Goal: Task Accomplishment & Management: Use online tool/utility

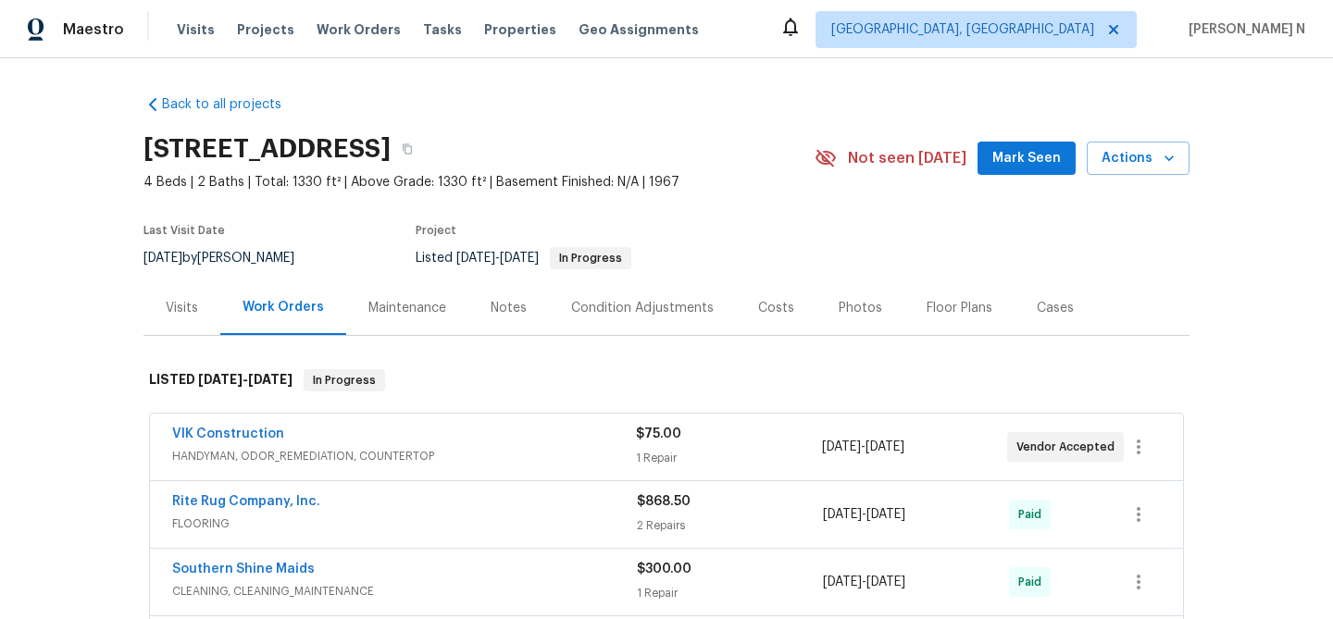
click at [412, 314] on div "Maintenance" at bounding box center [407, 308] width 78 height 19
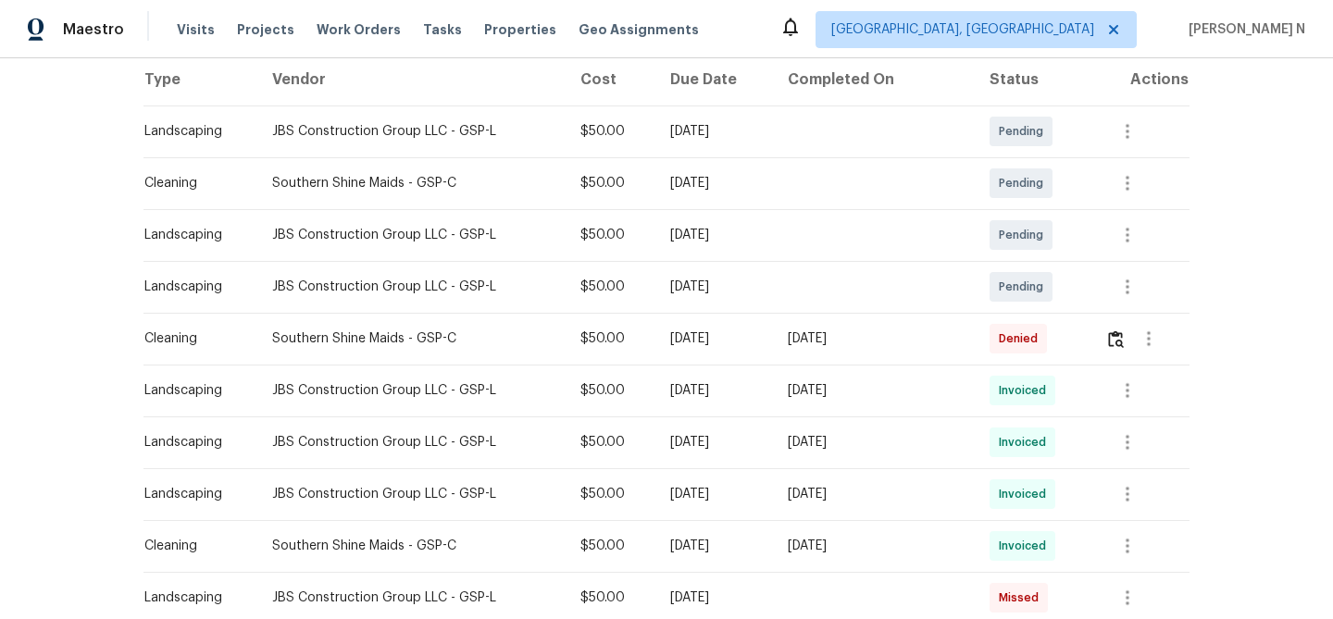
scroll to position [373, 0]
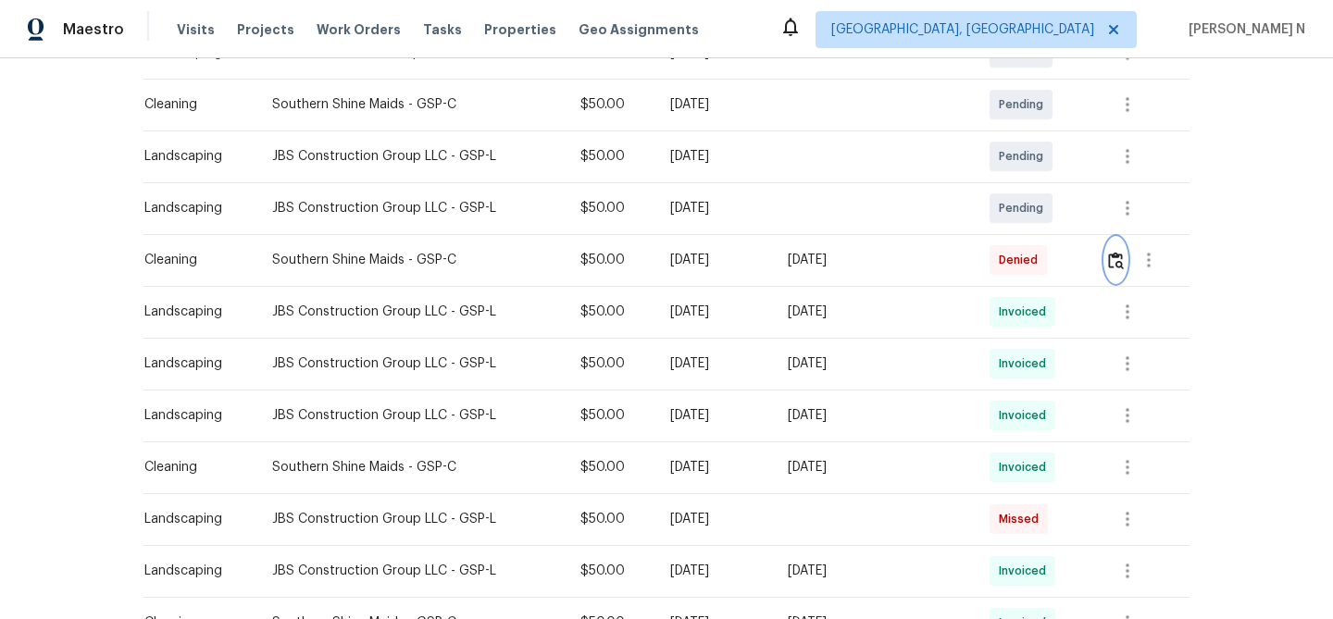
click at [1120, 267] on img "button" at bounding box center [1116, 261] width 16 height 18
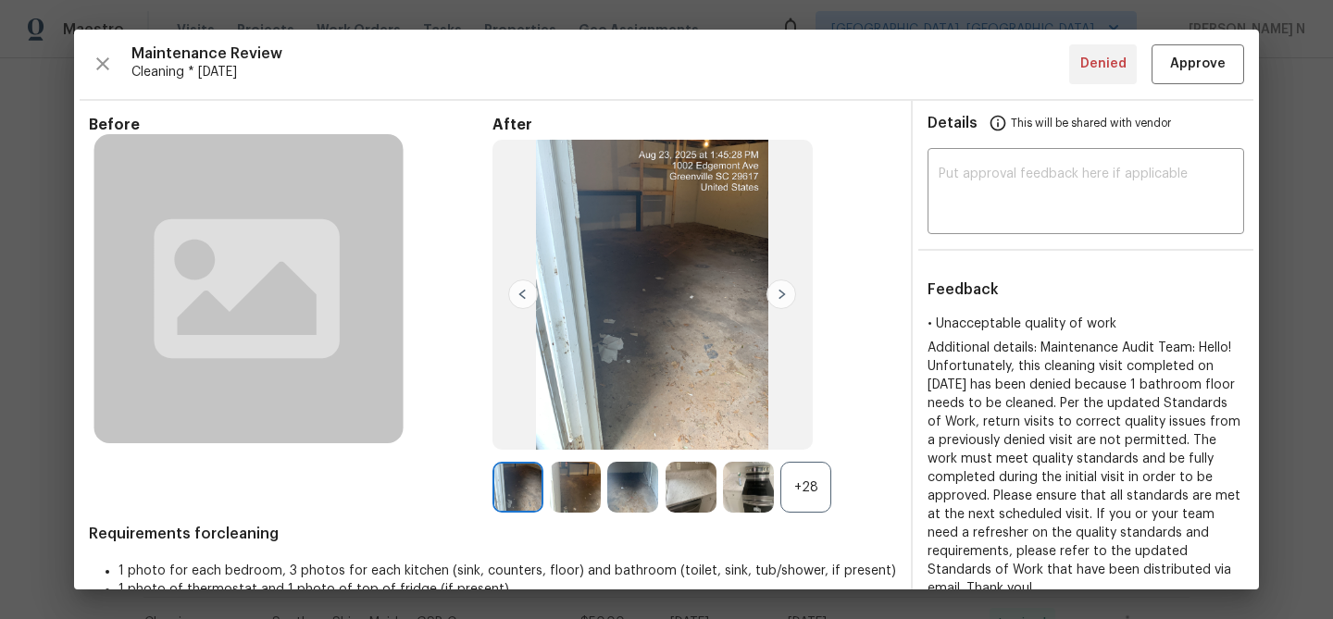
click at [805, 505] on div "+28" at bounding box center [805, 487] width 51 height 51
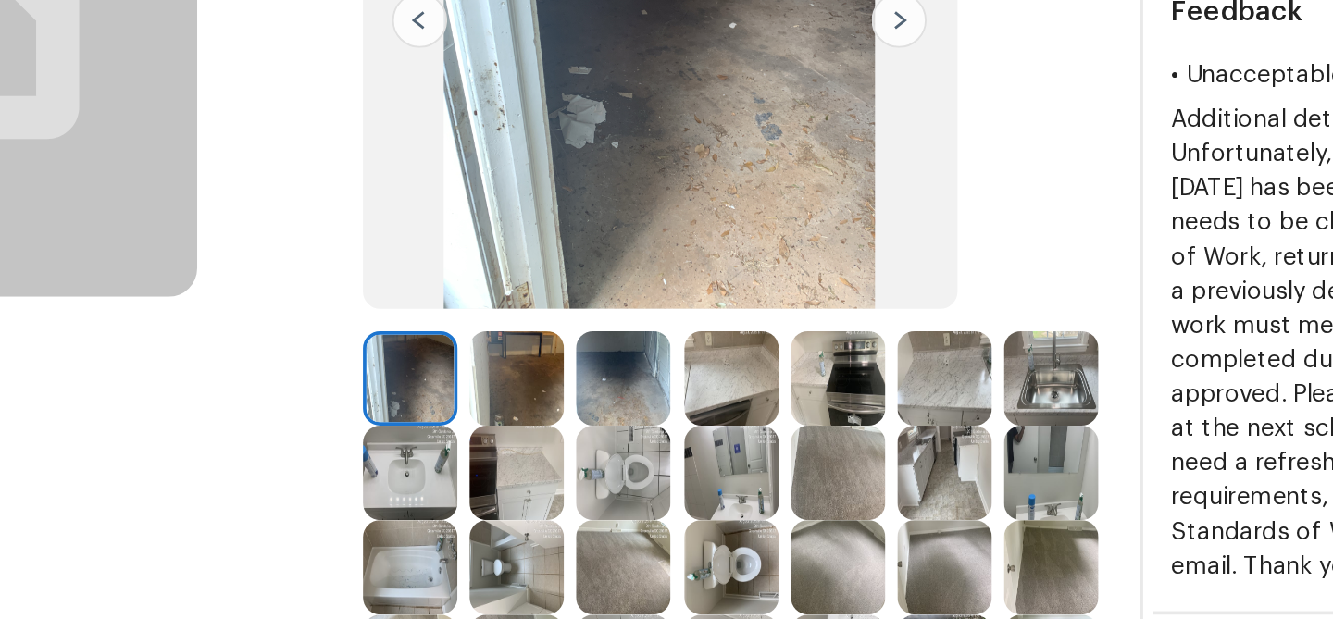
scroll to position [268, 0]
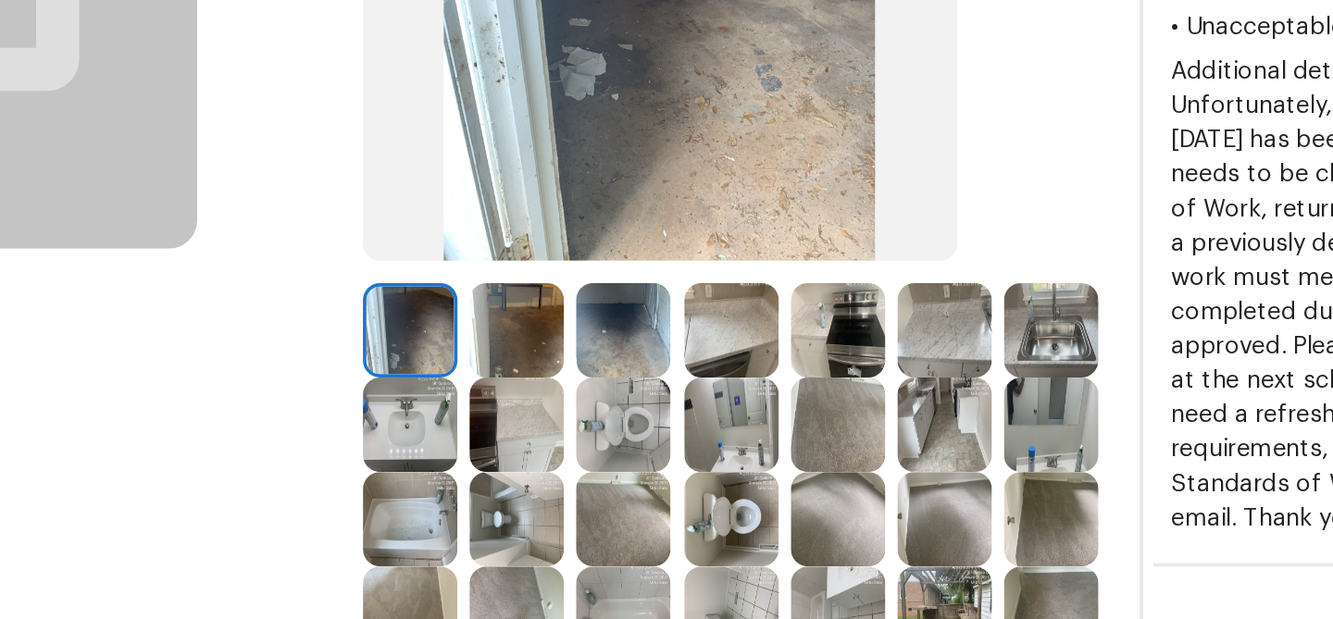
click at [580, 231] on img at bounding box center [575, 219] width 51 height 51
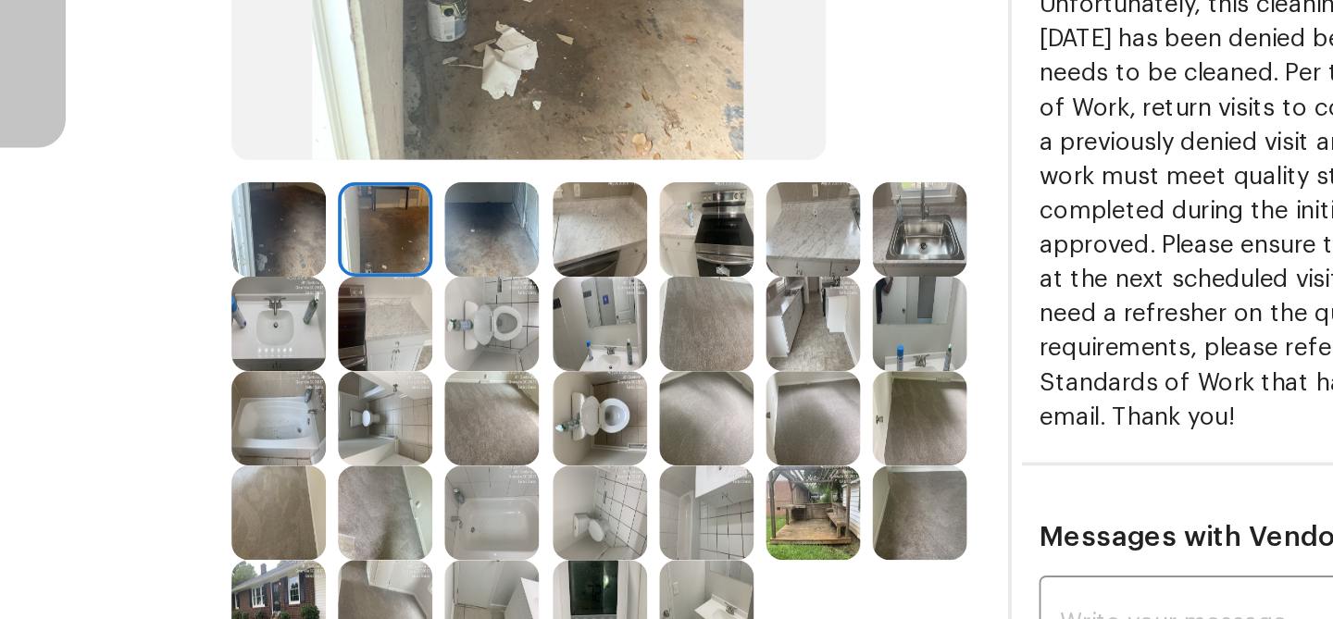
scroll to position [349, 0]
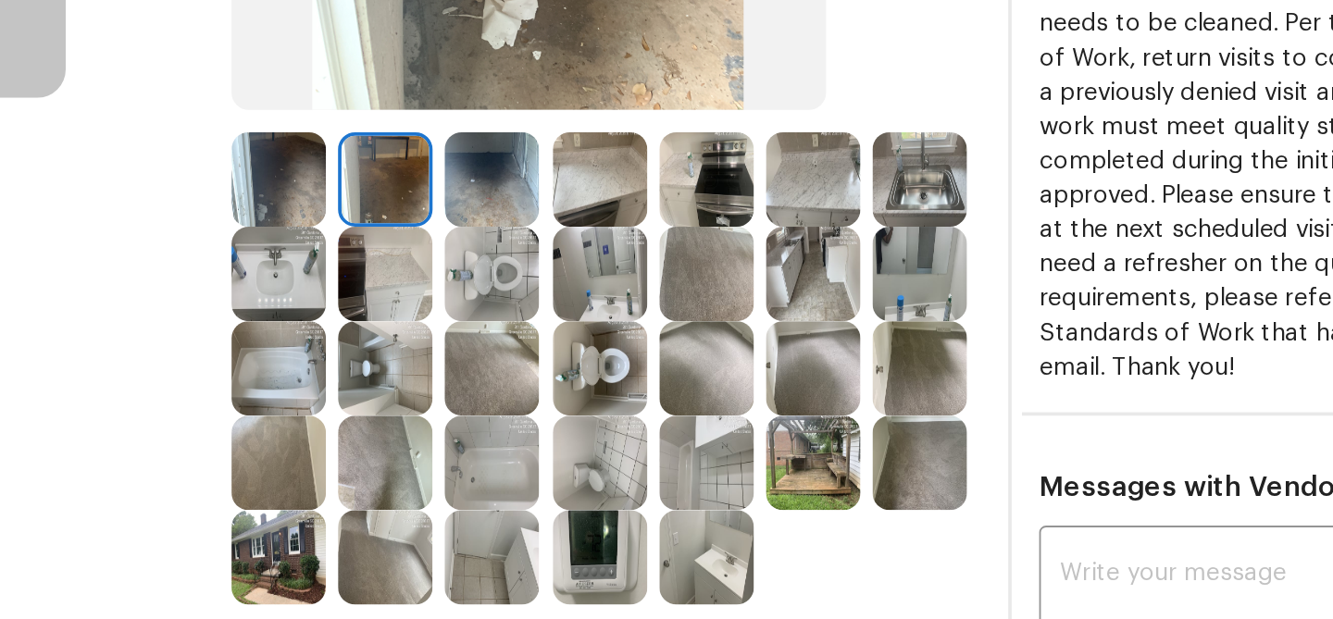
click at [633, 204] on img at bounding box center [632, 189] width 51 height 51
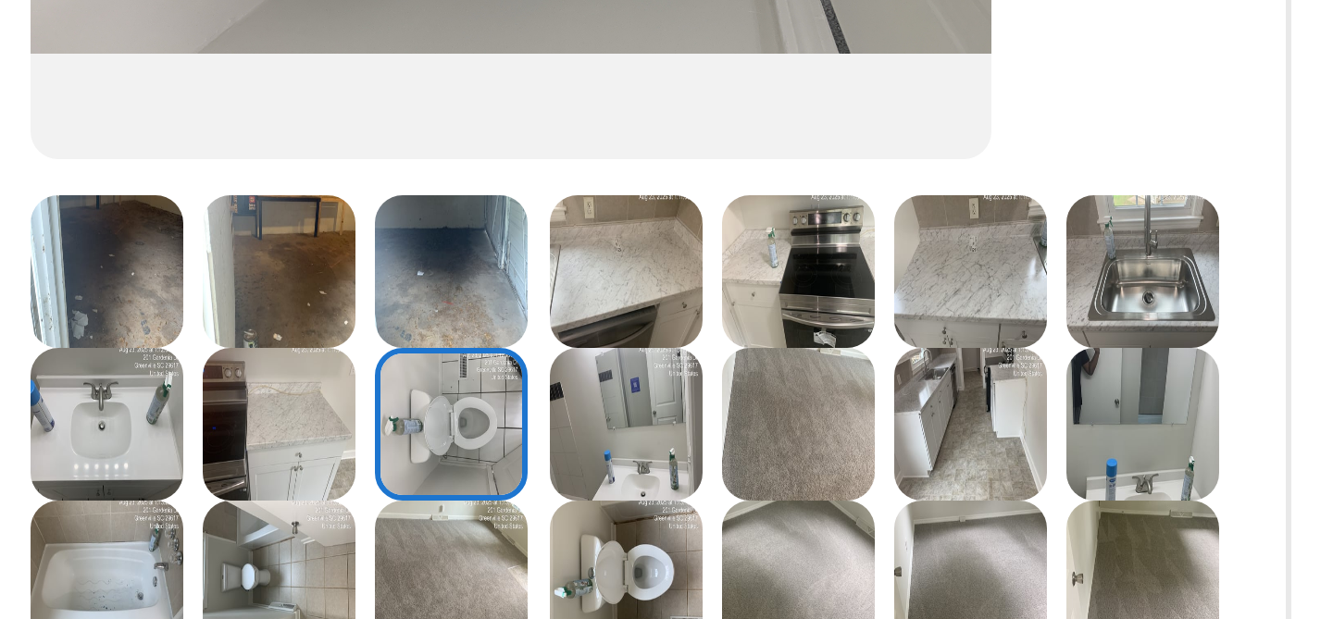
scroll to position [320, 0]
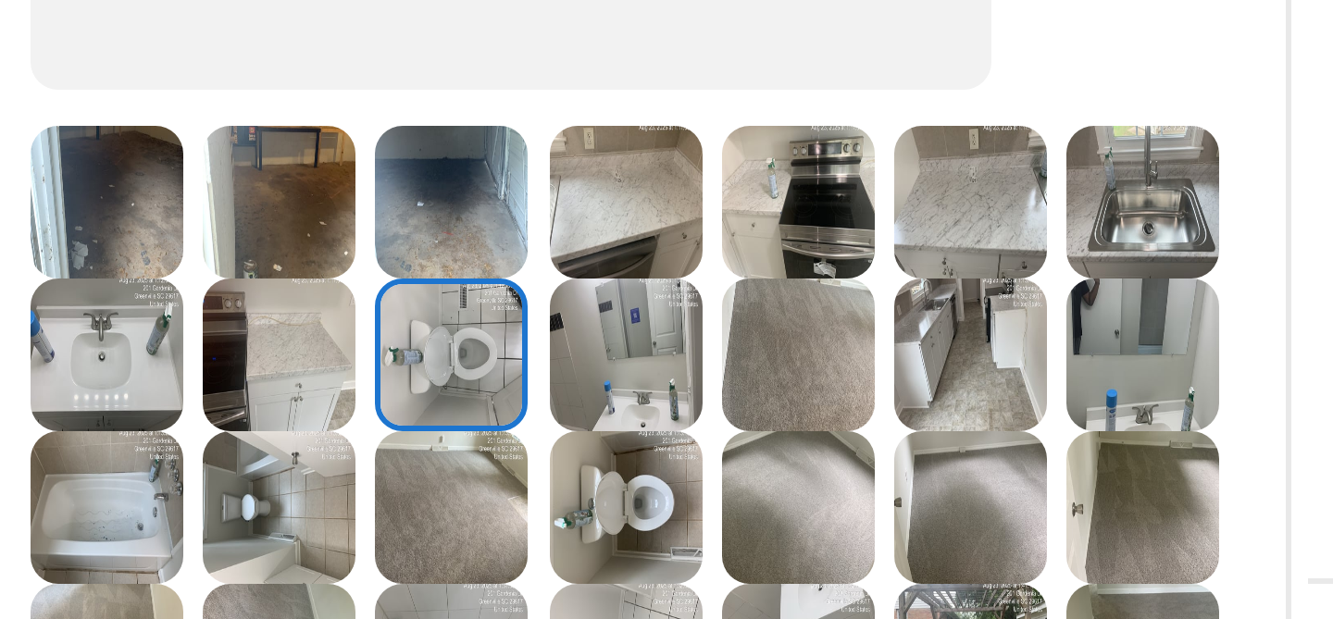
click at [703, 280] on img at bounding box center [691, 268] width 51 height 51
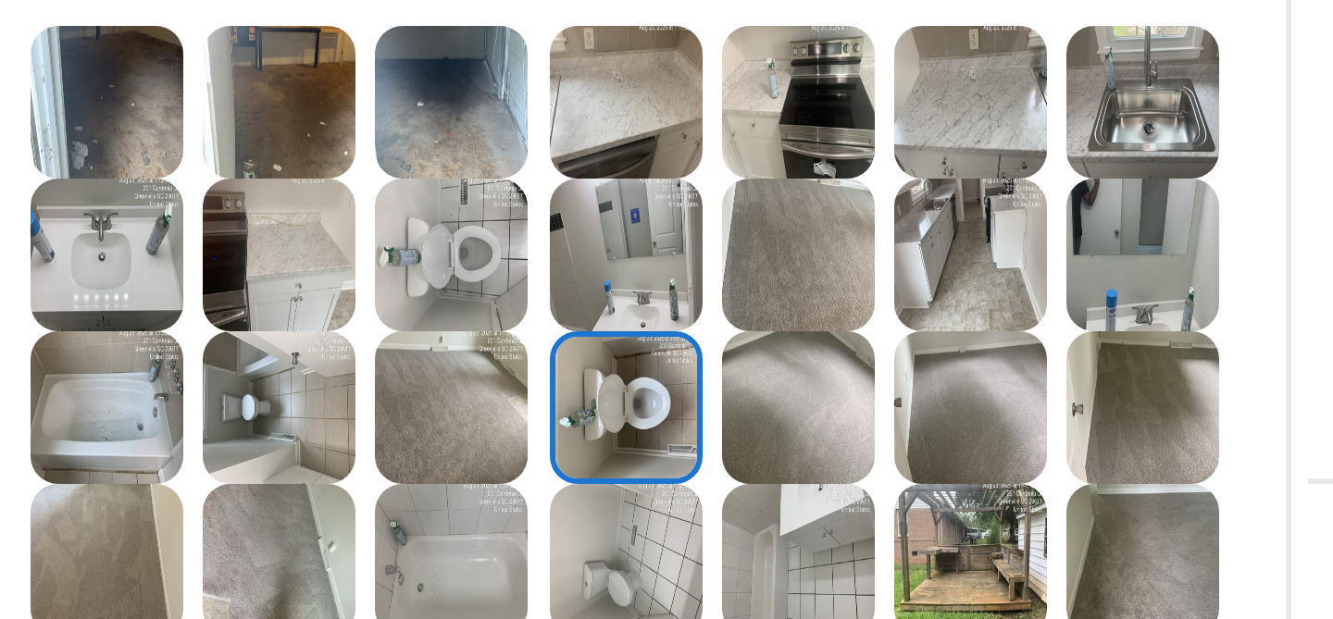
scroll to position [372, 0]
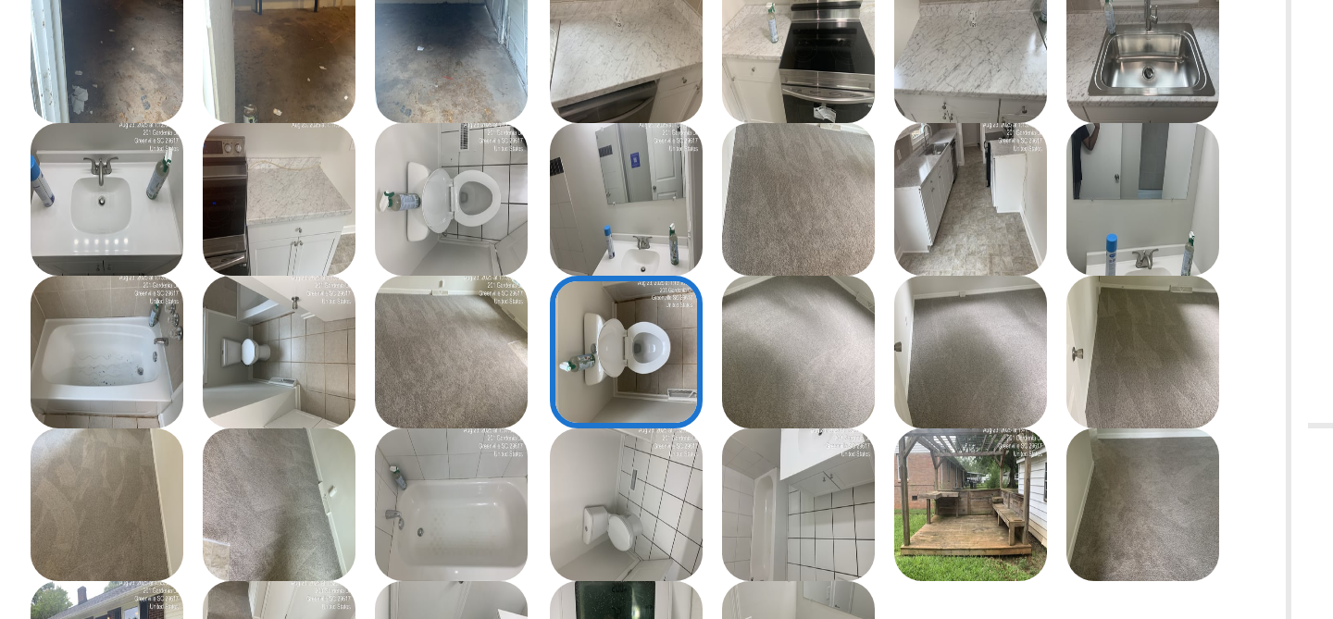
click at [693, 266] on img at bounding box center [691, 268] width 51 height 51
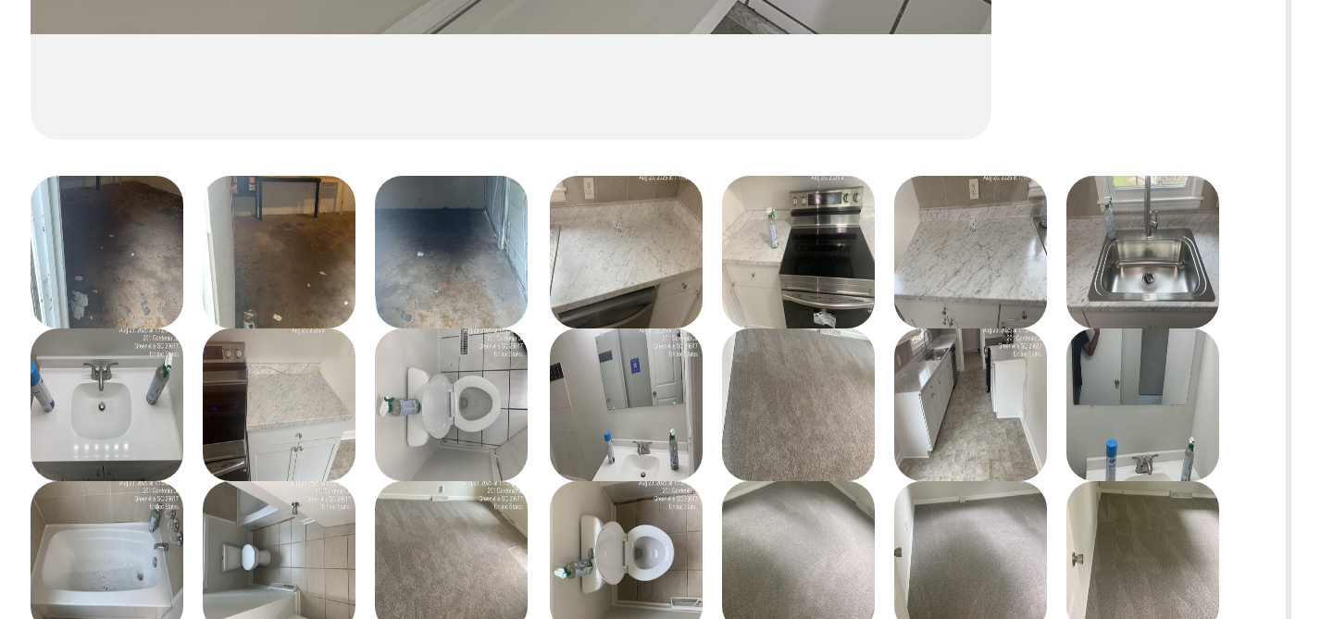
scroll to position [314, 0]
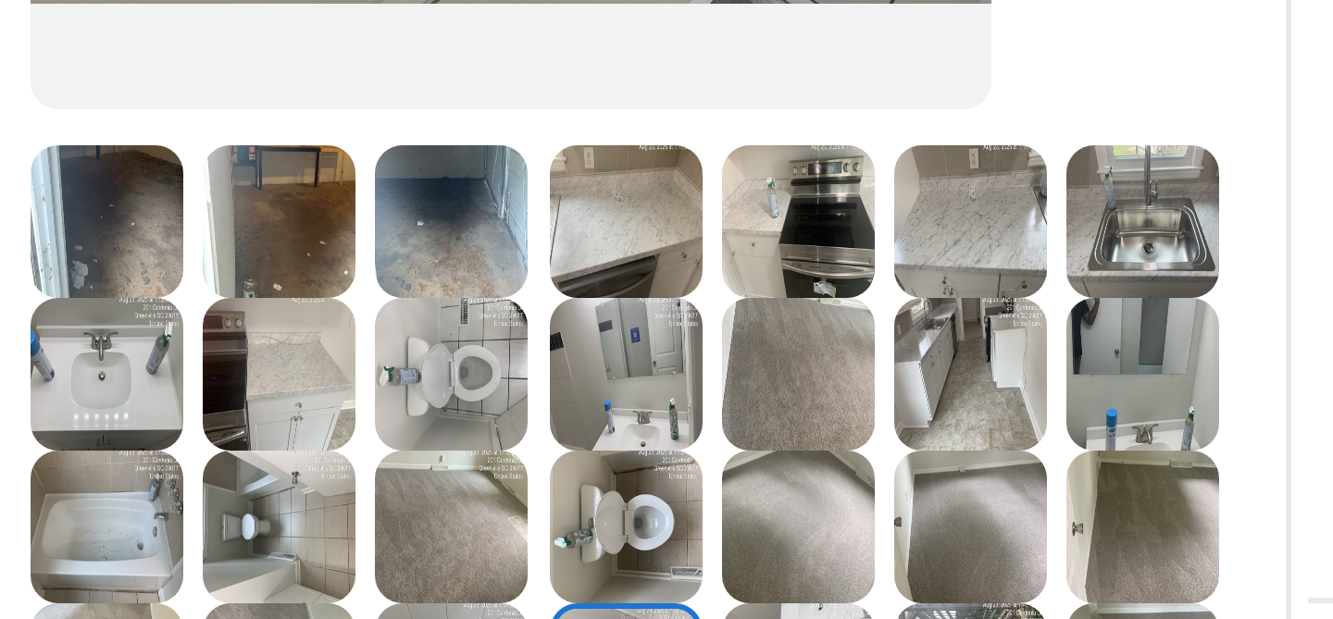
click at [637, 227] on img at bounding box center [632, 224] width 51 height 51
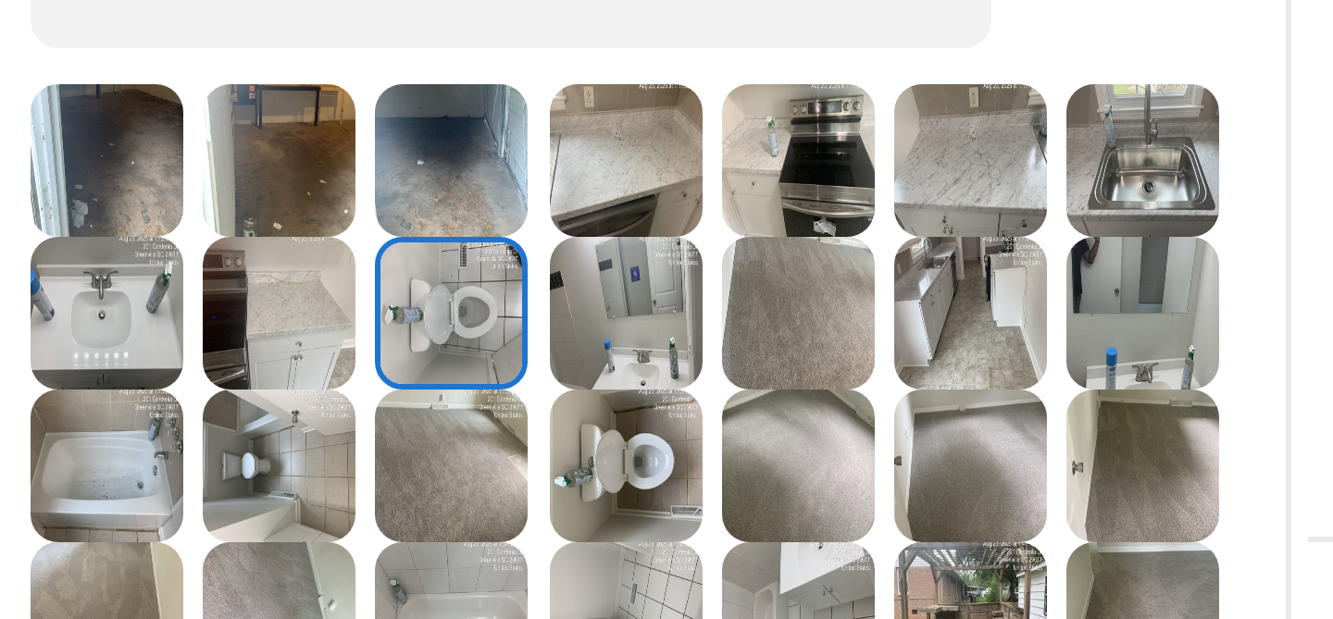
scroll to position [355, 0]
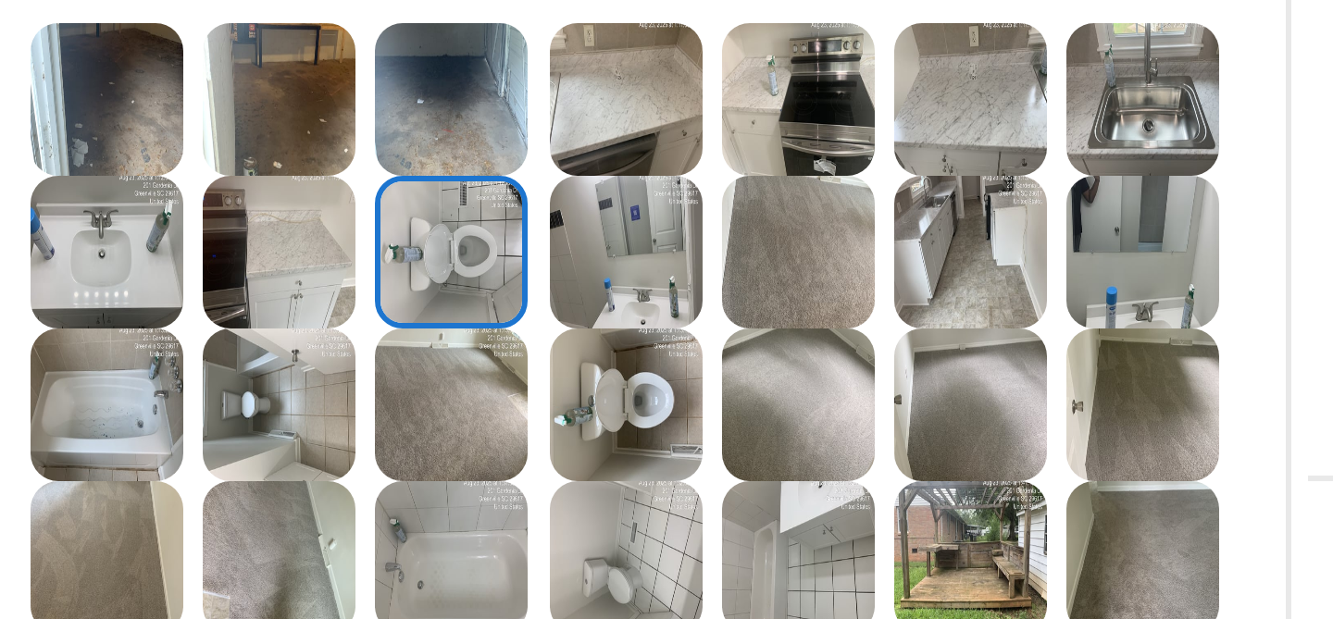
click at [695, 277] on img at bounding box center [691, 285] width 51 height 51
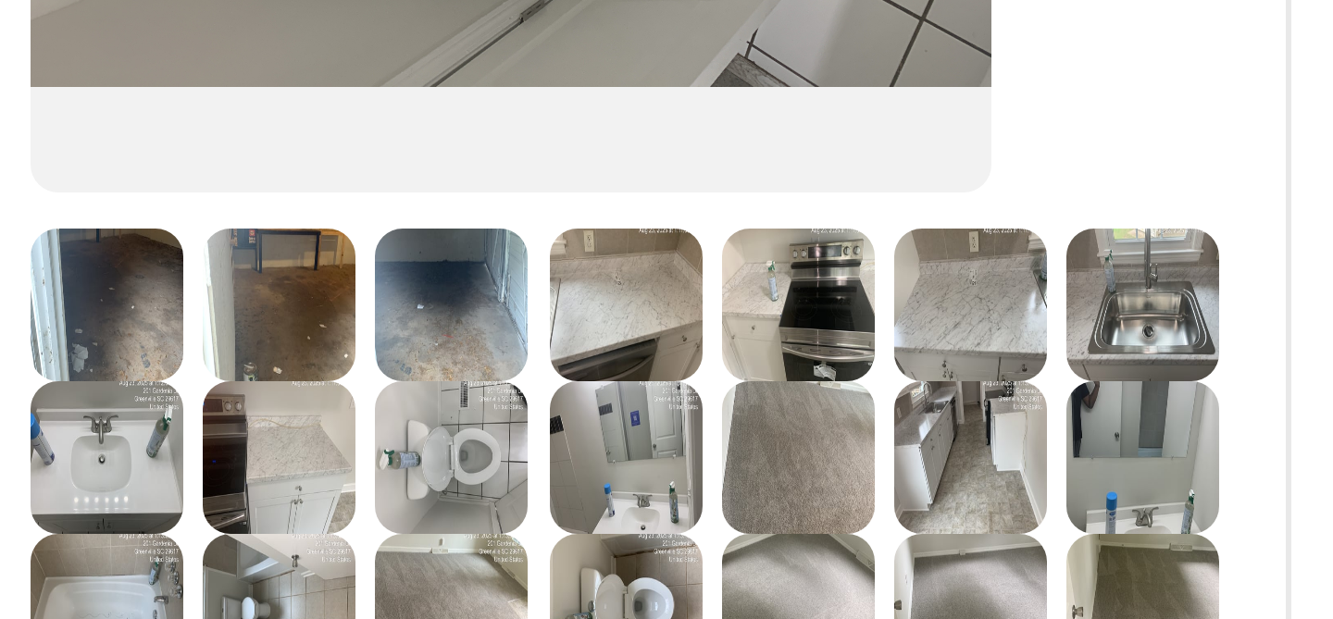
scroll to position [287, 0]
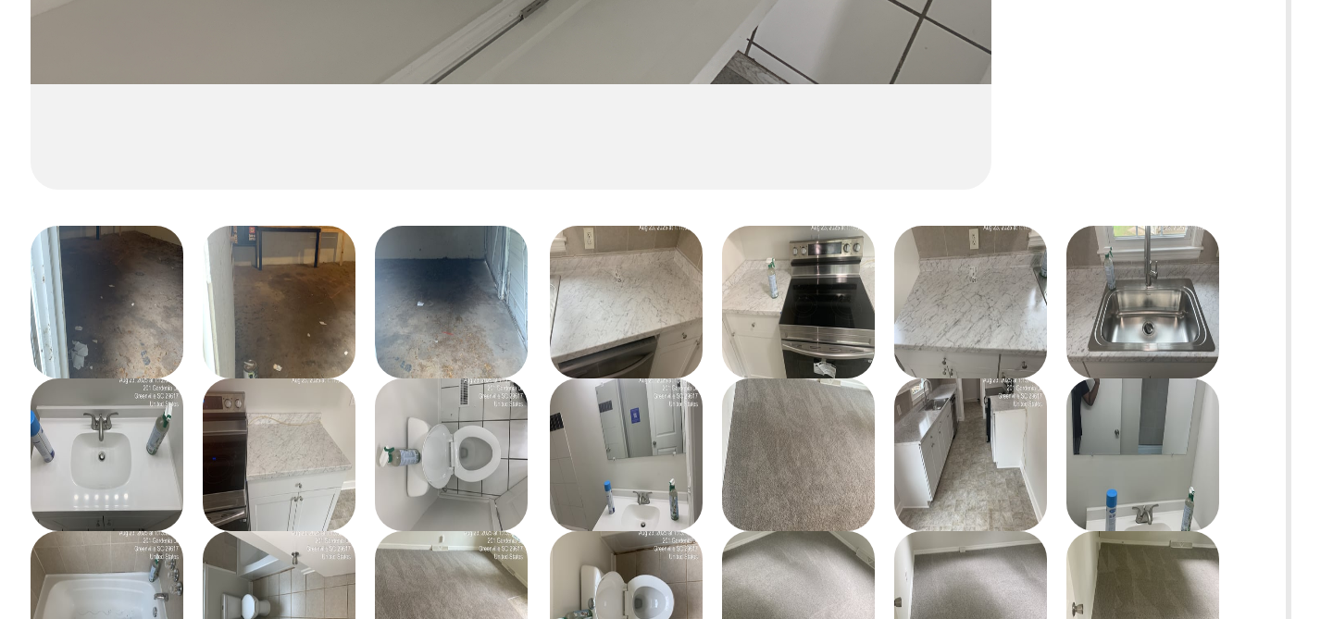
click at [642, 253] on img at bounding box center [632, 251] width 51 height 51
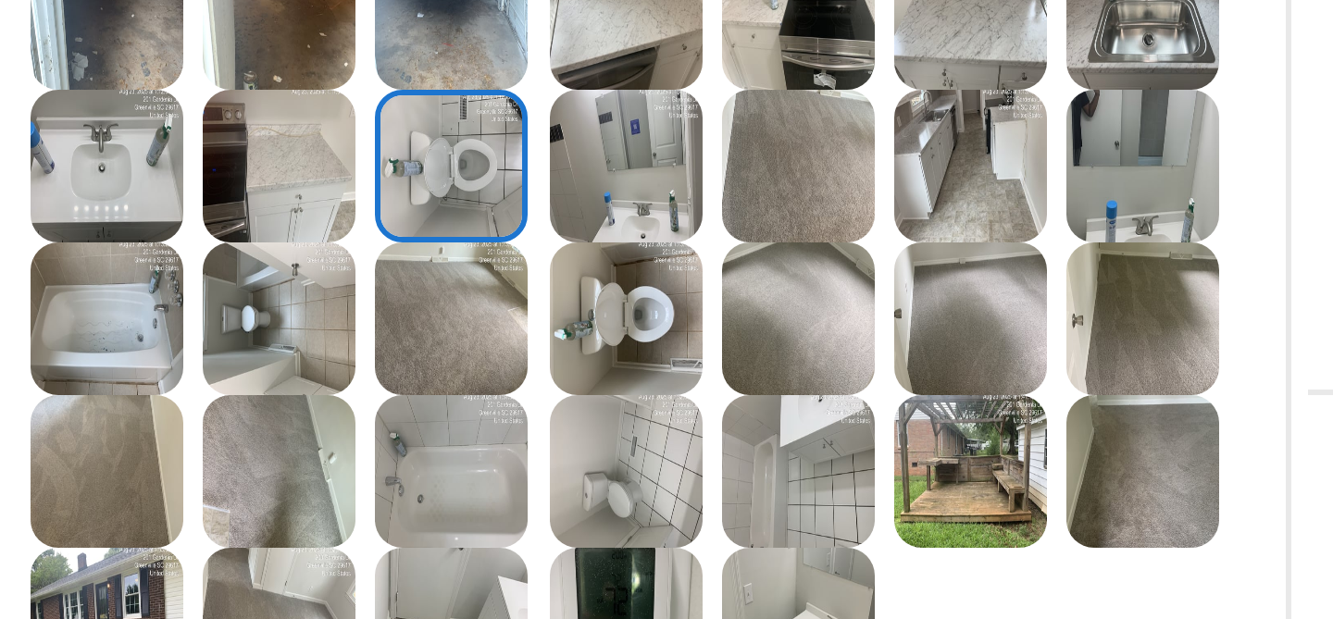
scroll to position [383, 0]
click at [684, 261] on img at bounding box center [691, 256] width 51 height 51
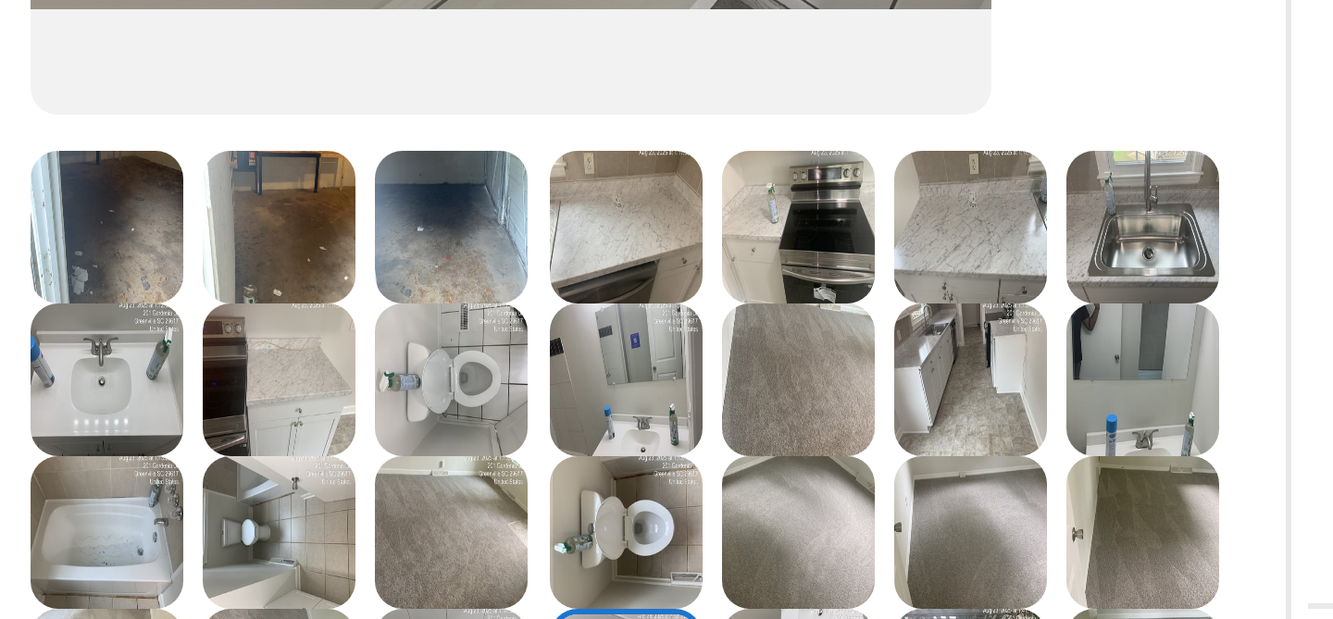
scroll to position [346, 0]
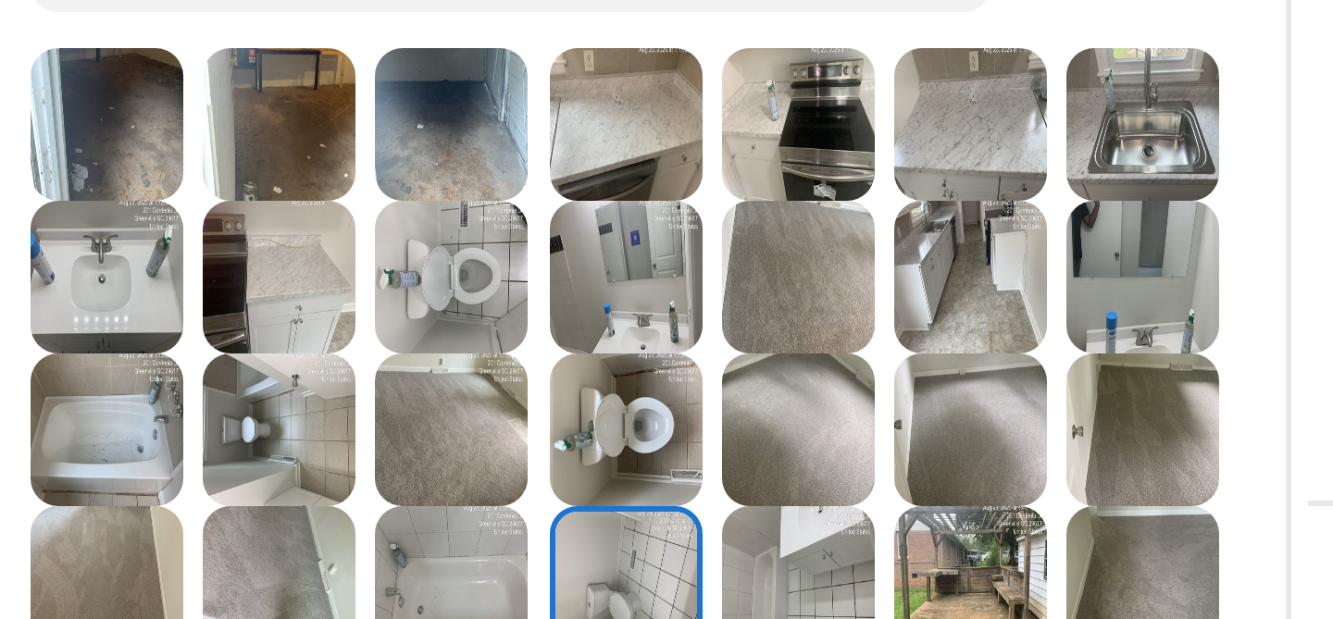
click at [639, 200] on img at bounding box center [632, 192] width 51 height 51
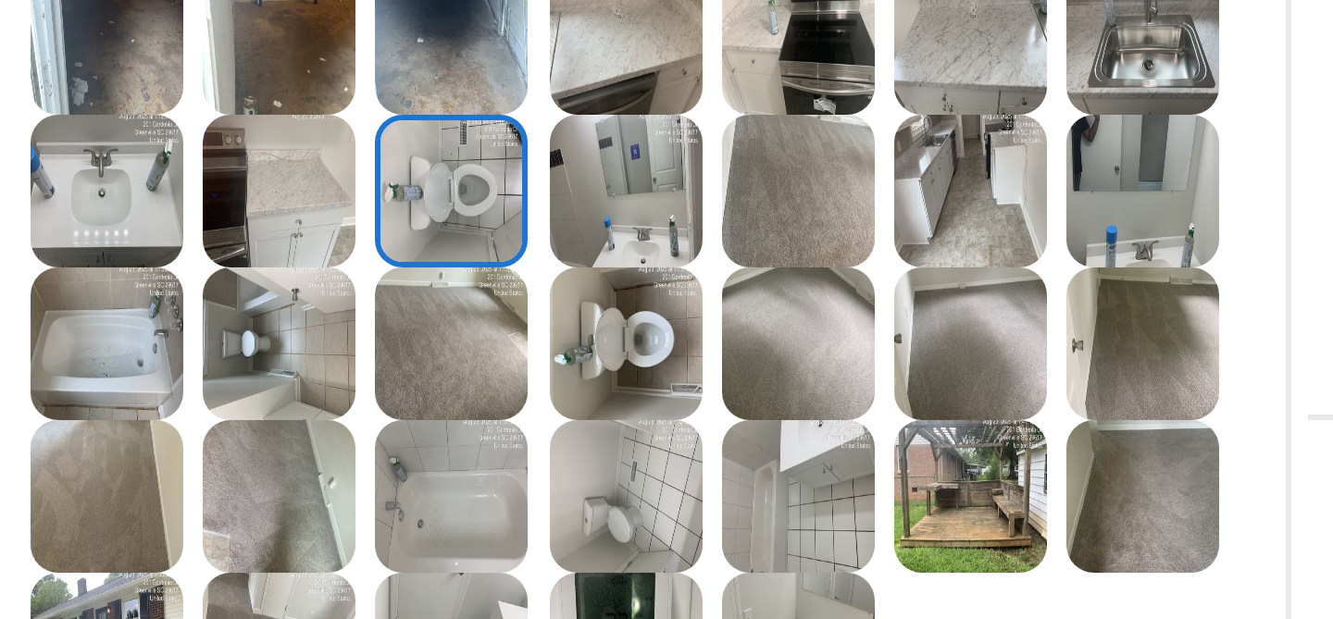
scroll to position [381, 0]
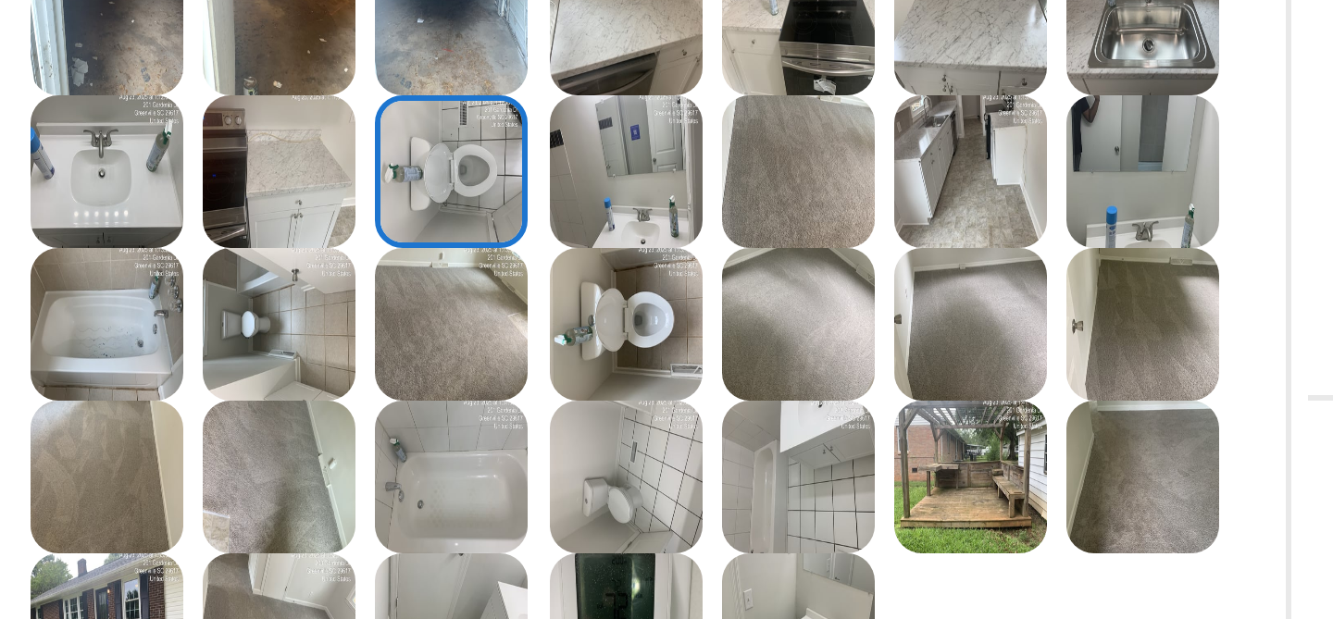
click at [702, 257] on img at bounding box center [691, 258] width 51 height 51
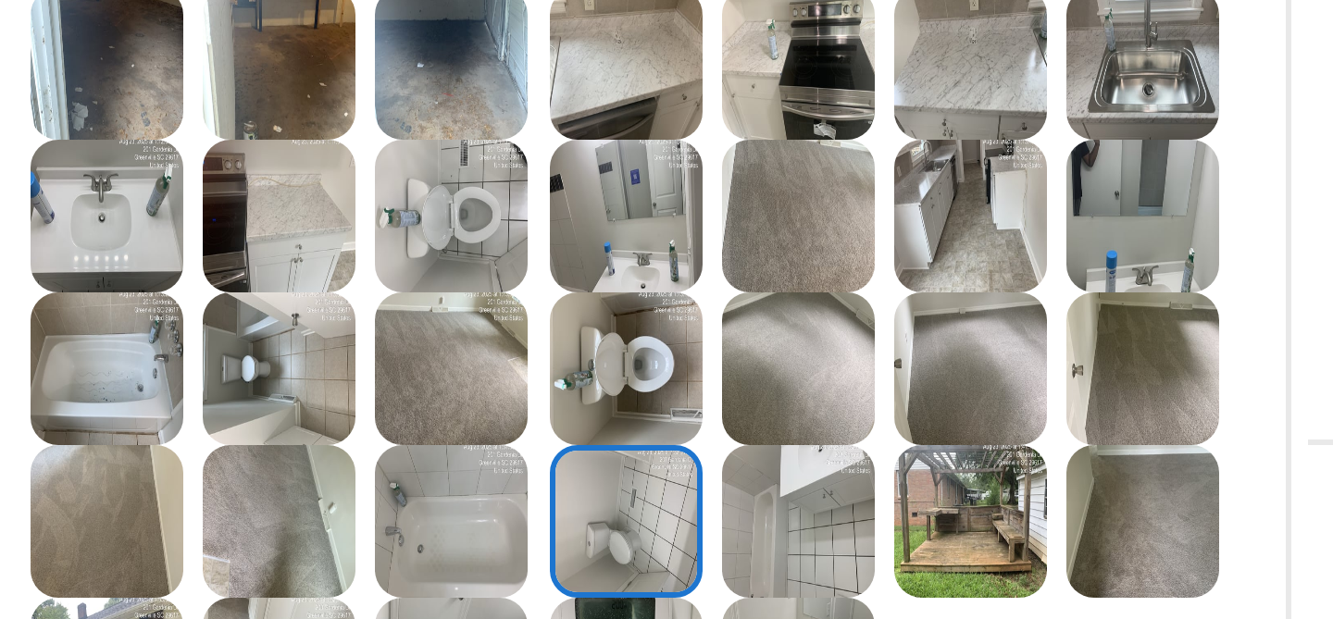
scroll to position [360, 0]
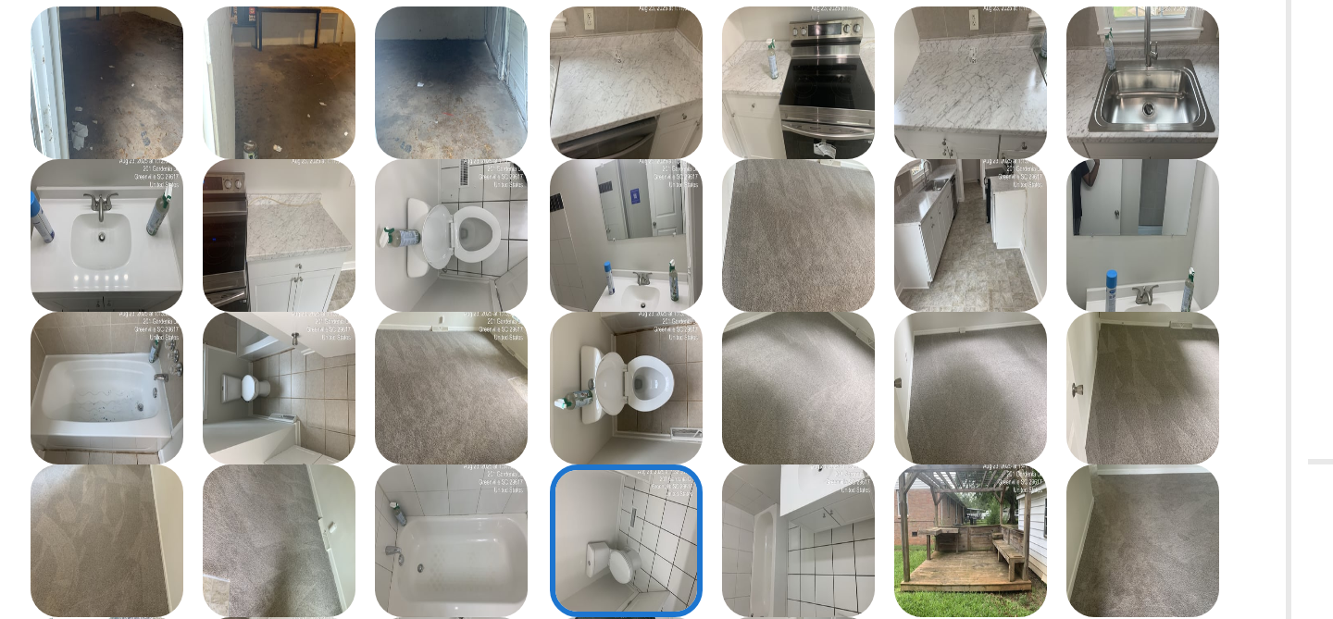
click at [707, 215] on img at bounding box center [691, 229] width 51 height 51
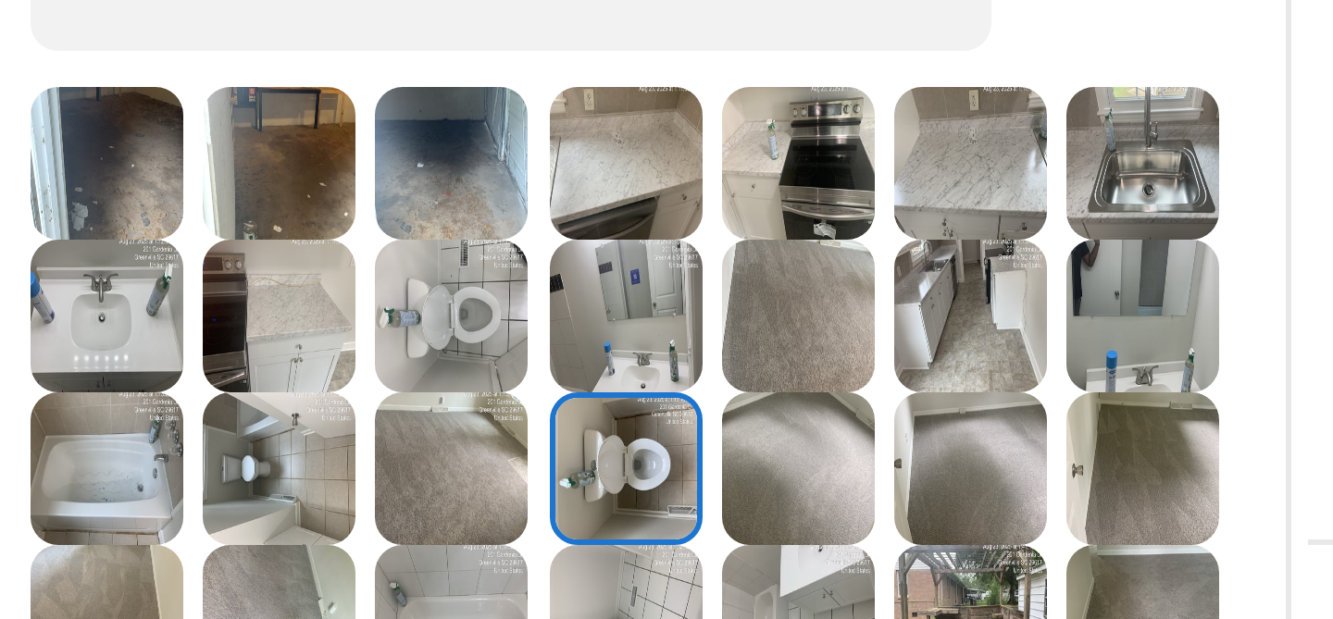
scroll to position [378, 0]
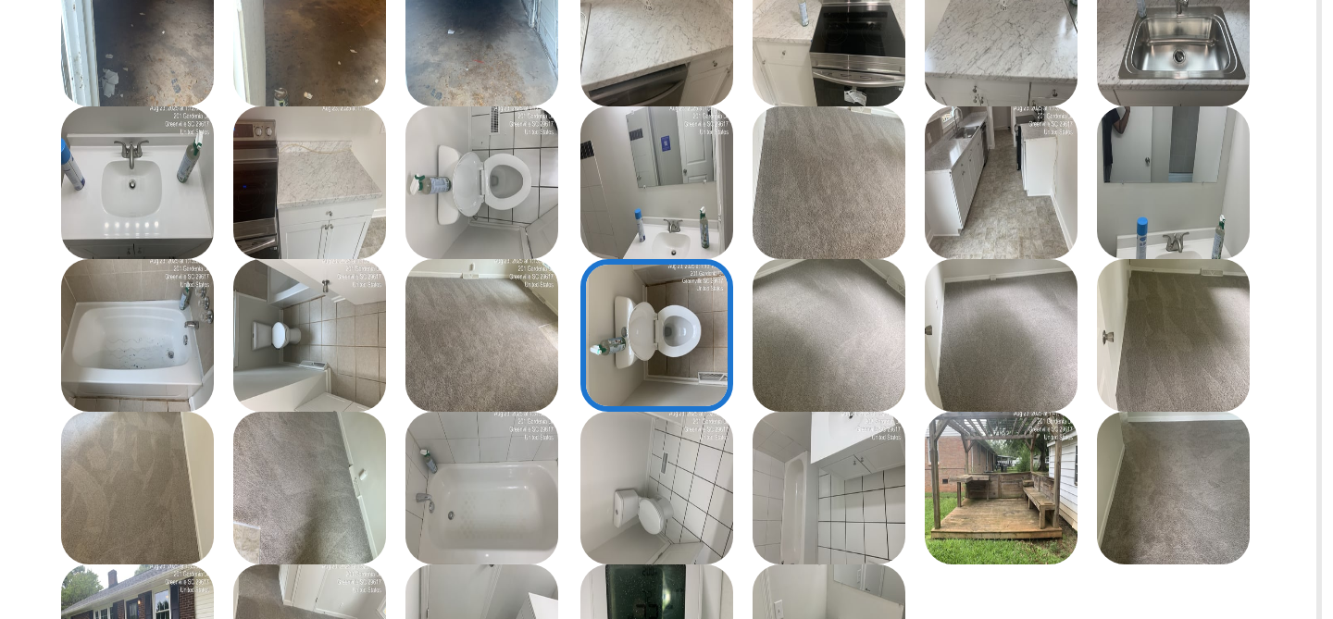
click at [516, 220] on img at bounding box center [517, 211] width 51 height 51
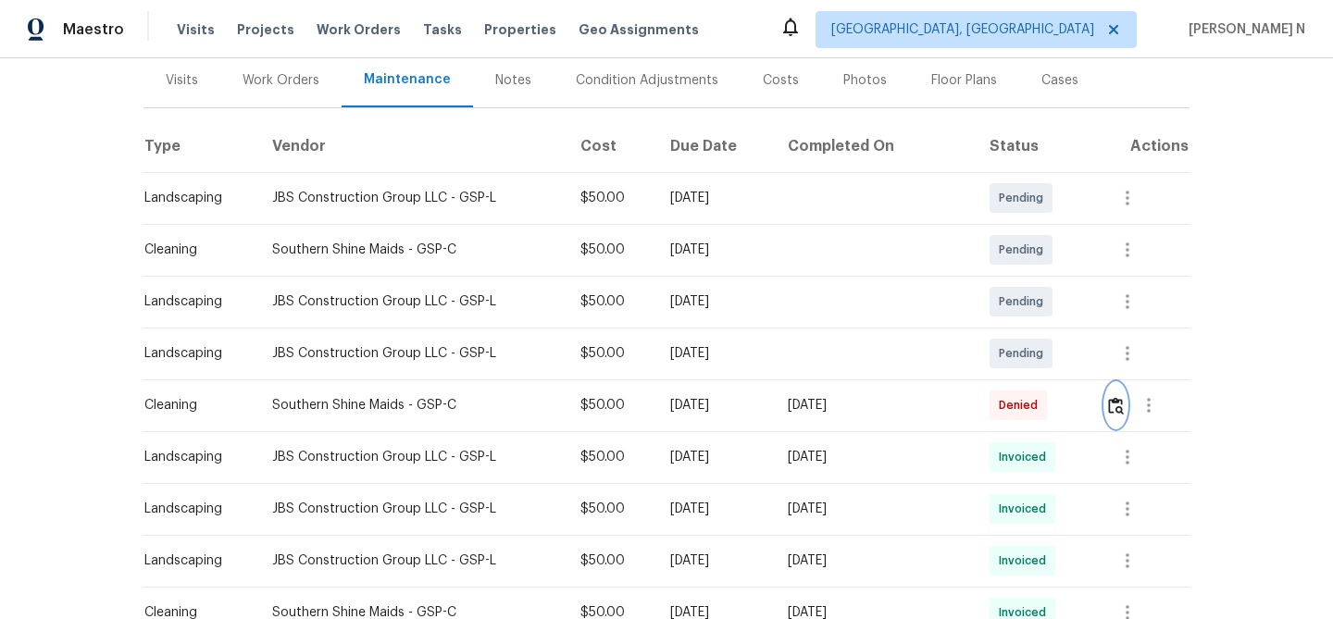
scroll to position [264, 0]
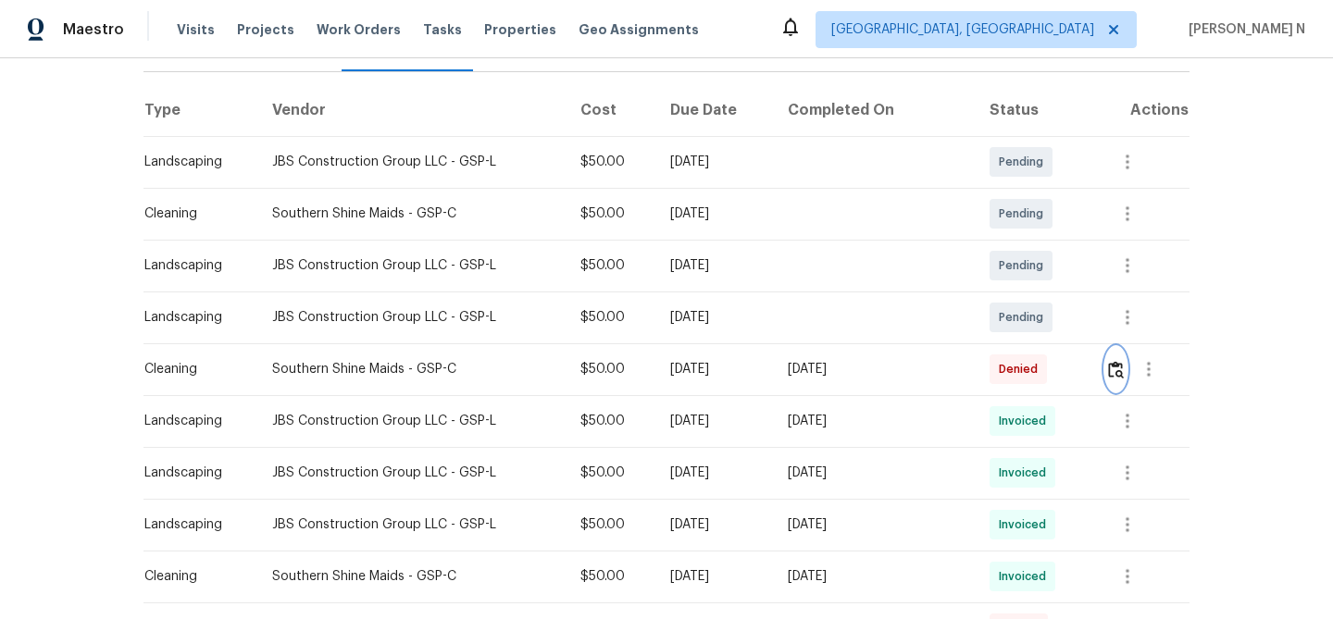
click at [1112, 368] on img "button" at bounding box center [1116, 370] width 16 height 18
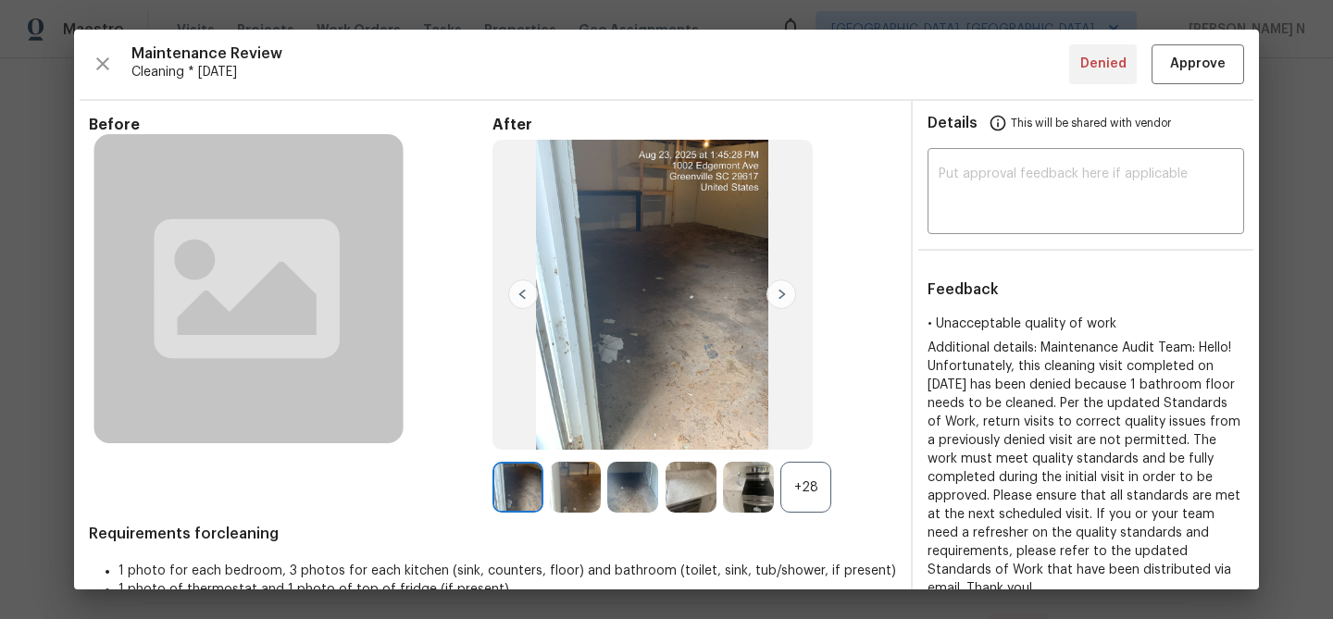
click at [792, 472] on div "+28" at bounding box center [805, 487] width 51 height 51
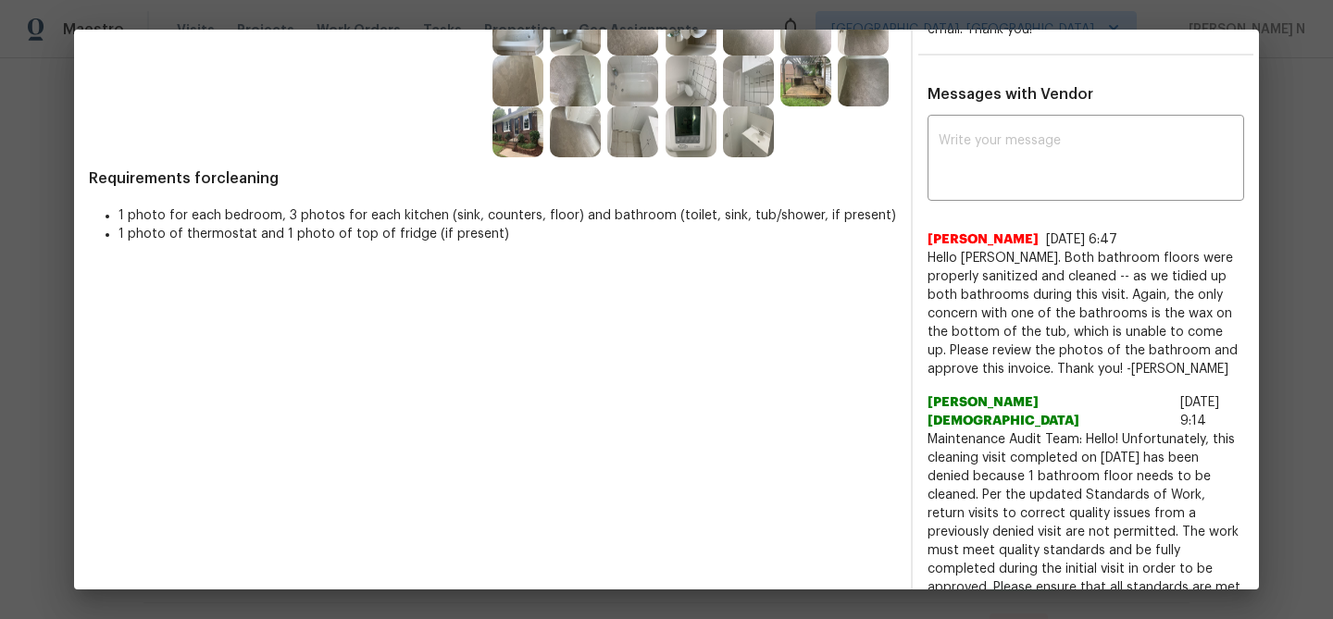
scroll to position [555, 0]
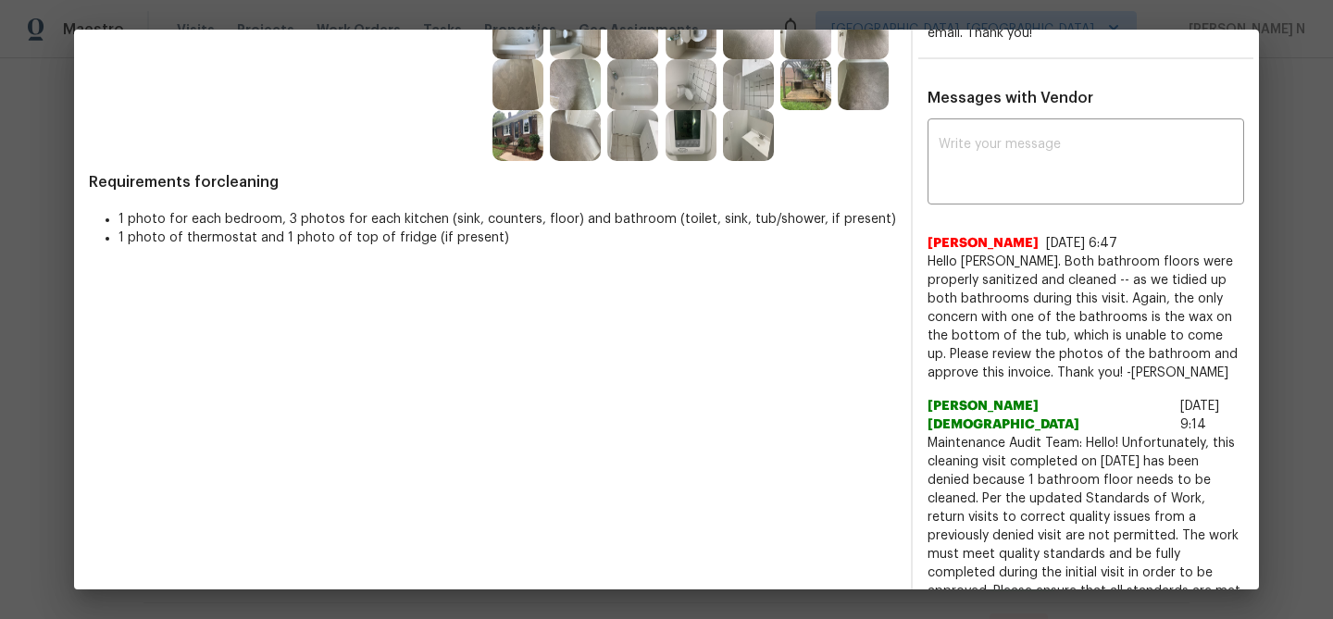
click at [960, 434] on span "Maintenance Audit Team: Hello! Unfortunately, this cleaning visit completed on …" at bounding box center [1086, 563] width 317 height 259
drag, startPoint x: 960, startPoint y: 421, endPoint x: 1084, endPoint y: 424, distance: 124.1
click at [1084, 434] on span "Maintenance Audit Team: Hello! Unfortunately, this cleaning visit completed on …" at bounding box center [1086, 563] width 317 height 259
copy span "Maintenance Audit Team: Hello!"
click at [1075, 143] on textarea at bounding box center [1086, 164] width 294 height 52
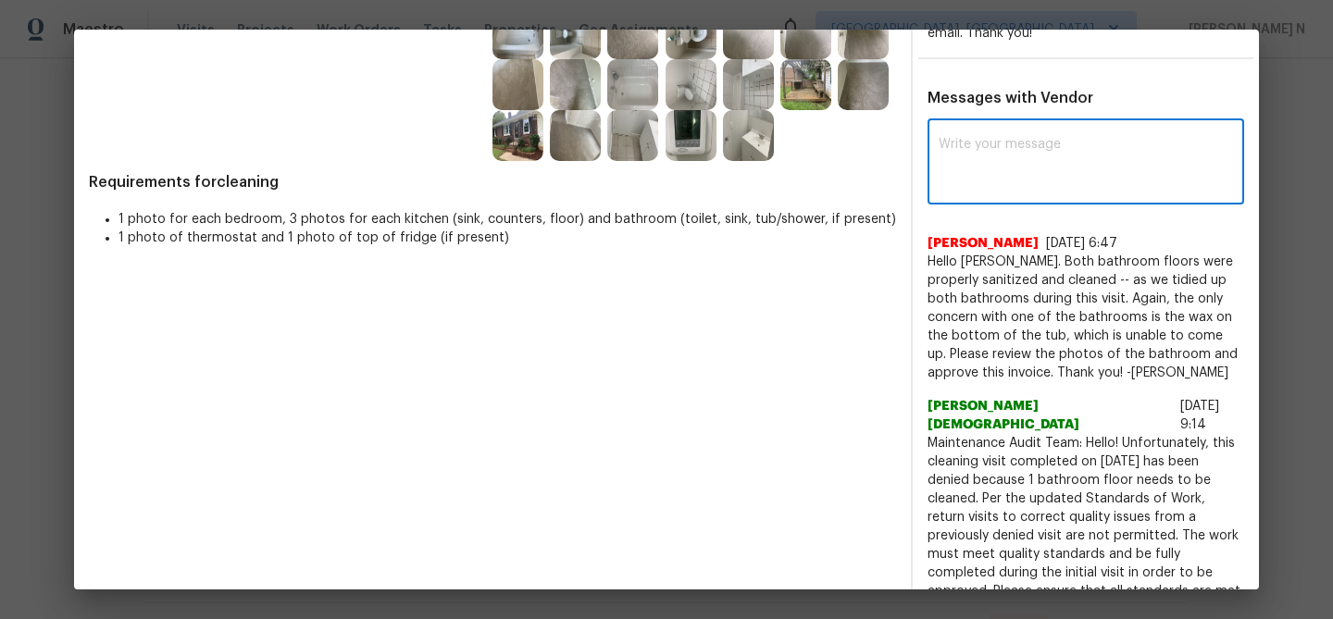
paste textarea "Maintenance Audit Team: Hello!"
type textarea "Maintenance Audit Team: Hello!"
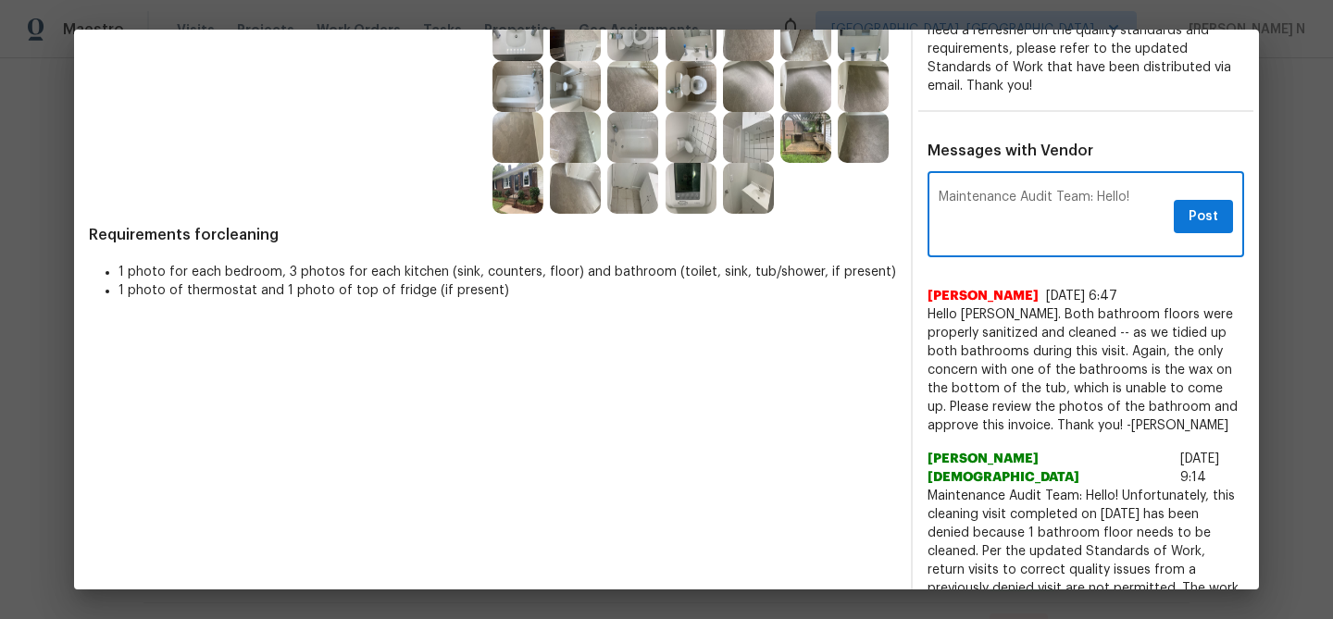
scroll to position [494, 0]
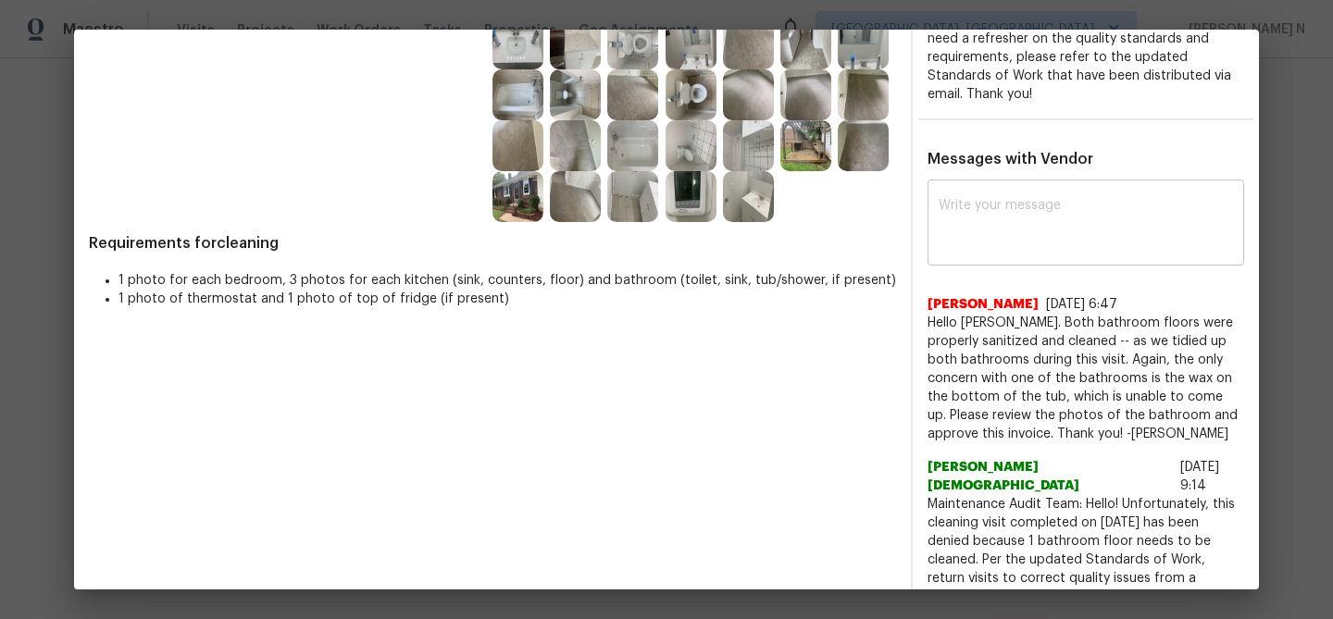
click at [1006, 223] on textarea at bounding box center [1086, 225] width 294 height 52
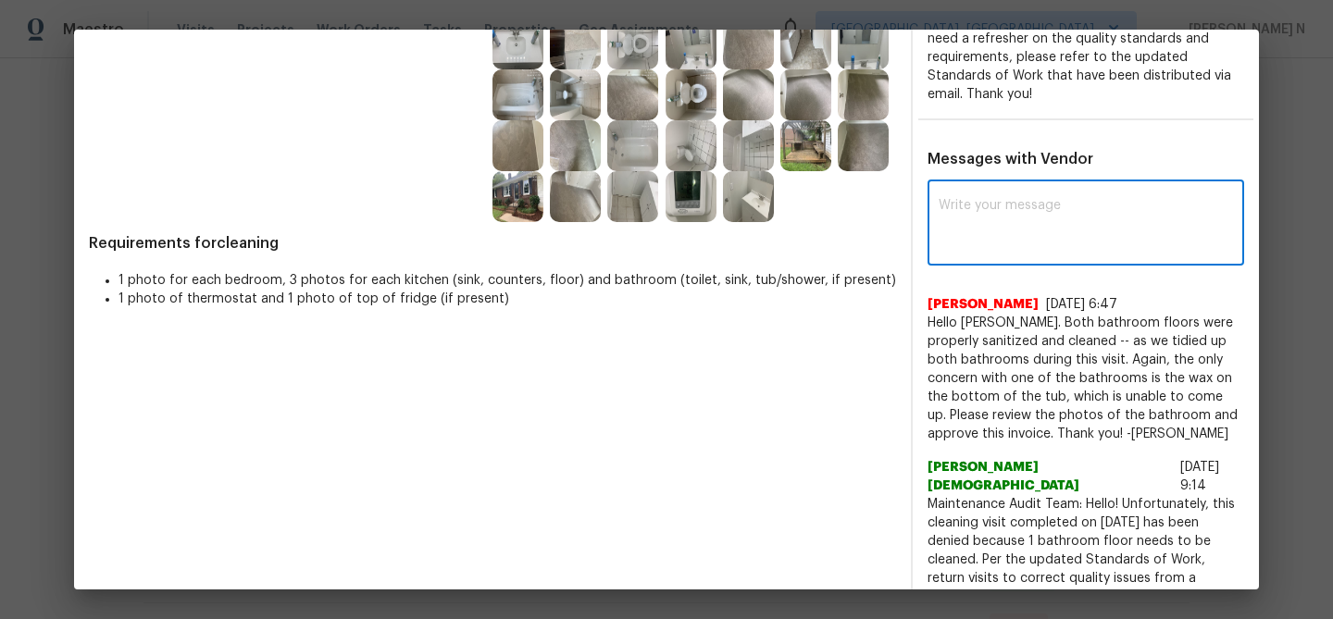
paste textarea "Maintenance Audit Team: Hello! Thank you for the feedback after further review …"
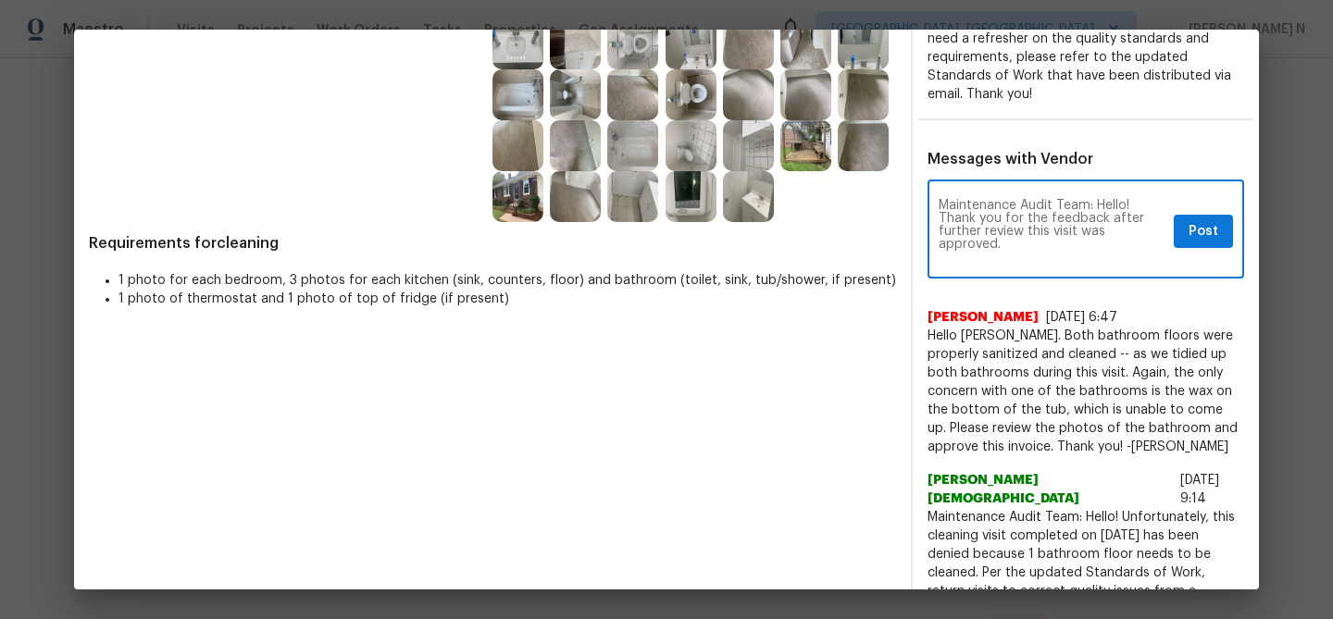
scroll to position [0, 0]
type textarea "Maintenance Audit Team: Hello! Thank you for the feedback after further review …"
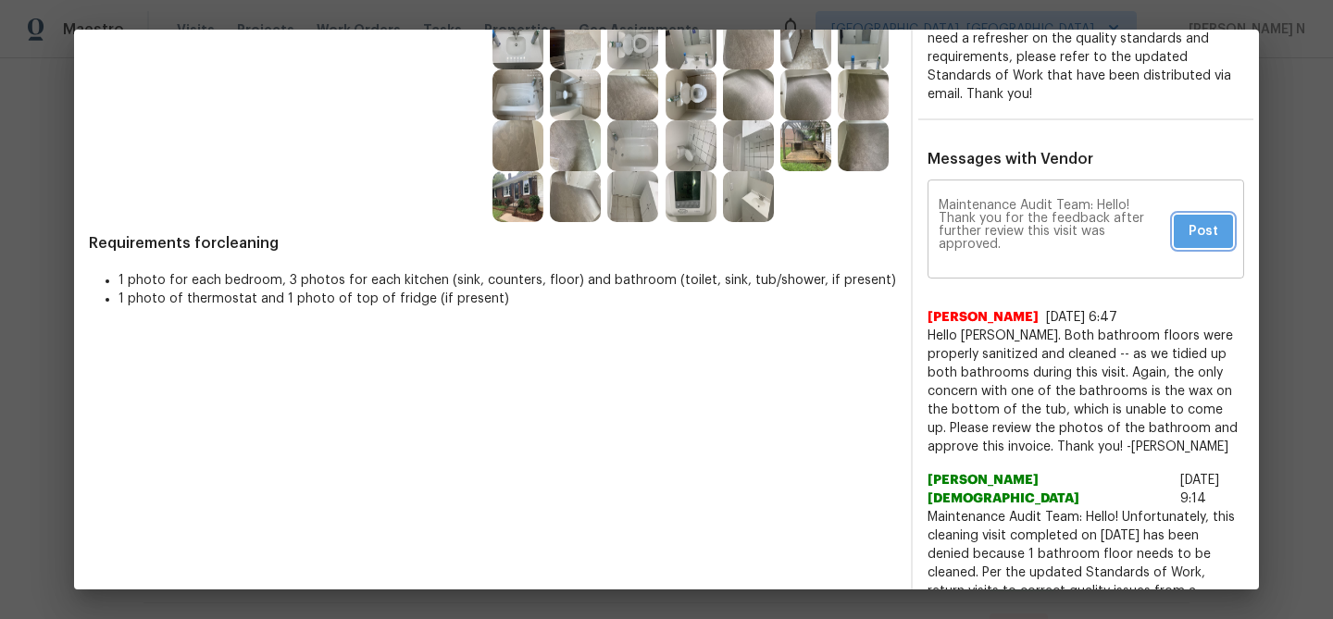
click at [1213, 242] on span "Post" at bounding box center [1204, 231] width 30 height 23
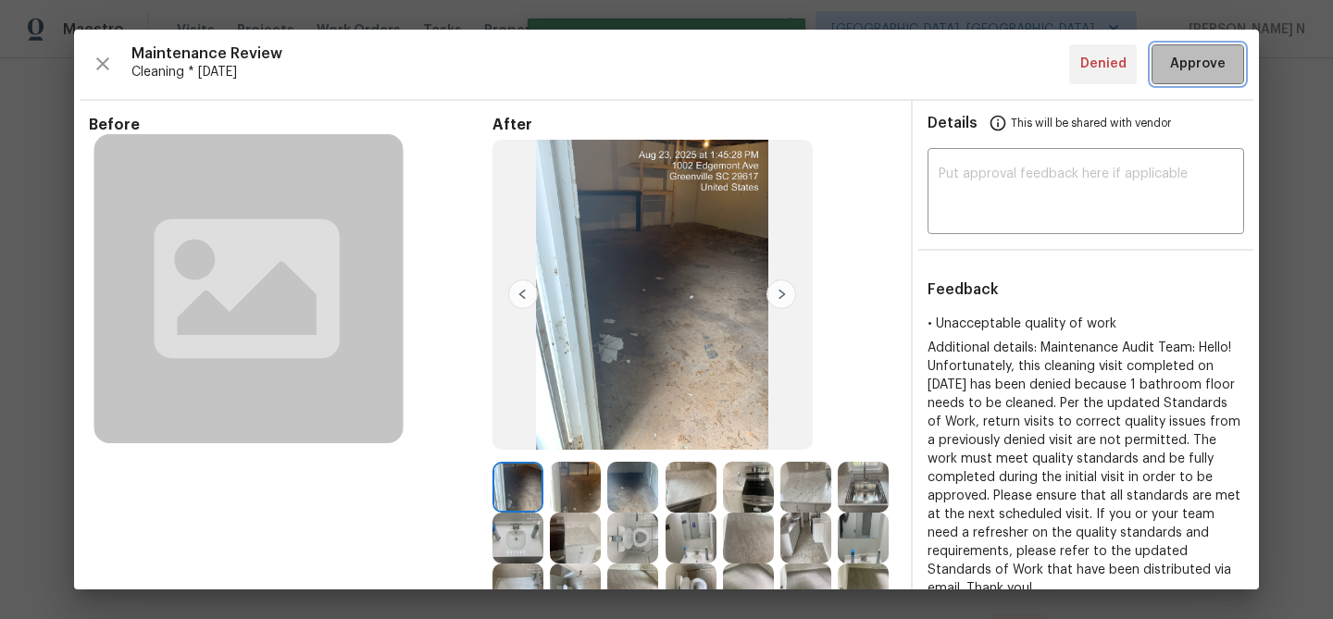
click at [1189, 58] on span "Approve" at bounding box center [1198, 64] width 56 height 23
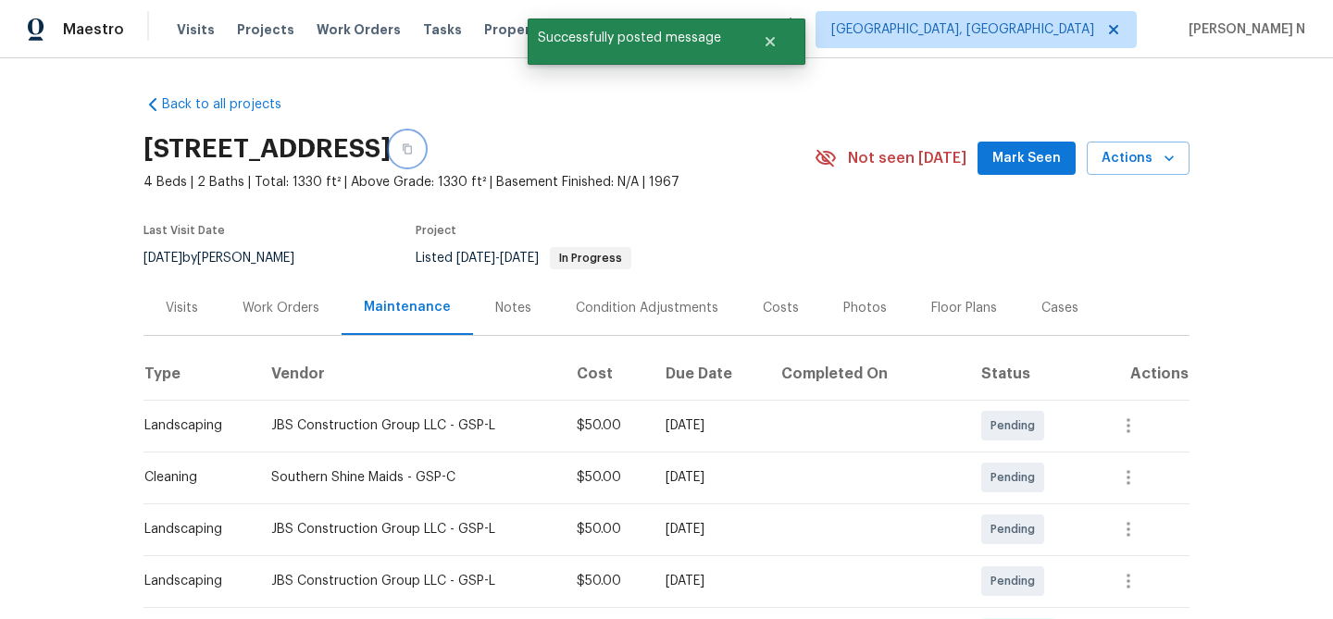
click at [412, 154] on icon "button" at bounding box center [407, 149] width 9 height 10
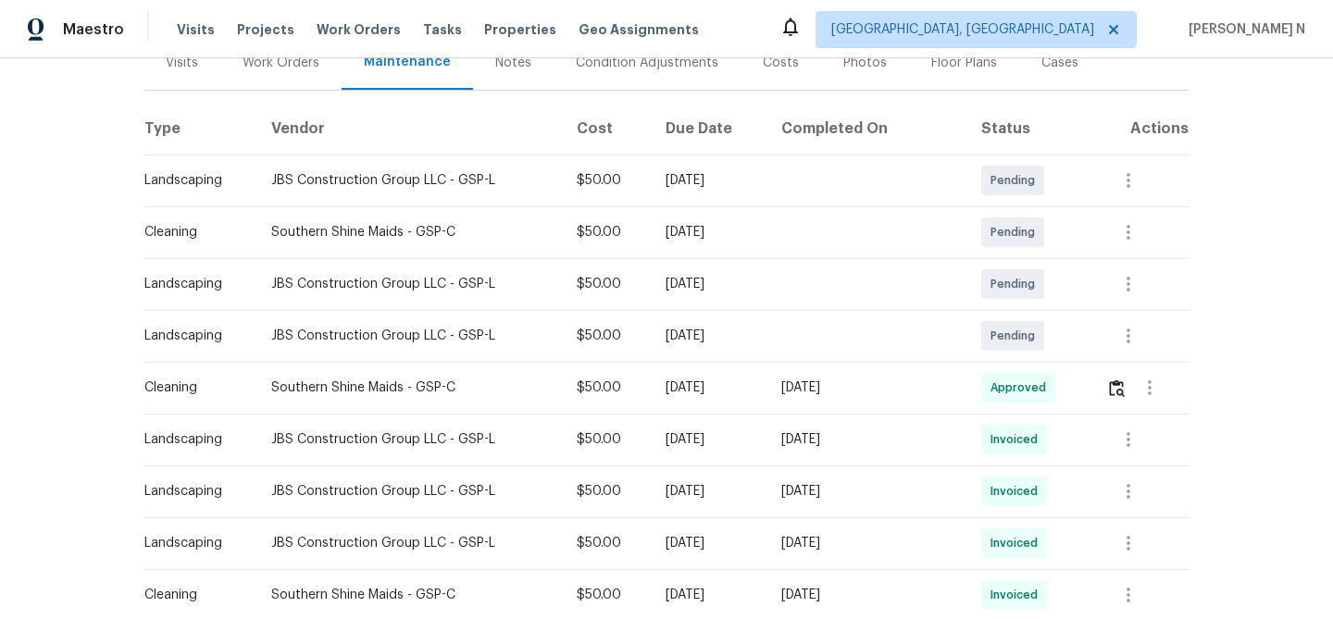
scroll to position [249, 0]
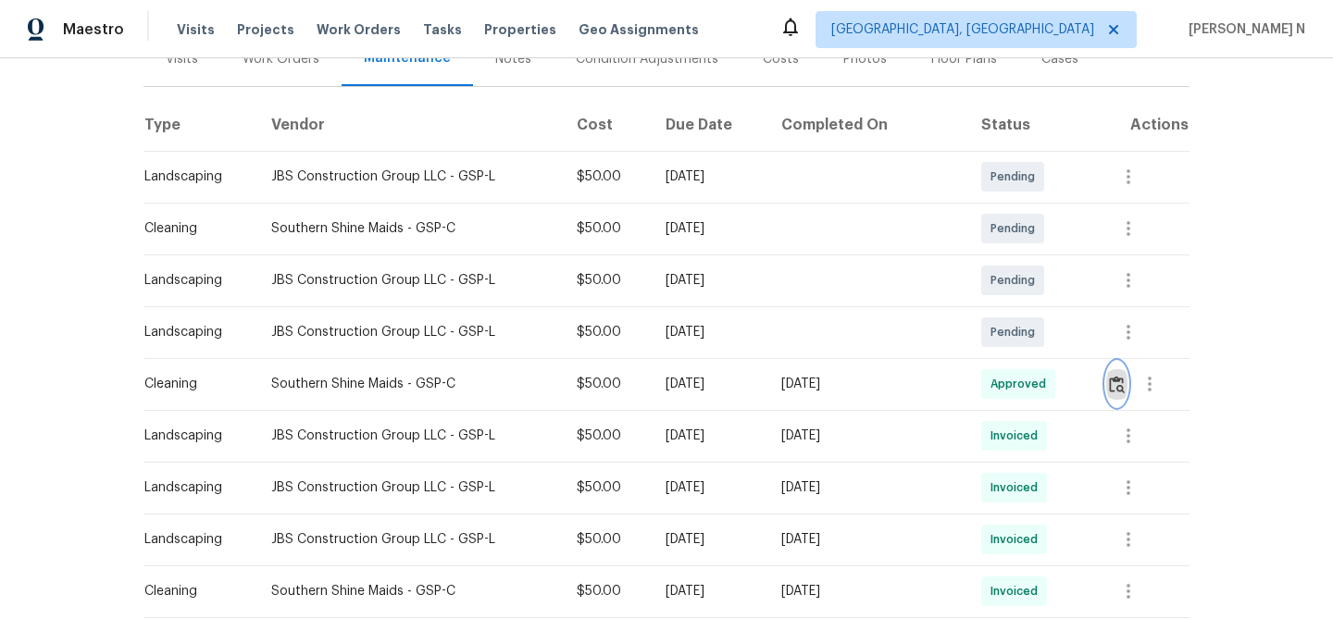
click at [1115, 390] on img "button" at bounding box center [1117, 385] width 16 height 18
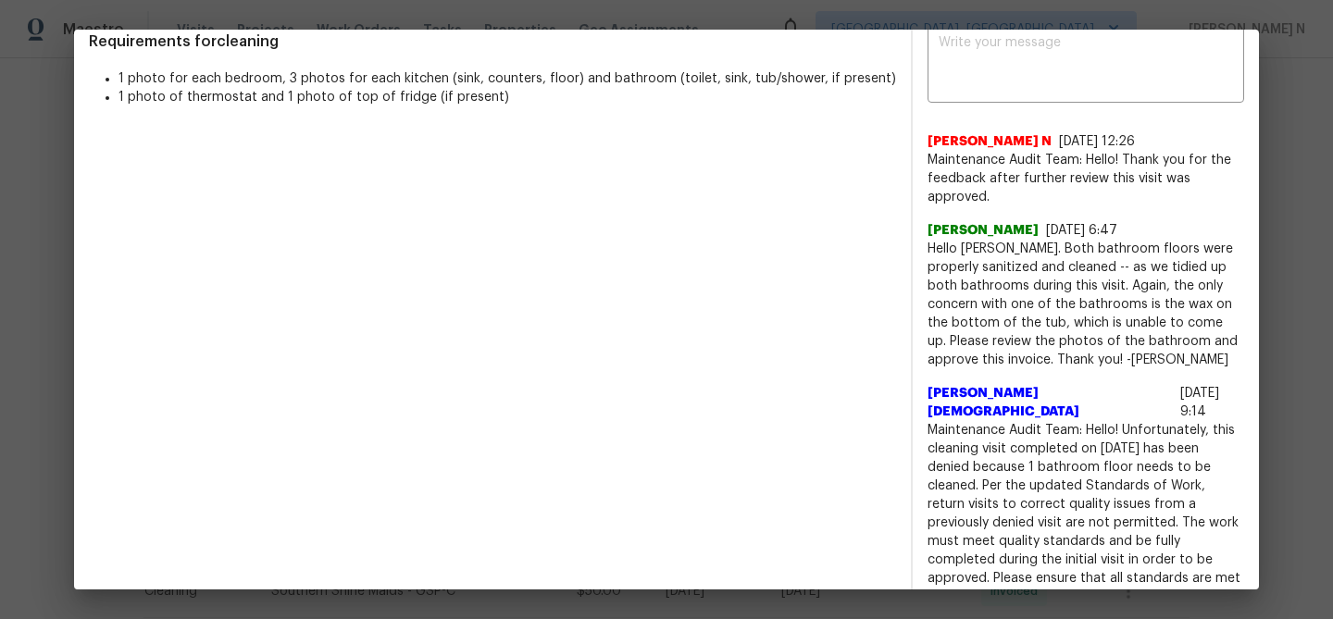
scroll to position [505, 0]
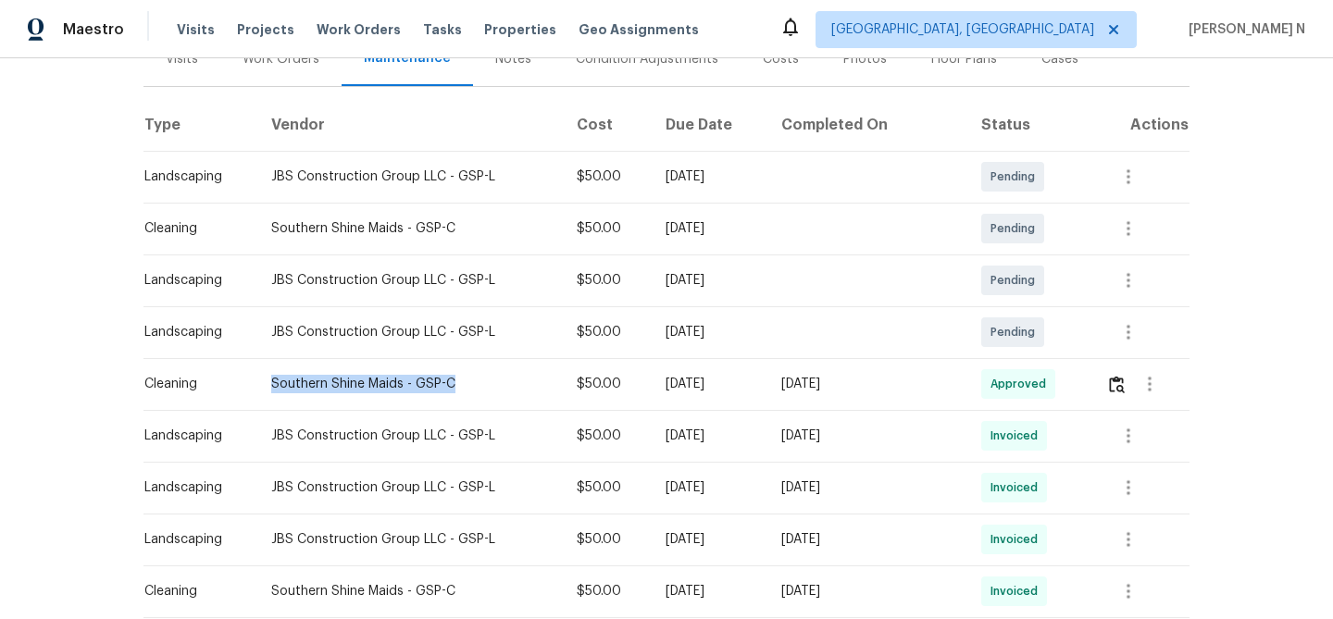
drag, startPoint x: 271, startPoint y: 386, endPoint x: 451, endPoint y: 385, distance: 179.6
click at [451, 385] on div "Southern Shine Maids - GSP-C" at bounding box center [409, 384] width 276 height 19
copy div "Southern Shine Maids - GSP-C"
click at [1112, 387] on img "button" at bounding box center [1117, 385] width 16 height 18
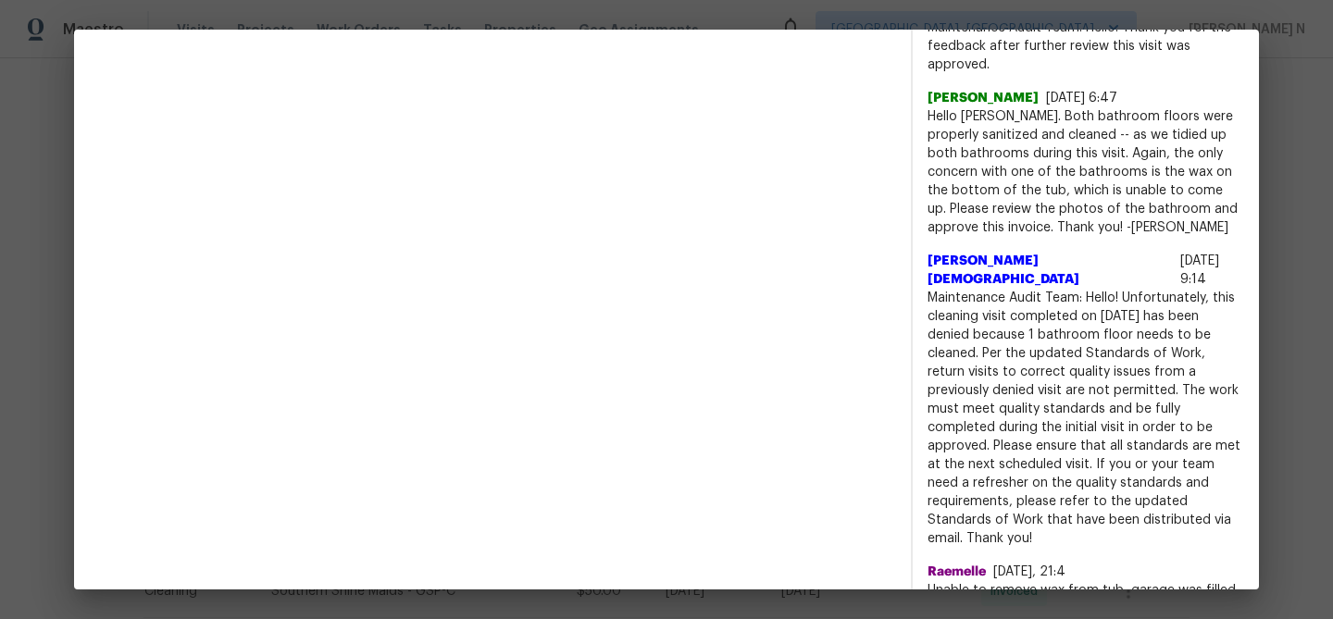
scroll to position [653, 0]
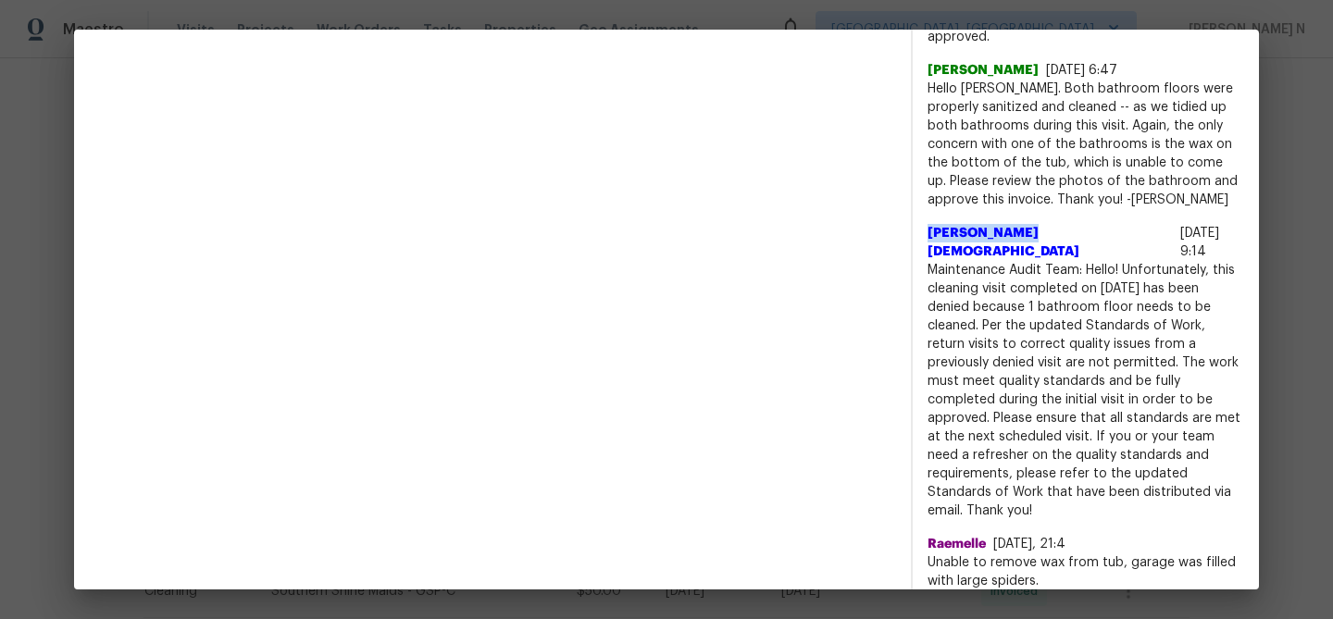
drag, startPoint x: 929, startPoint y: 231, endPoint x: 1017, endPoint y: 231, distance: 87.9
click at [1017, 231] on span "Johnson Jesus" at bounding box center [1050, 242] width 245 height 37
copy span "Johnson Jesus"
drag, startPoint x: 930, startPoint y: 253, endPoint x: 1125, endPoint y: 468, distance: 290.4
click at [1125, 468] on span "Maintenance Audit Team: Hello! Unfortunately, this cleaning visit completed on …" at bounding box center [1086, 390] width 317 height 259
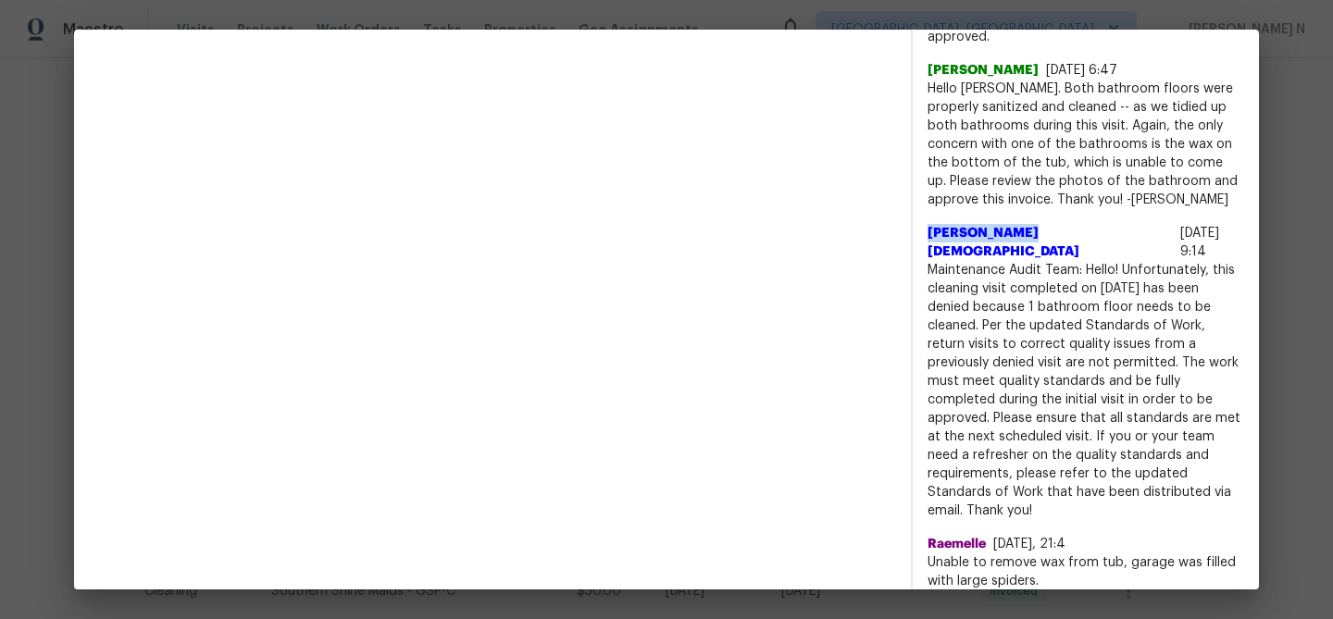
copy span "Maintenance Audit Team: Hello! Unfortunately, this cleaning visit completed on …"
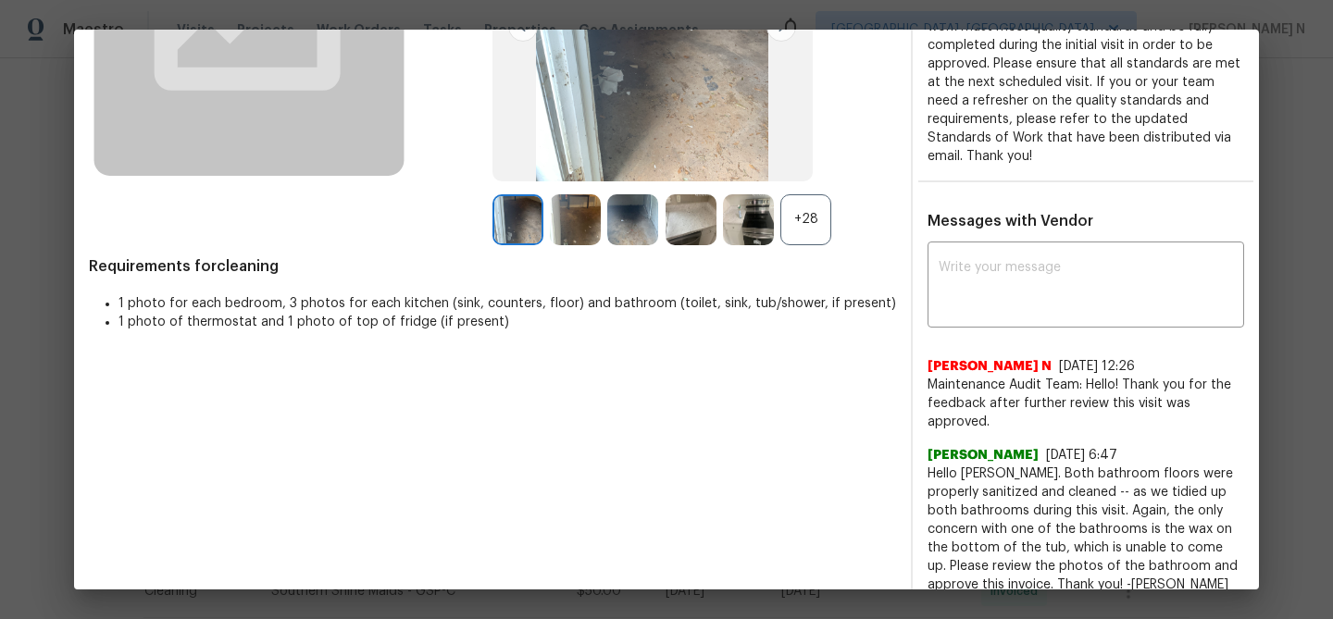
scroll to position [301, 0]
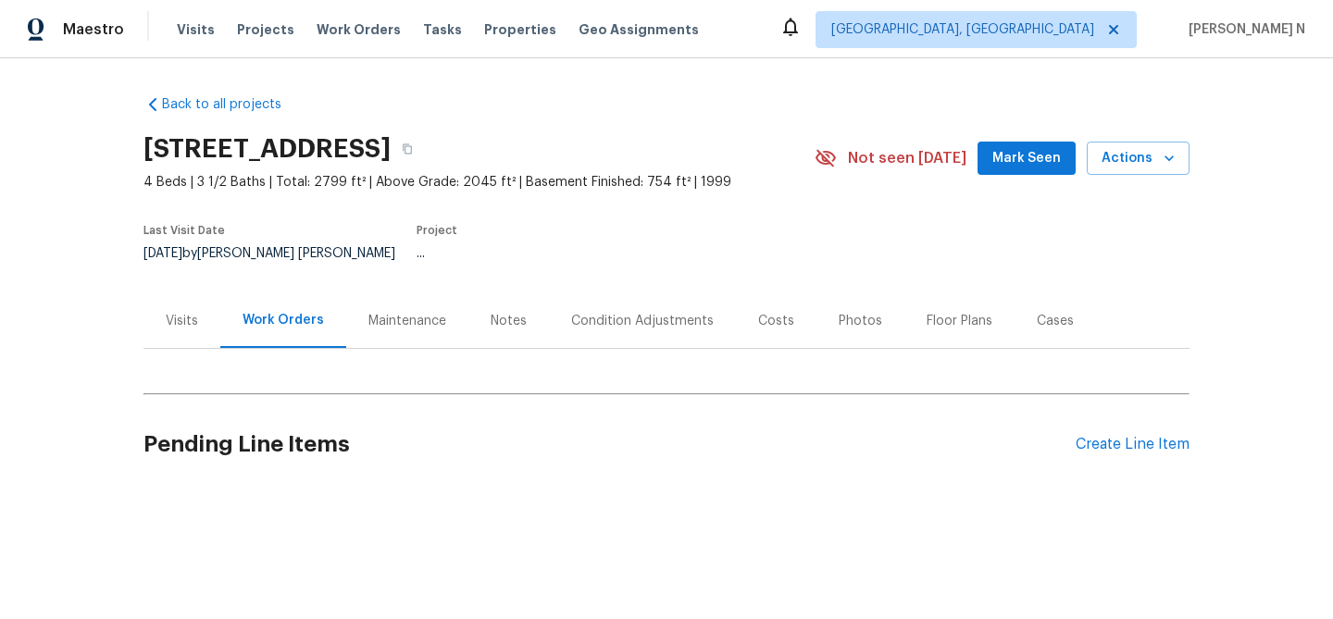
click at [402, 312] on div "Maintenance" at bounding box center [407, 321] width 78 height 19
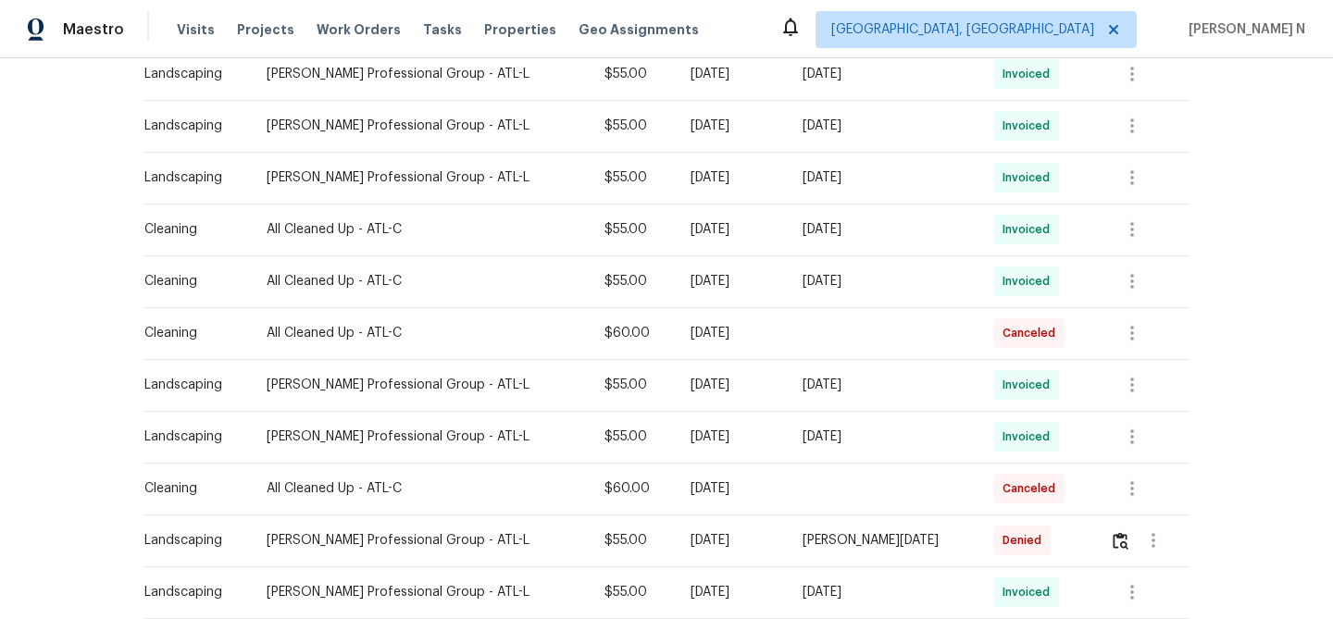
scroll to position [887, 0]
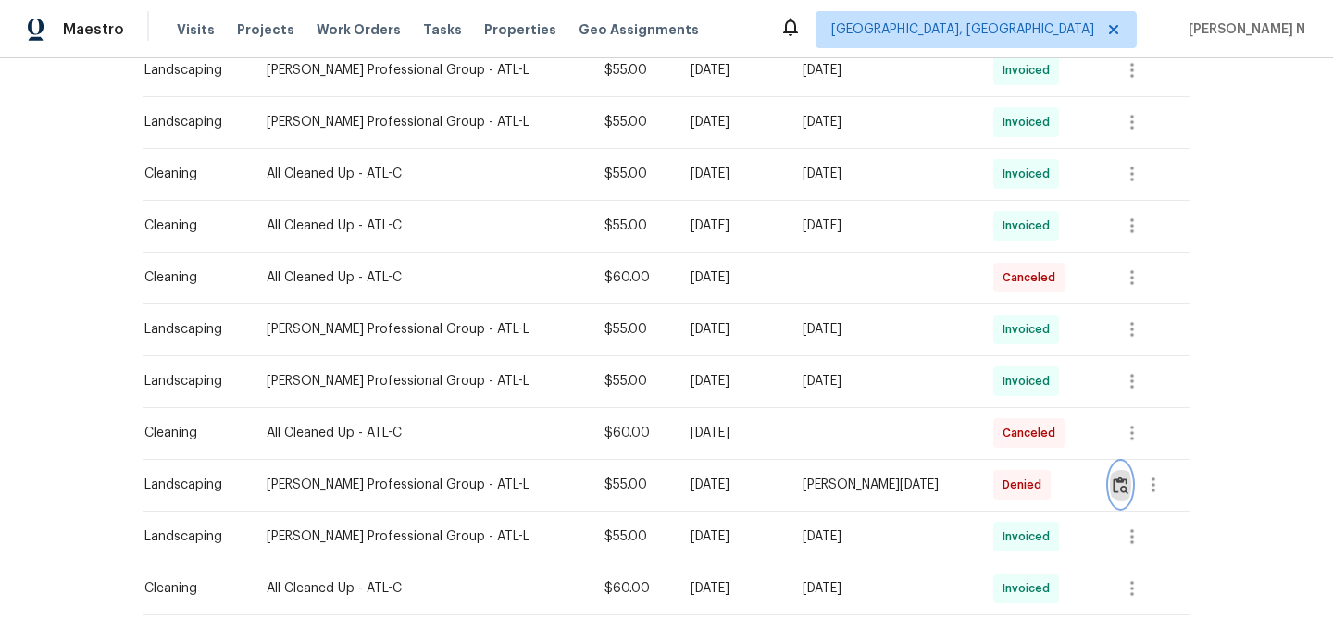
click at [1125, 477] on img "button" at bounding box center [1121, 486] width 16 height 18
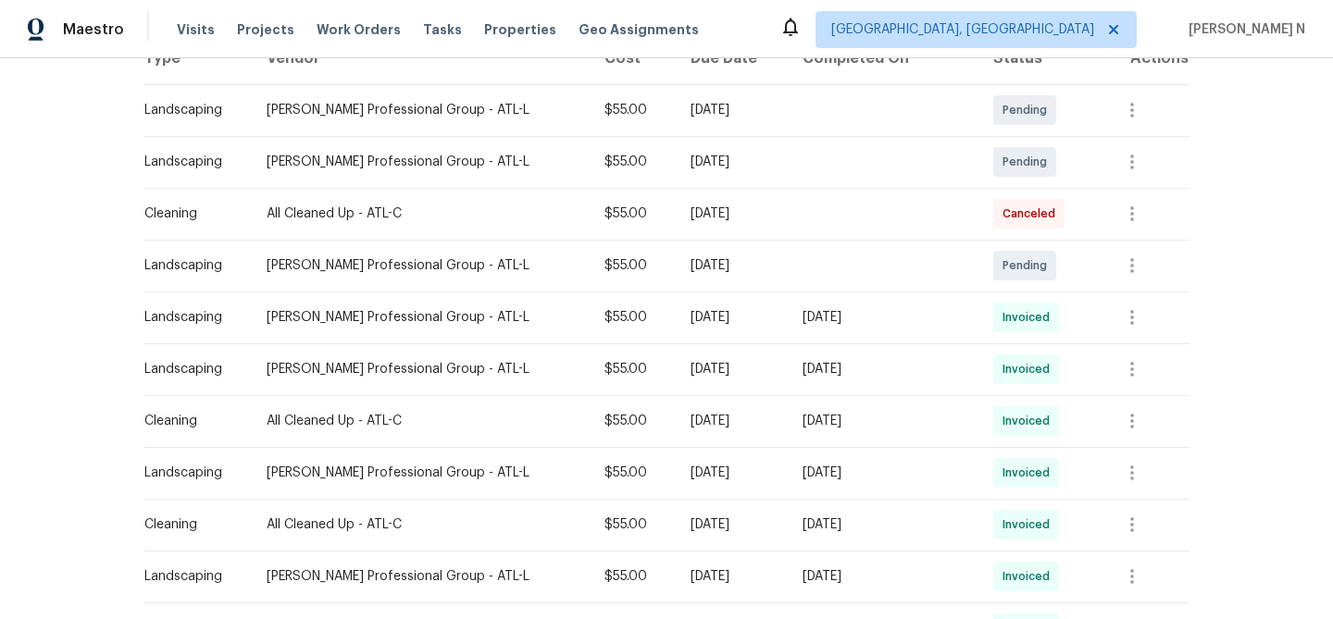
scroll to position [0, 0]
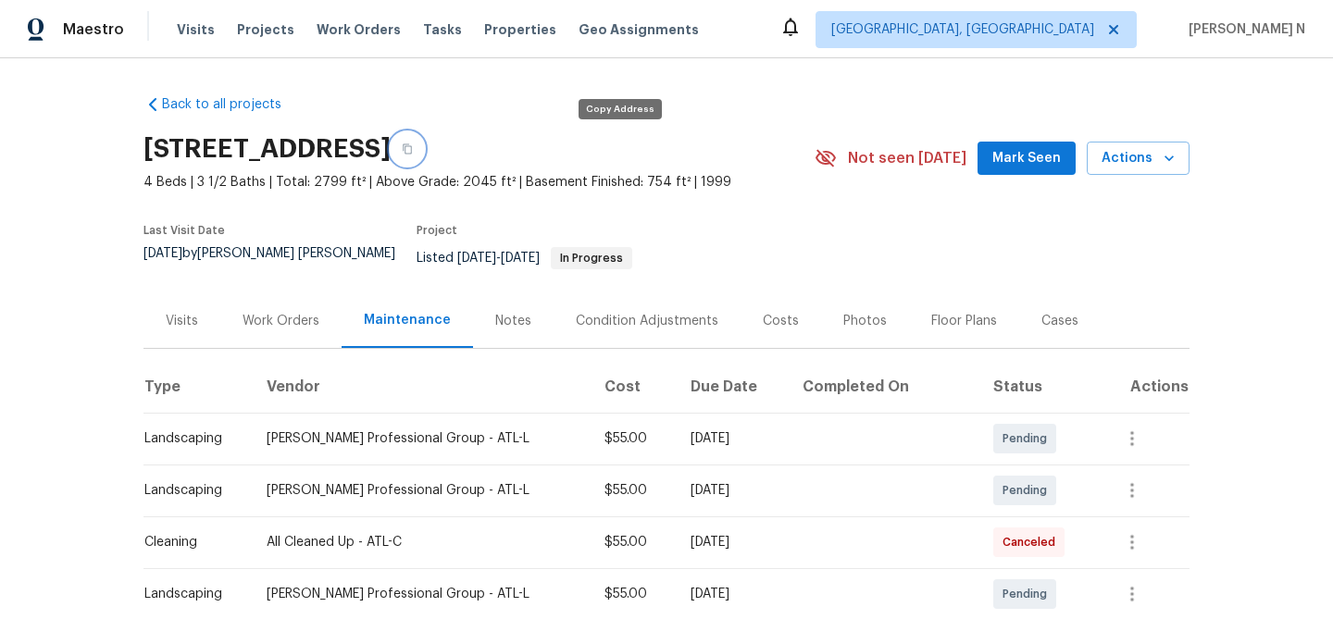
click at [424, 143] on button "button" at bounding box center [407, 148] width 33 height 33
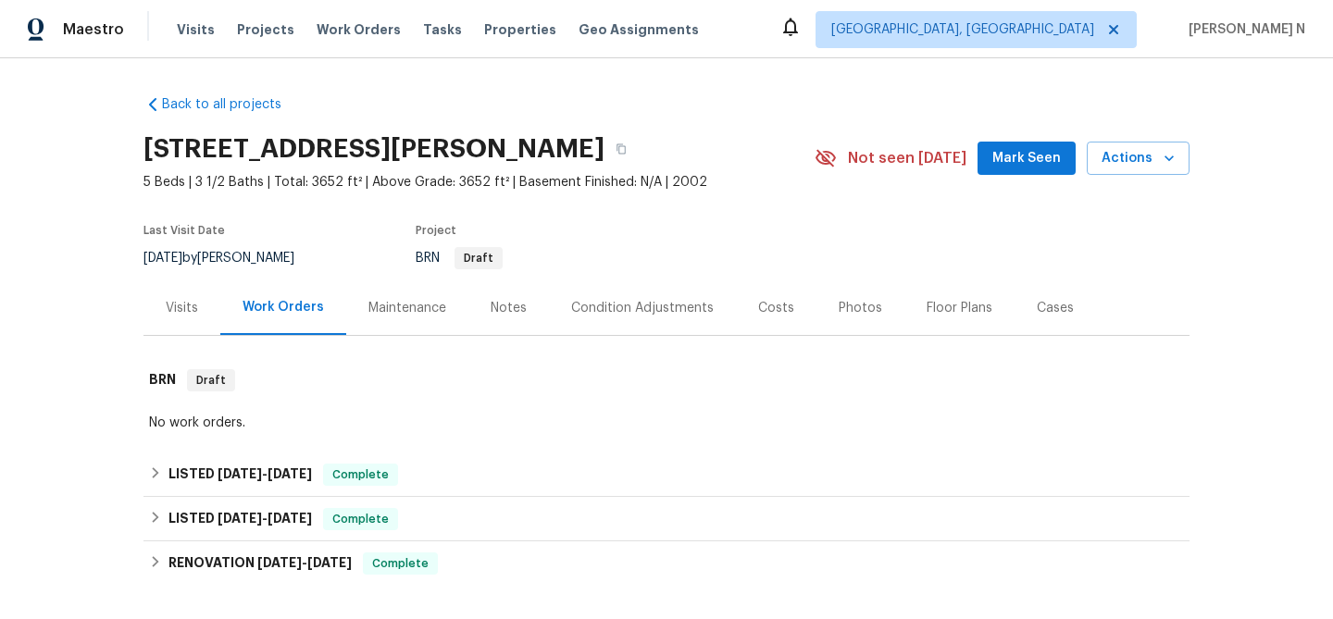
click at [419, 330] on div "Maintenance" at bounding box center [407, 307] width 122 height 55
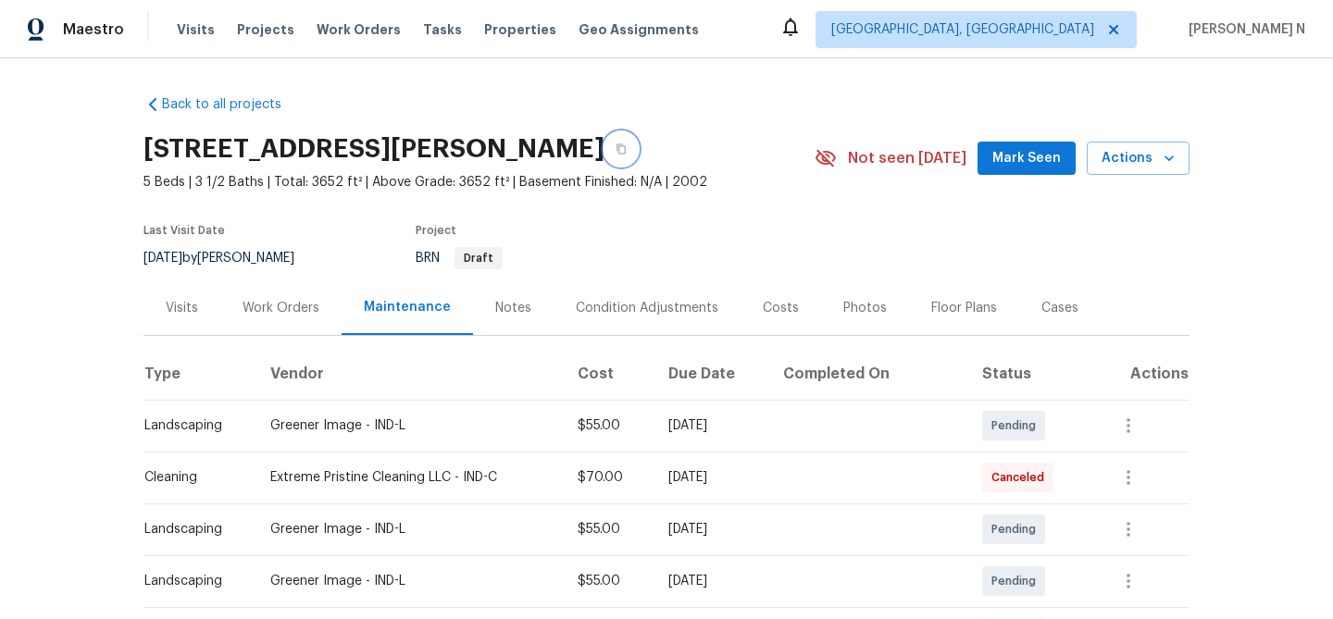
click at [638, 153] on button "button" at bounding box center [620, 148] width 33 height 33
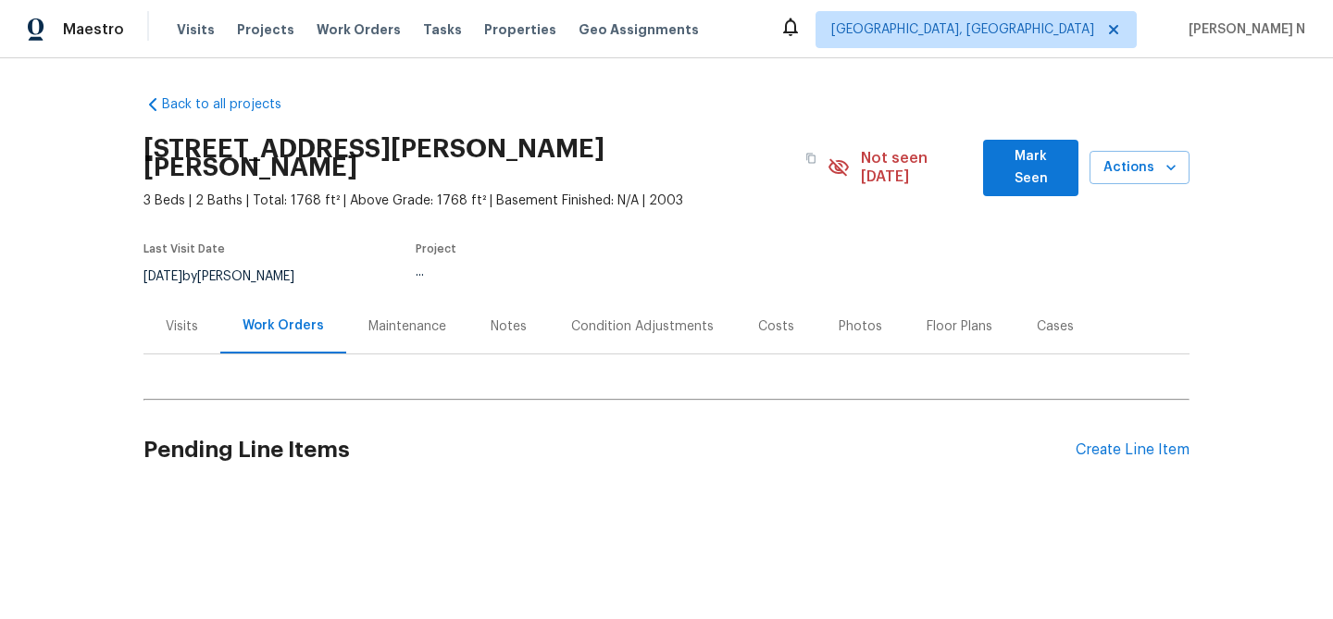
click at [387, 318] on div "Maintenance" at bounding box center [407, 327] width 78 height 19
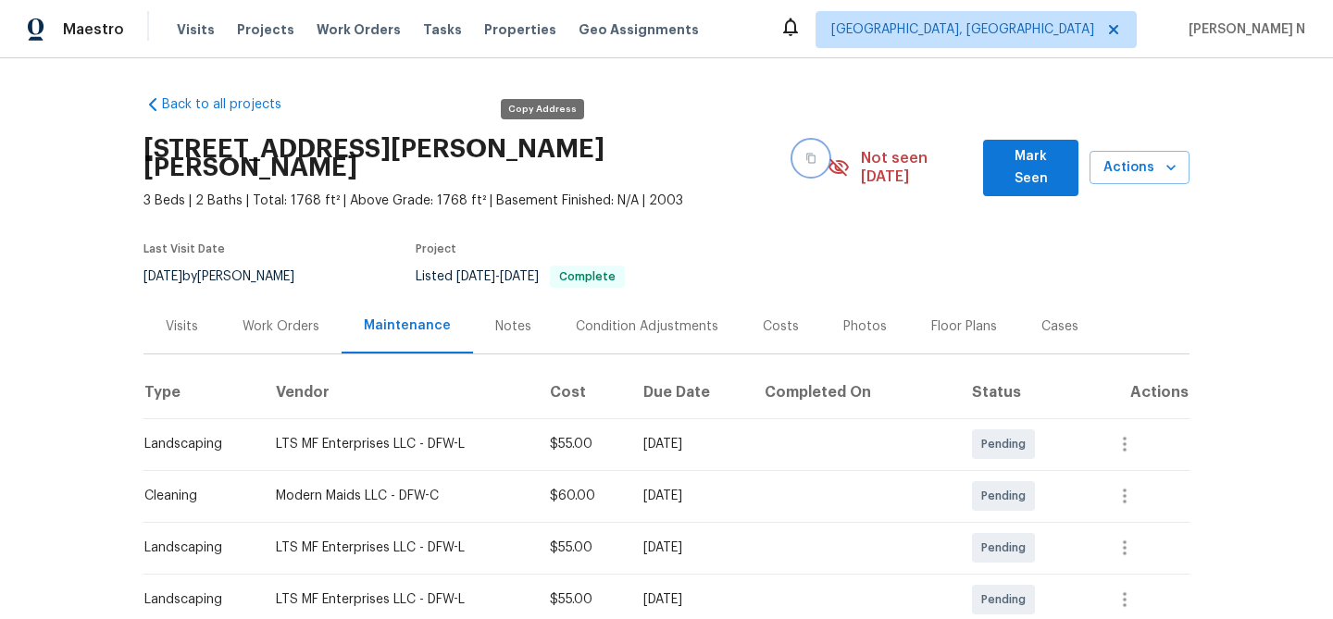
click at [794, 149] on button "button" at bounding box center [810, 158] width 33 height 33
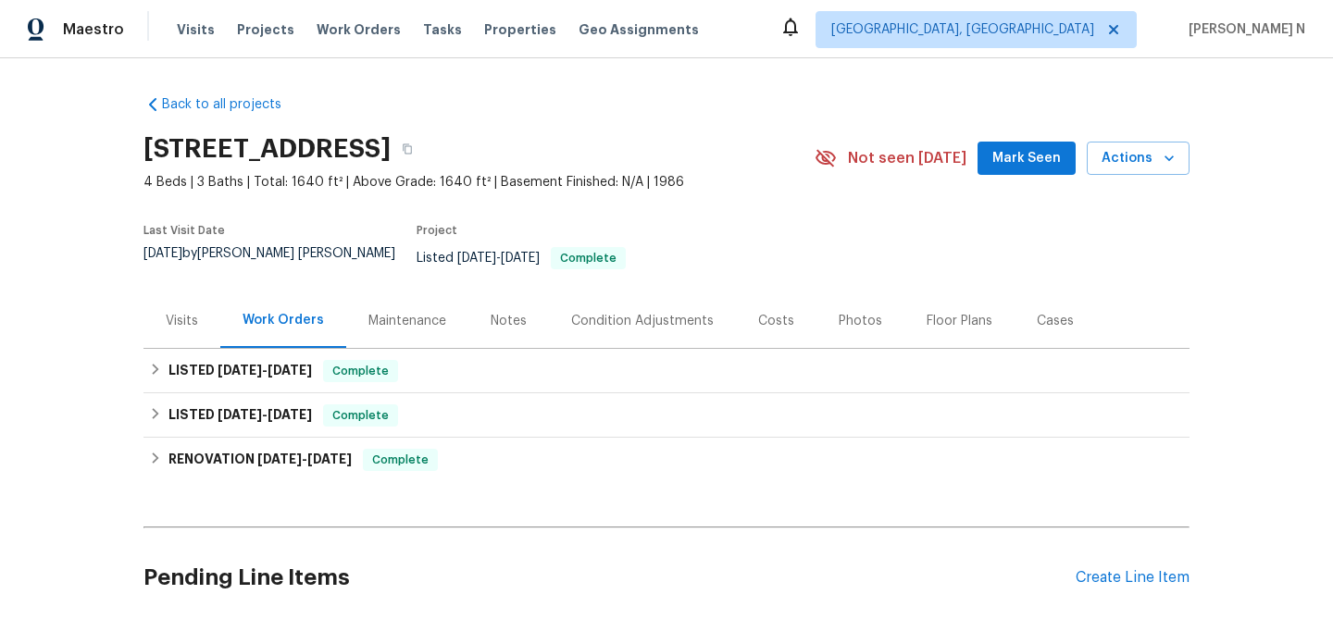
click at [393, 294] on div "Maintenance" at bounding box center [407, 320] width 122 height 55
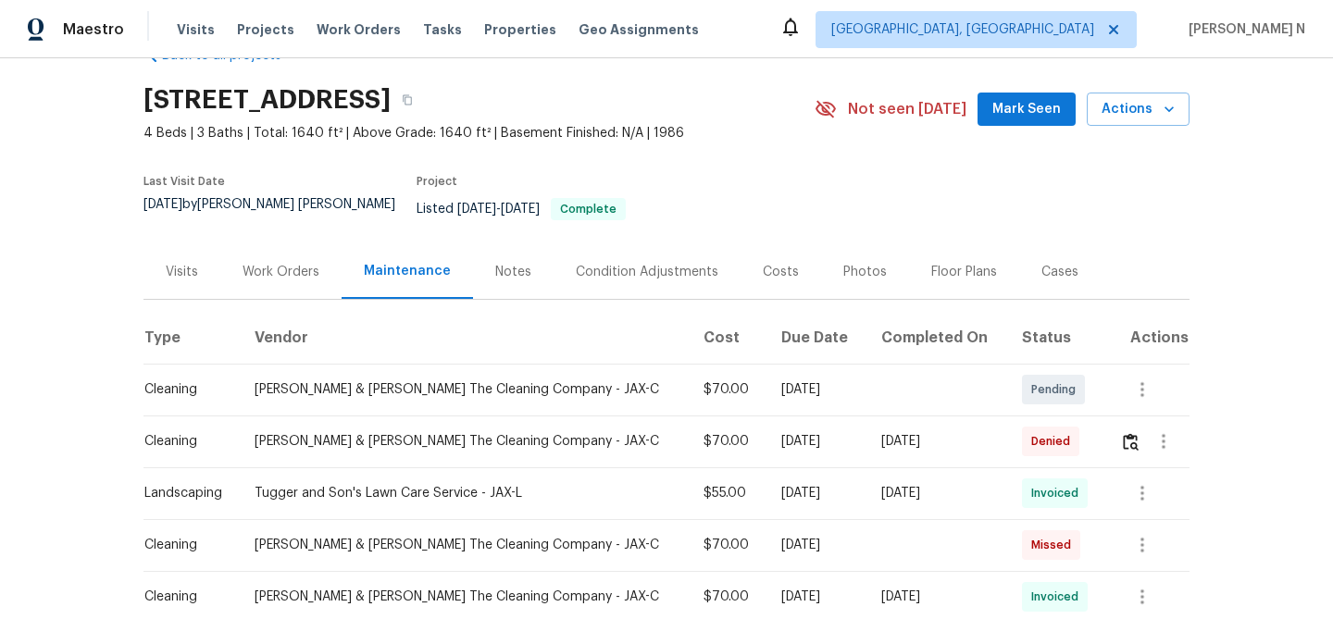
scroll to position [93, 0]
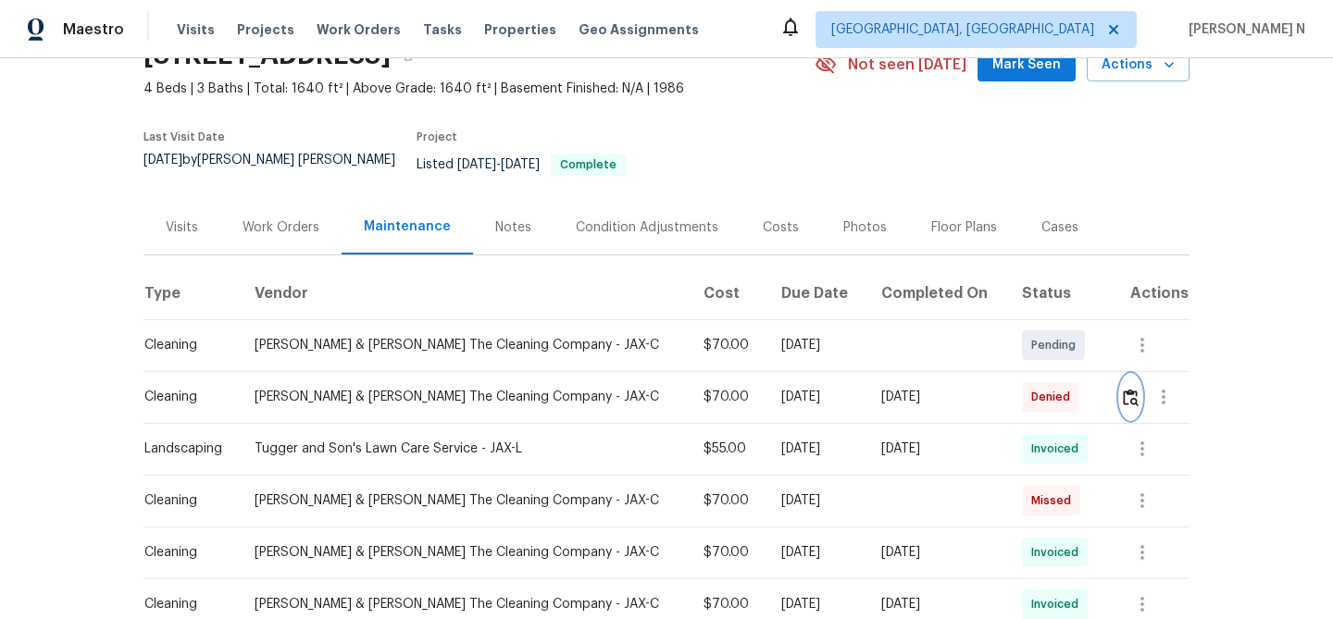
click at [1126, 389] on img "button" at bounding box center [1131, 398] width 16 height 18
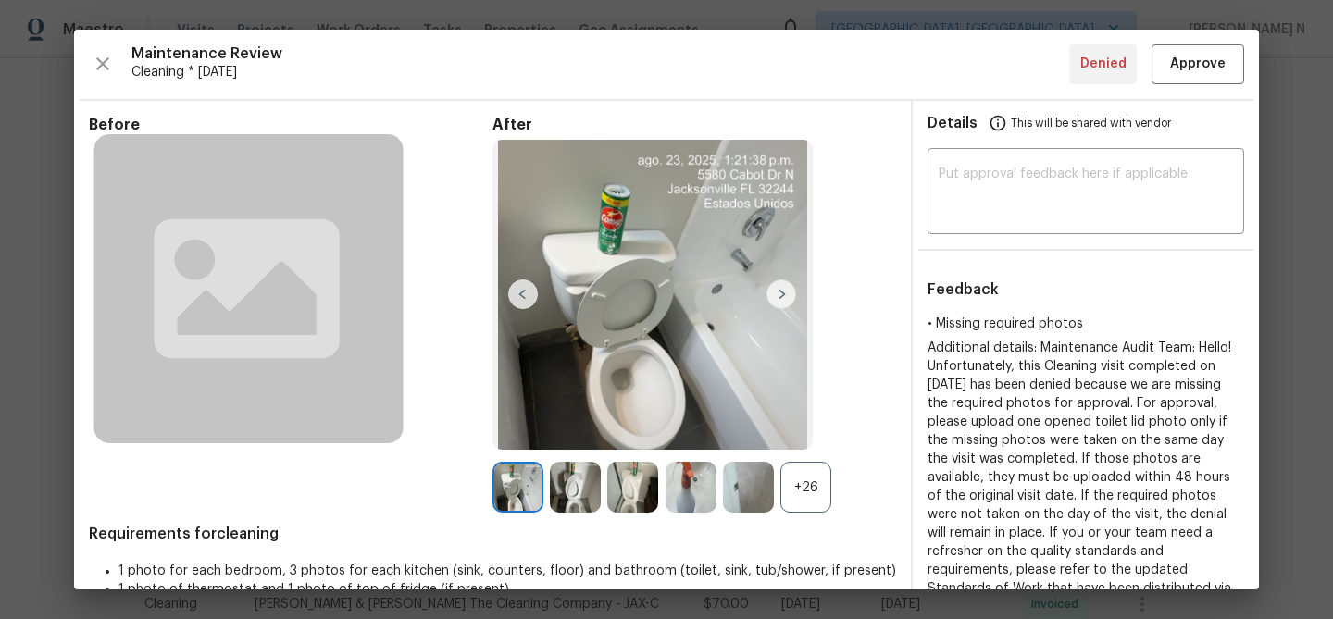
click at [843, 493] on div "+26" at bounding box center [694, 487] width 404 height 51
click at [820, 493] on div "+26" at bounding box center [805, 487] width 51 height 51
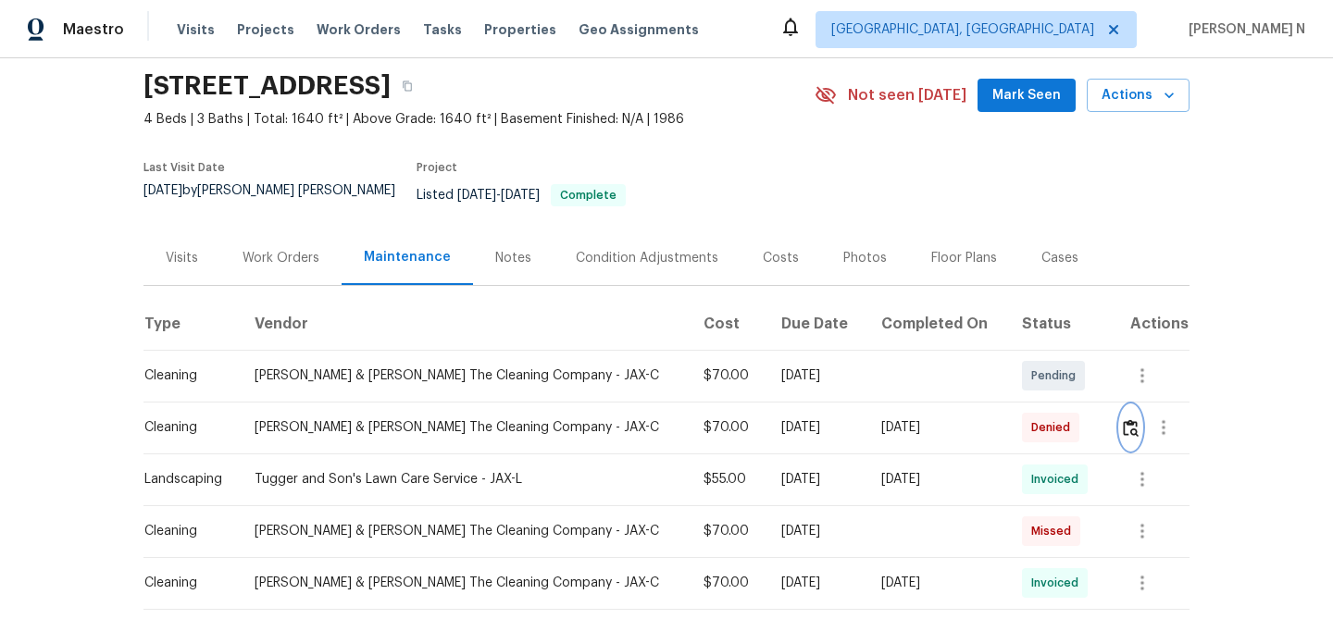
scroll to position [106, 0]
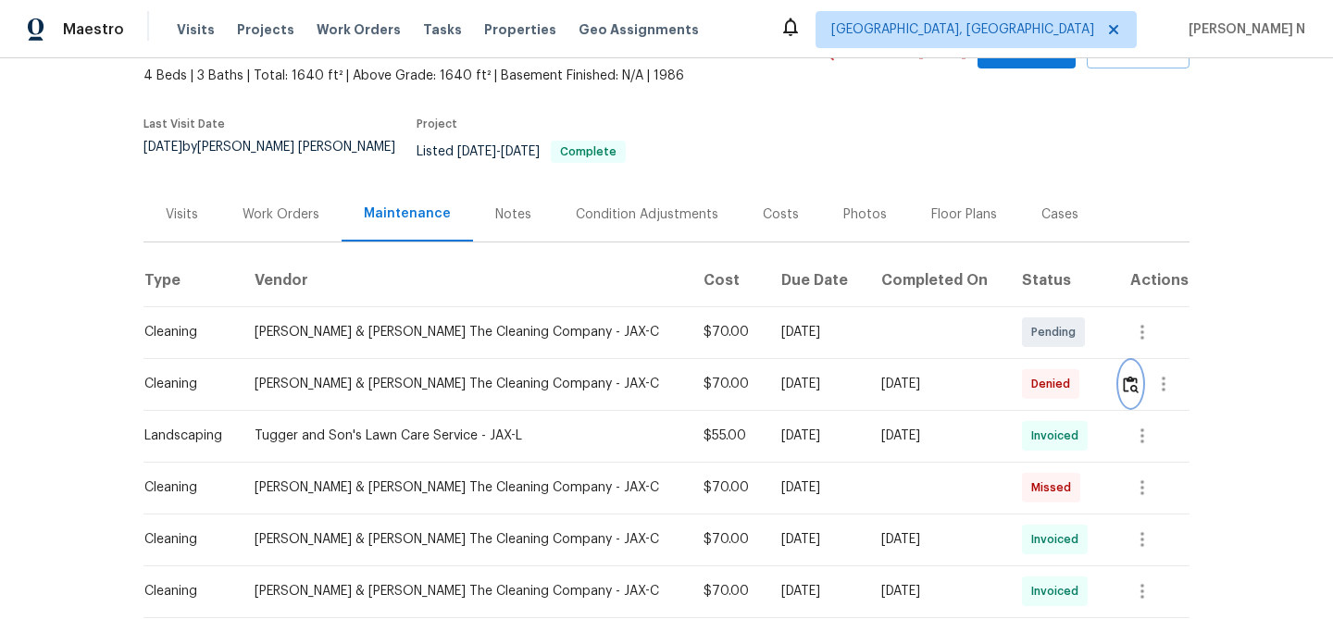
click at [1123, 377] on img "button" at bounding box center [1131, 385] width 16 height 18
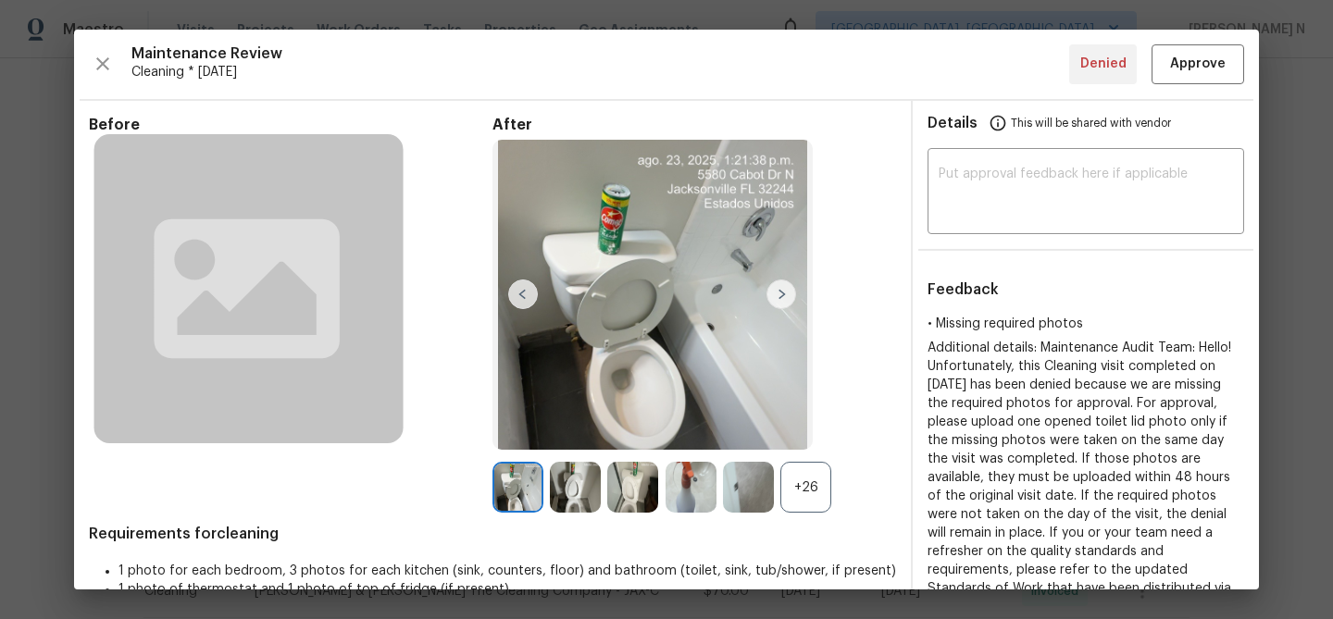
click at [812, 484] on div "+26" at bounding box center [805, 487] width 51 height 51
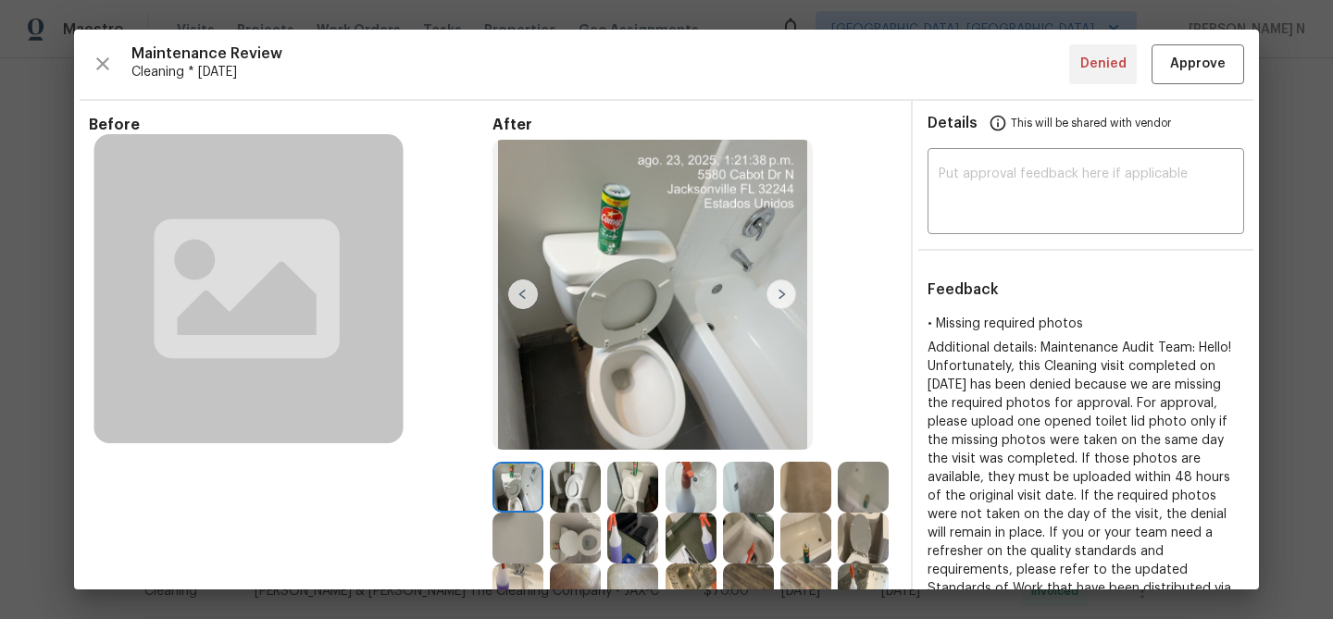
scroll to position [355, 0]
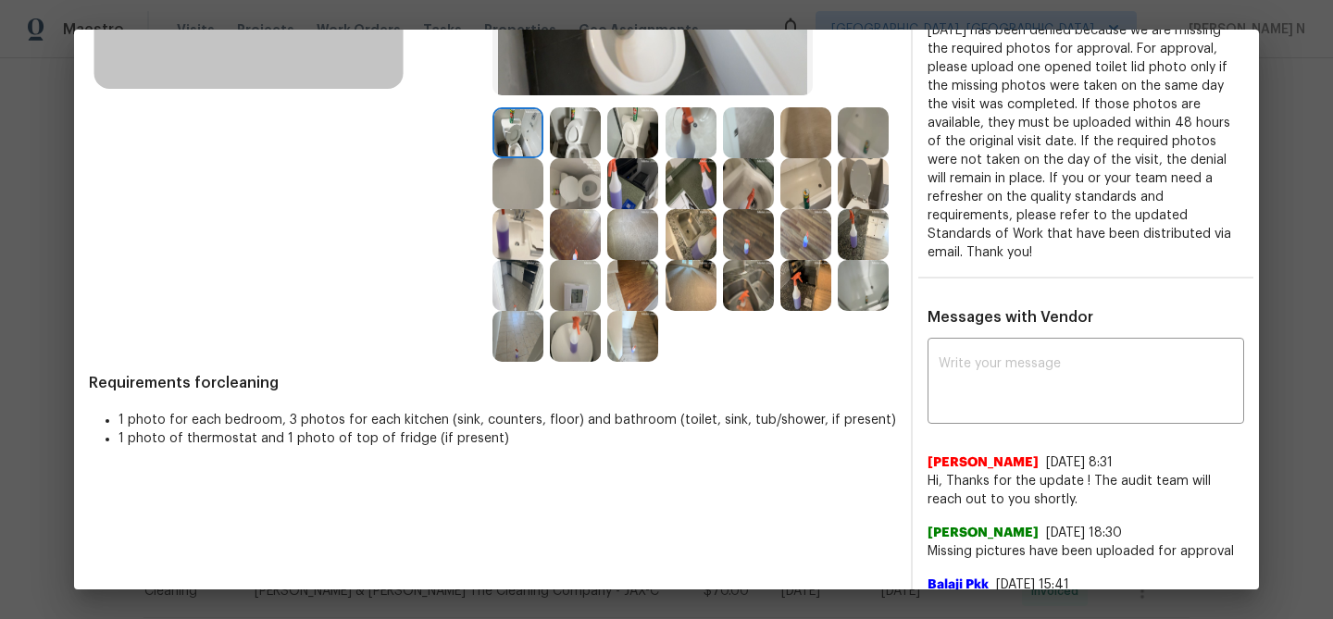
click at [678, 287] on img at bounding box center [691, 285] width 51 height 51
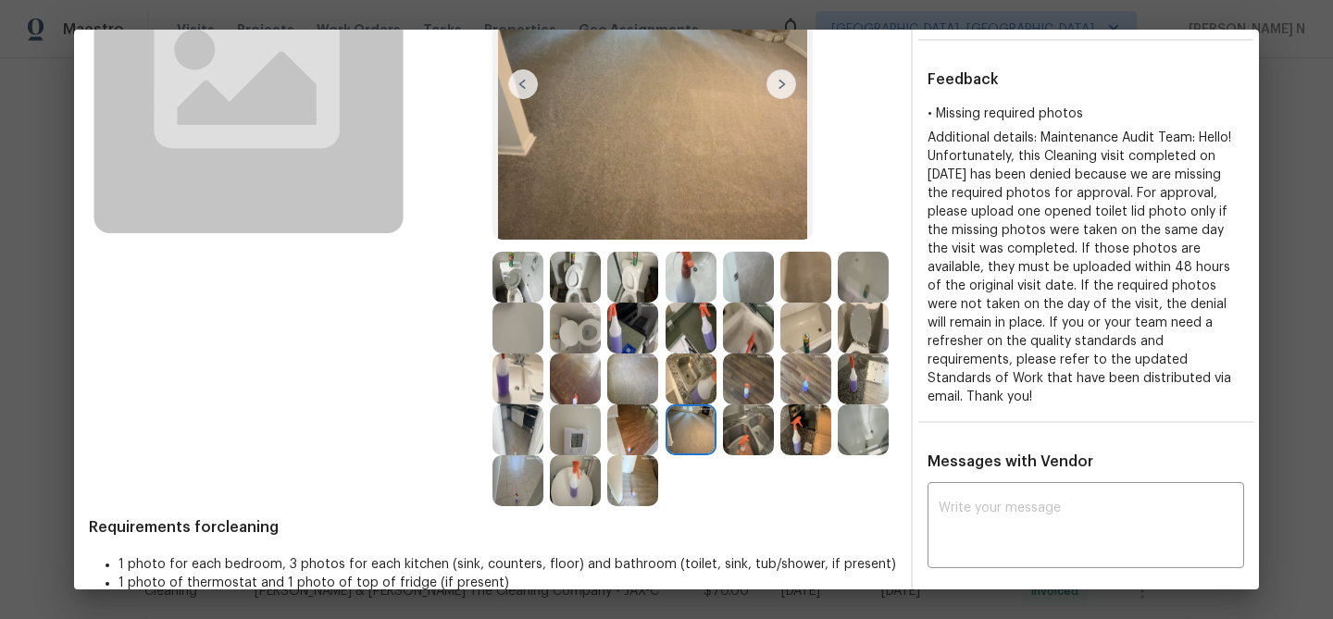
scroll to position [390, 0]
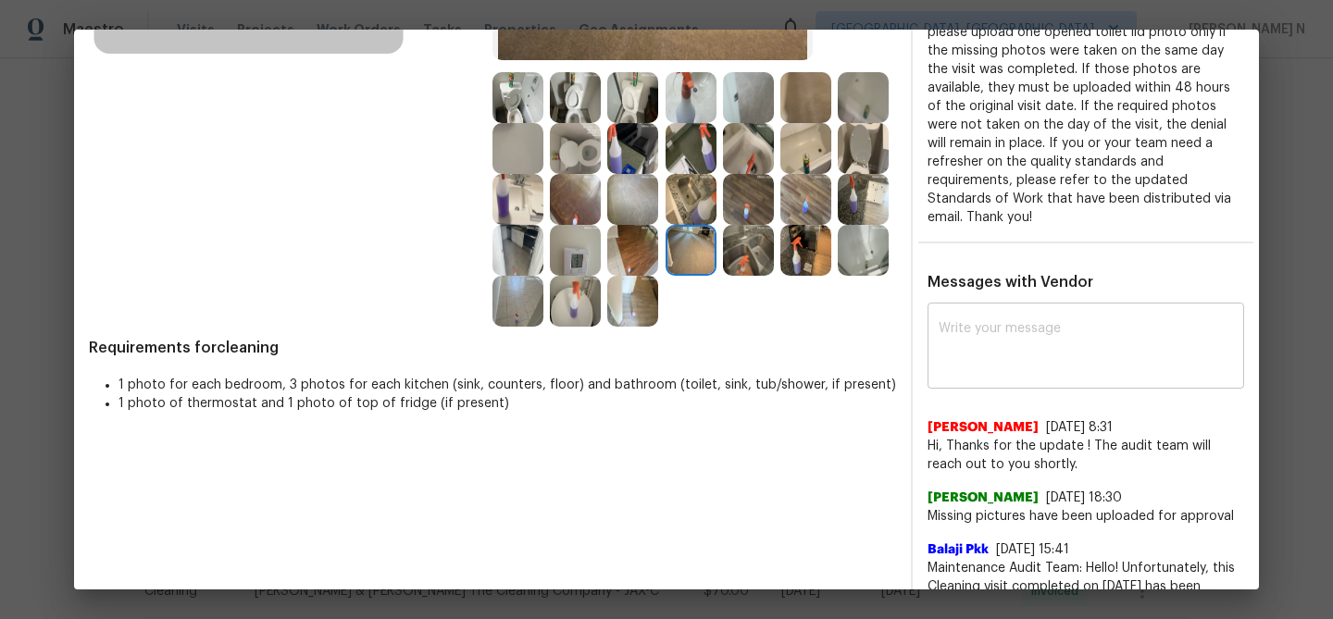
click at [1079, 340] on textarea at bounding box center [1086, 348] width 294 height 52
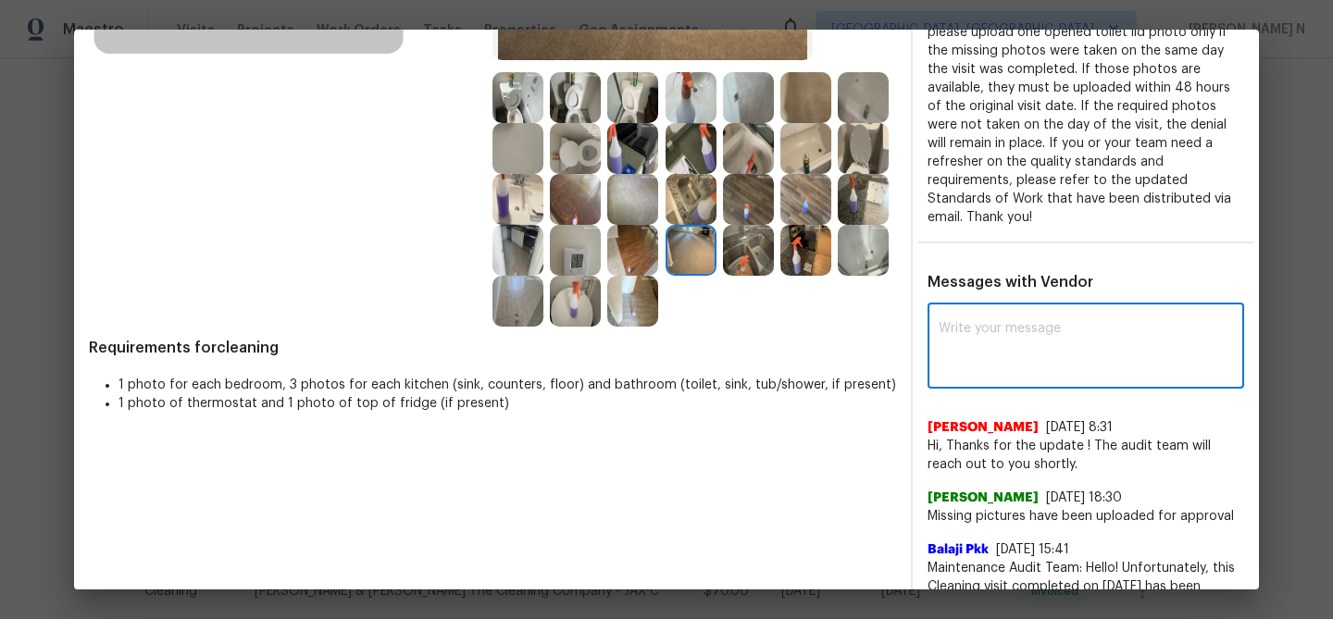
paste textarea "Maintenance Audit Team: Hello! Thank you for uploading the photo, after further…"
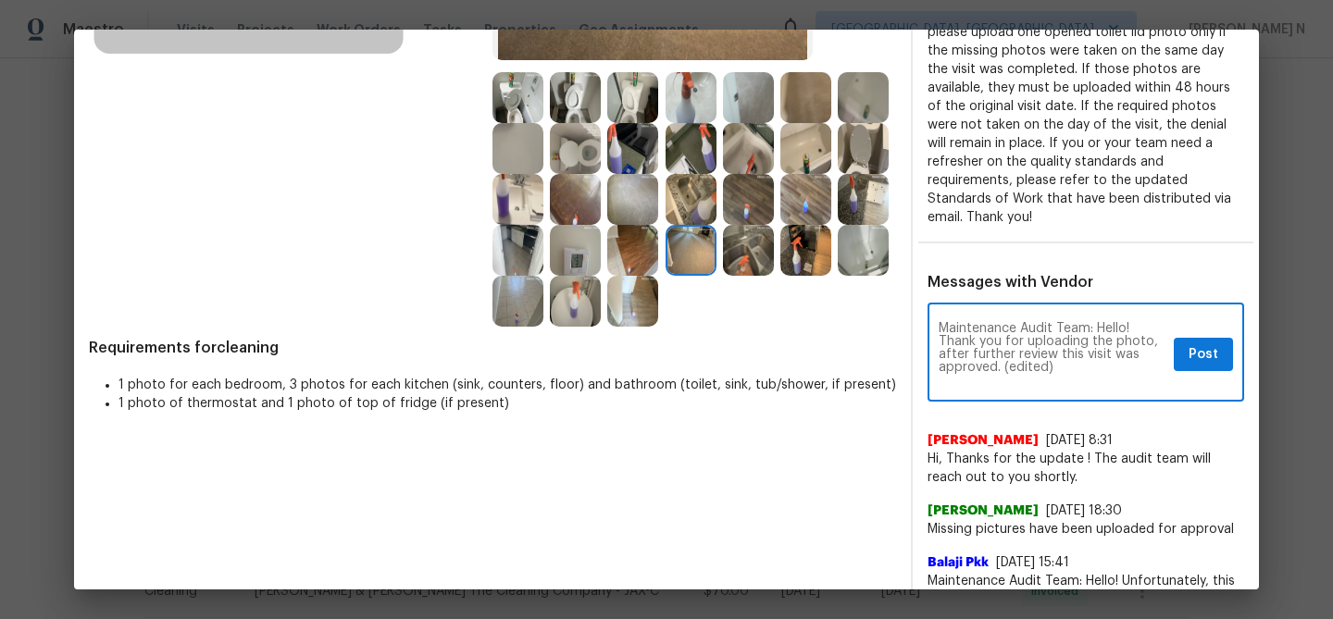
scroll to position [0, 0]
drag, startPoint x: 1003, startPoint y: 365, endPoint x: 1082, endPoint y: 364, distance: 79.6
click at [1079, 364] on textarea "Maintenance Audit Team: Hello! Thank you for uploading the photo, after further…" at bounding box center [1053, 354] width 228 height 65
type textarea "Maintenance Audit Team: Hello! Thank you for uploading the photo, after further…"
click at [1205, 343] on span "Post" at bounding box center [1204, 354] width 30 height 23
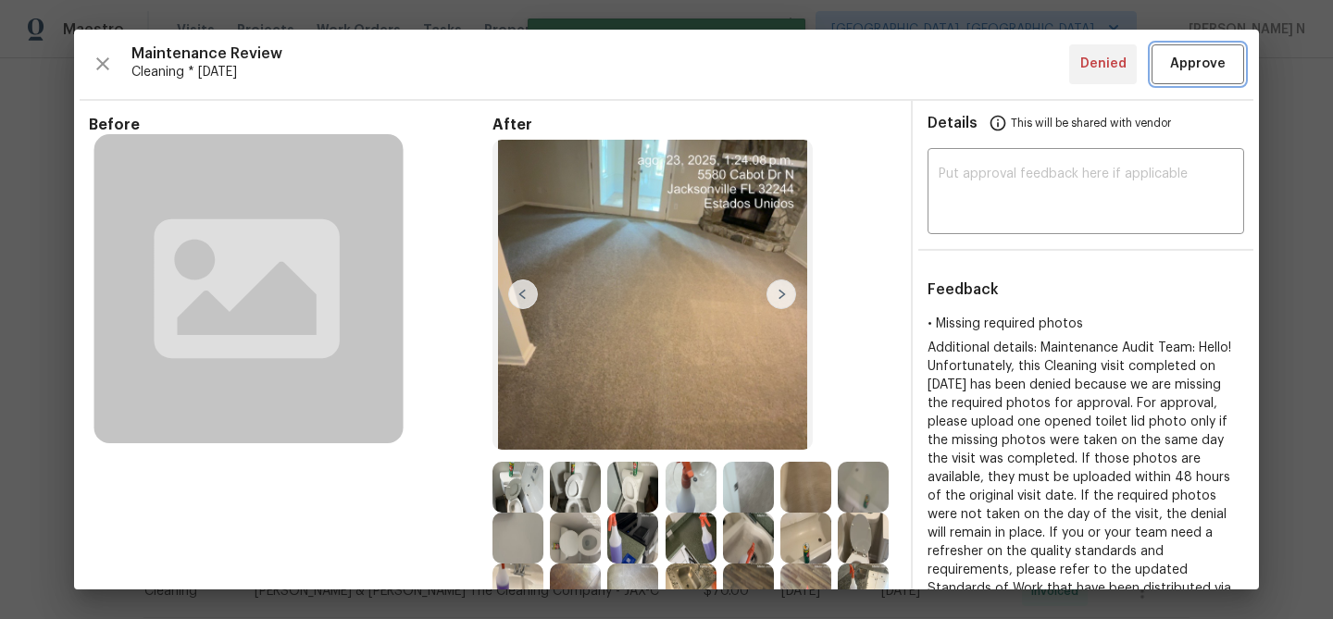
click at [1184, 67] on span "Approve" at bounding box center [1198, 64] width 56 height 23
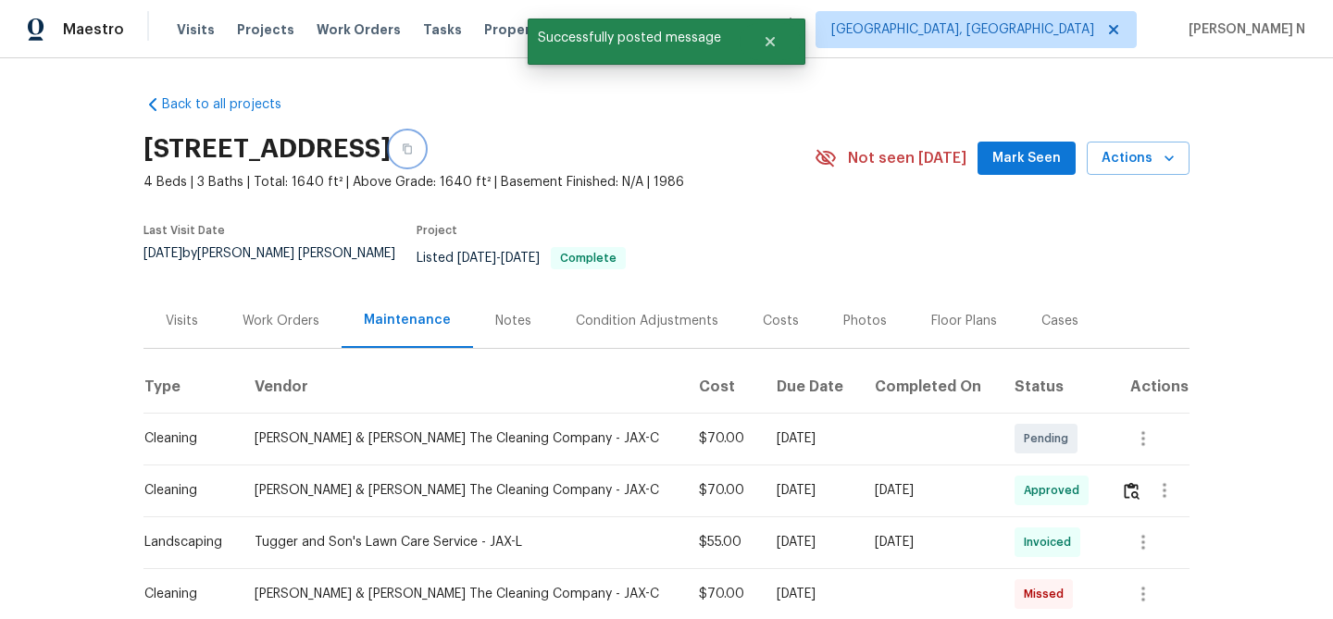
click at [424, 156] on button "button" at bounding box center [407, 148] width 33 height 33
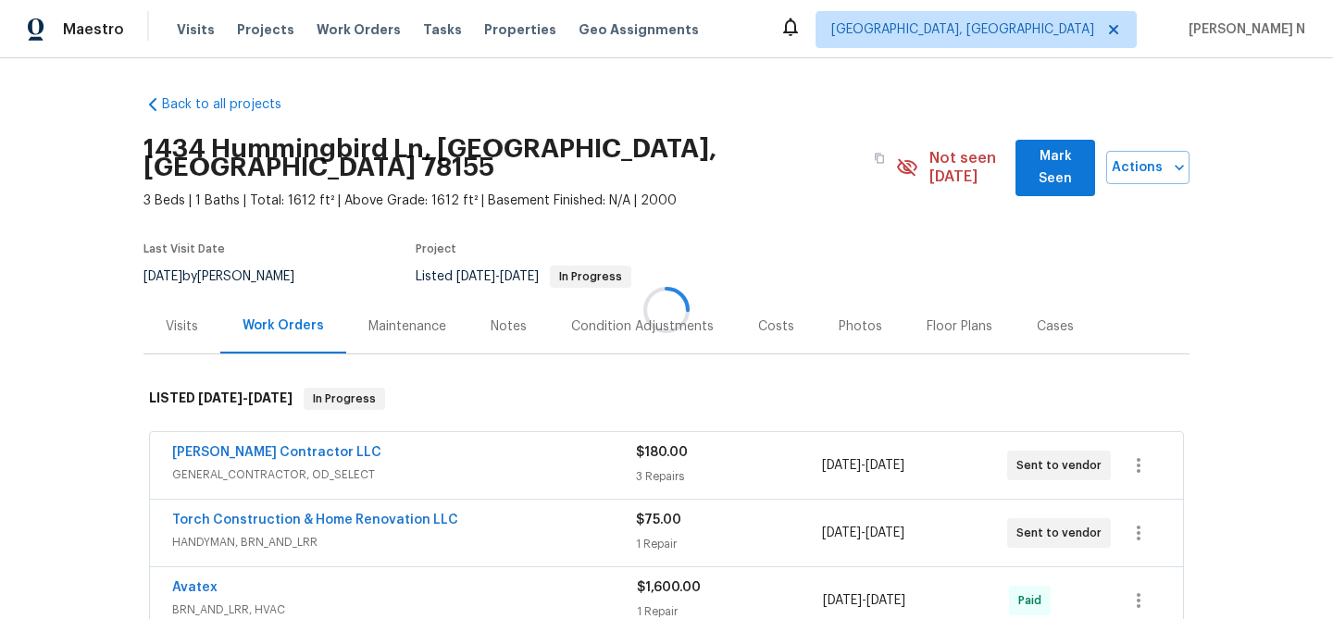
click at [388, 311] on div at bounding box center [666, 309] width 1333 height 619
click at [424, 318] on div "Maintenance" at bounding box center [407, 327] width 78 height 19
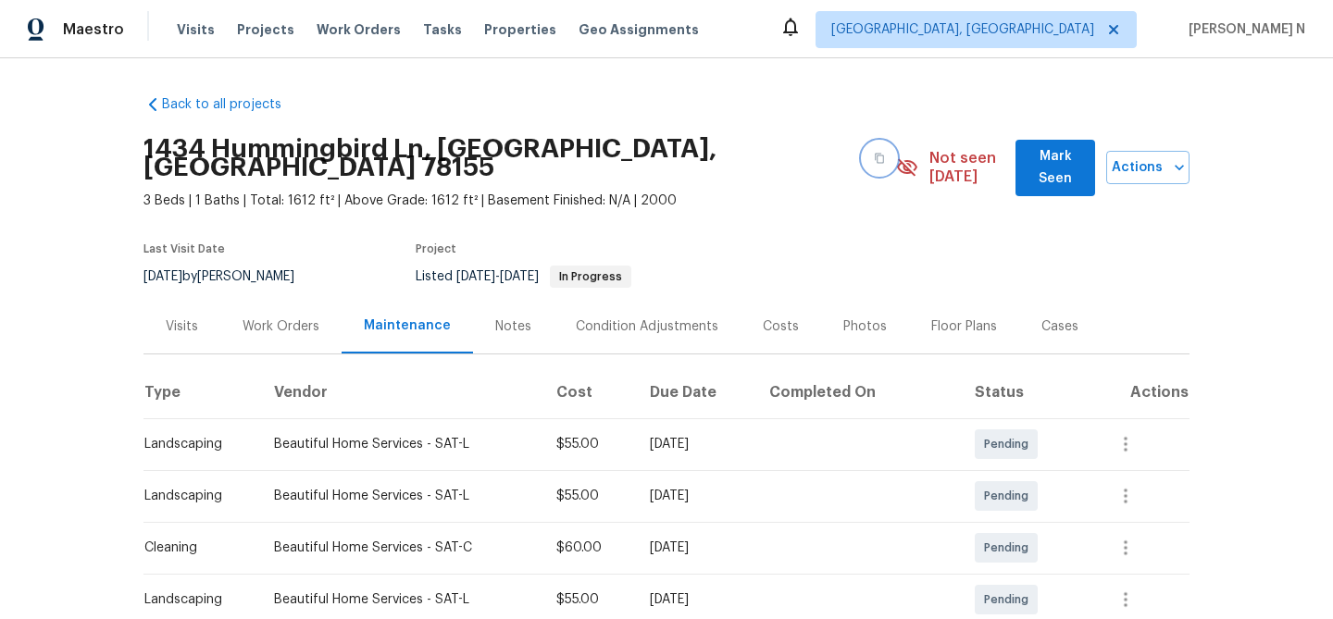
click at [874, 153] on icon "button" at bounding box center [879, 158] width 11 height 11
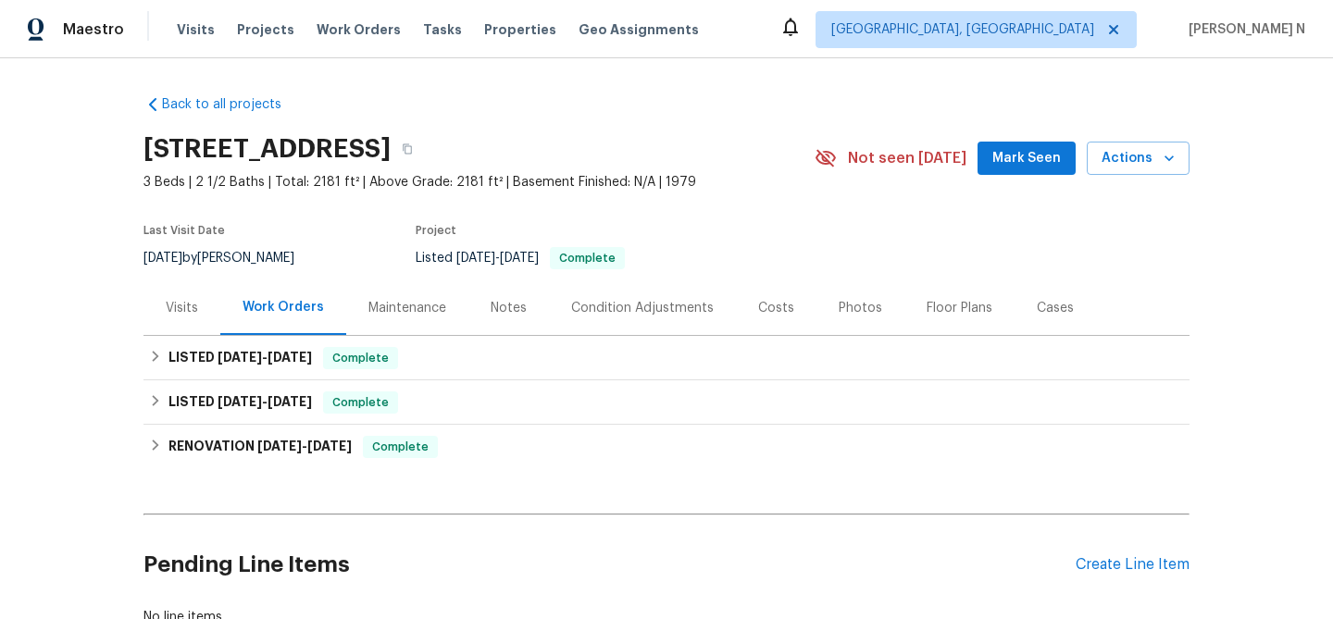
click at [436, 305] on div "Maintenance" at bounding box center [407, 308] width 78 height 19
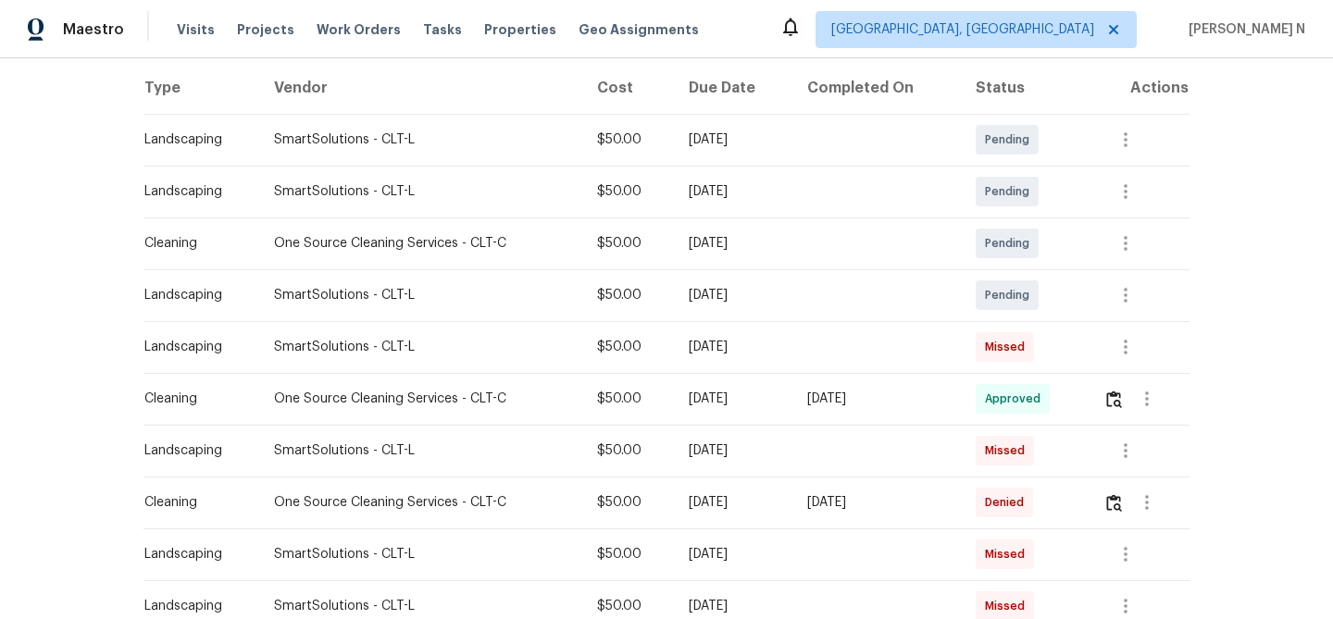
scroll to position [342, 0]
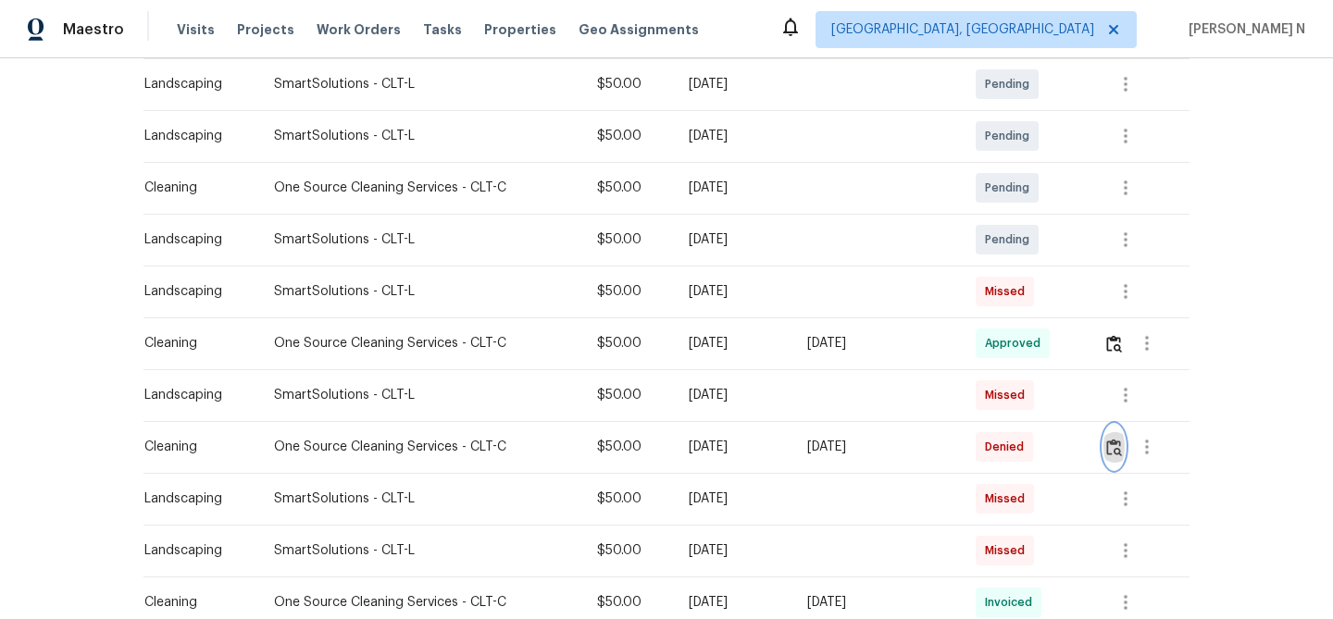
click at [1122, 449] on img "button" at bounding box center [1114, 448] width 16 height 18
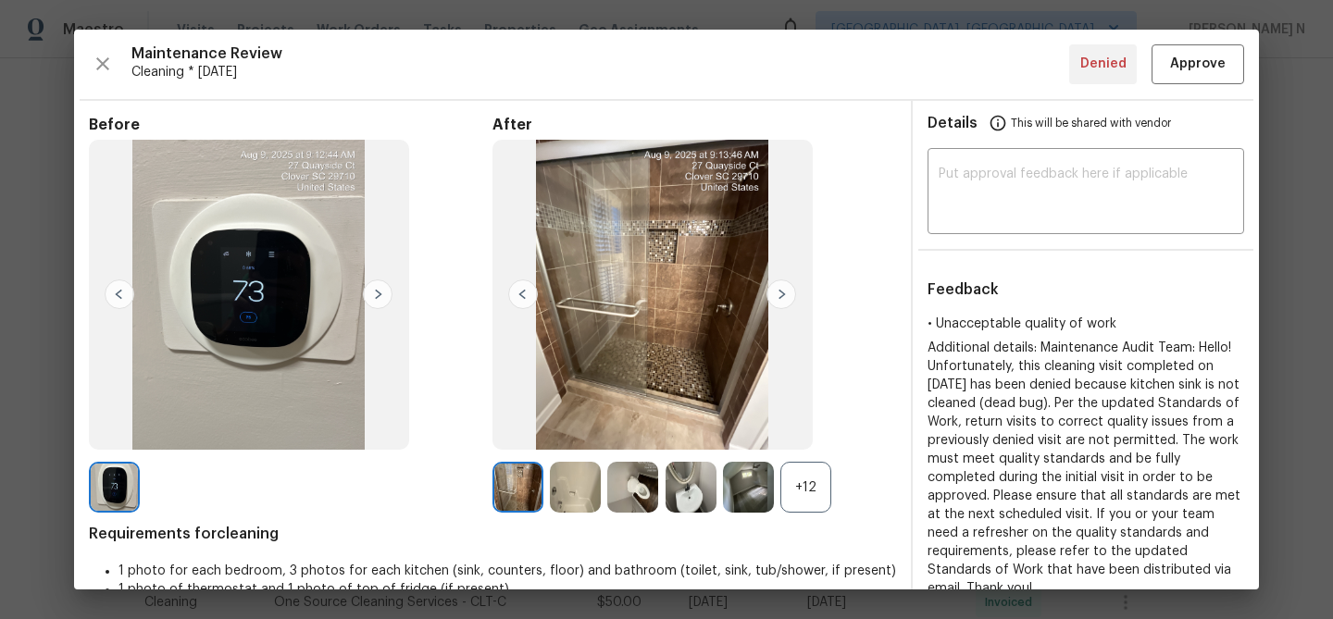
click at [790, 486] on div "+12" at bounding box center [805, 487] width 51 height 51
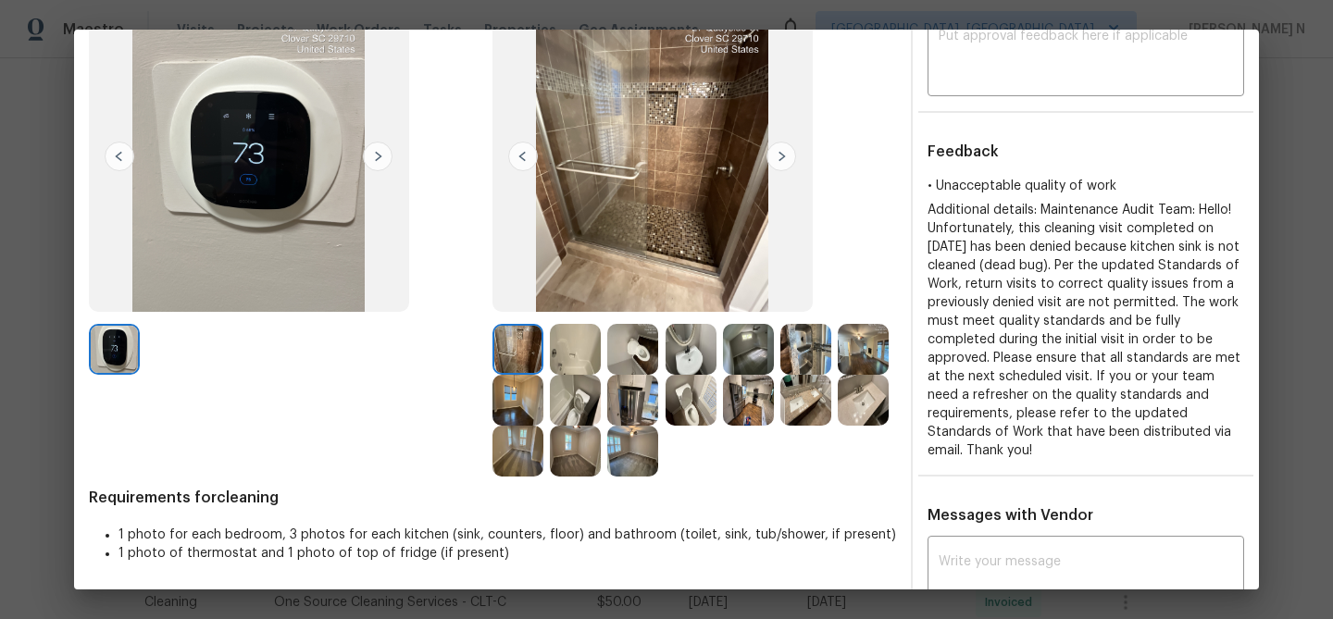
scroll to position [66, 0]
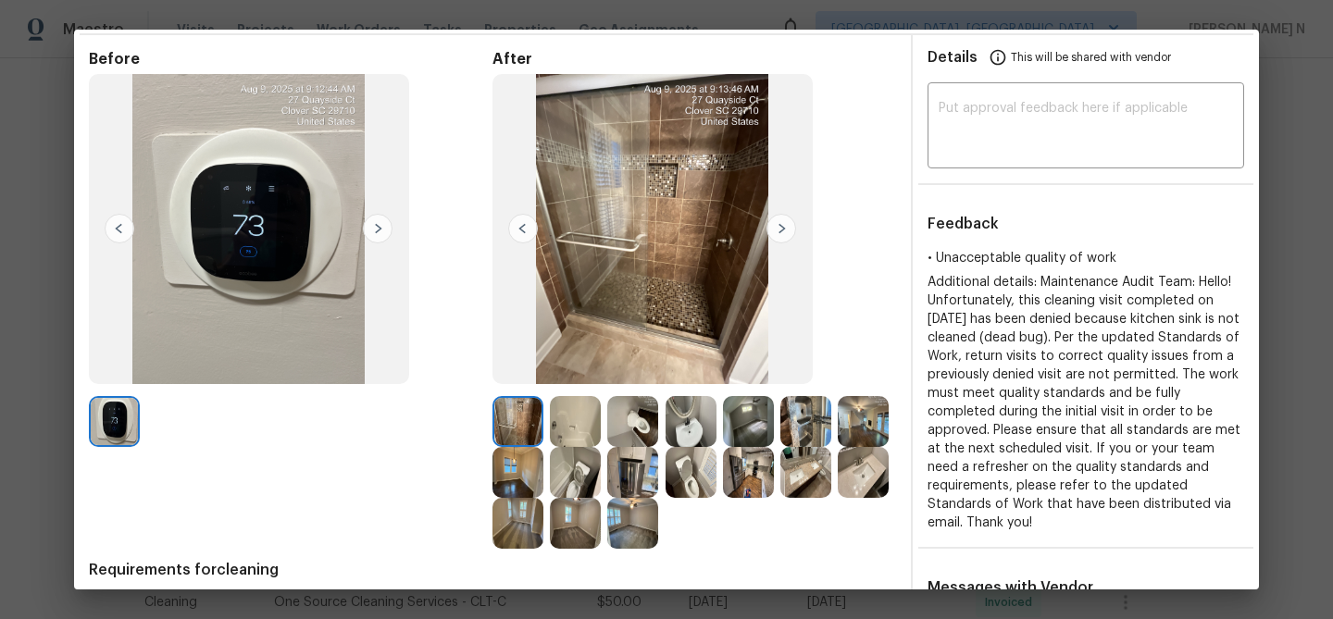
click at [813, 430] on img at bounding box center [805, 421] width 51 height 51
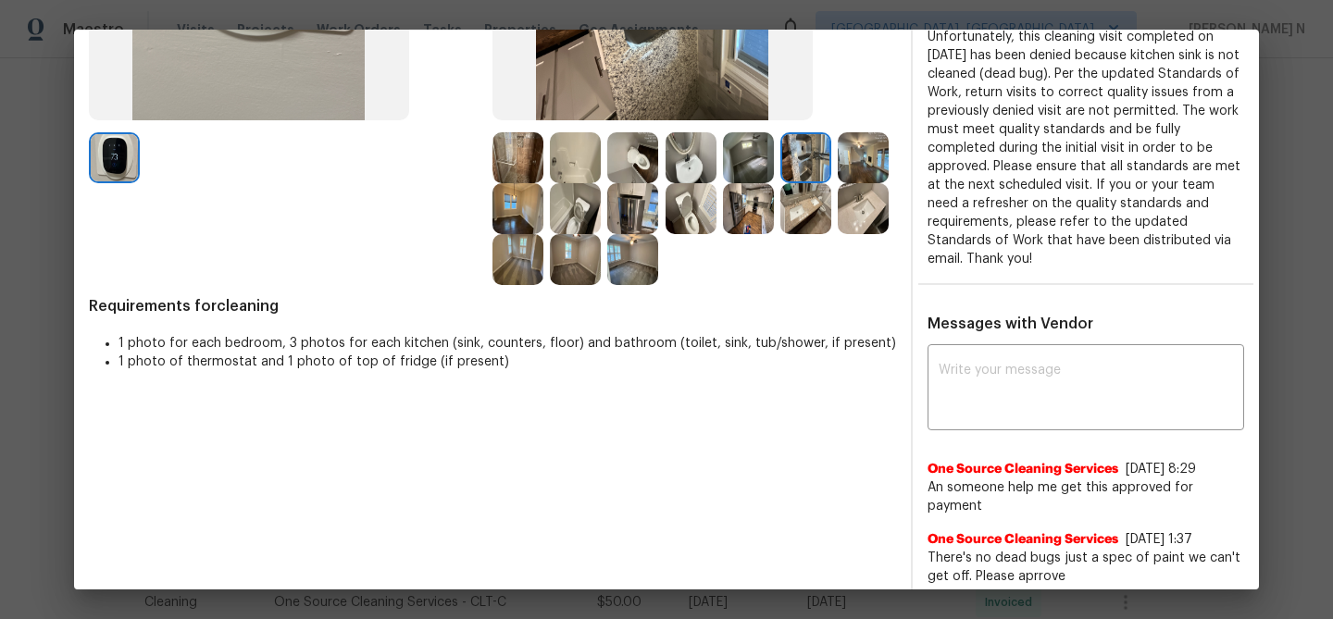
scroll to position [515, 0]
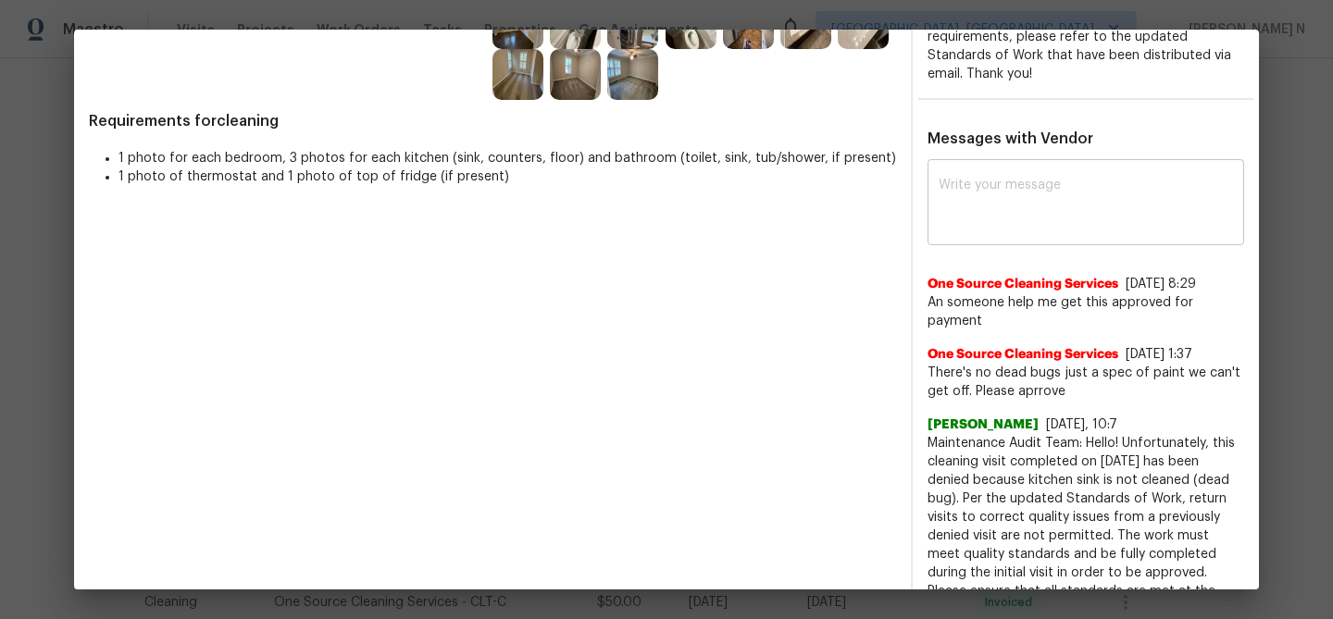
click at [962, 229] on textarea at bounding box center [1086, 205] width 294 height 52
paste textarea "Maintenance Audit Team: Hello! Thank you for the feedback after further review …"
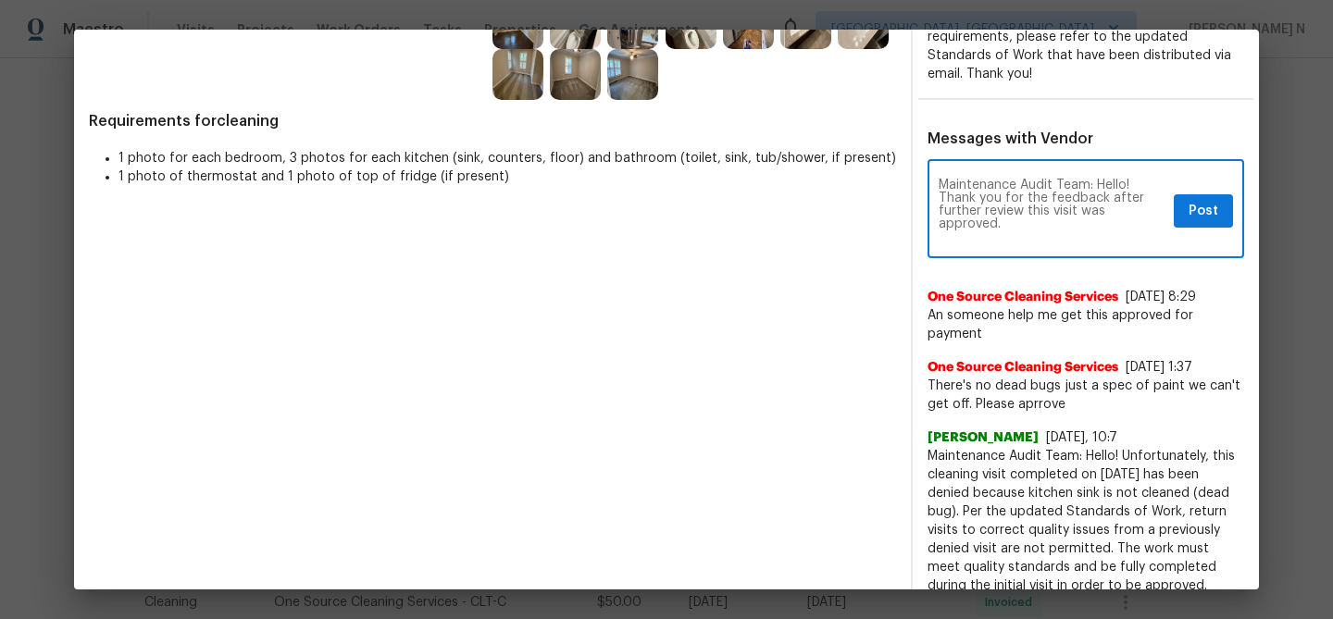
scroll to position [0, 0]
type textarea "Maintenance Audit Team: Hello! Thank you for the feedback after further review …"
click at [1189, 215] on span "Post" at bounding box center [1204, 211] width 30 height 23
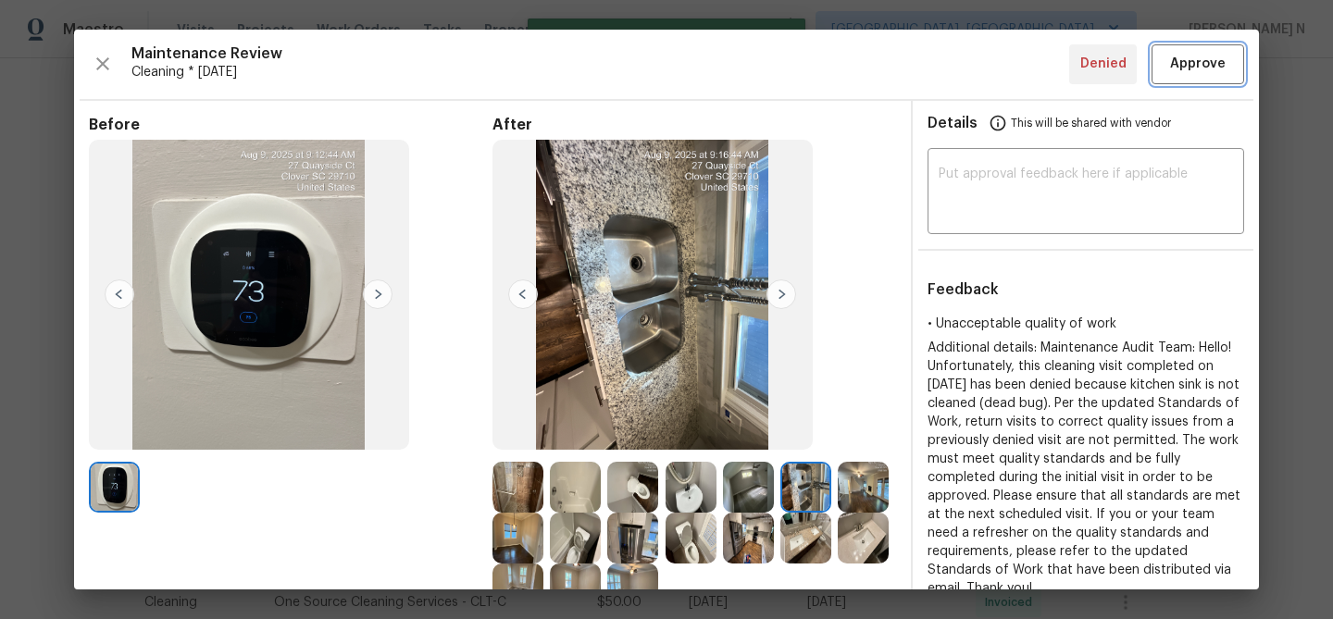
click at [1200, 62] on span "Approve" at bounding box center [1198, 64] width 56 height 23
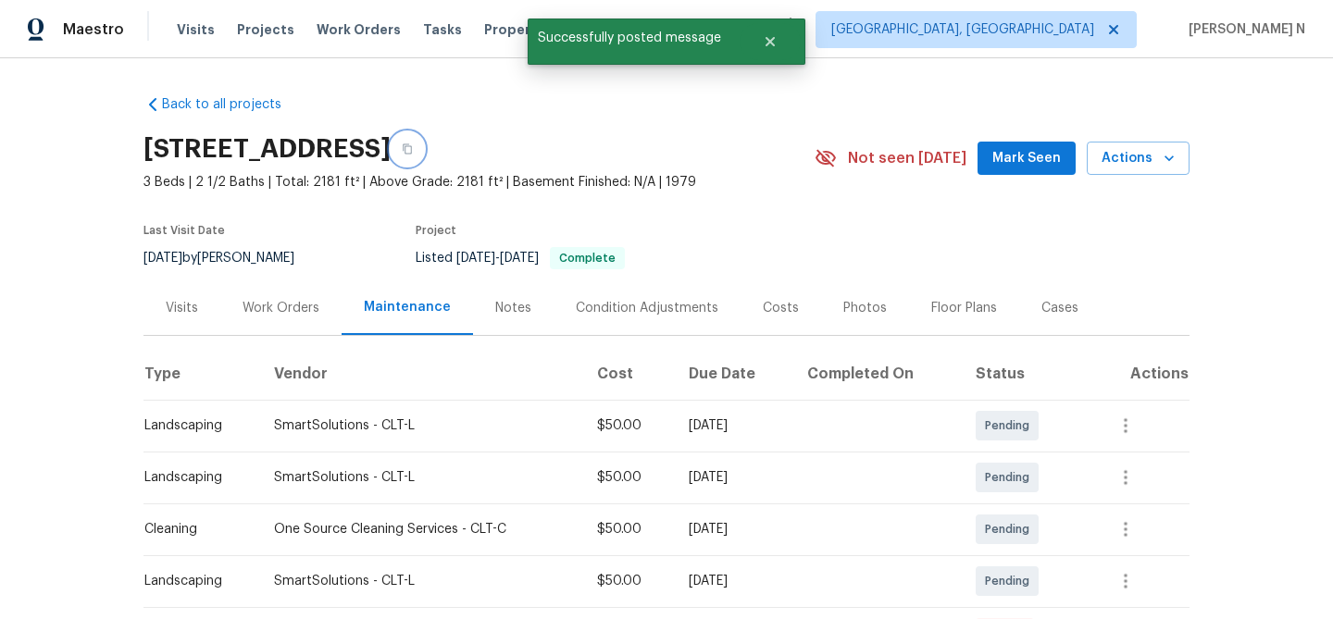
click at [424, 155] on button "button" at bounding box center [407, 148] width 33 height 33
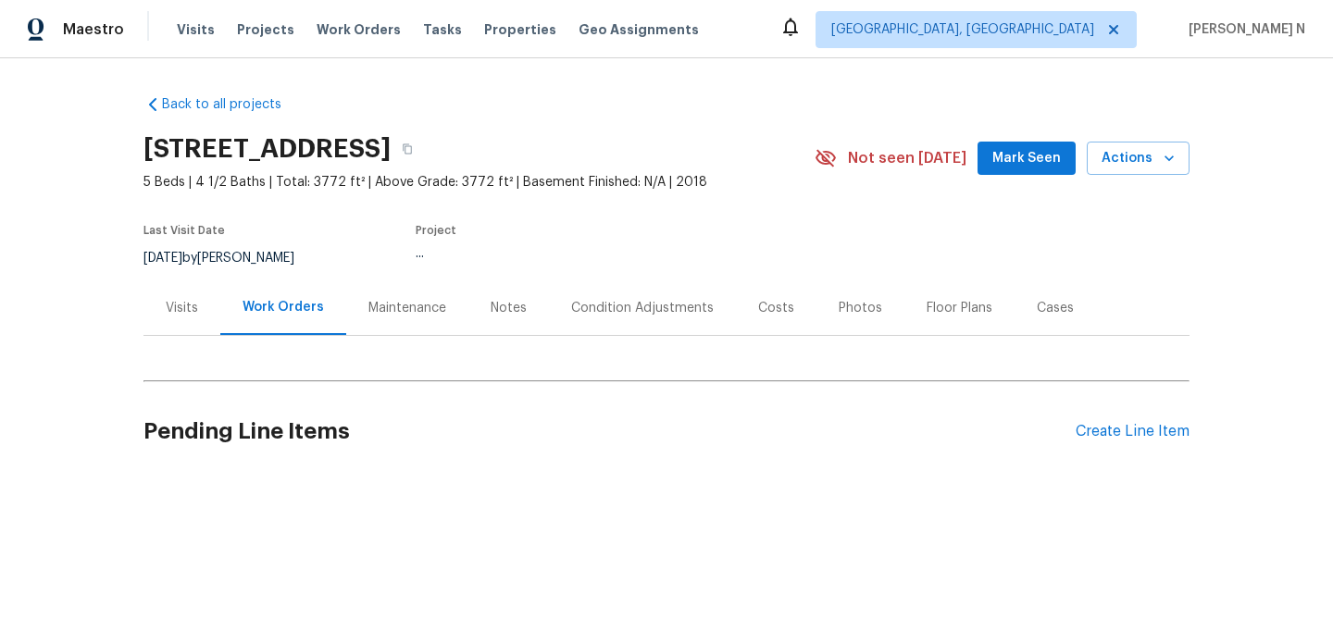
click at [400, 326] on div "Maintenance" at bounding box center [407, 307] width 122 height 55
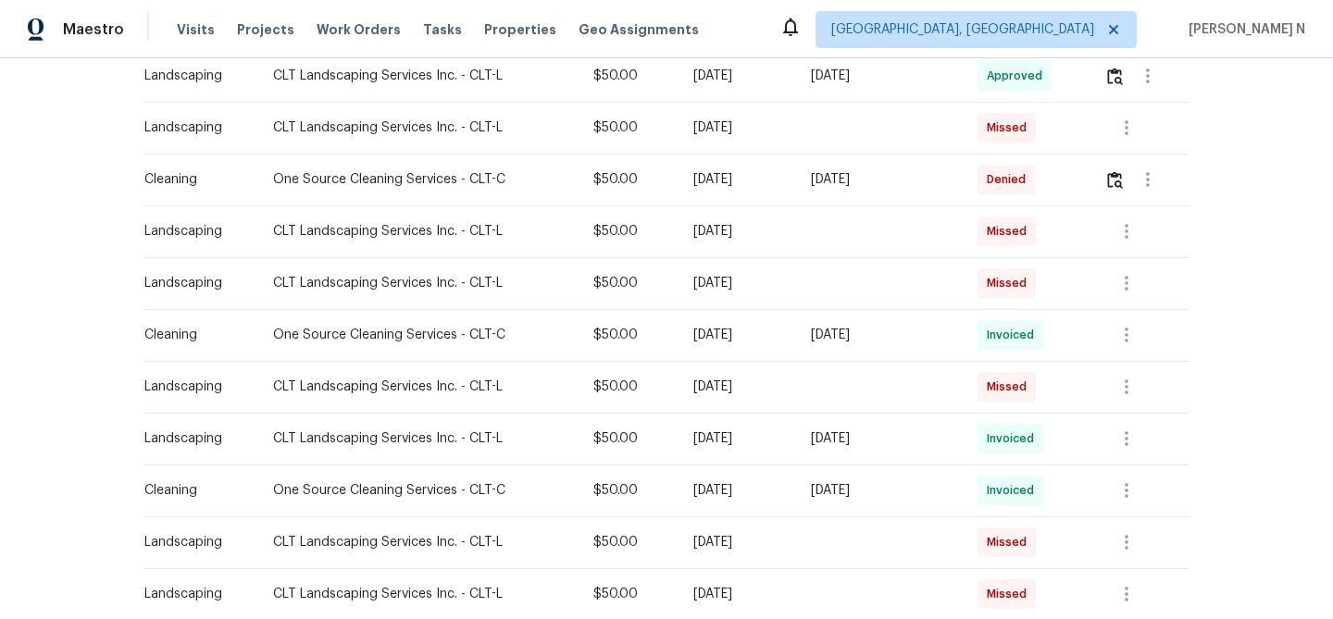
scroll to position [535, 0]
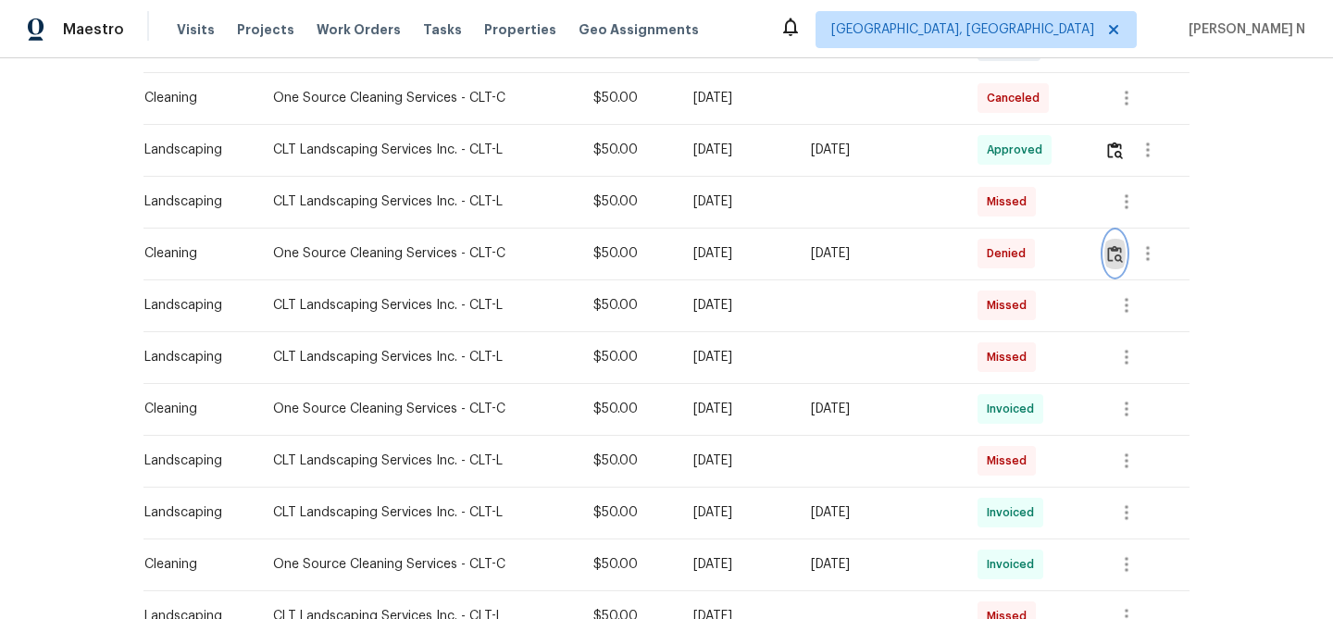
click at [1117, 255] on img "button" at bounding box center [1115, 254] width 16 height 18
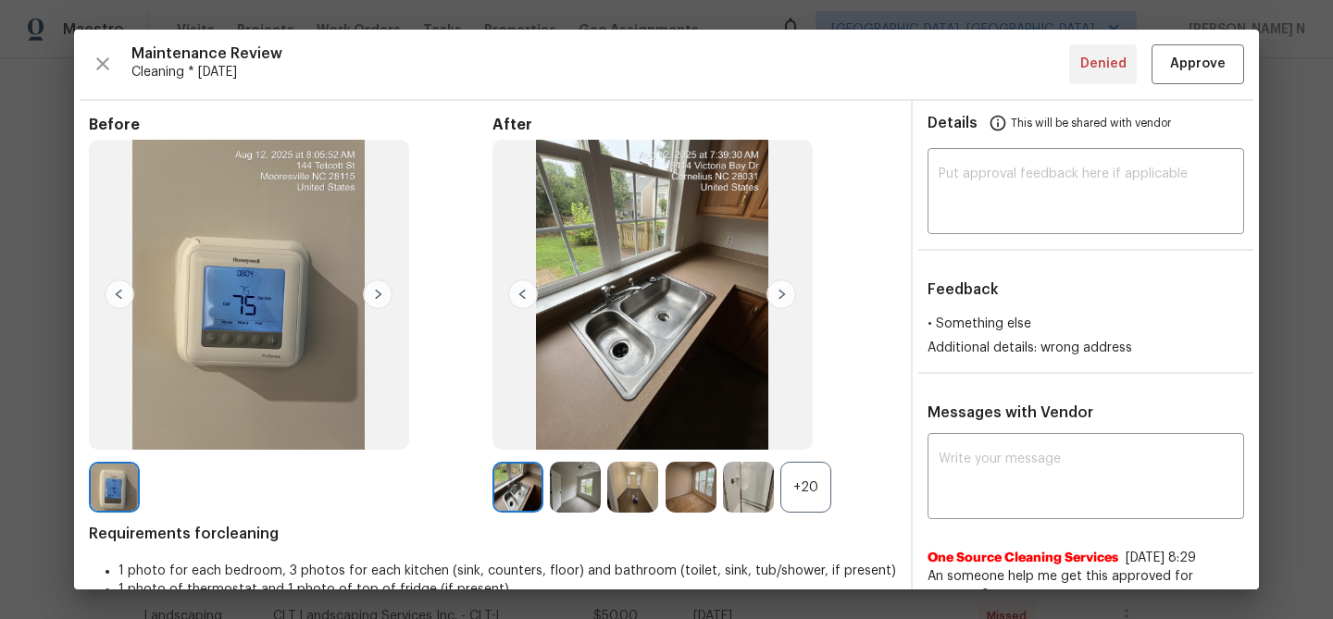
click at [825, 489] on div "+20" at bounding box center [805, 487] width 51 height 51
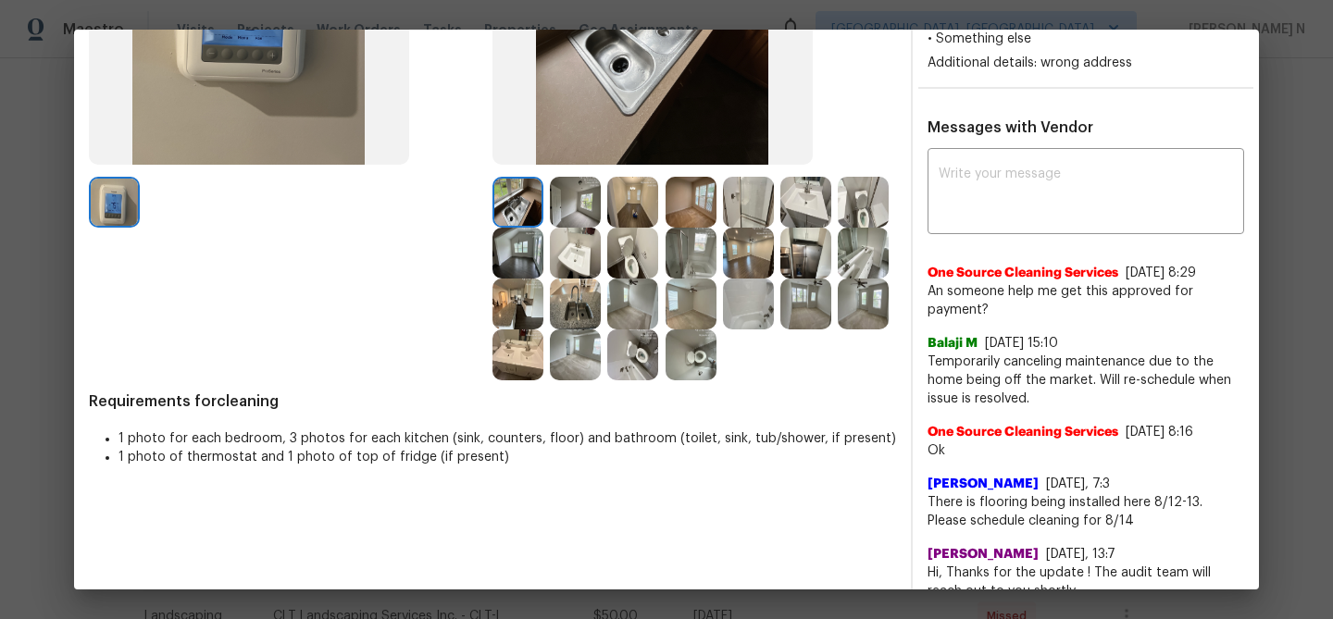
scroll to position [242, 0]
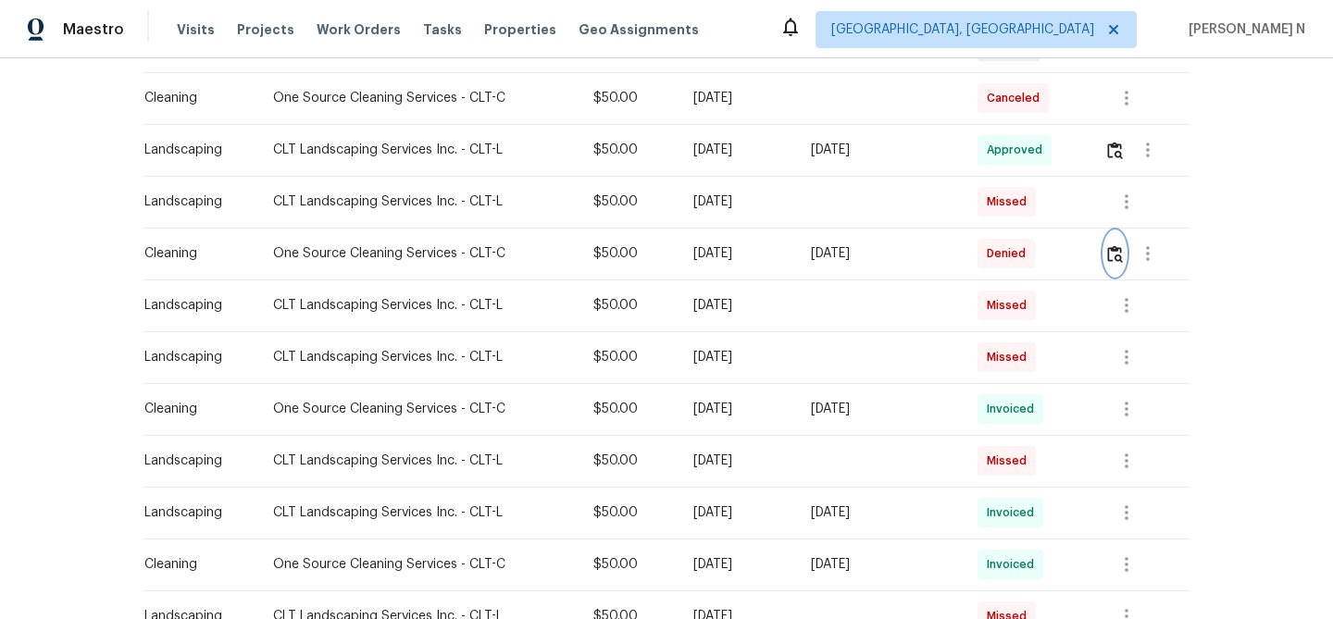
click at [1122, 246] on img "button" at bounding box center [1115, 254] width 16 height 18
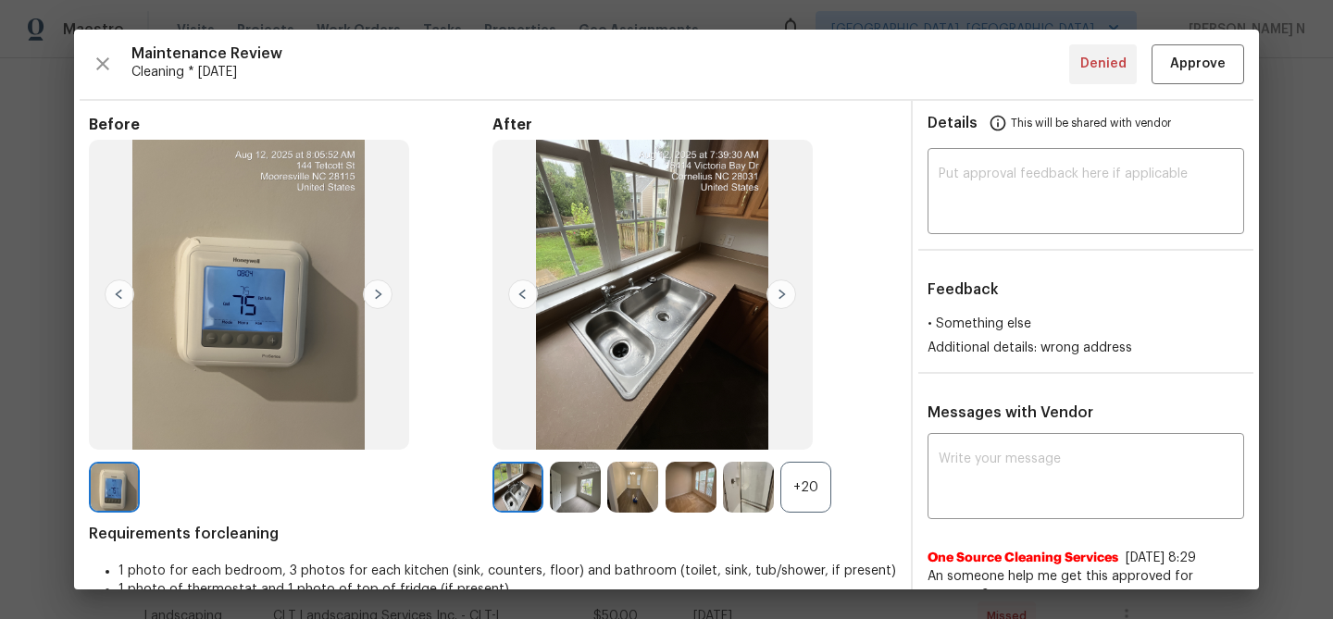
click at [816, 490] on div "+20" at bounding box center [805, 487] width 51 height 51
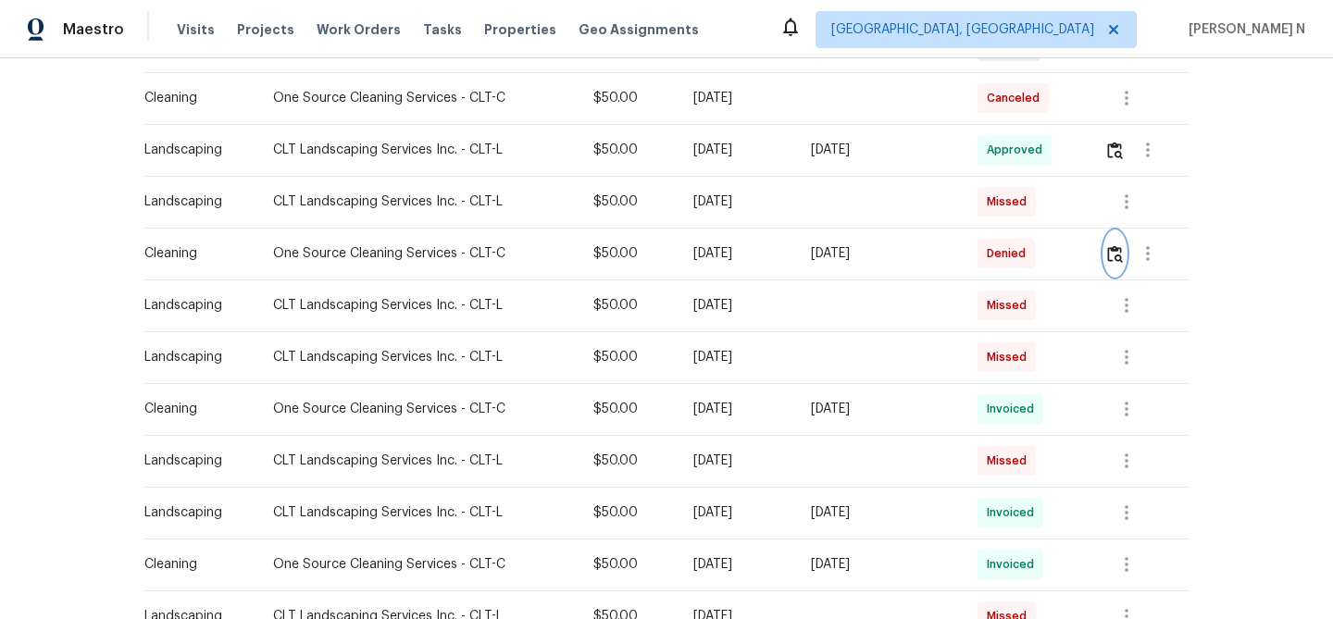
scroll to position [0, 0]
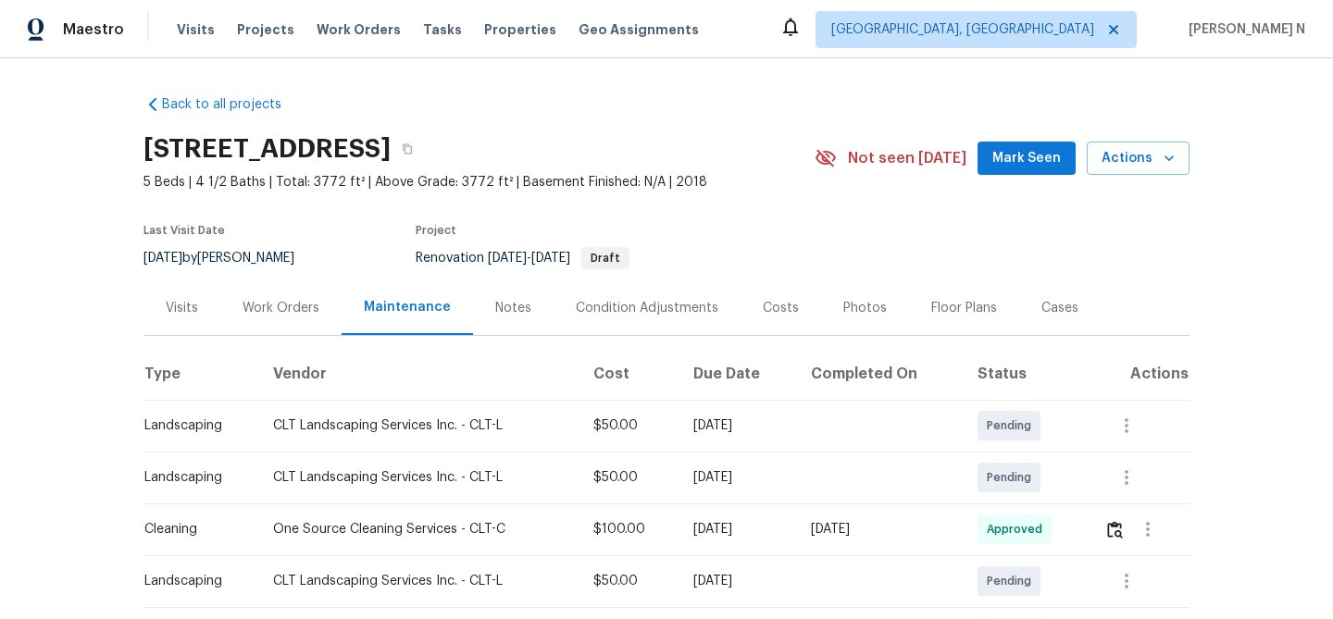
click at [617, 131] on div "[STREET_ADDRESS]" at bounding box center [478, 149] width 671 height 48
click at [412, 144] on icon "button" at bounding box center [407, 149] width 9 height 10
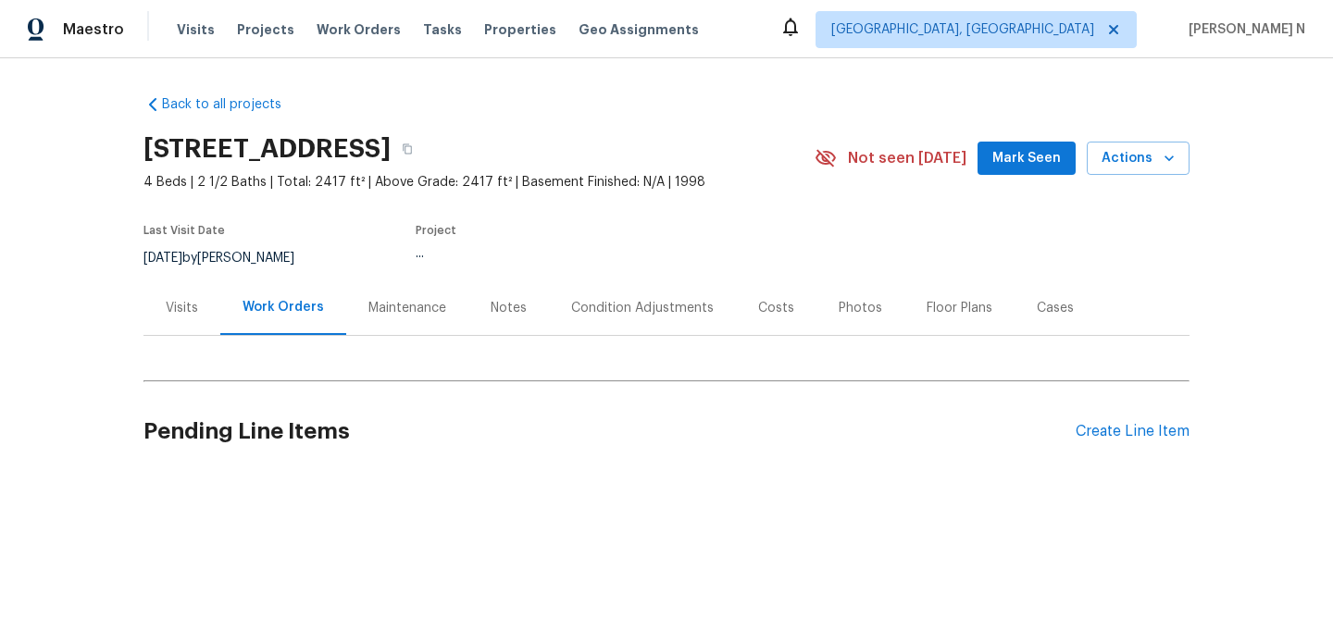
click at [379, 317] on div "Maintenance" at bounding box center [407, 308] width 78 height 19
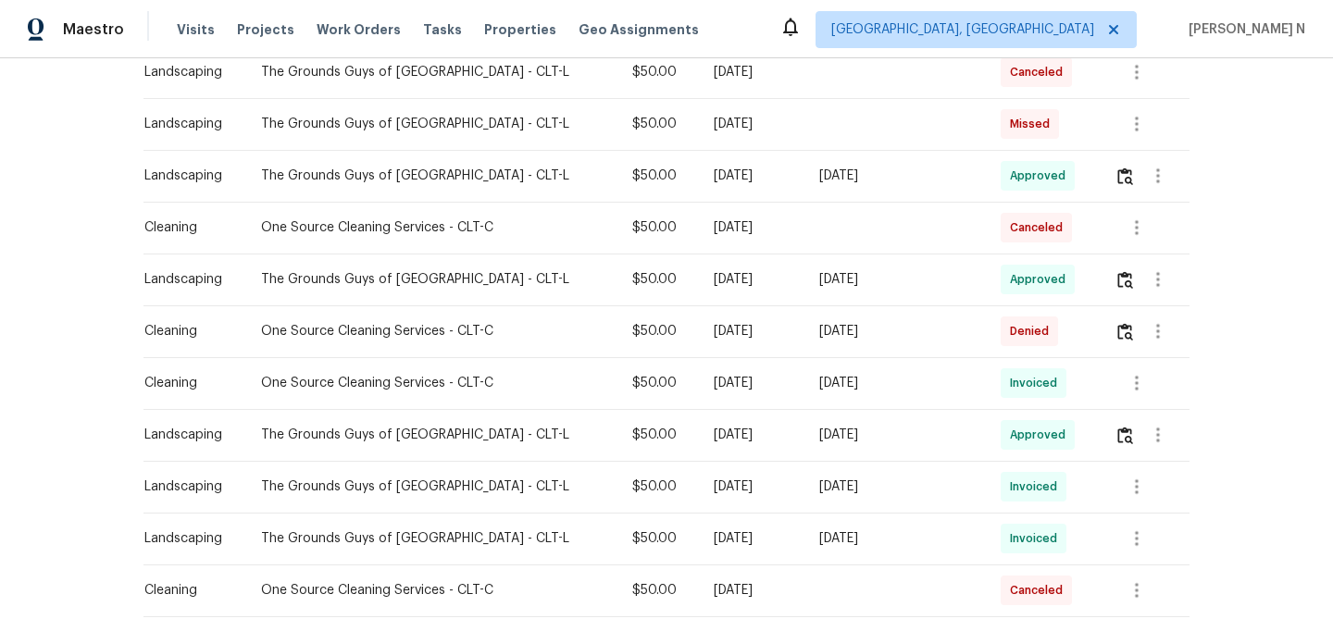
scroll to position [478, 0]
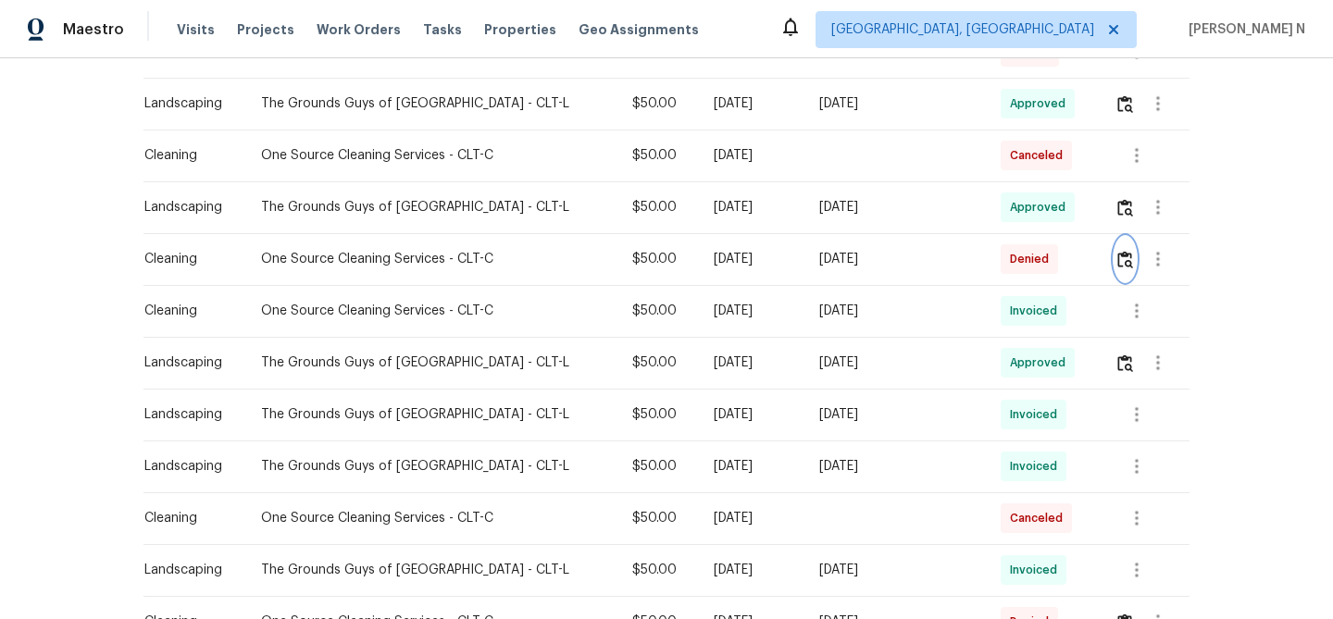
click at [1120, 264] on img "button" at bounding box center [1125, 260] width 16 height 18
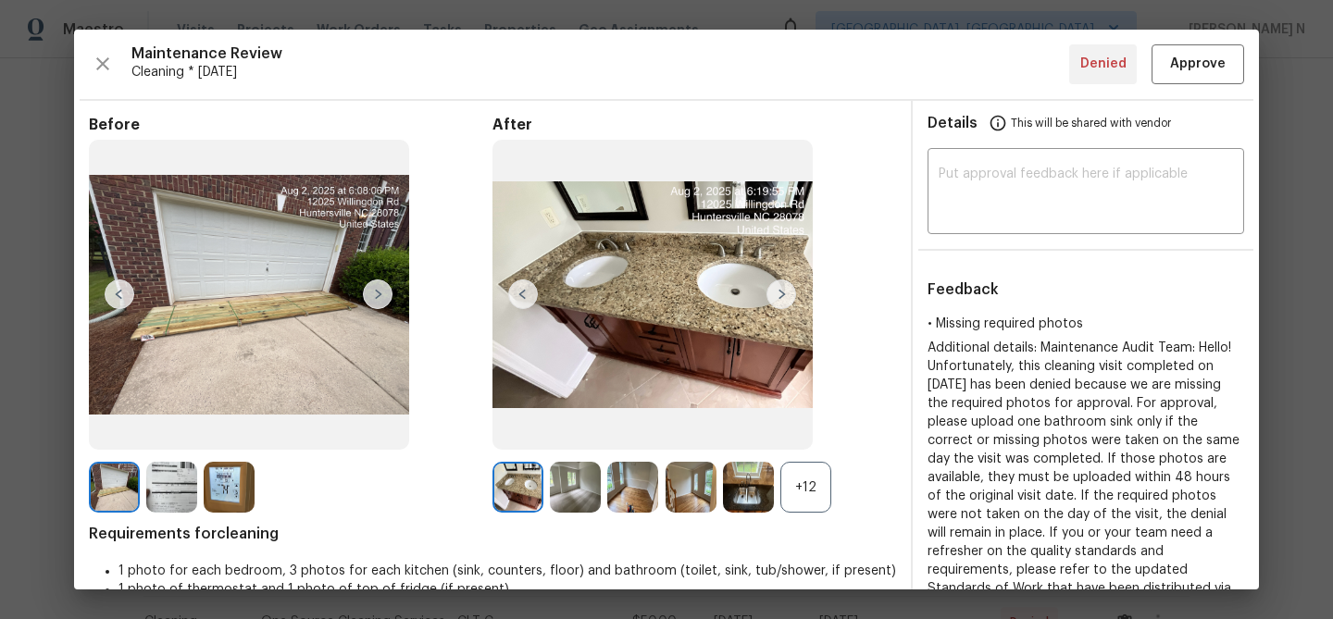
click at [801, 464] on div "+12" at bounding box center [805, 487] width 51 height 51
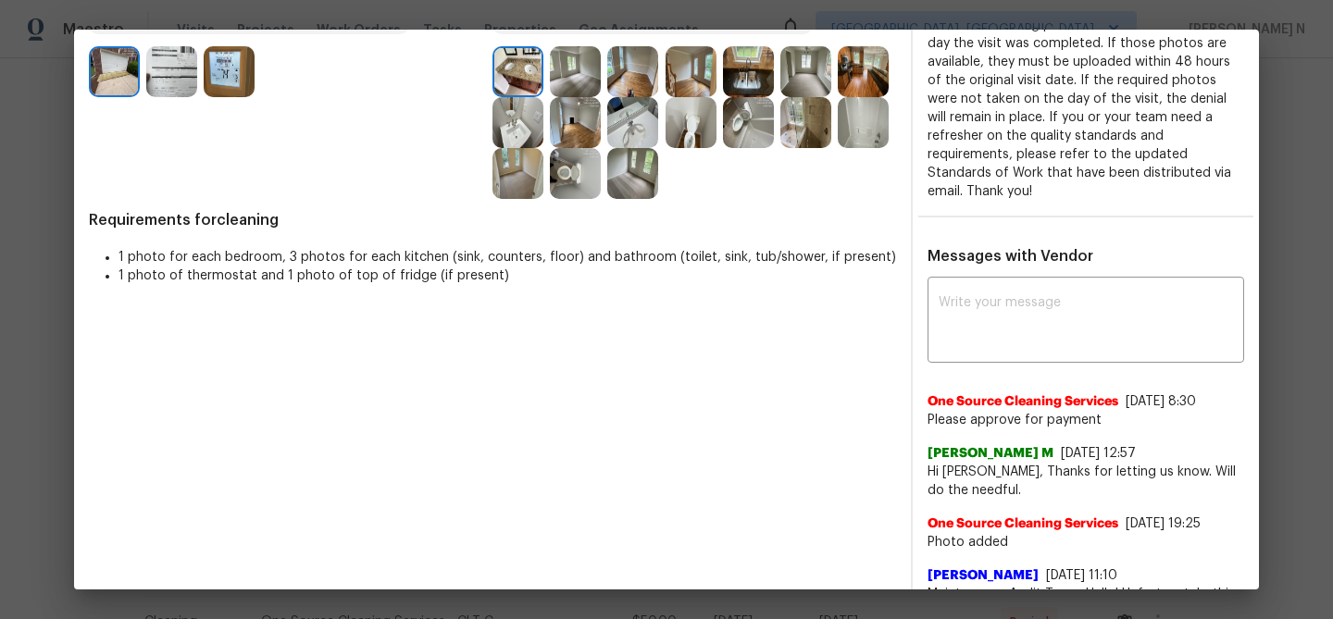
scroll to position [534, 0]
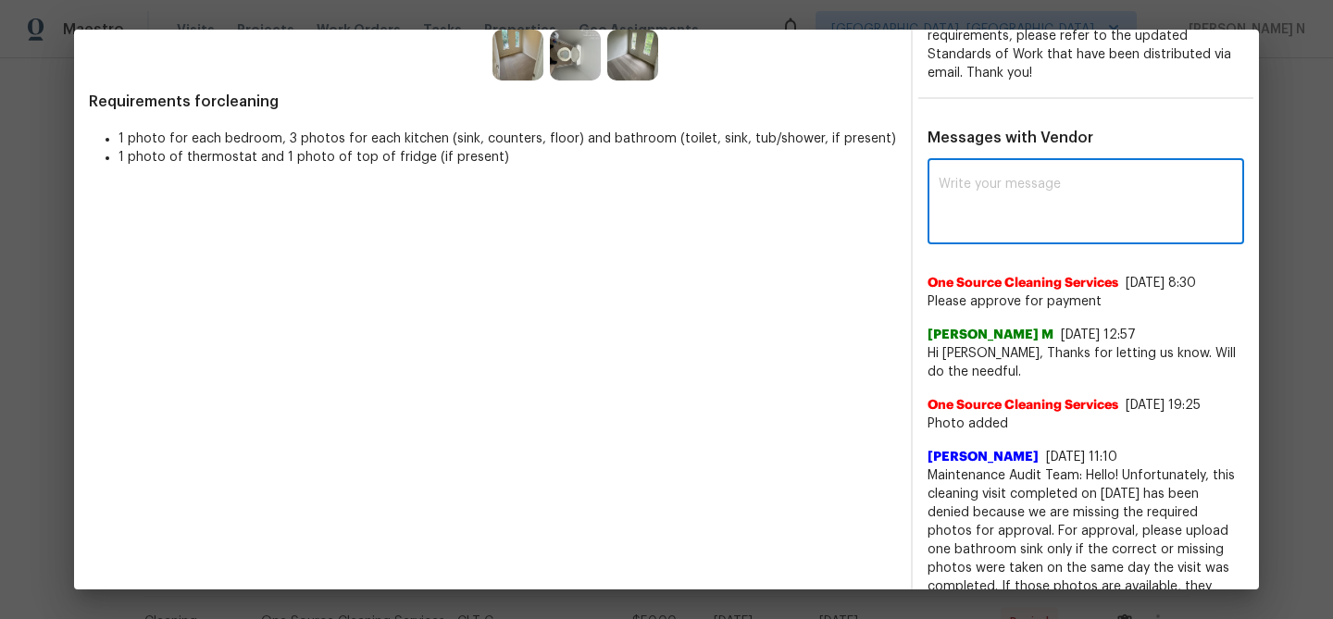
click at [1054, 217] on textarea at bounding box center [1086, 204] width 294 height 52
paste textarea "Maintenance Audit Team: Hello! Thank you for uploading the photo, after further…"
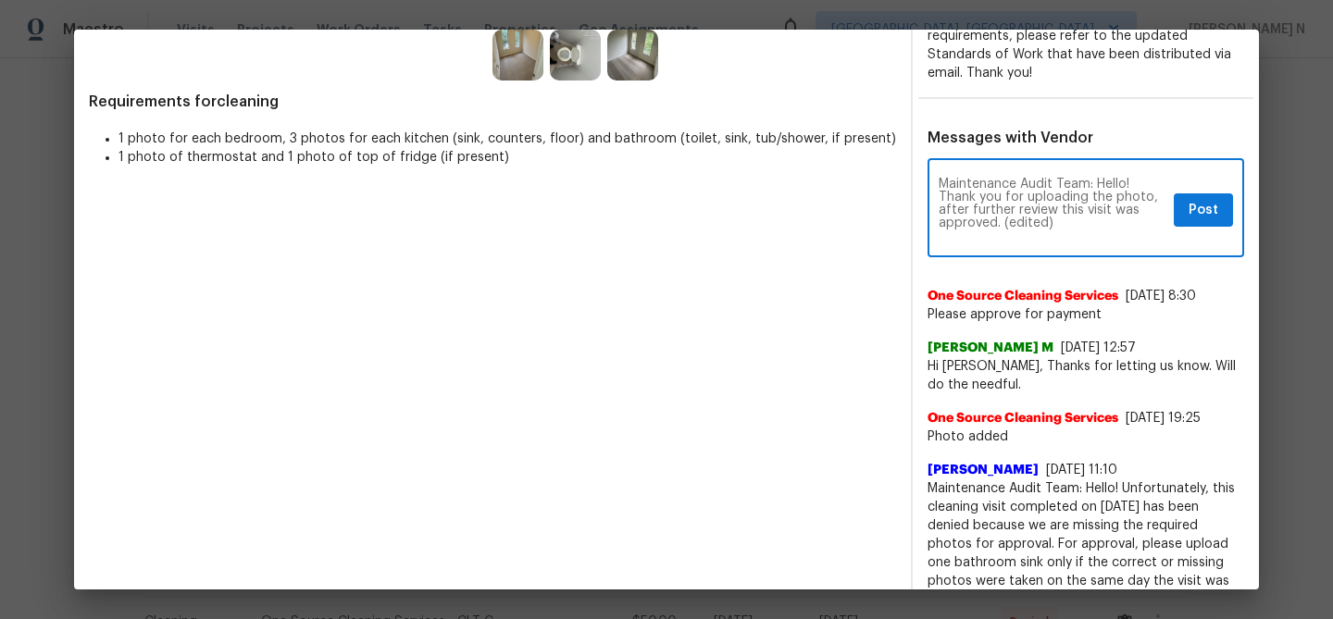
scroll to position [0, 0]
drag, startPoint x: 1006, startPoint y: 222, endPoint x: 1093, endPoint y: 222, distance: 87.0
click at [1093, 222] on textarea "Maintenance Audit Team: Hello! Thank you for uploading the photo, after further…" at bounding box center [1053, 210] width 228 height 65
type textarea "Maintenance Audit Team: Hello! Thank you for uploading the photo, after further…"
click at [1218, 217] on button "Post" at bounding box center [1203, 210] width 59 height 34
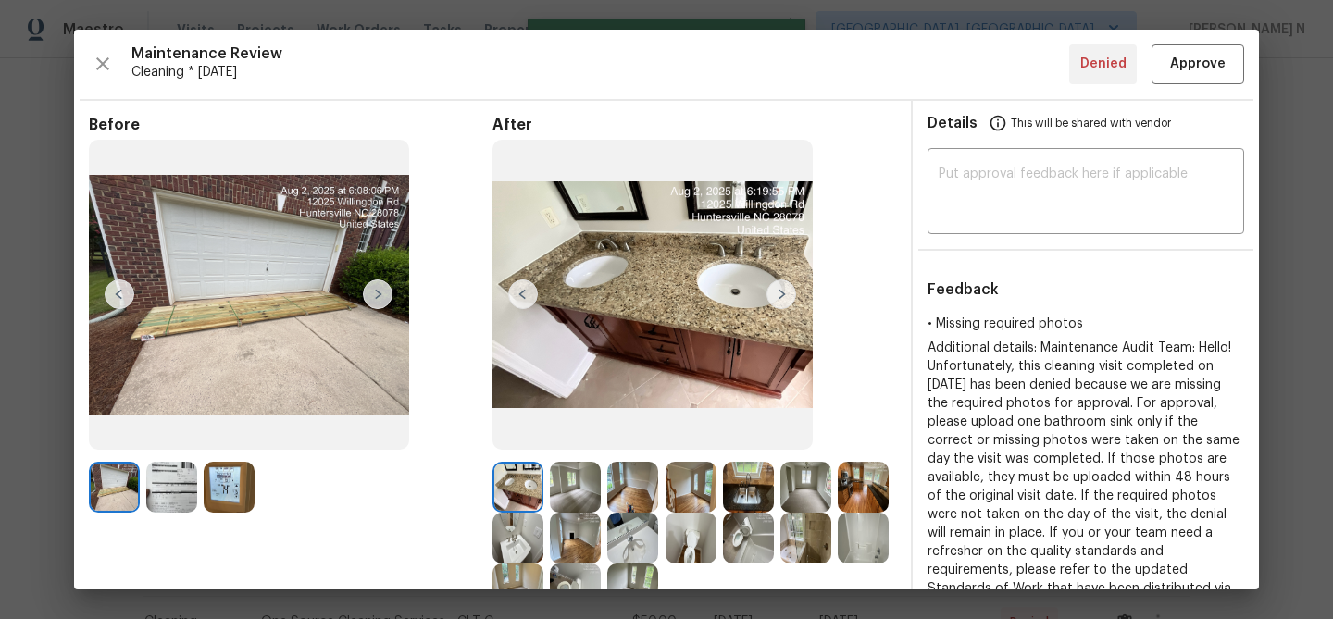
click at [1193, 89] on div "Maintenance Review Cleaning * Mon, Jul 28 Denied Approve Before After Requireme…" at bounding box center [666, 310] width 1185 height 560
click at [1193, 82] on button "Approve" at bounding box center [1198, 64] width 93 height 40
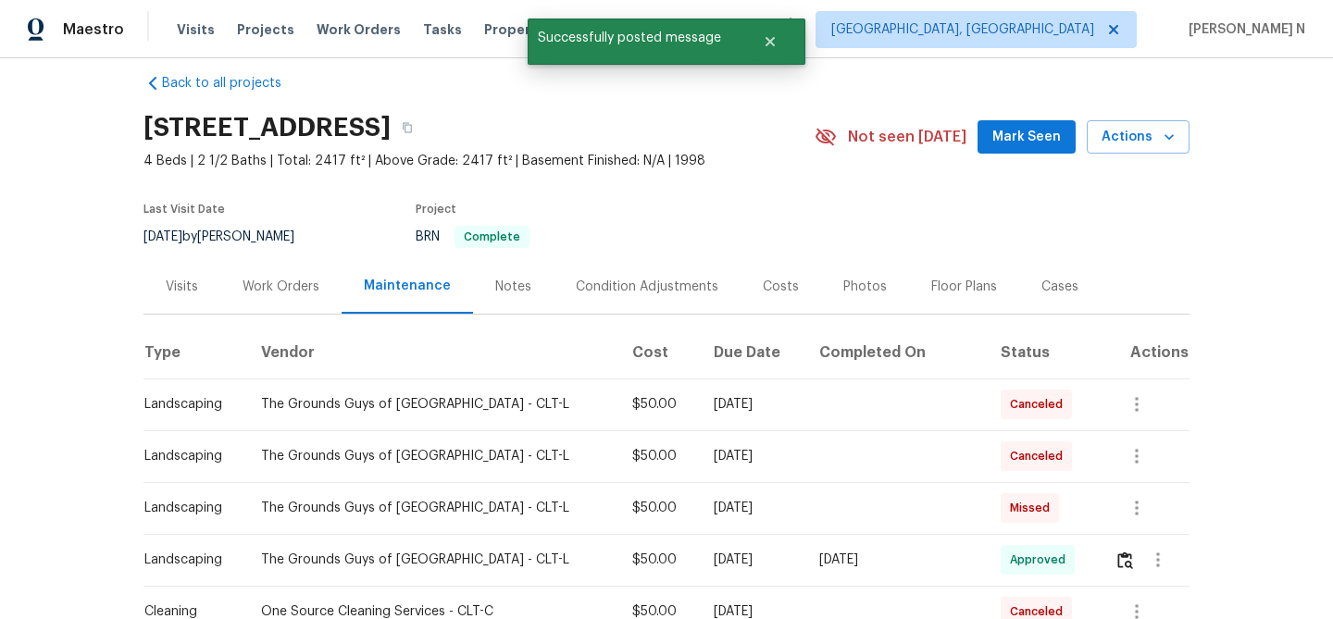
scroll to position [14, 0]
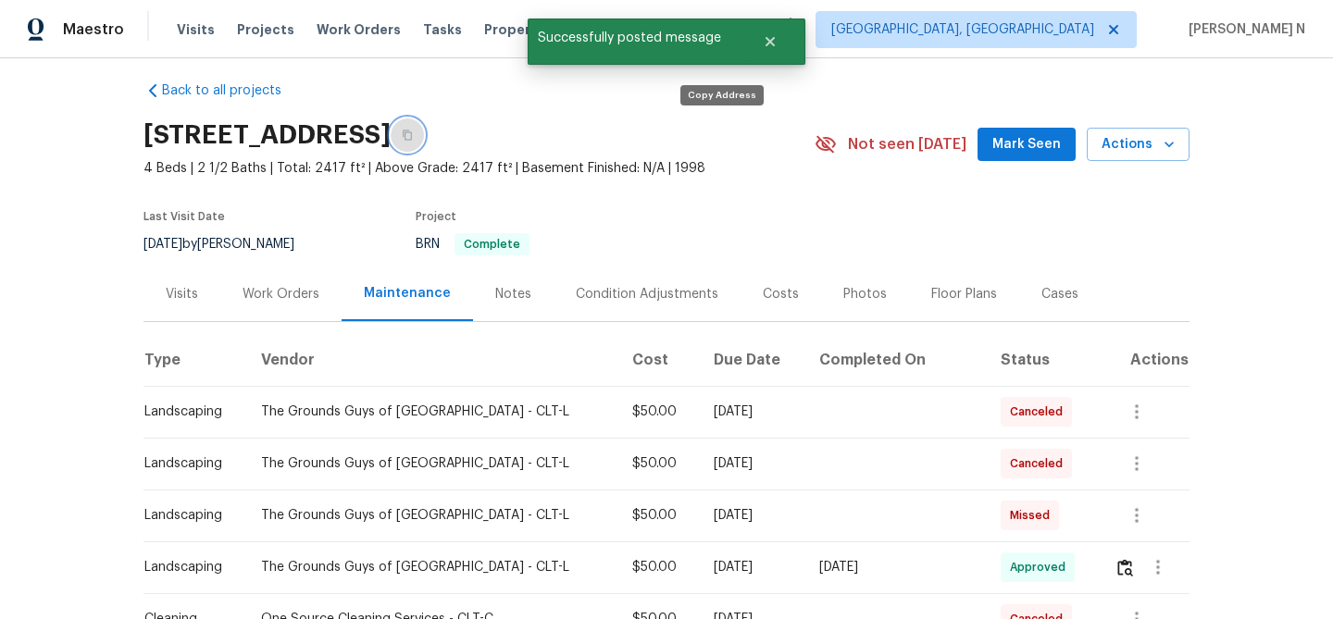
click at [413, 132] on icon "button" at bounding box center [407, 135] width 11 height 11
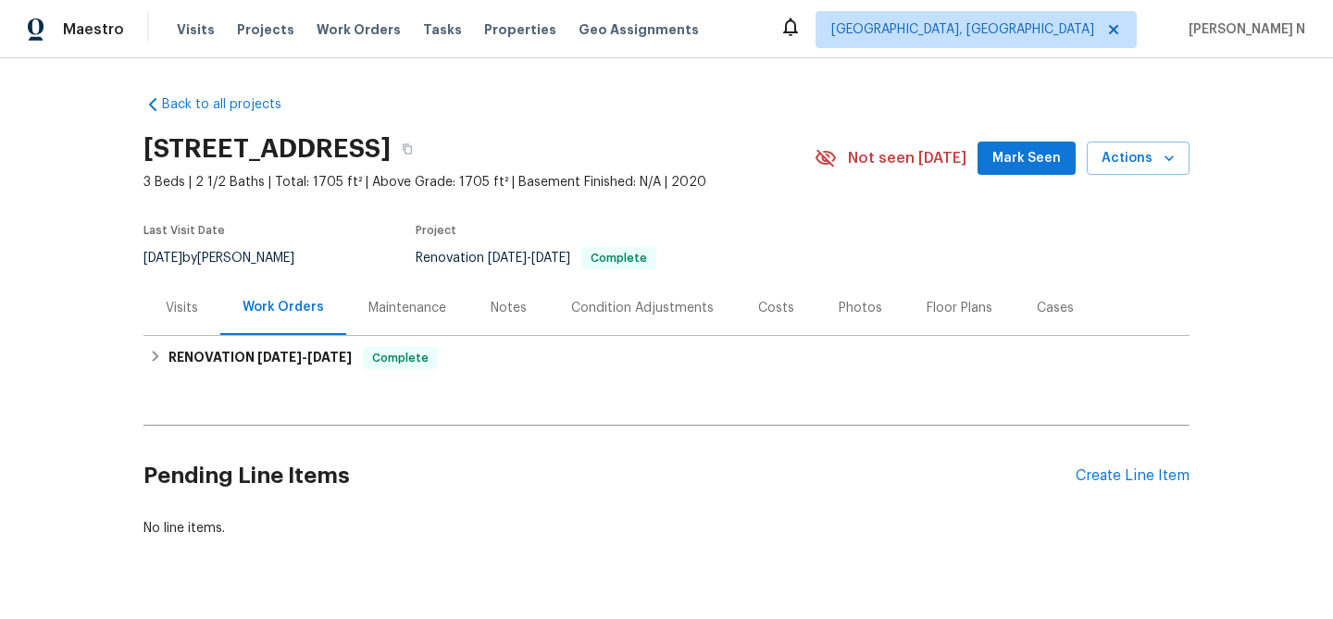
click at [403, 314] on div "Maintenance" at bounding box center [407, 308] width 78 height 19
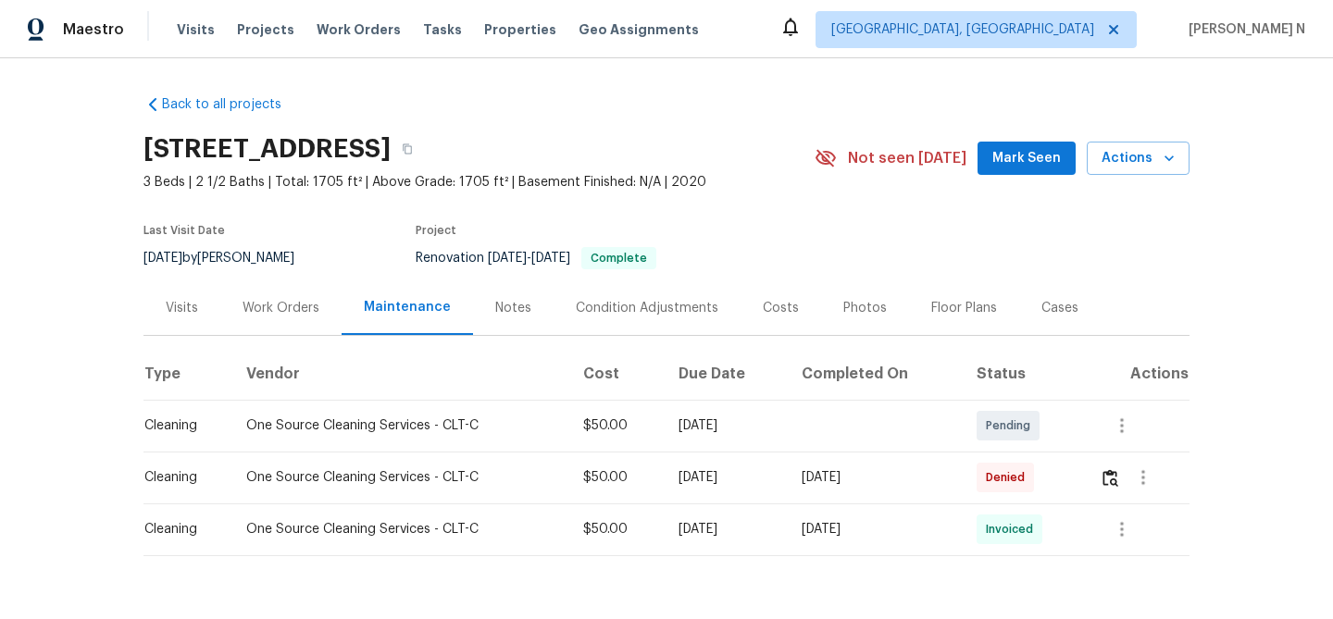
scroll to position [48, 0]
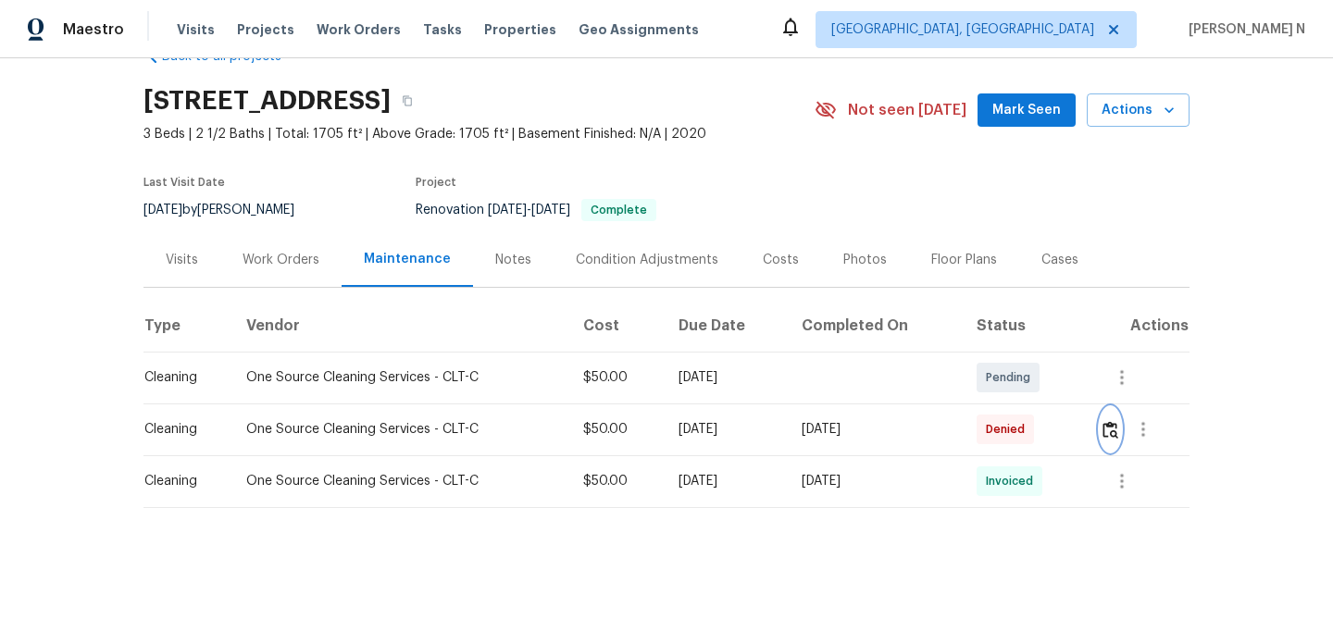
click at [1116, 430] on img "button" at bounding box center [1111, 430] width 16 height 18
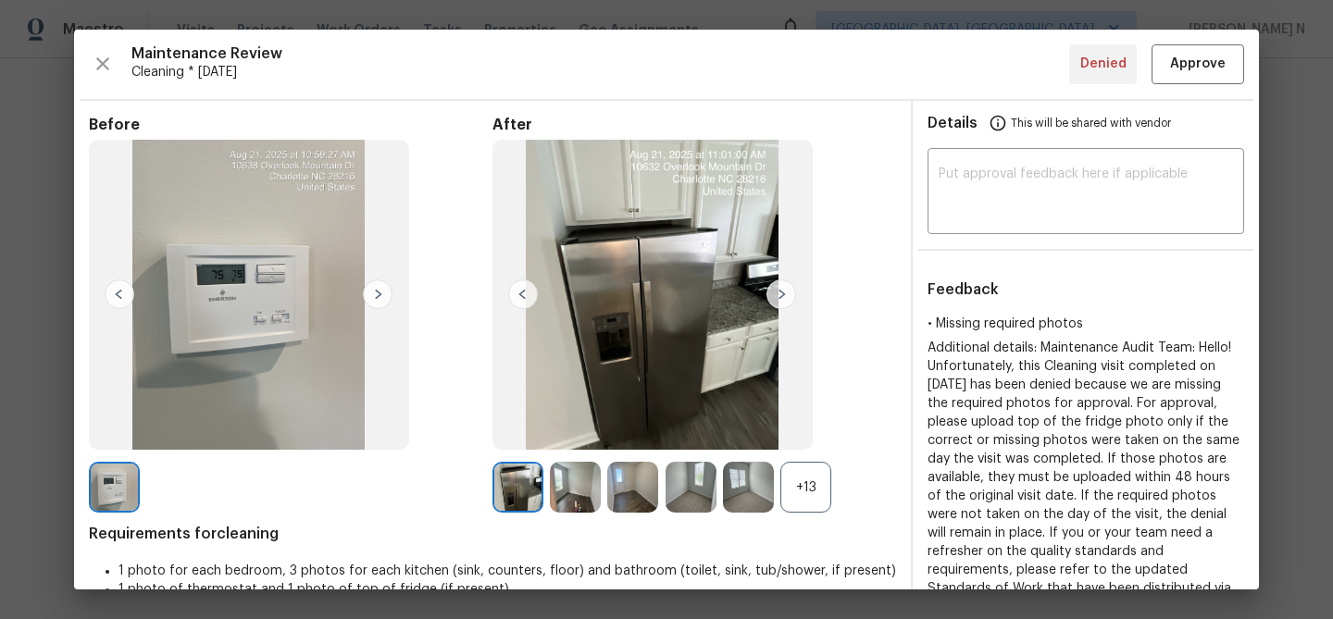
click at [807, 486] on div "+13" at bounding box center [805, 487] width 51 height 51
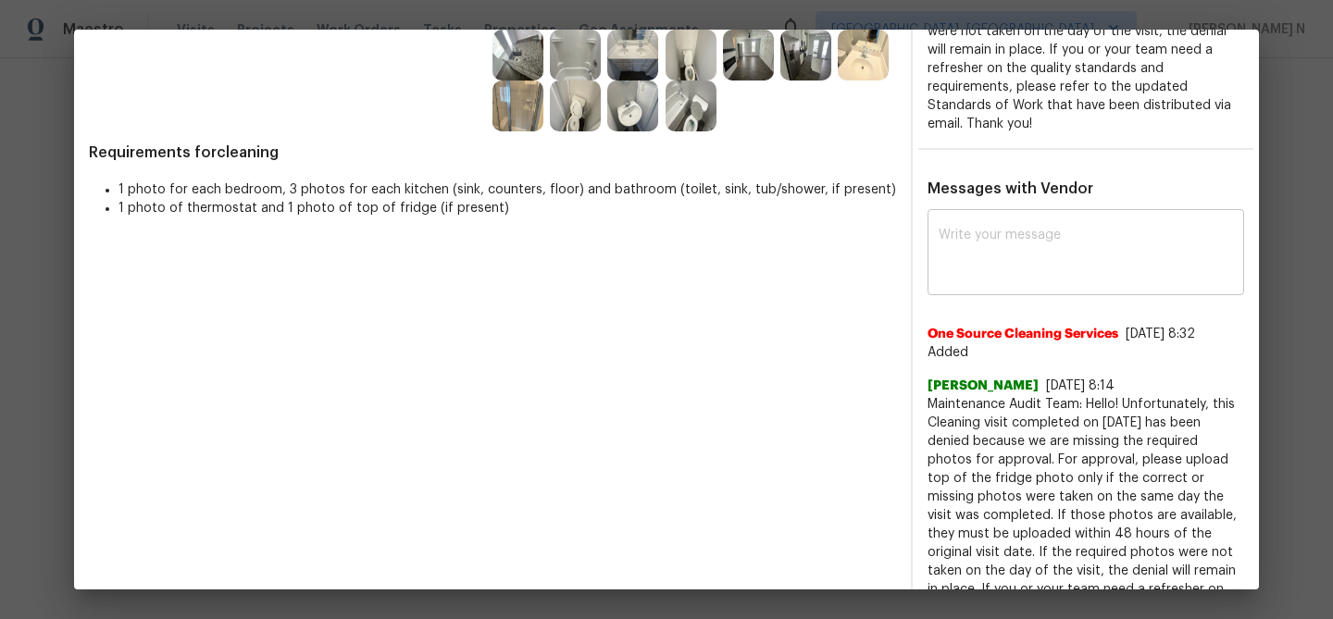
scroll to position [531, 0]
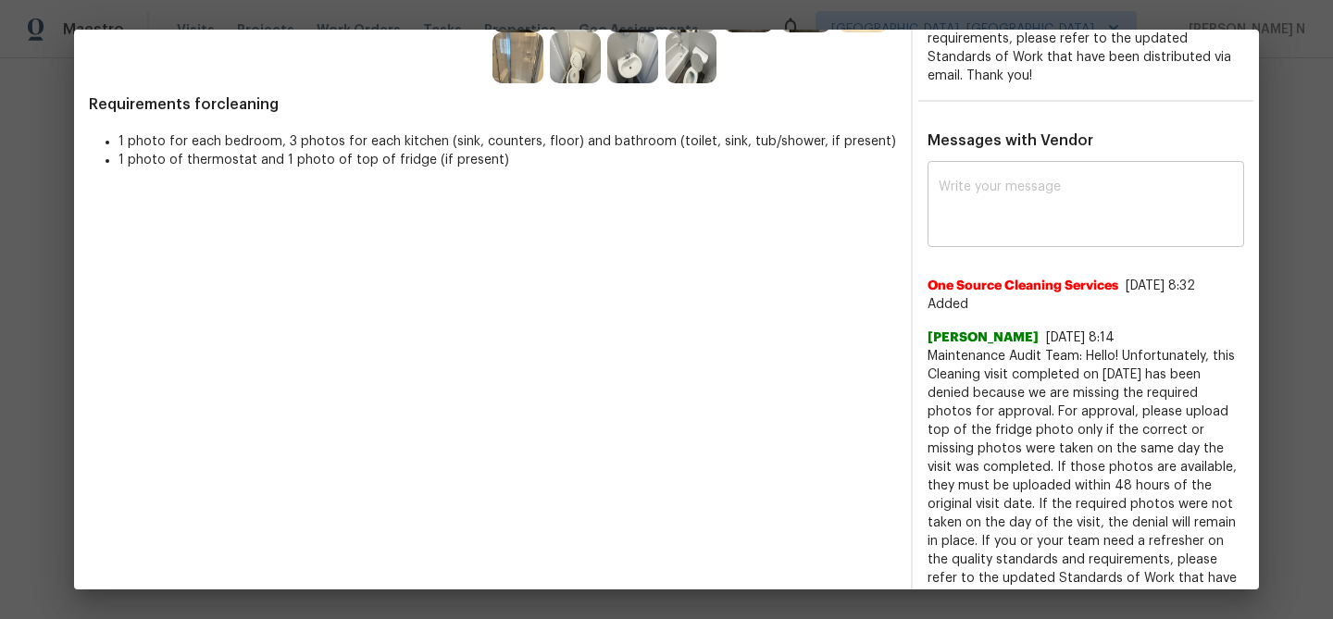
click at [1031, 201] on textarea at bounding box center [1086, 207] width 294 height 52
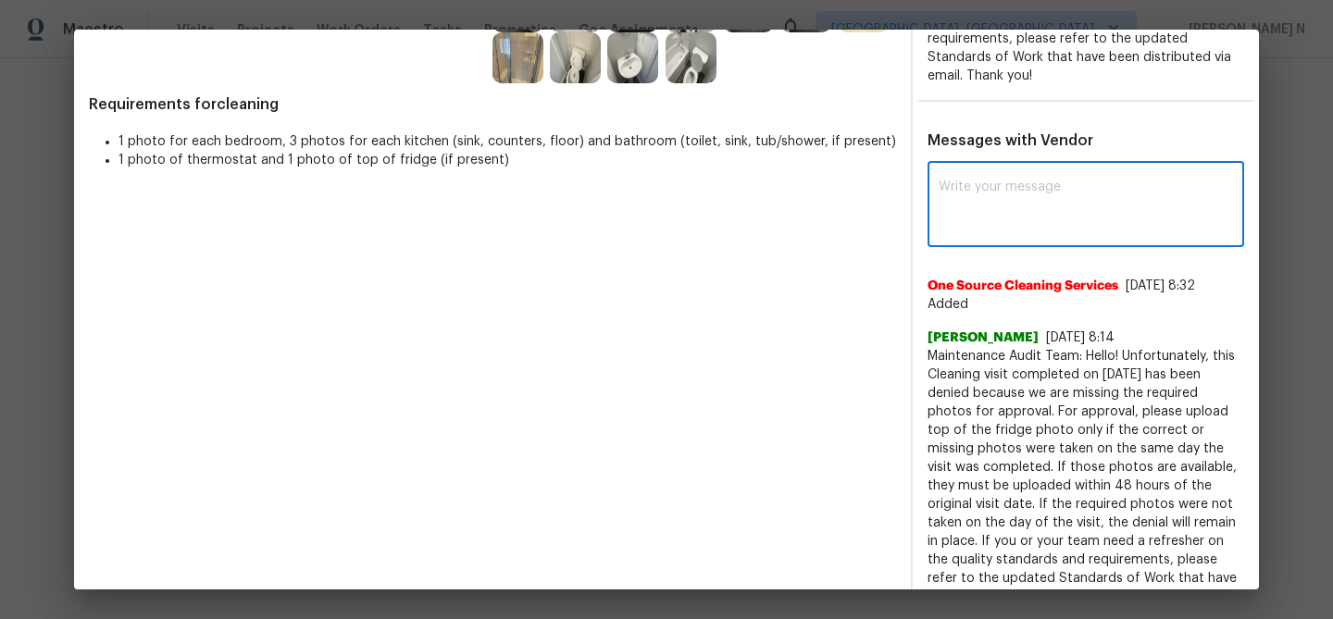
paste textarea "Maintenance Audit Team: Hello! Thank you for uploading the photo, after further…"
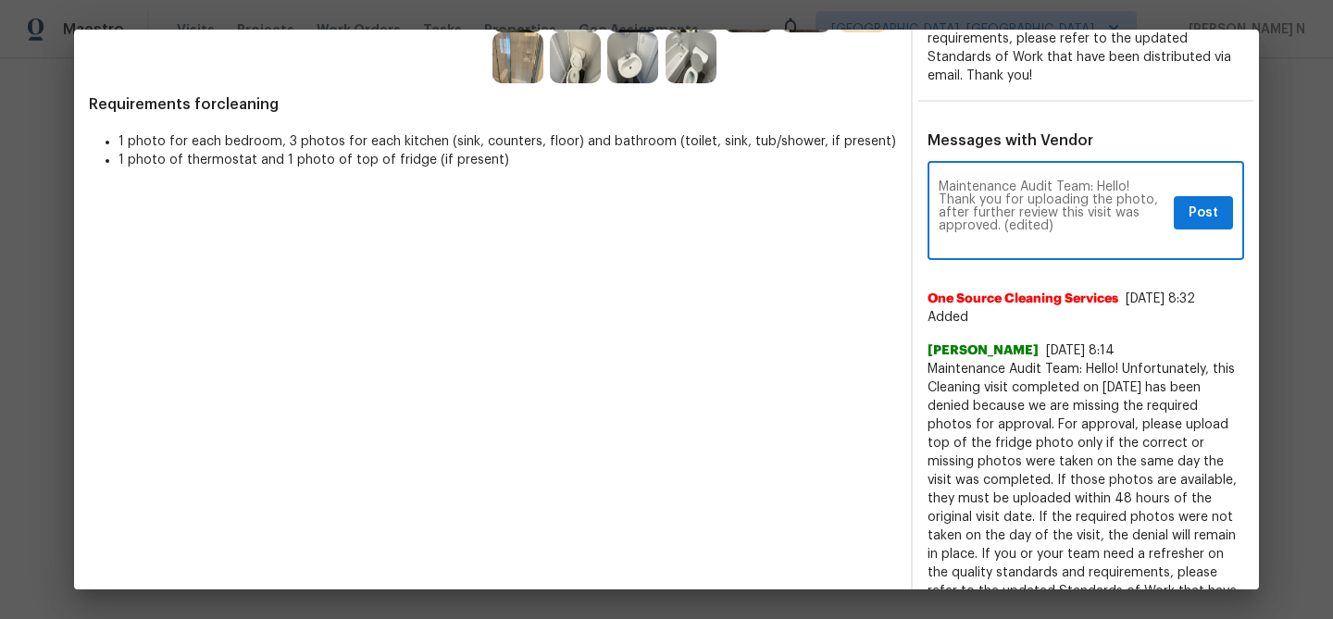
scroll to position [0, 0]
drag, startPoint x: 1005, startPoint y: 225, endPoint x: 1107, endPoint y: 224, distance: 101.8
click at [1104, 225] on textarea "Maintenance Audit Team: Hello! Thank you for uploading the photo, after further…" at bounding box center [1053, 213] width 228 height 65
type textarea "Maintenance Audit Team: Hello! Thank you for uploading the photo, after further…"
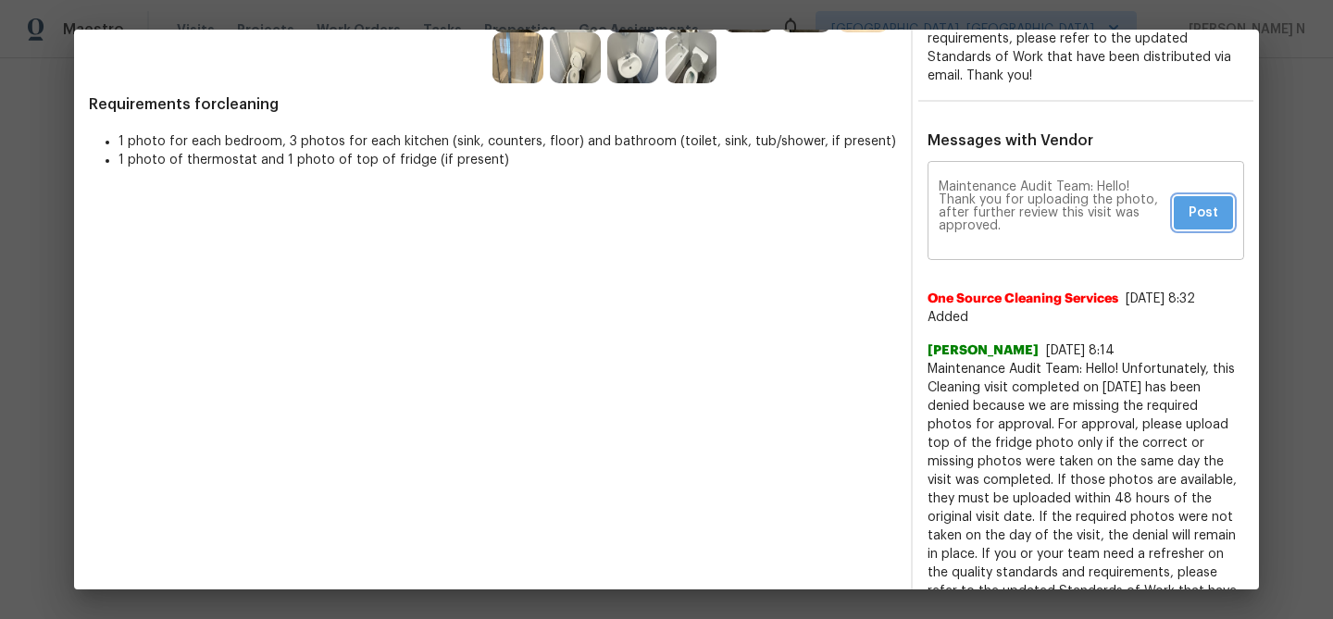
click at [1210, 202] on span "Post" at bounding box center [1204, 213] width 30 height 23
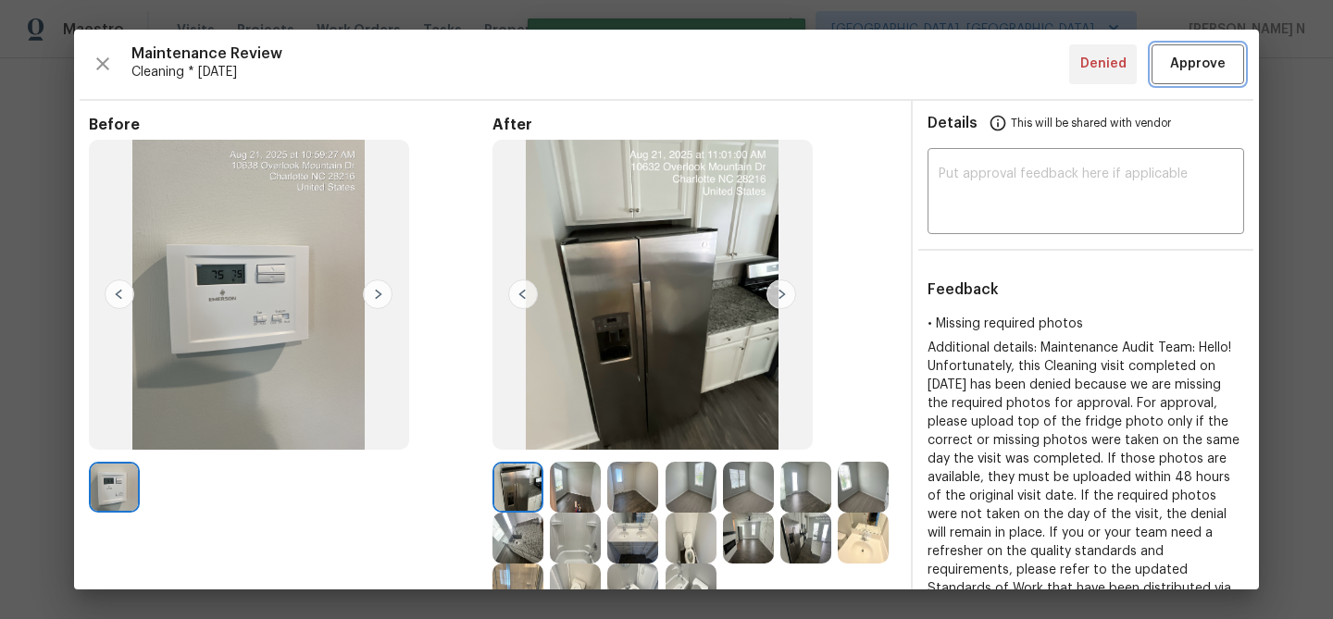
click at [1198, 79] on button "Approve" at bounding box center [1198, 64] width 93 height 40
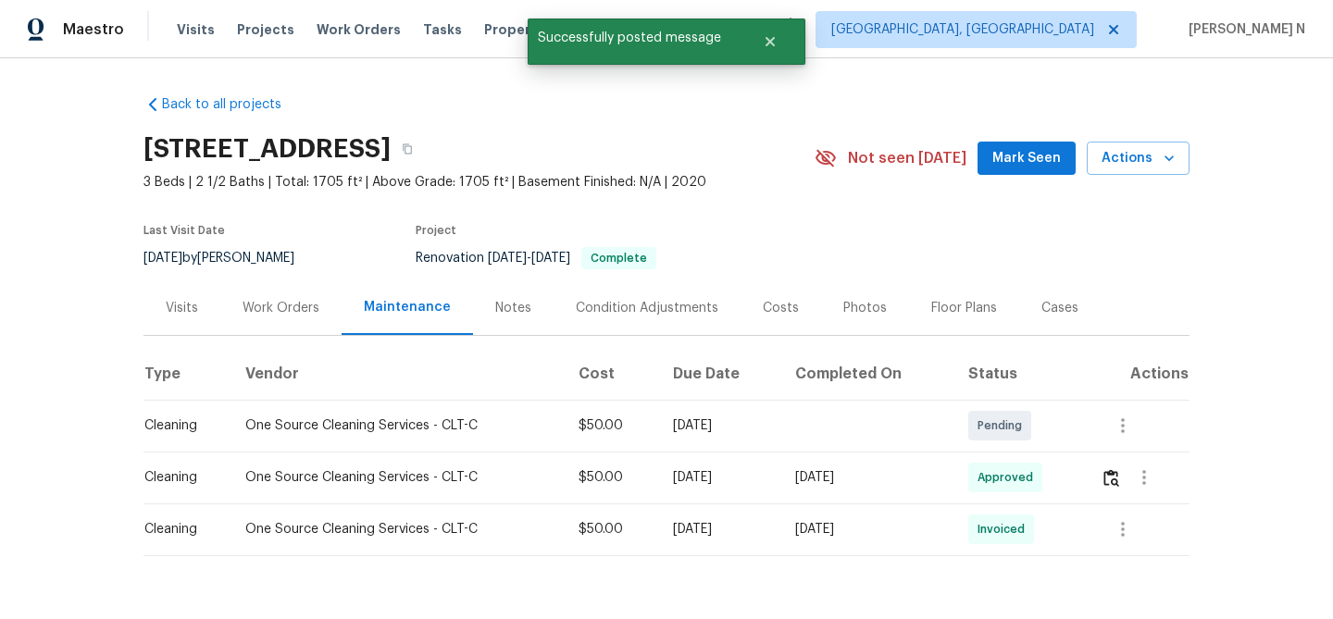
click at [802, 154] on div "10632 Overlook Mountain Dr, Charlotte, NC 28216" at bounding box center [478, 149] width 671 height 48
click at [424, 154] on button "button" at bounding box center [407, 148] width 33 height 33
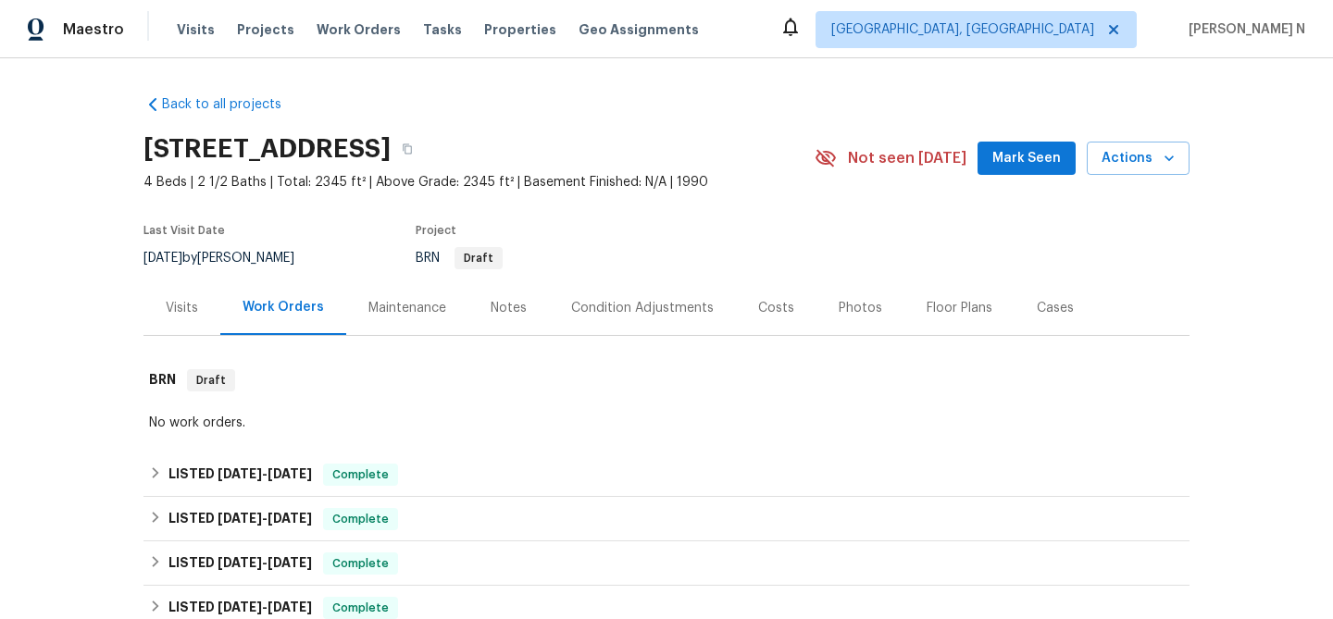
click at [368, 300] on div "Maintenance" at bounding box center [407, 308] width 78 height 19
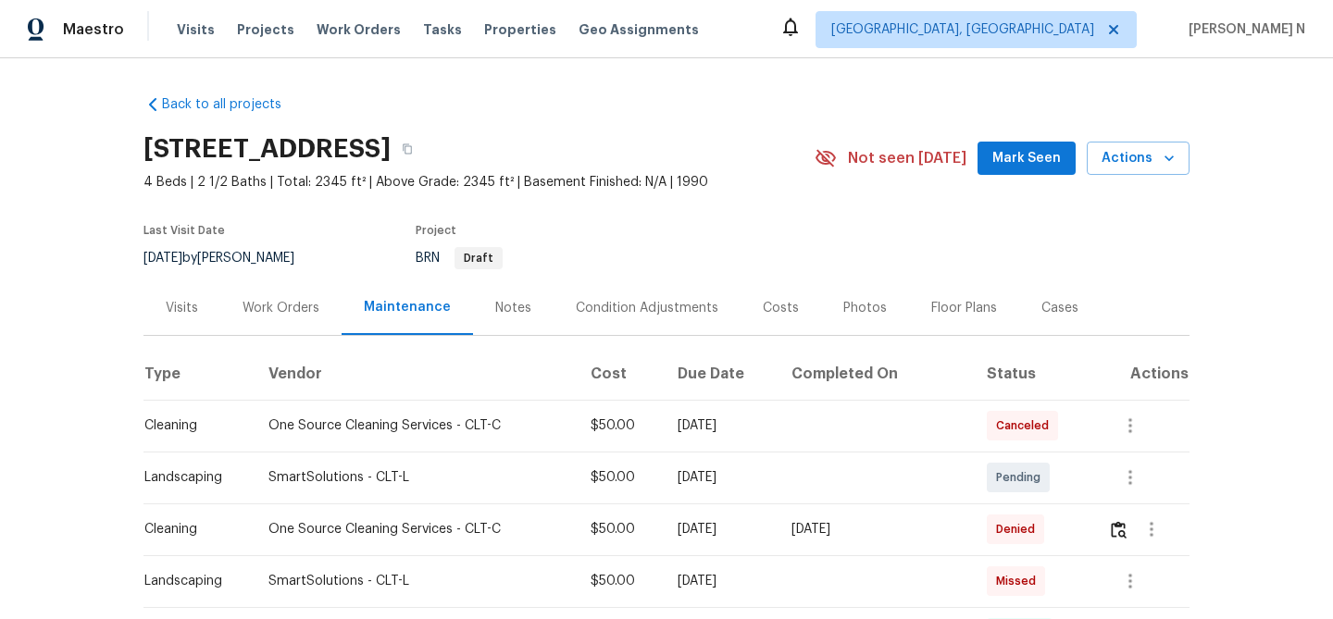
scroll to position [74, 0]
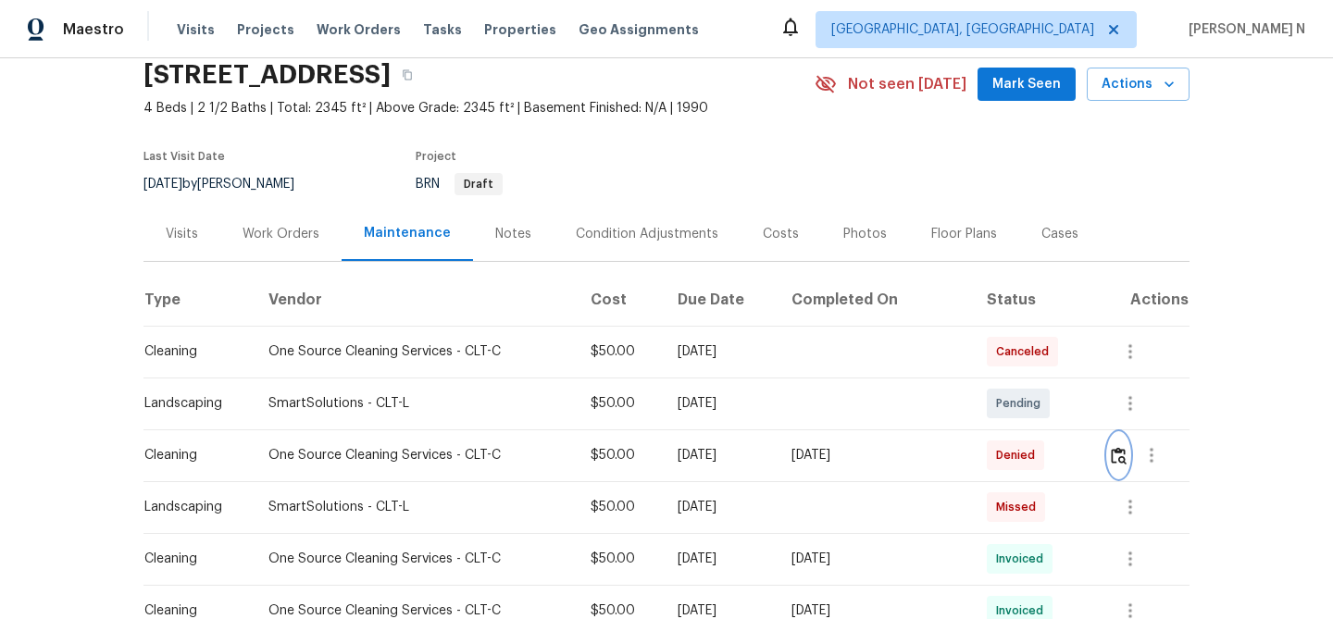
click at [1126, 457] on img "button" at bounding box center [1119, 456] width 16 height 18
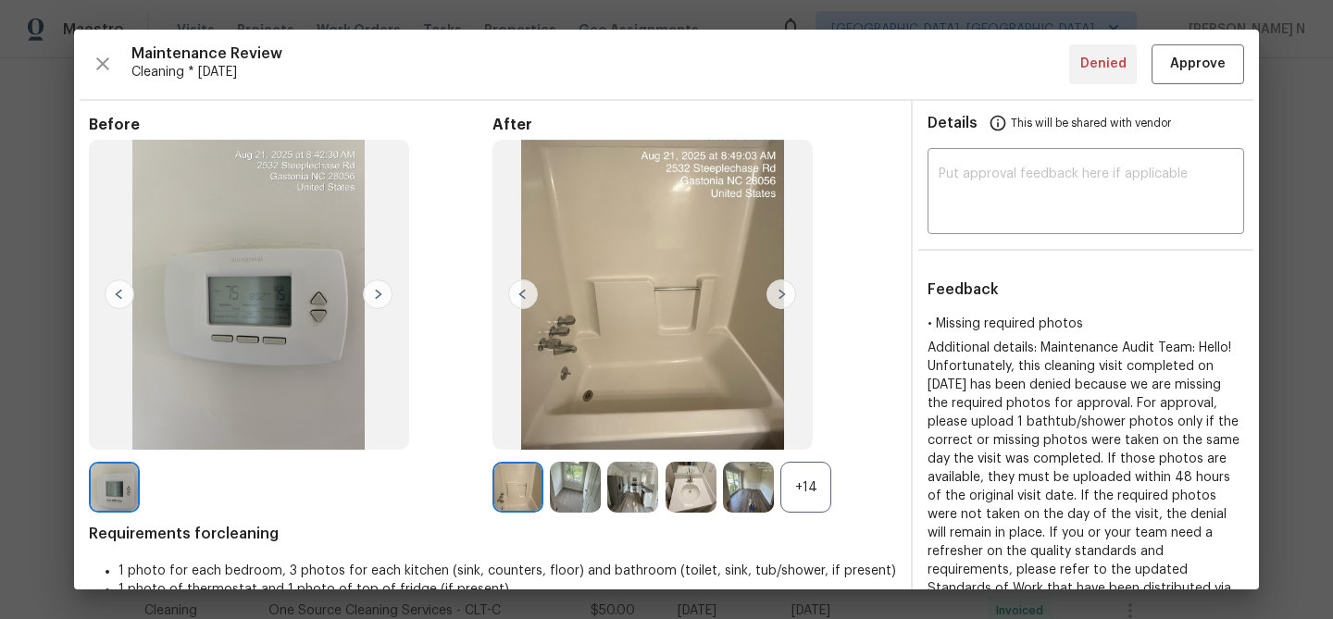
click at [812, 480] on div "+14" at bounding box center [805, 487] width 51 height 51
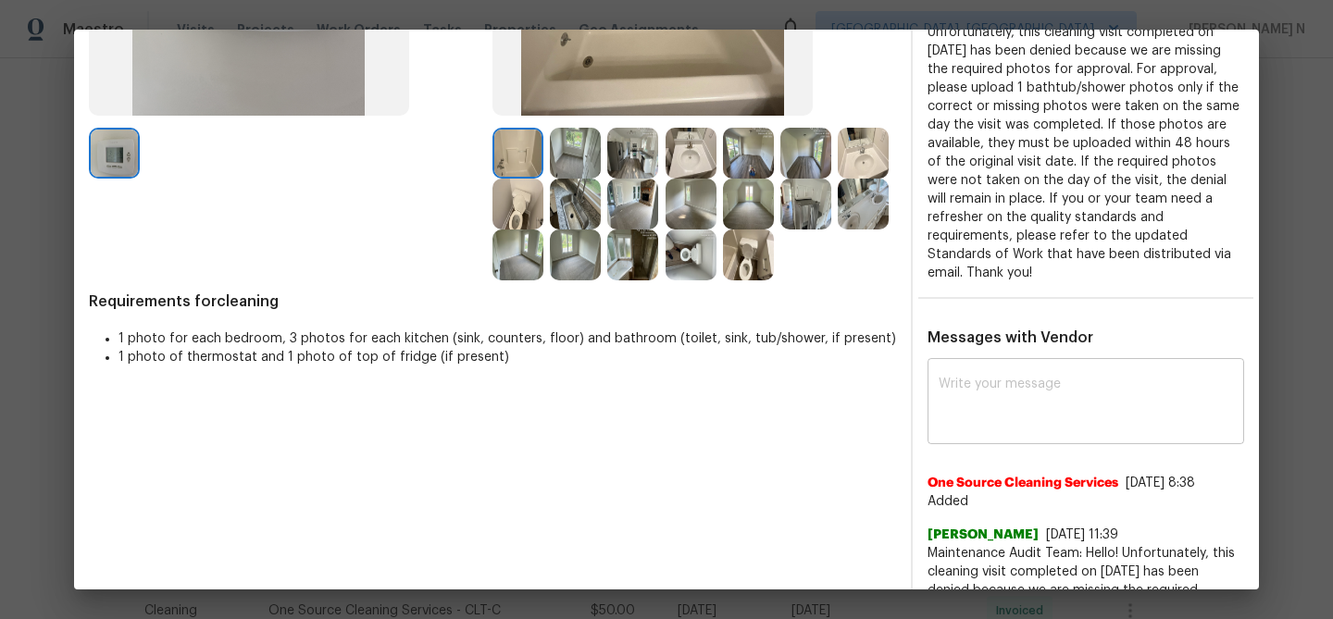
scroll to position [425, 0]
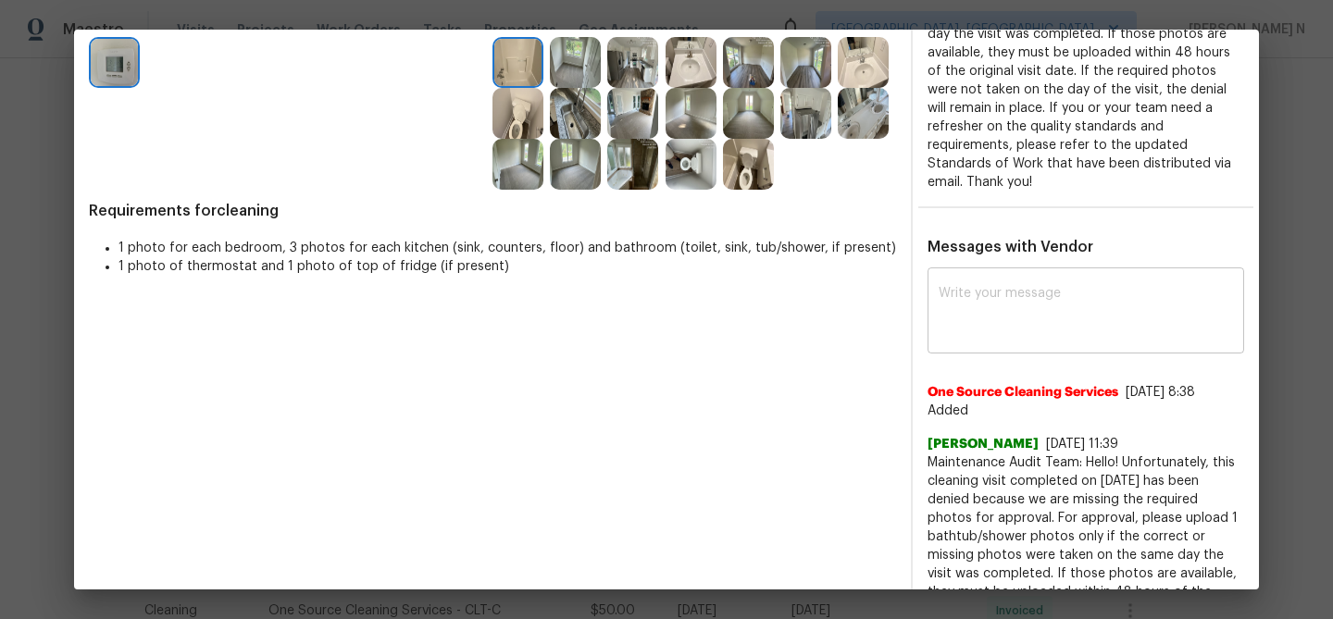
click at [997, 344] on div "x ​" at bounding box center [1086, 312] width 317 height 81
paste textarea "Maintenance Audit Team: Hello! Thank you for uploading the photo, after further…"
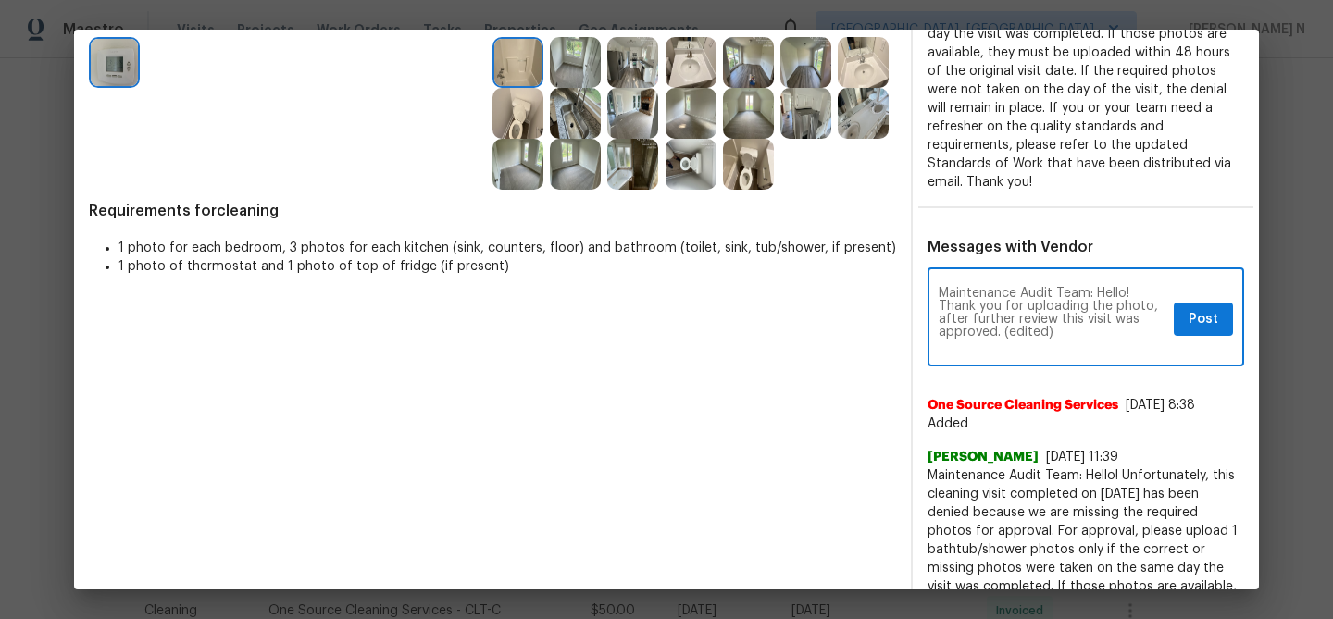
scroll to position [0, 0]
drag, startPoint x: 1003, startPoint y: 330, endPoint x: 1080, endPoint y: 329, distance: 76.9
click at [1080, 329] on textarea "Maintenance Audit Team: Hello! Thank you for uploading the photo, after further…" at bounding box center [1053, 319] width 228 height 65
type textarea "Maintenance Audit Team: Hello! Thank you for uploading the photo, after further…"
click at [1209, 324] on span "Post" at bounding box center [1204, 319] width 30 height 23
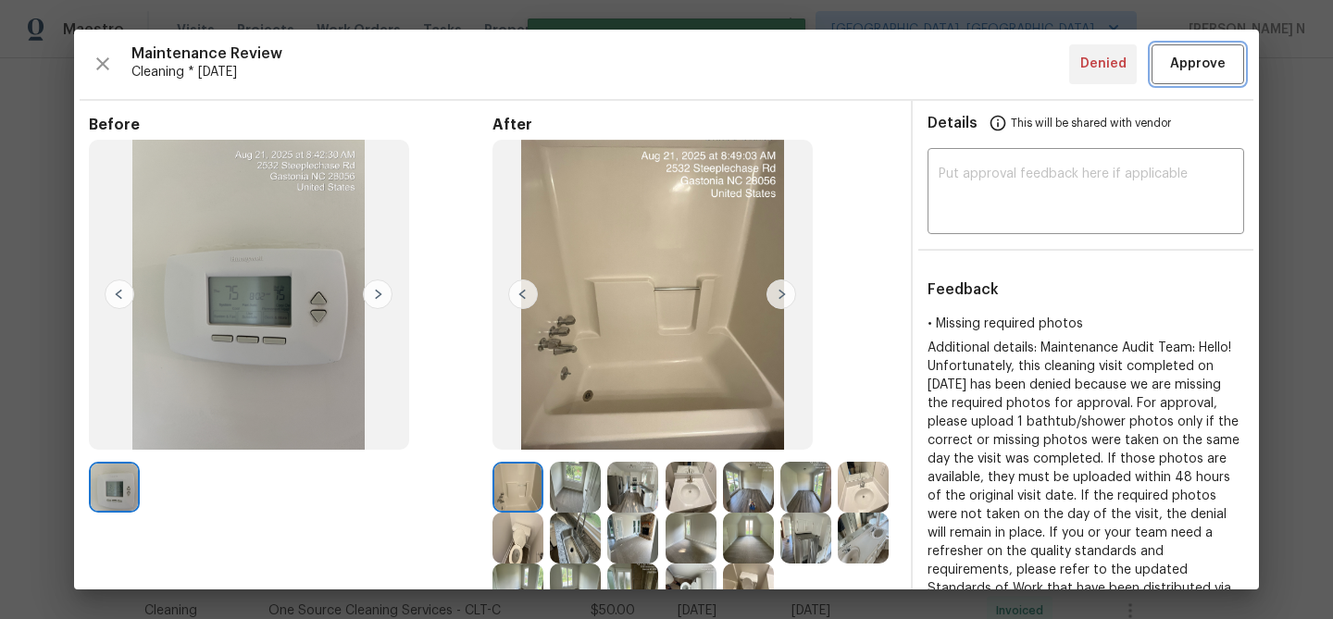
click at [1197, 74] on span "Approve" at bounding box center [1198, 64] width 56 height 23
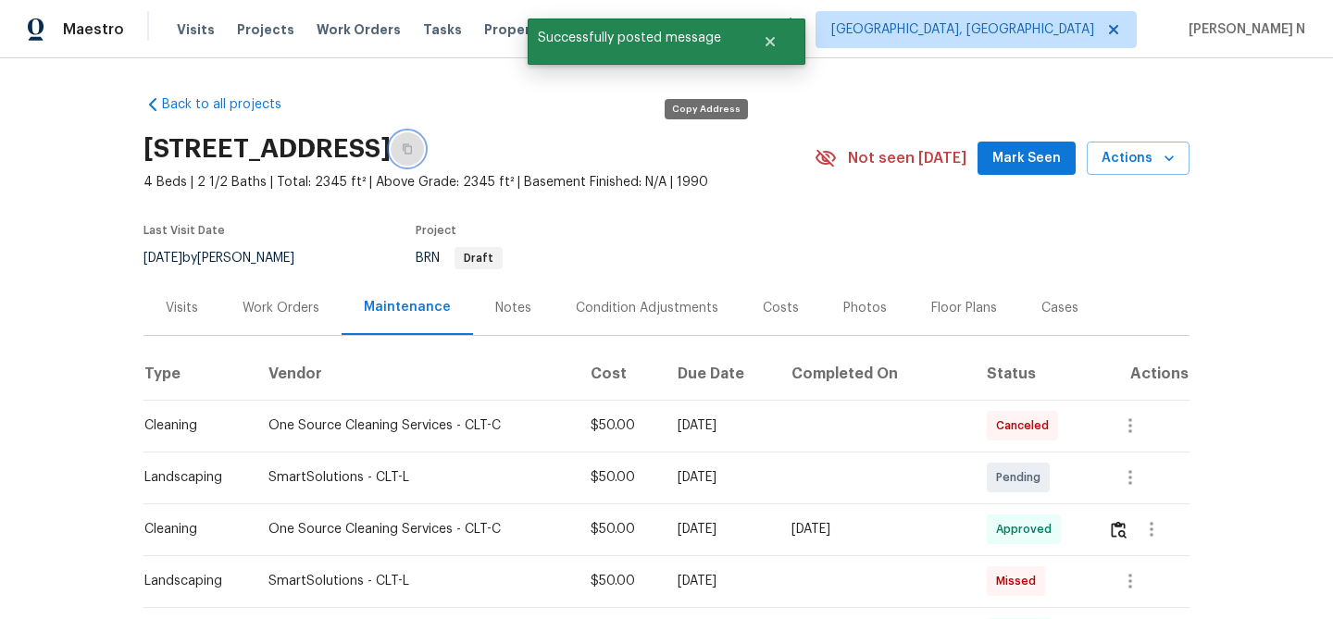
click at [413, 150] on icon "button" at bounding box center [407, 148] width 11 height 11
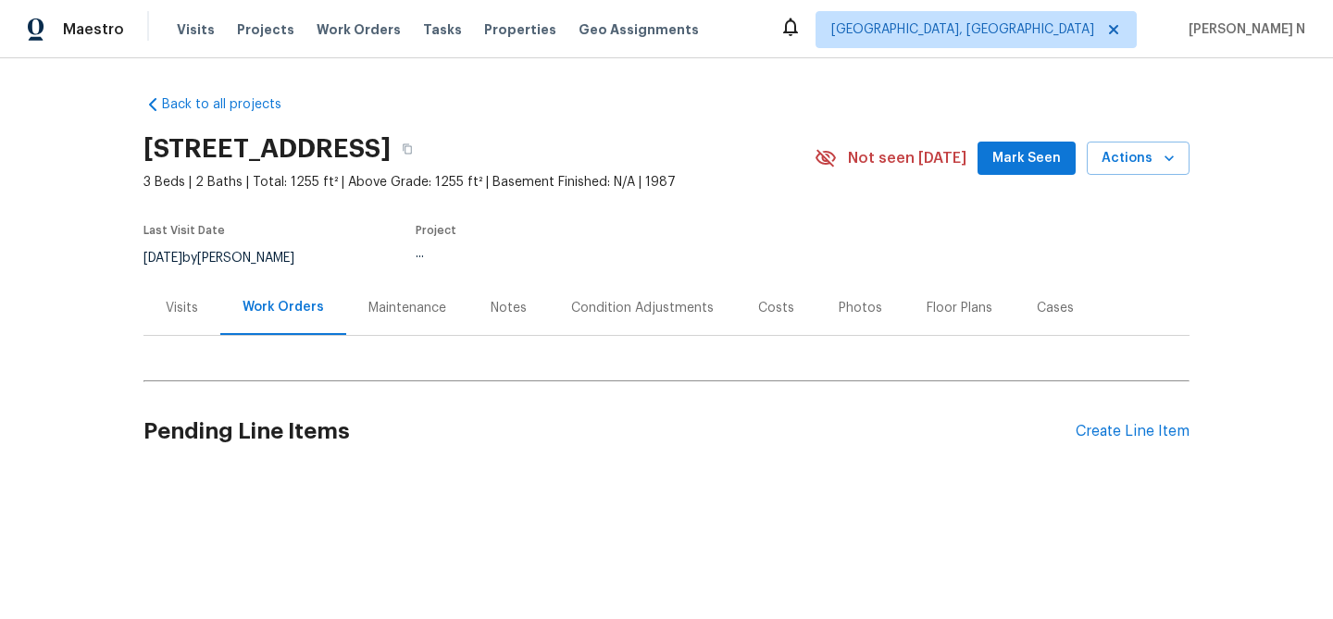
click at [386, 293] on div "Maintenance" at bounding box center [407, 307] width 122 height 55
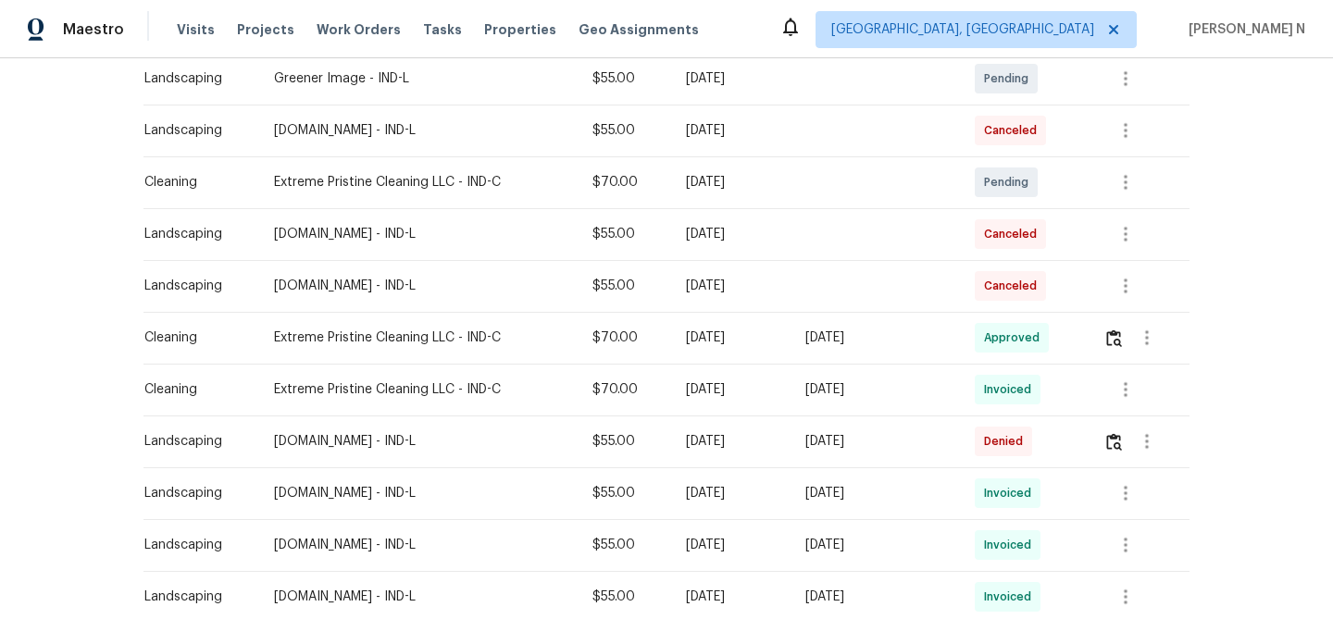
scroll to position [445, 0]
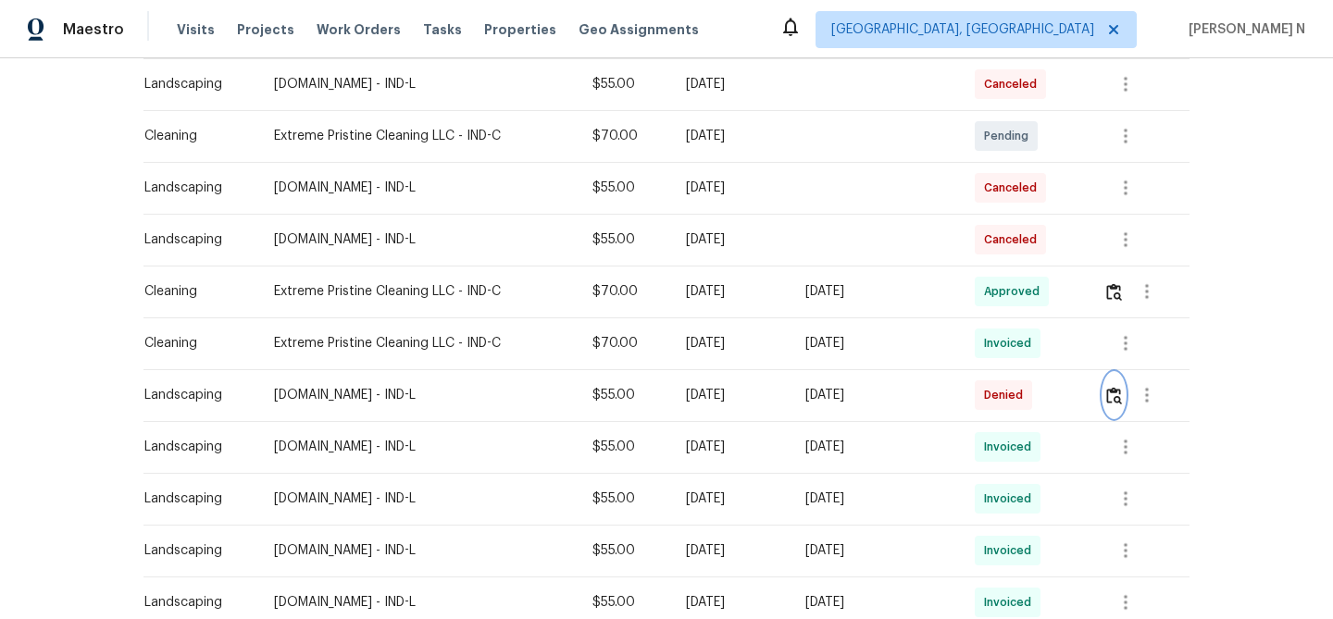
click at [1119, 406] on button "button" at bounding box center [1113, 395] width 21 height 44
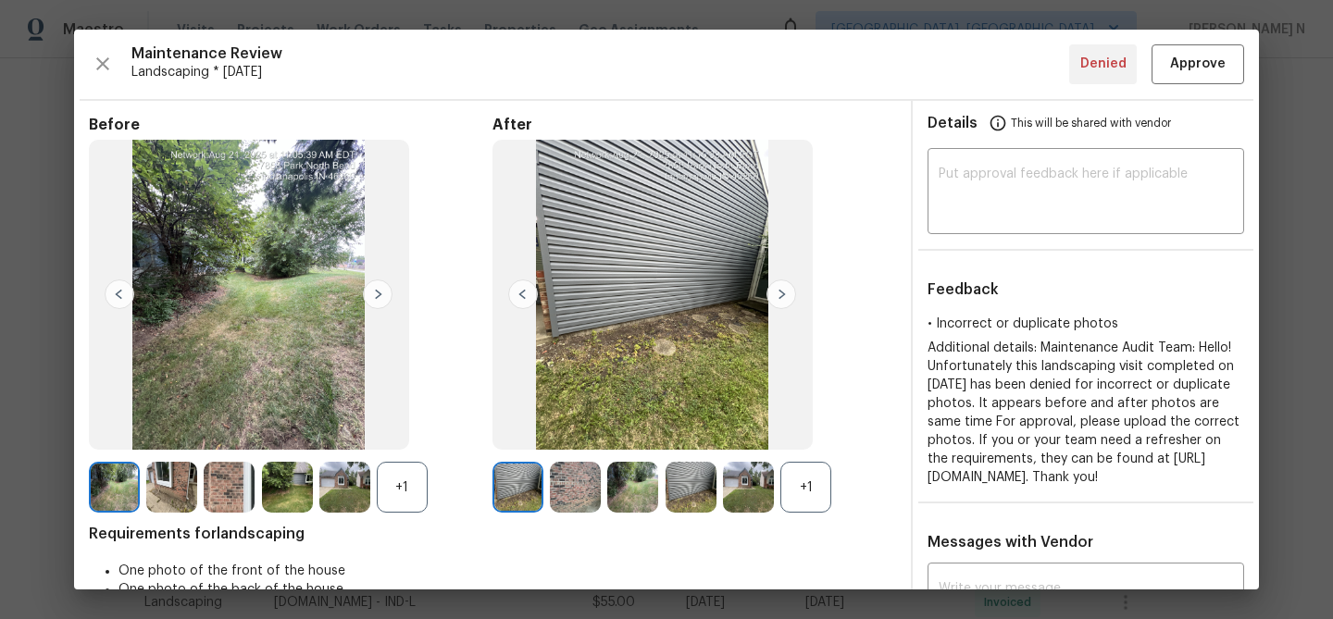
click at [807, 501] on div "+1" at bounding box center [805, 487] width 51 height 51
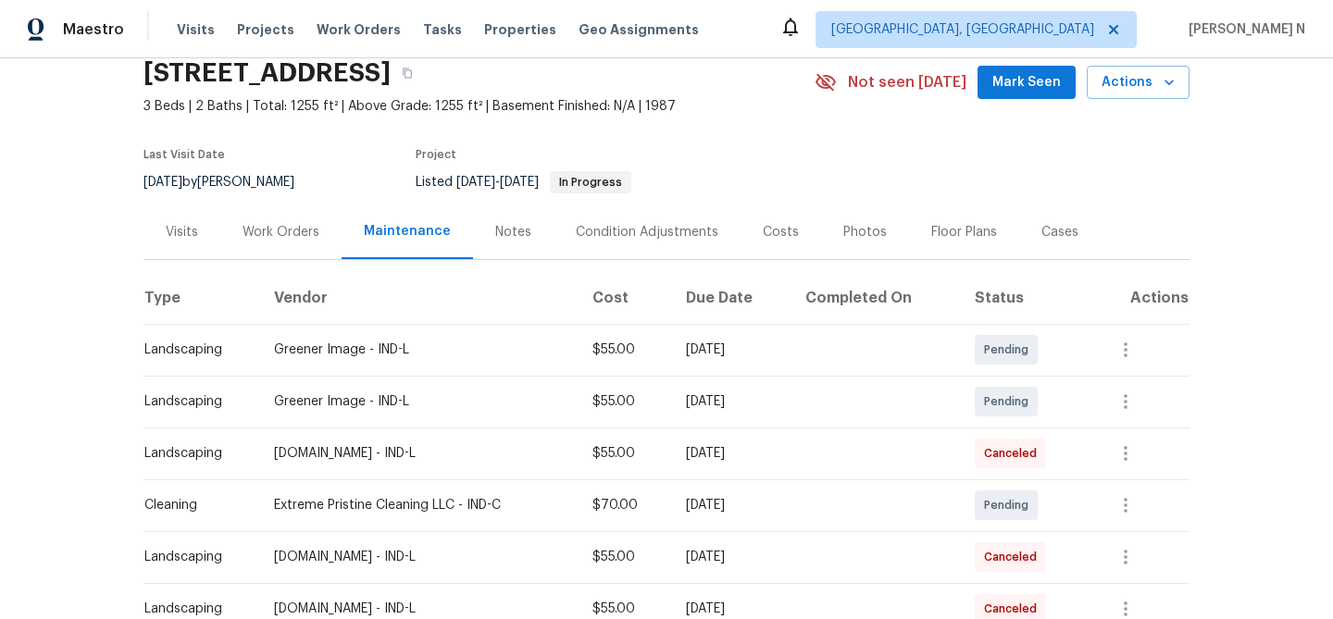
scroll to position [0, 0]
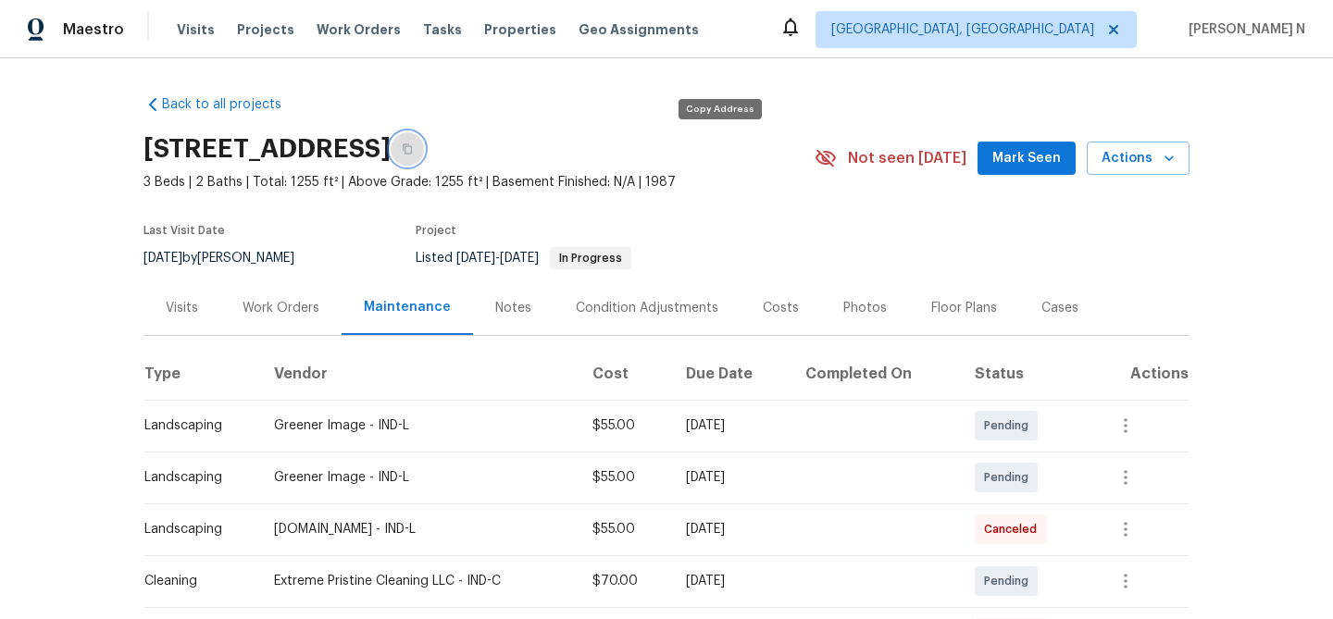
click at [413, 153] on icon "button" at bounding box center [407, 148] width 11 height 11
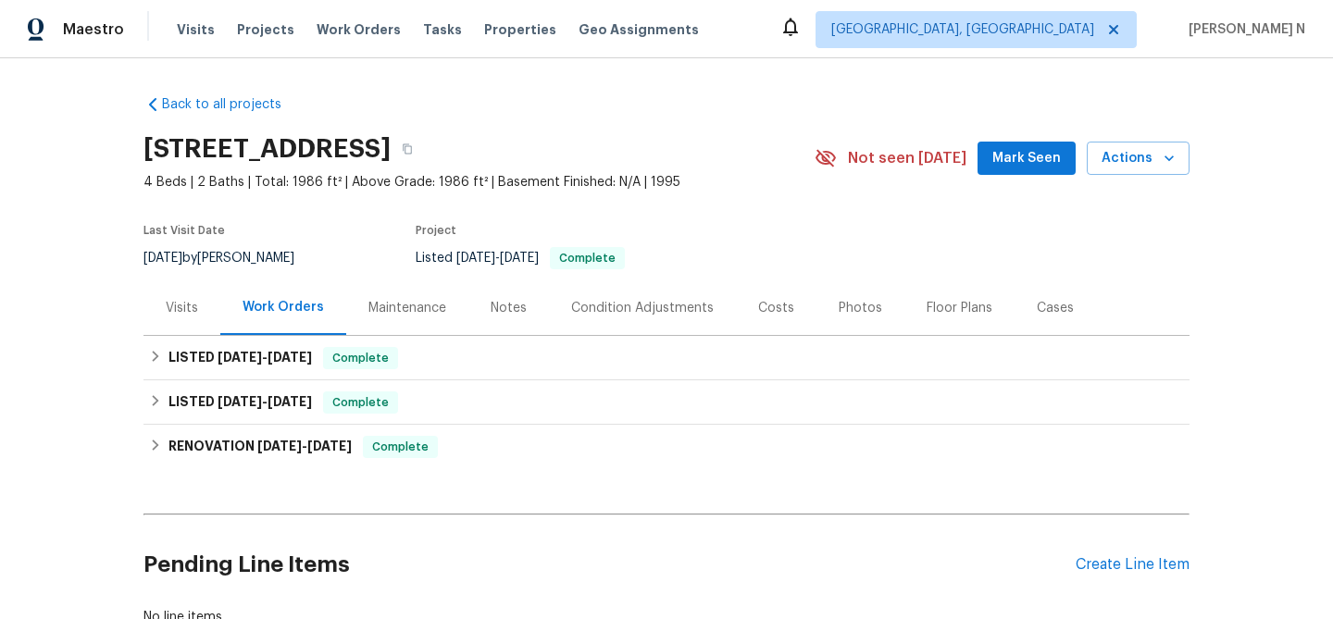
click at [402, 310] on div "Maintenance" at bounding box center [407, 308] width 78 height 19
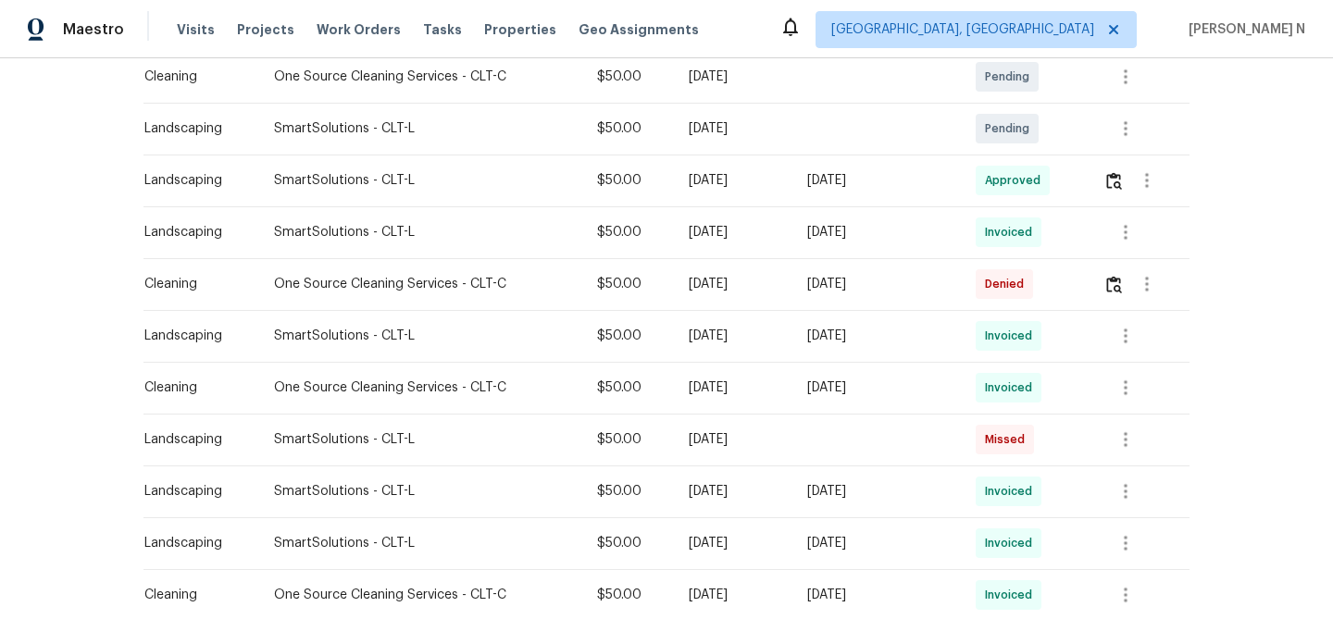
scroll to position [518, 0]
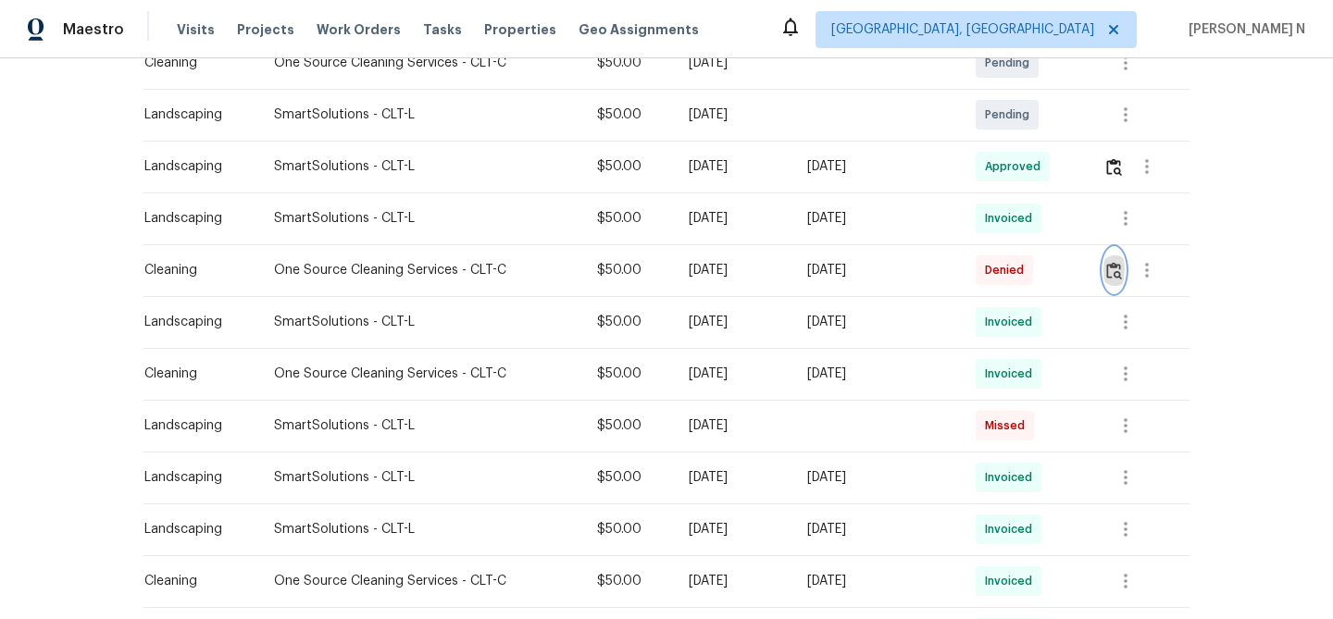
click at [1112, 281] on button "button" at bounding box center [1113, 270] width 21 height 44
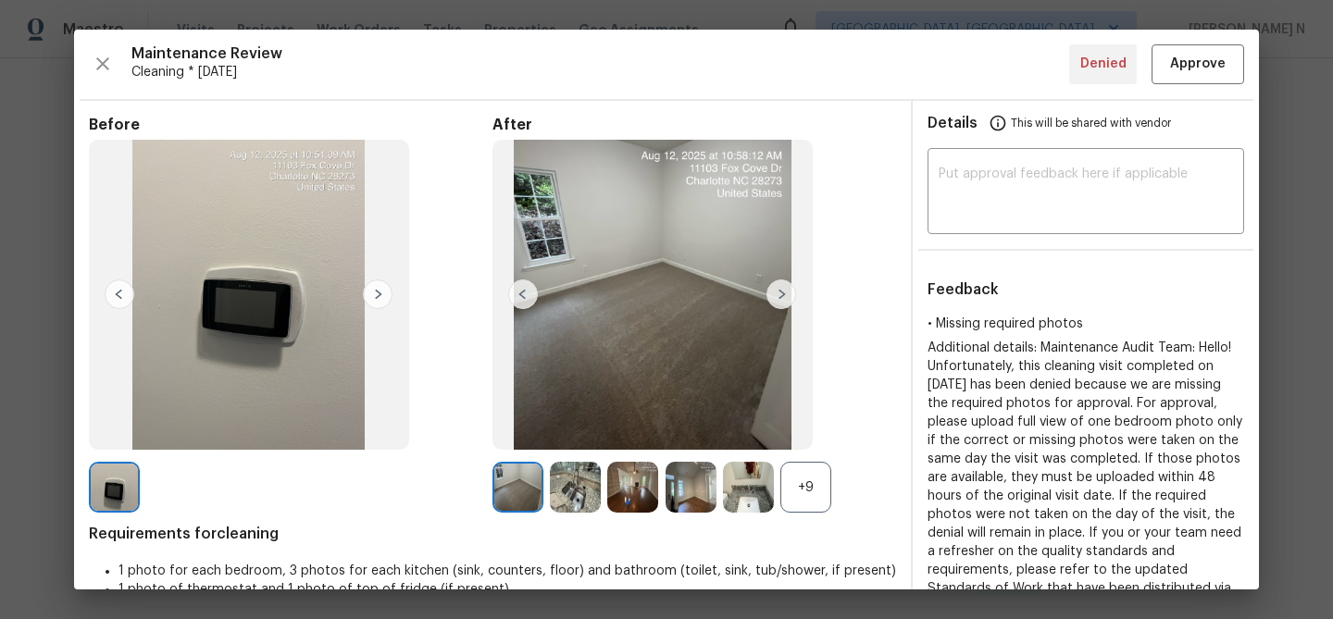
click at [812, 503] on div "+9" at bounding box center [805, 487] width 51 height 51
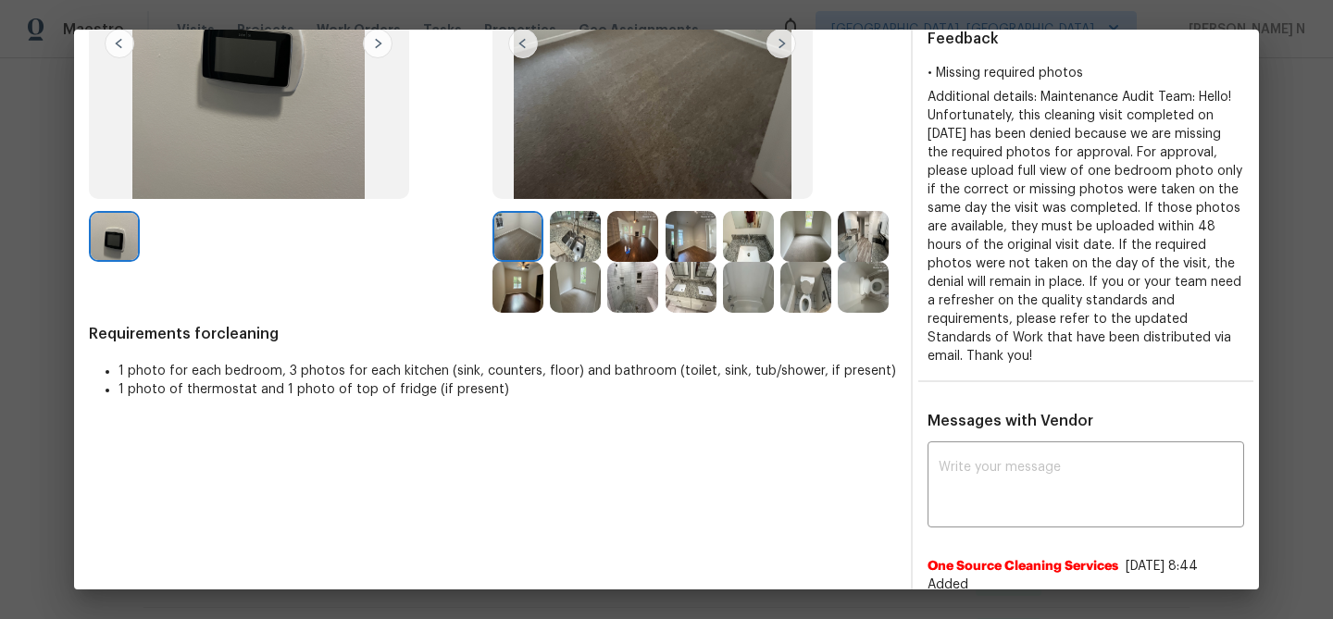
scroll to position [335, 0]
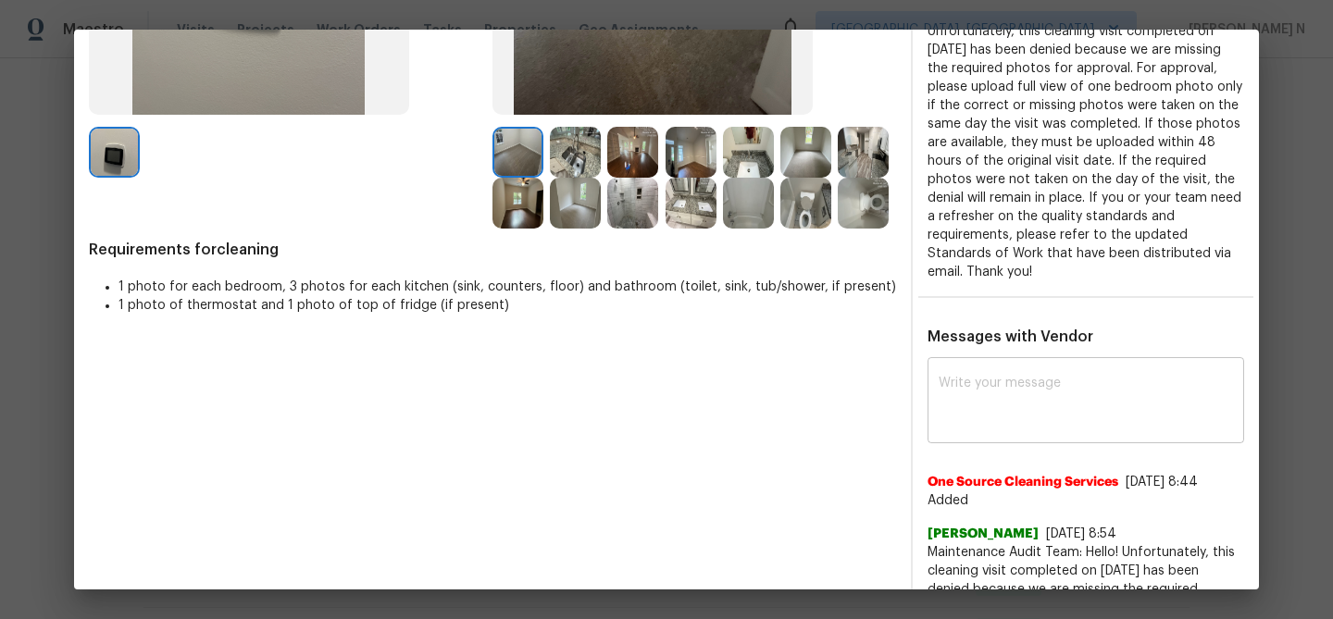
click at [1091, 388] on textarea at bounding box center [1086, 403] width 294 height 52
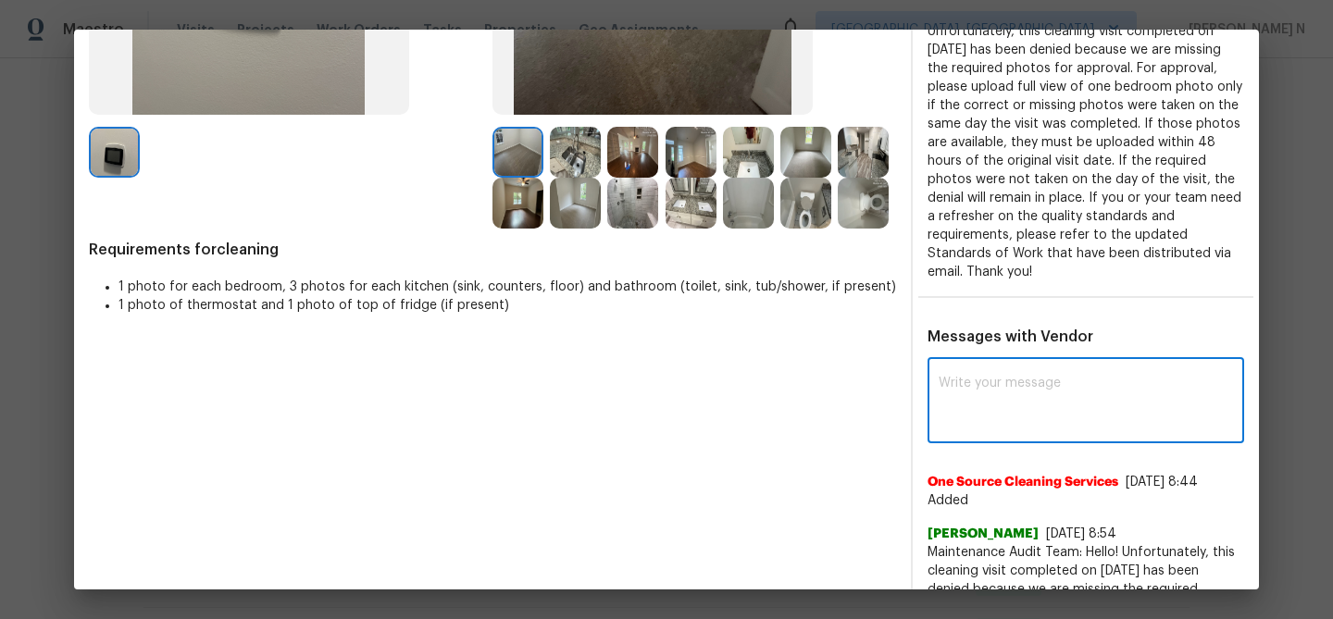
paste textarea "Maintenance Audit Team: Hello! Thank you for uploading the photo, after further…"
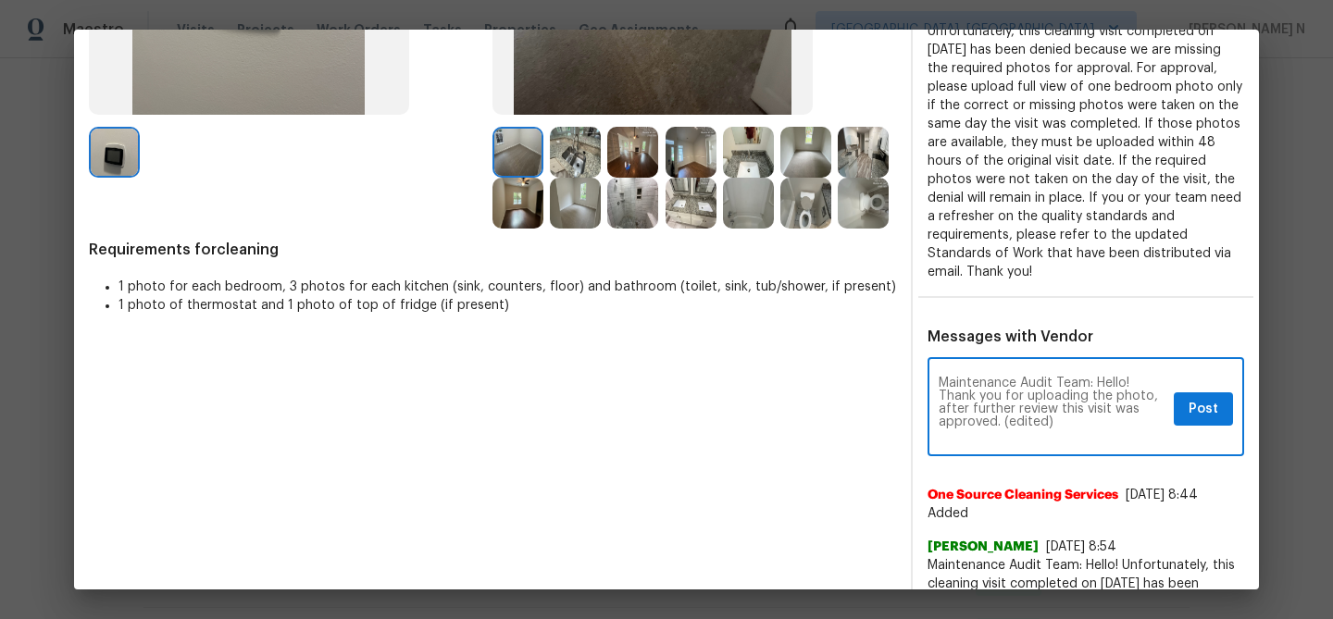
scroll to position [0, 0]
drag, startPoint x: 1000, startPoint y: 418, endPoint x: 1102, endPoint y: 418, distance: 101.8
click at [1102, 418] on textarea "Maintenance Audit Team: Hello! Thank you for uploading the photo, after further…" at bounding box center [1053, 409] width 228 height 65
type textarea "Maintenance Audit Team: Hello! Thank you for uploading the photo, after further…"
click at [1201, 400] on span "Post" at bounding box center [1204, 409] width 30 height 23
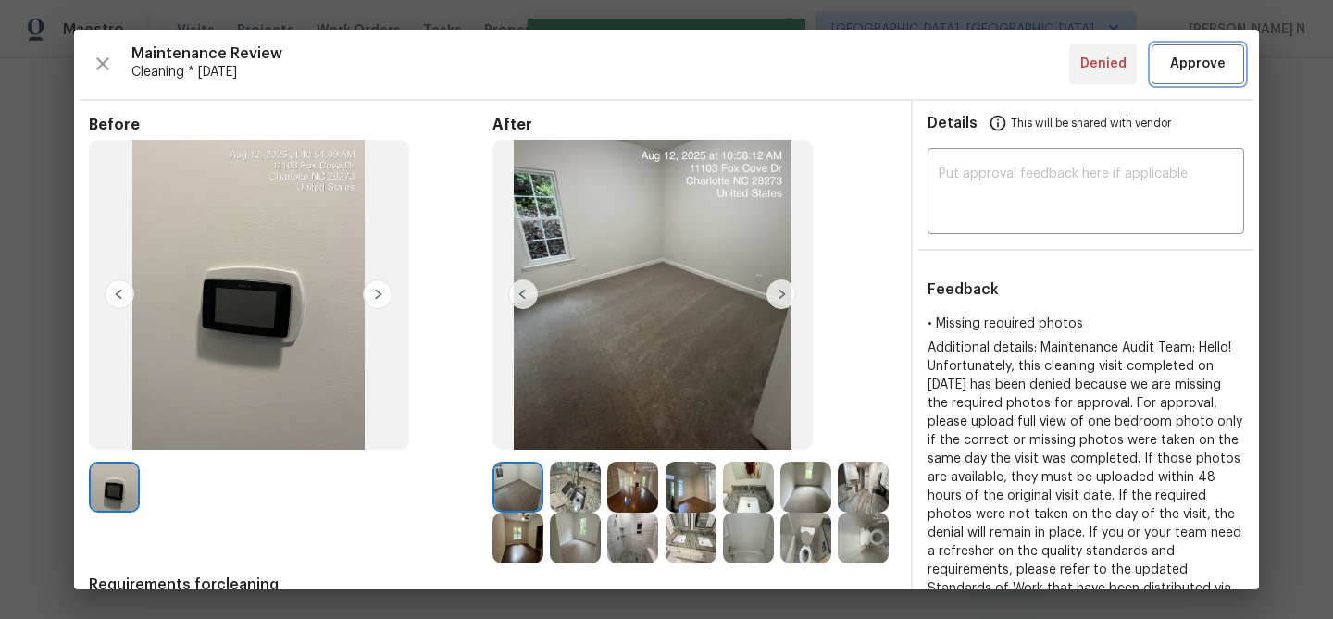
click at [1186, 71] on span "Approve" at bounding box center [1198, 64] width 56 height 23
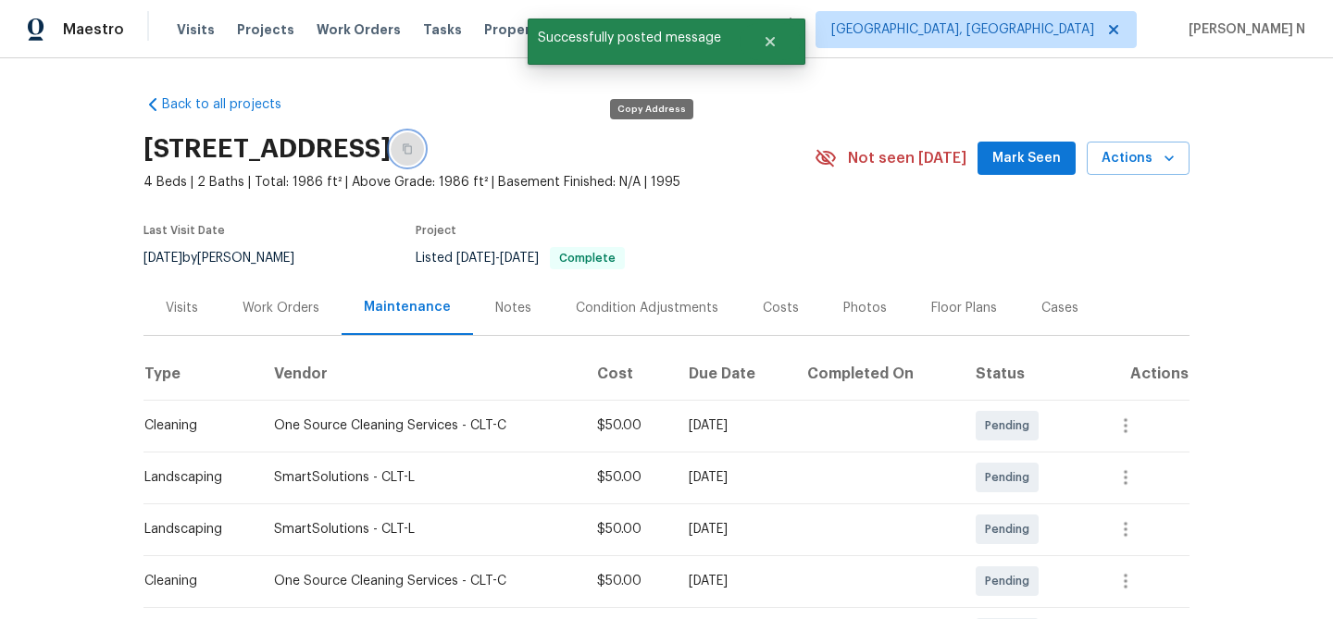
click at [413, 154] on icon "button" at bounding box center [407, 148] width 11 height 11
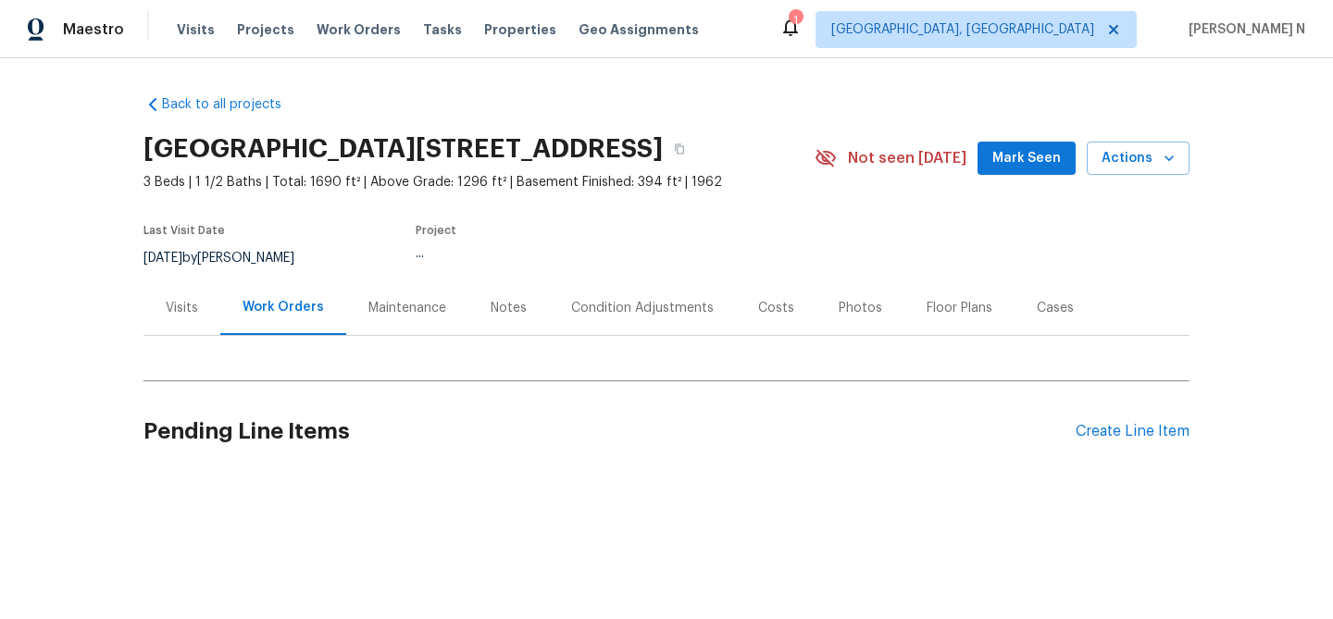
click at [388, 305] on div "Maintenance" at bounding box center [407, 308] width 78 height 19
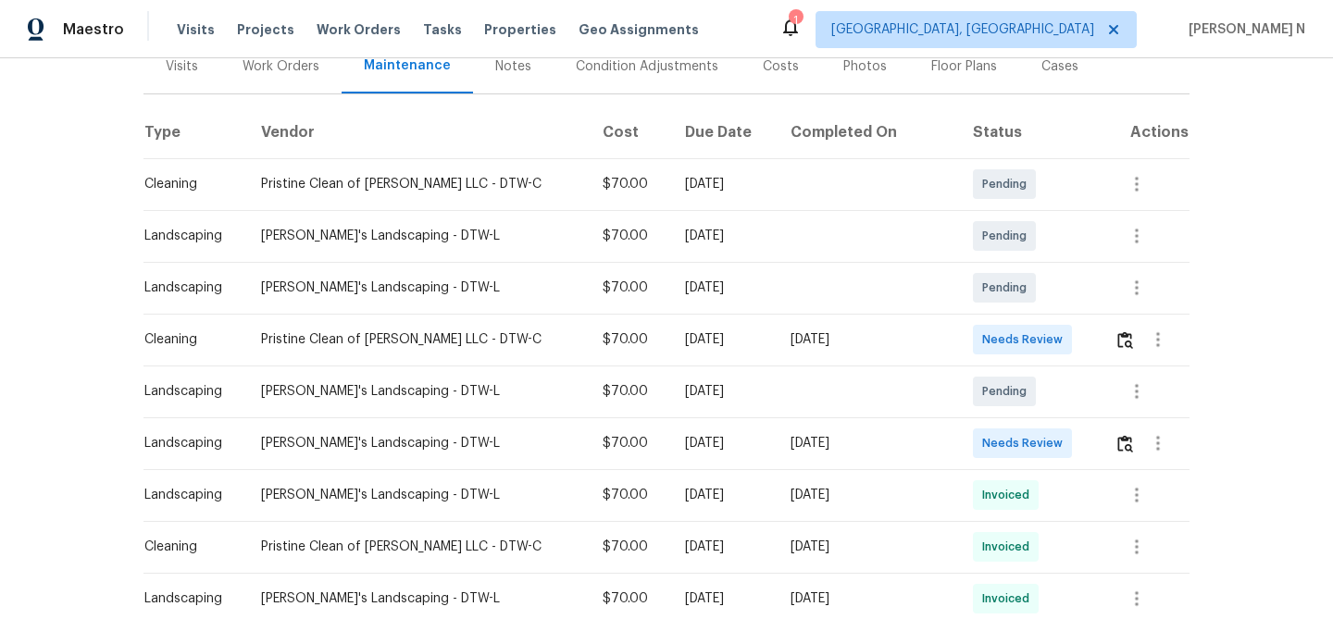
scroll to position [281, 0]
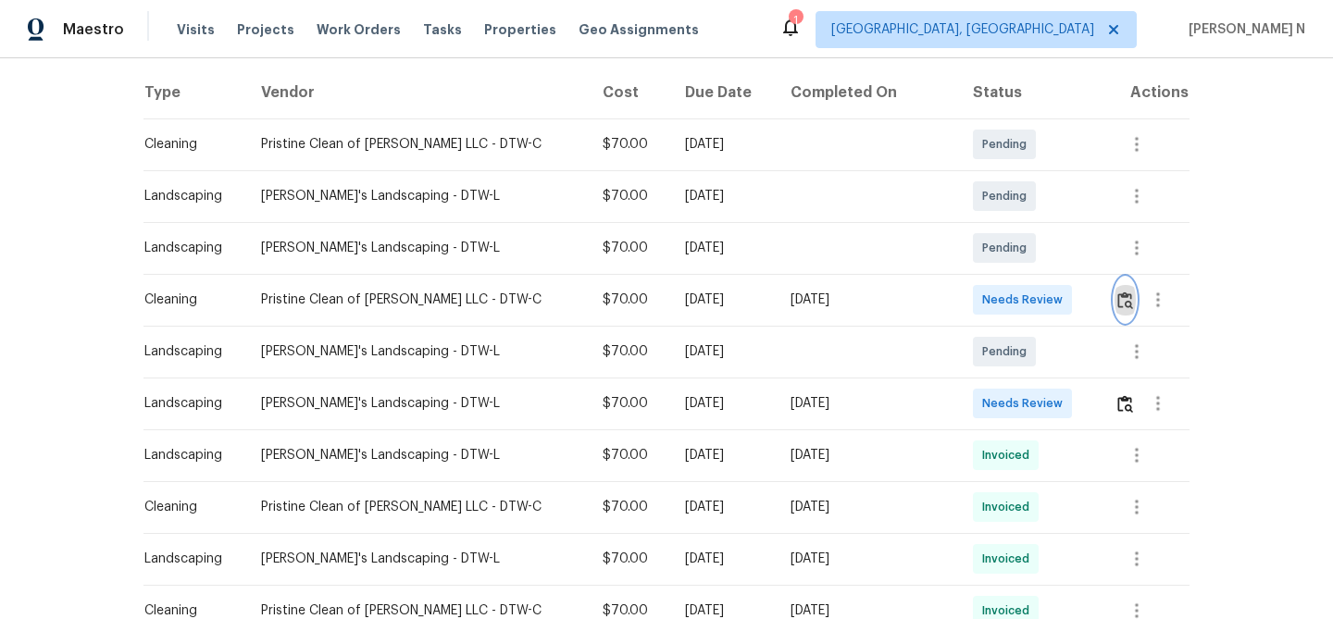
click at [1117, 308] on img "button" at bounding box center [1125, 301] width 16 height 18
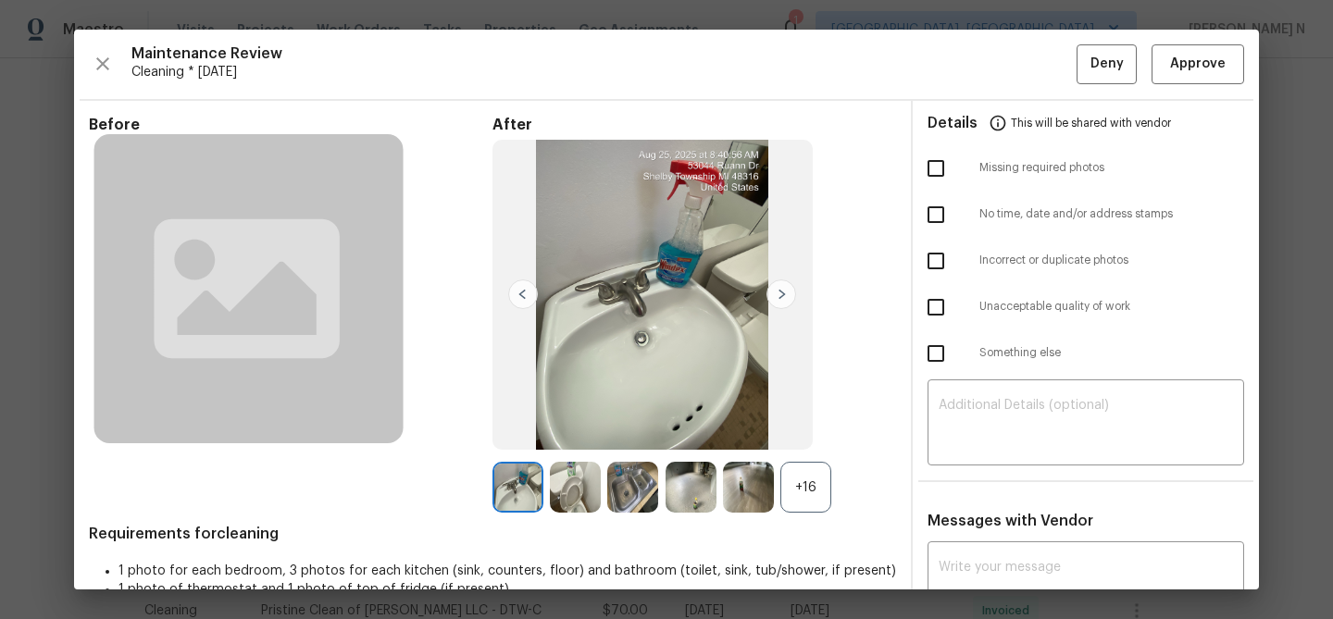
click at [780, 493] on div "+16" at bounding box center [805, 487] width 51 height 51
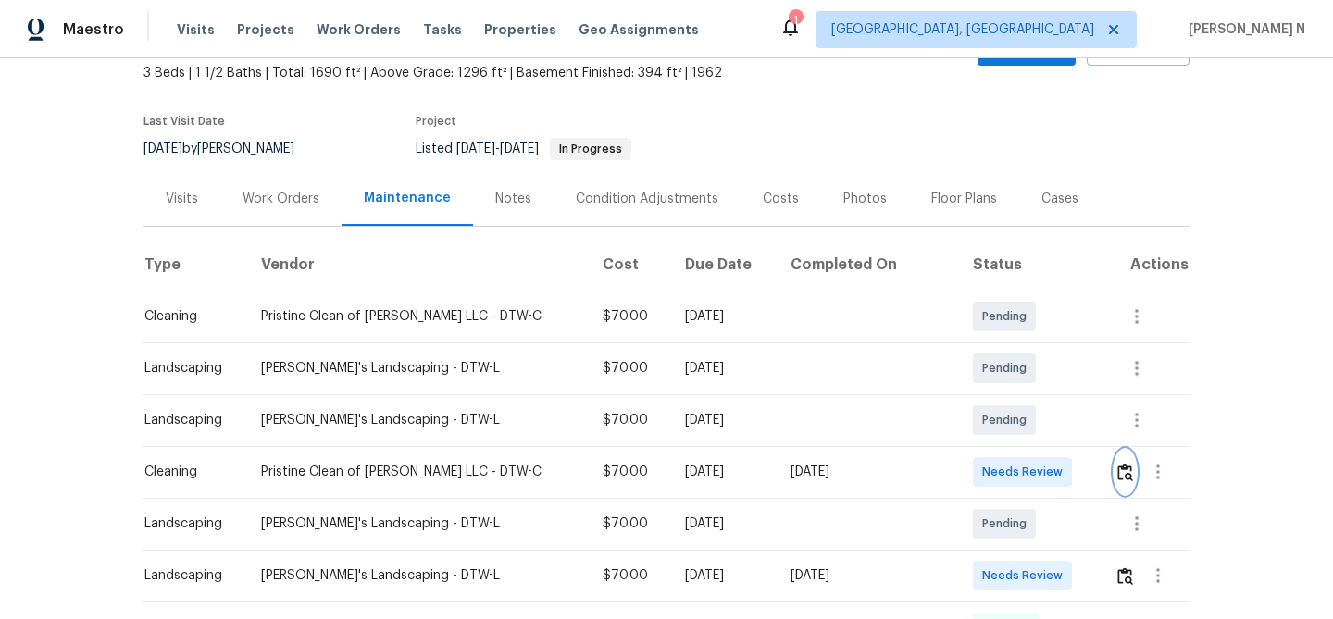
scroll to position [132, 0]
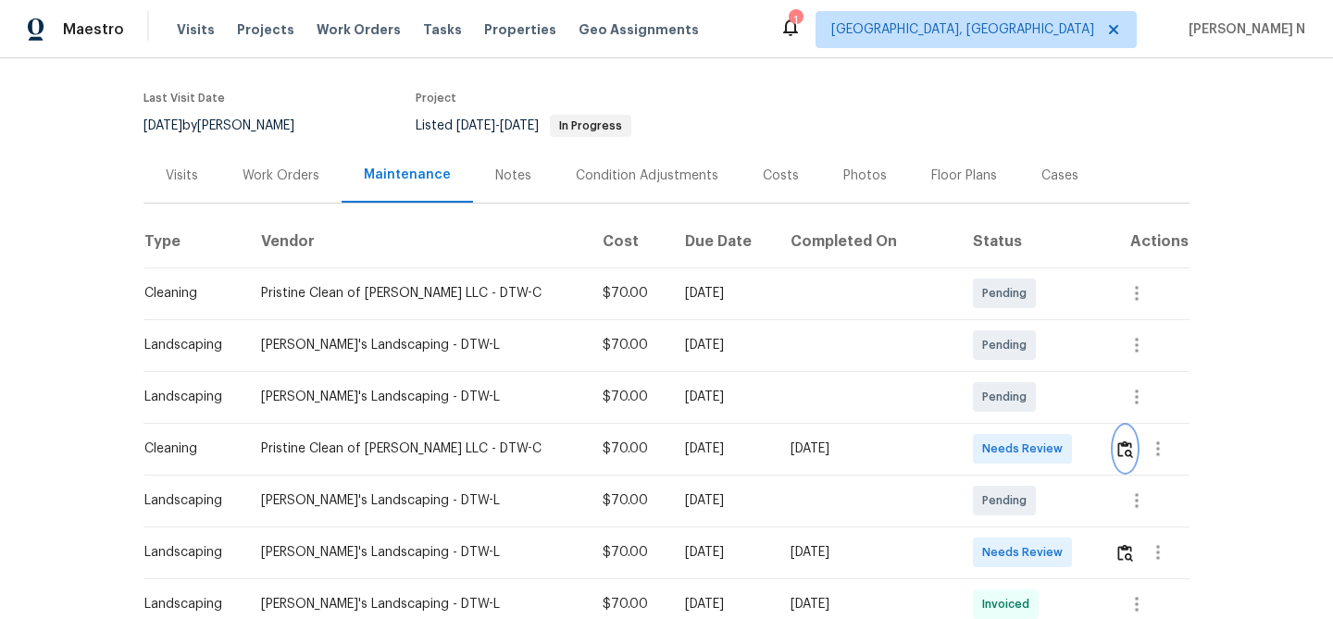
click at [1119, 442] on img "button" at bounding box center [1125, 450] width 16 height 18
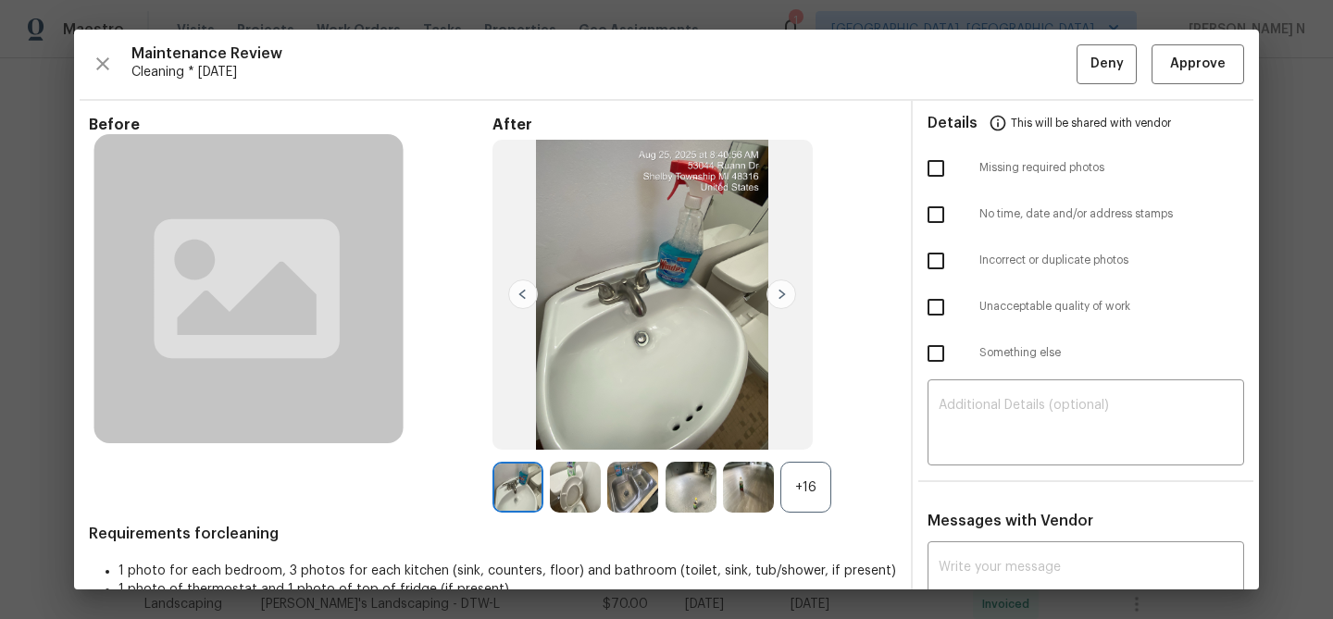
click at [810, 483] on div "+16" at bounding box center [805, 487] width 51 height 51
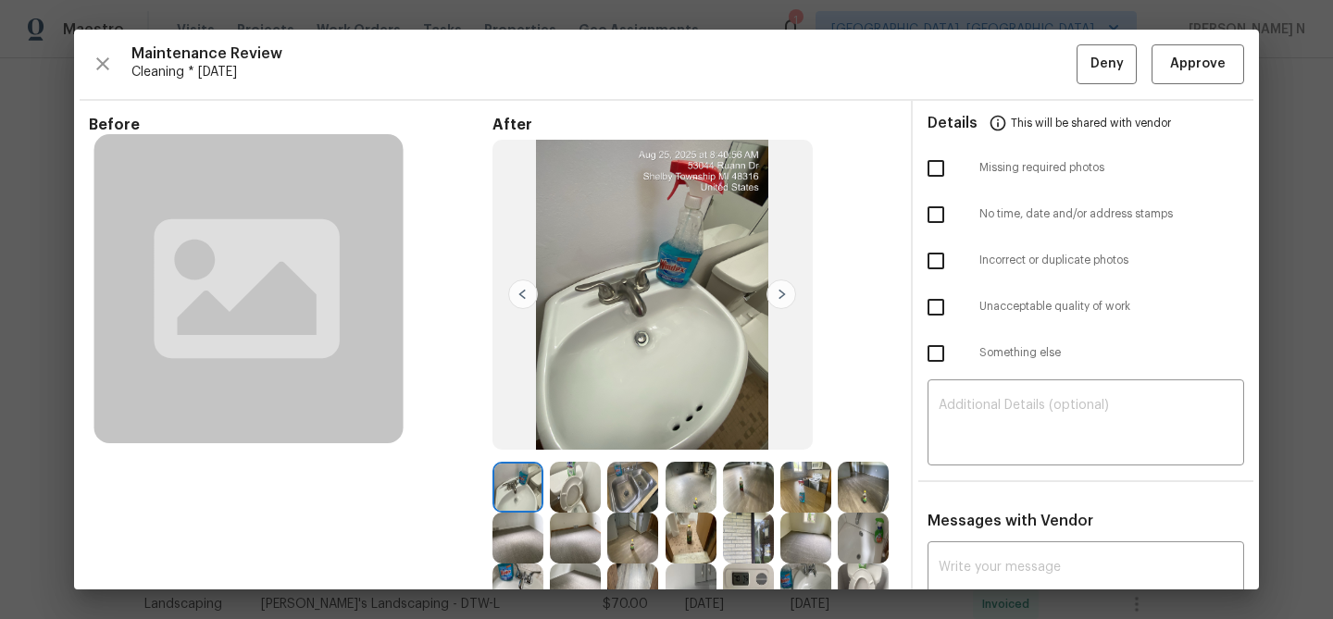
scroll to position [236, 0]
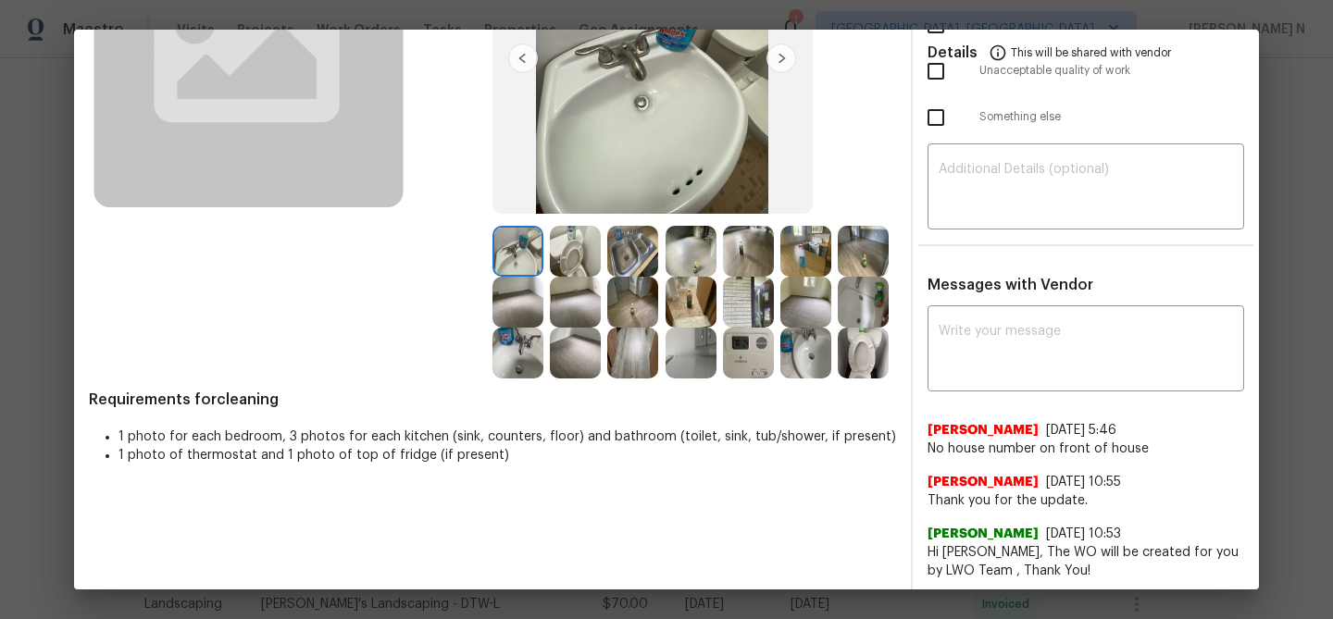
click at [816, 357] on img at bounding box center [805, 353] width 51 height 51
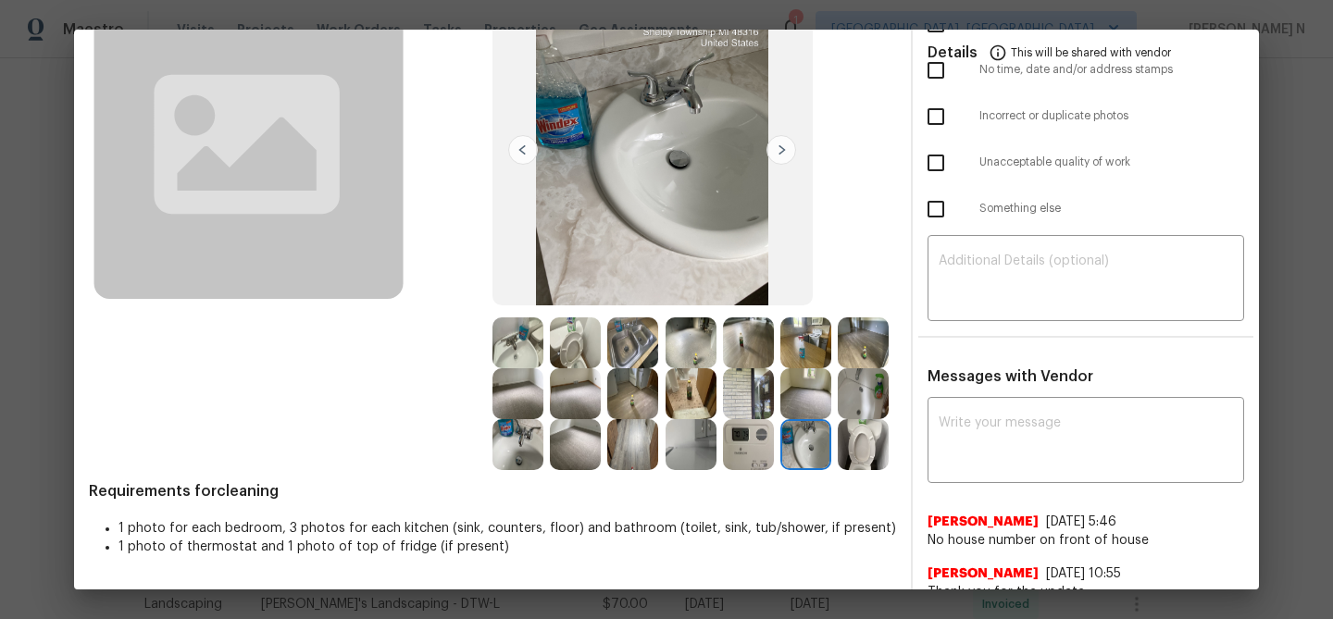
scroll to position [194, 0]
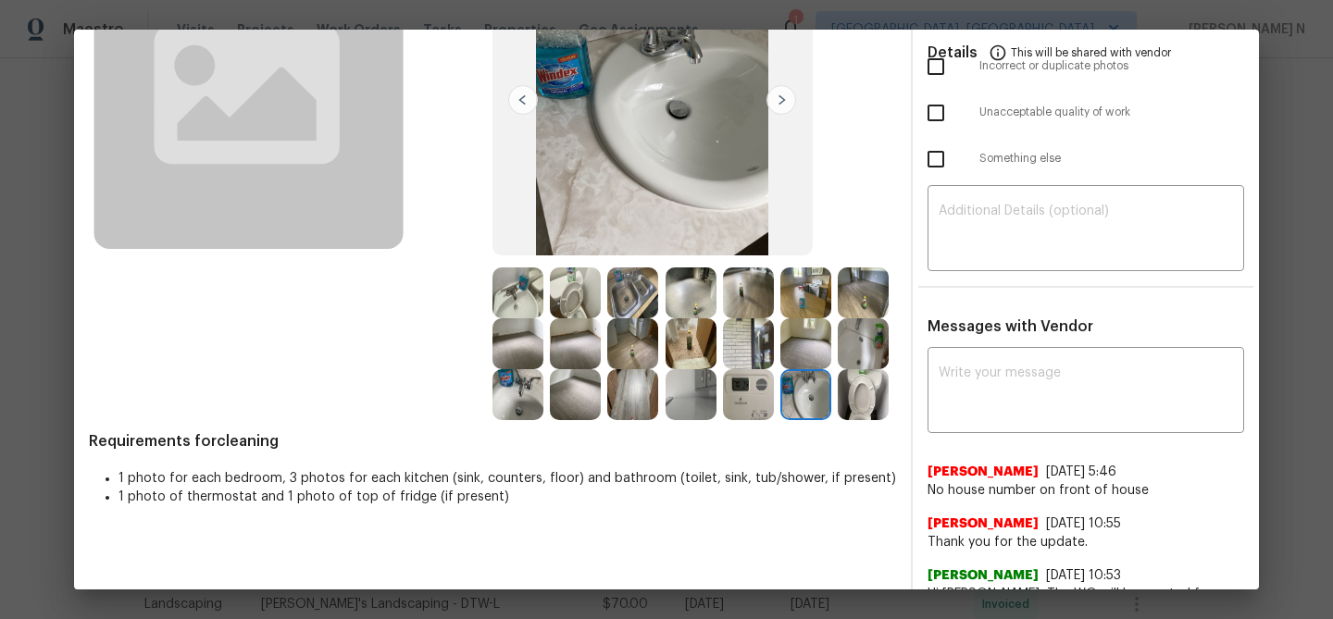
click at [531, 377] on img at bounding box center [517, 394] width 51 height 51
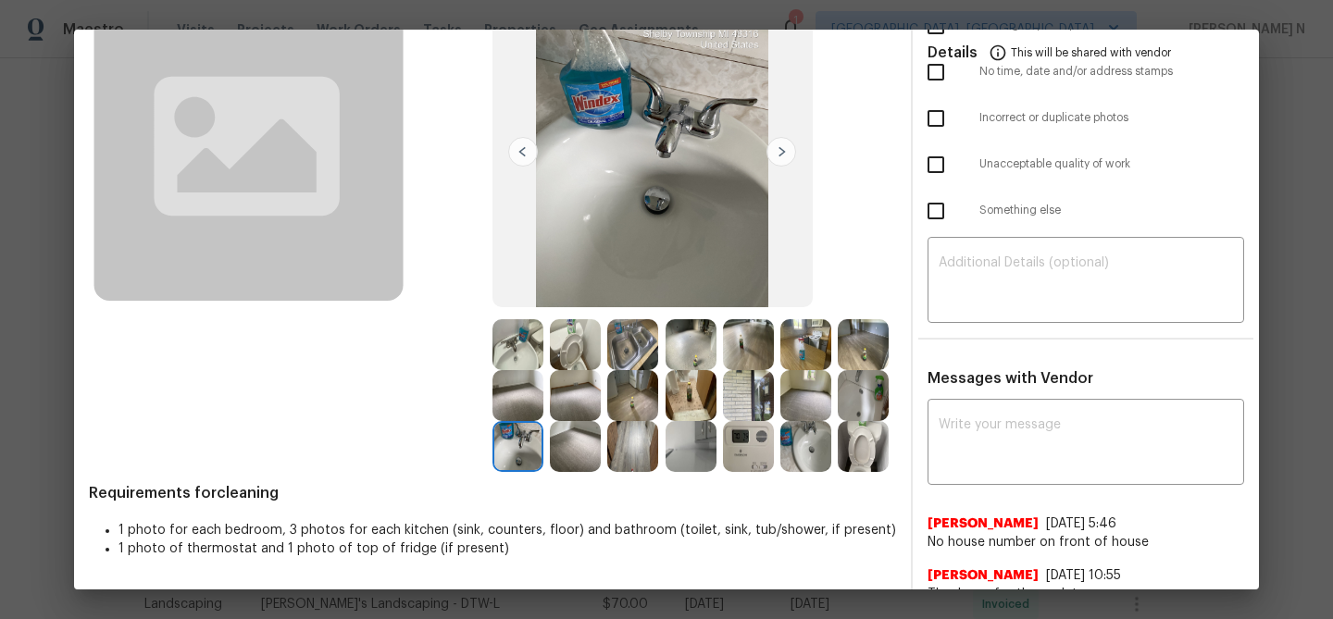
scroll to position [99, 0]
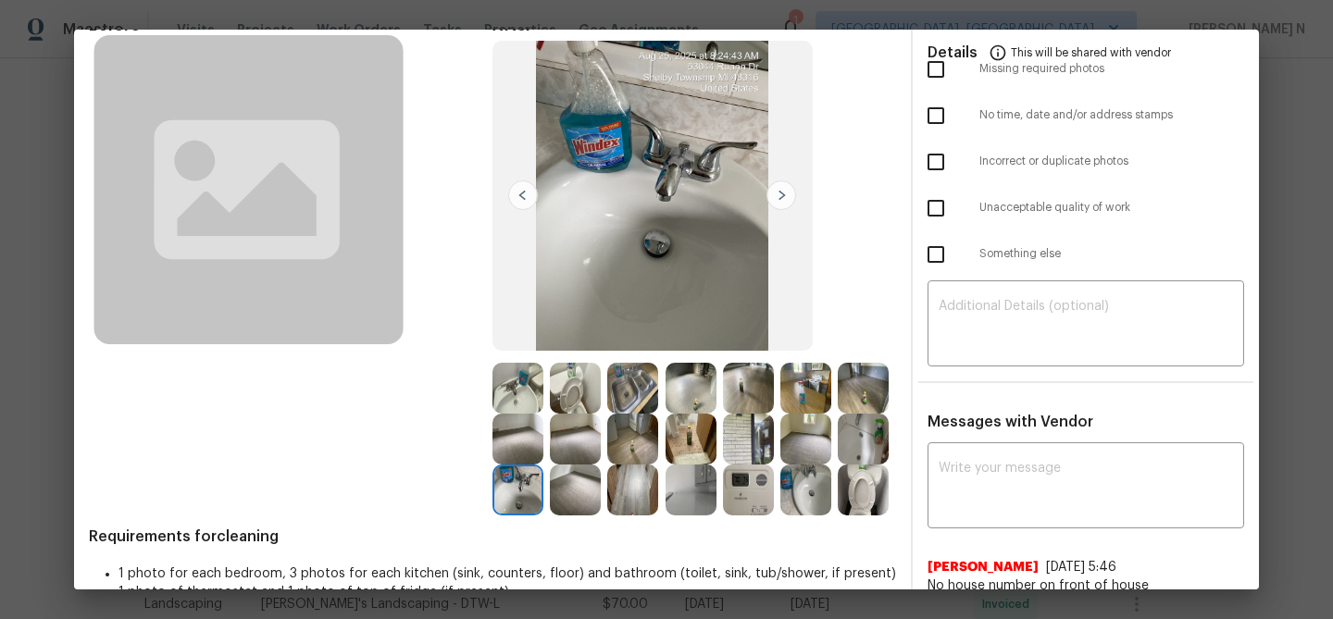
click at [860, 438] on img at bounding box center [863, 439] width 51 height 51
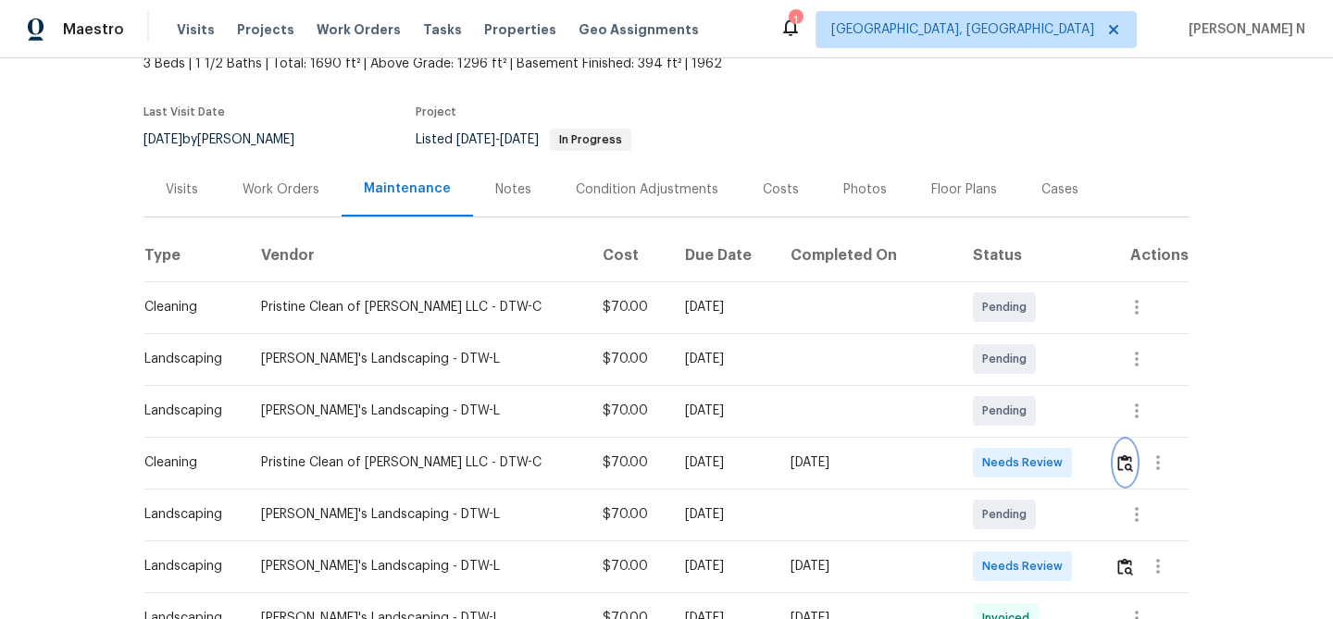
scroll to position [80, 0]
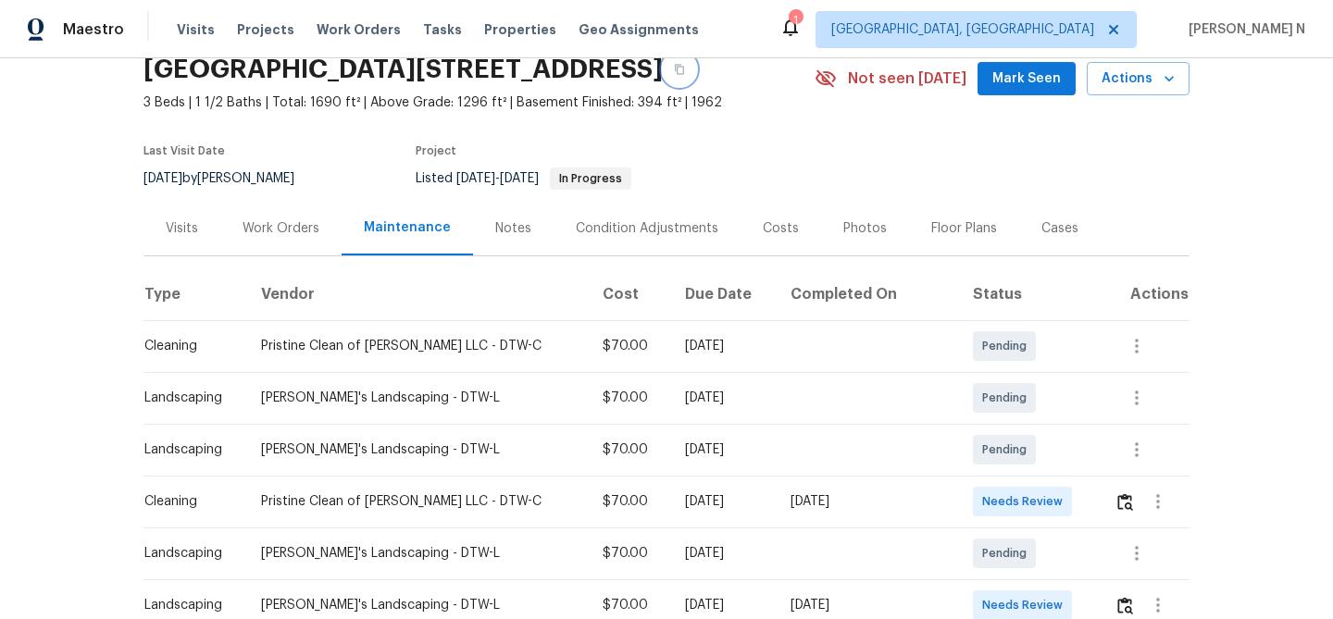
click at [685, 64] on icon "button" at bounding box center [679, 69] width 11 height 11
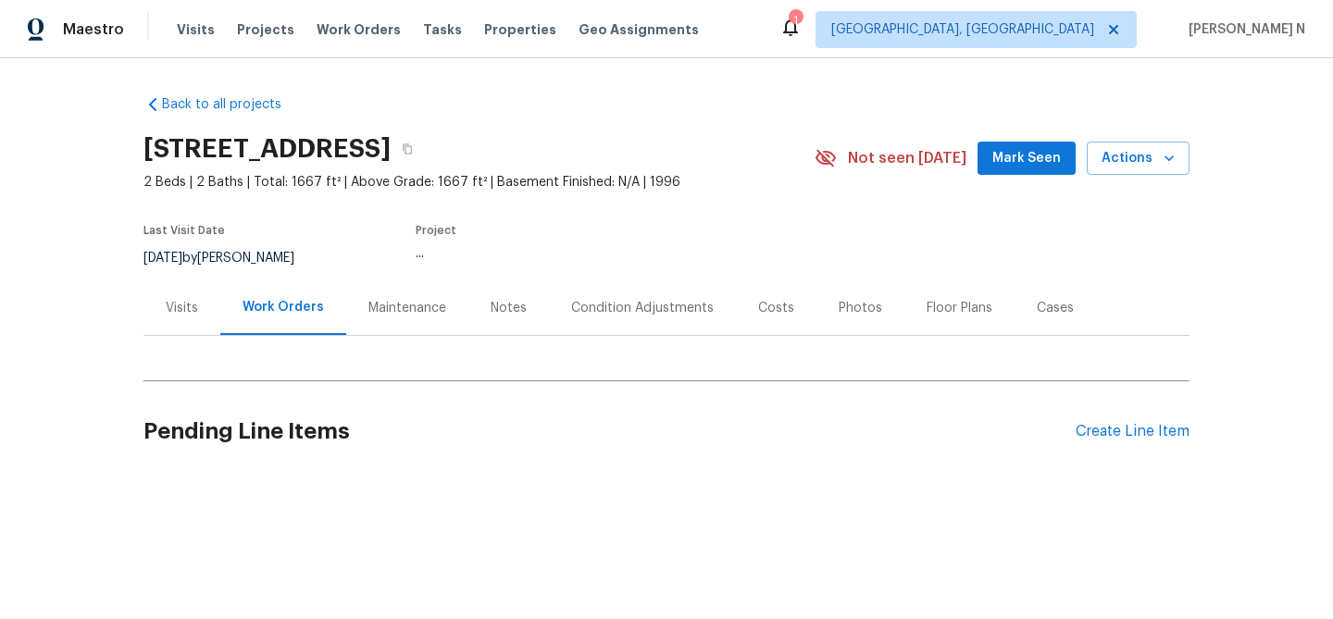
click at [418, 300] on div "Maintenance" at bounding box center [407, 308] width 78 height 19
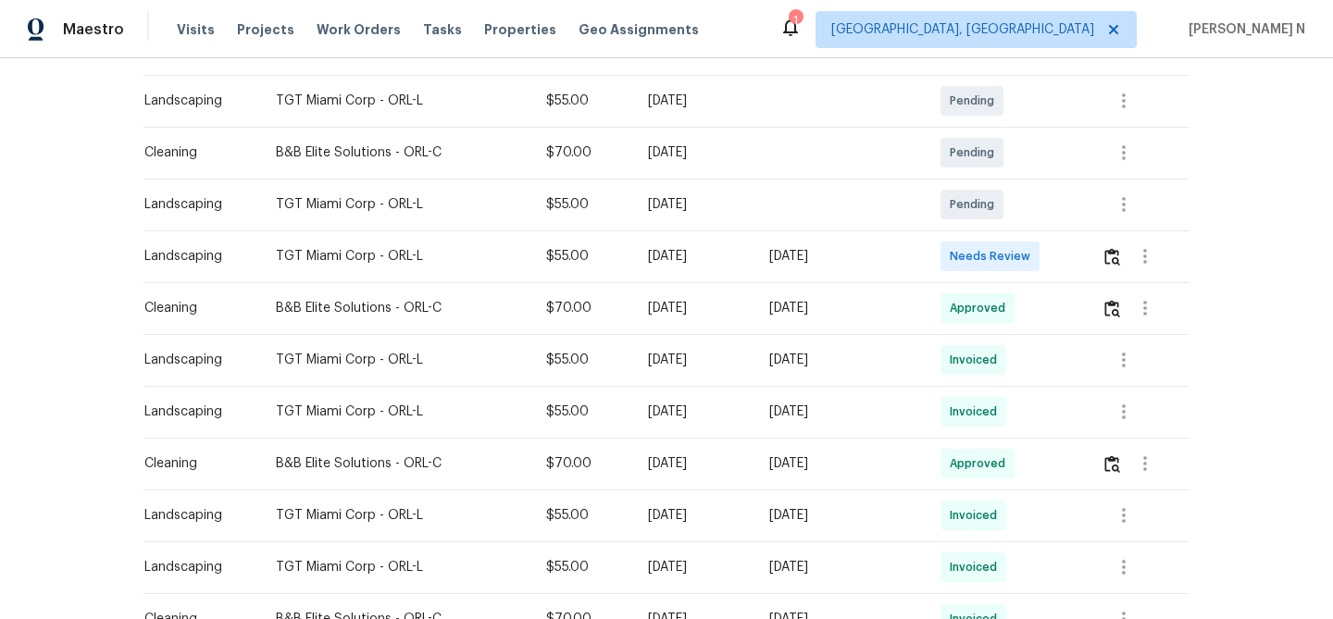
scroll to position [309, 0]
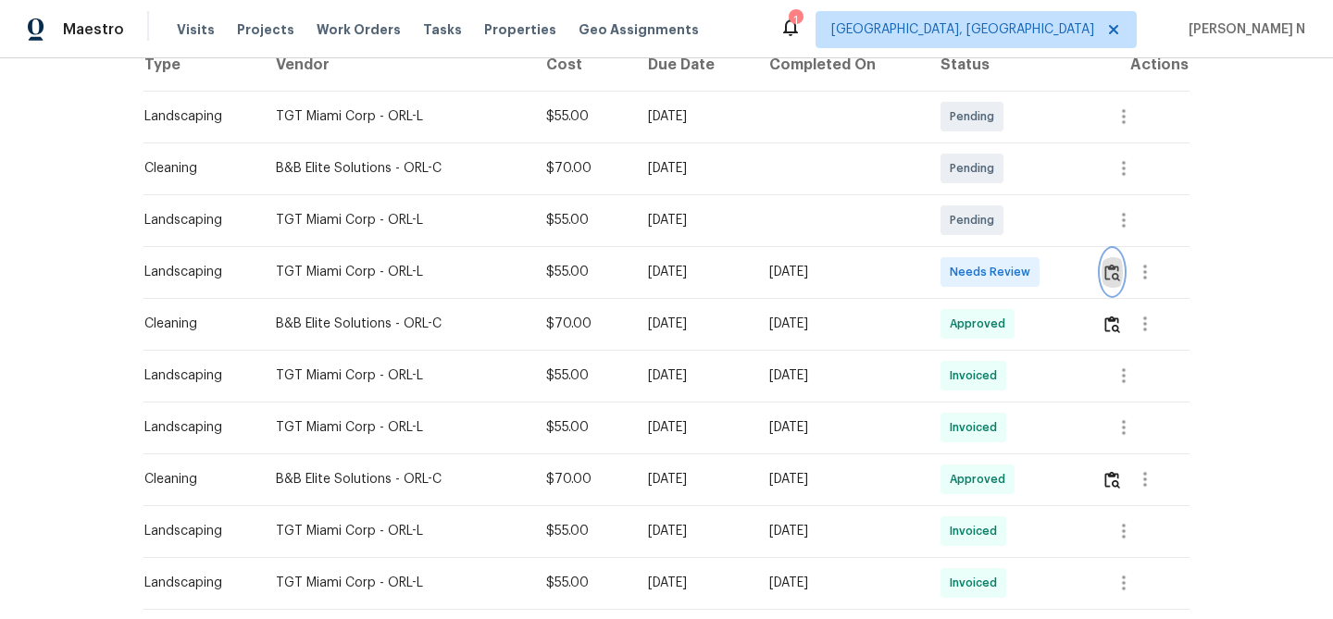
click at [1118, 274] on img "button" at bounding box center [1112, 273] width 16 height 18
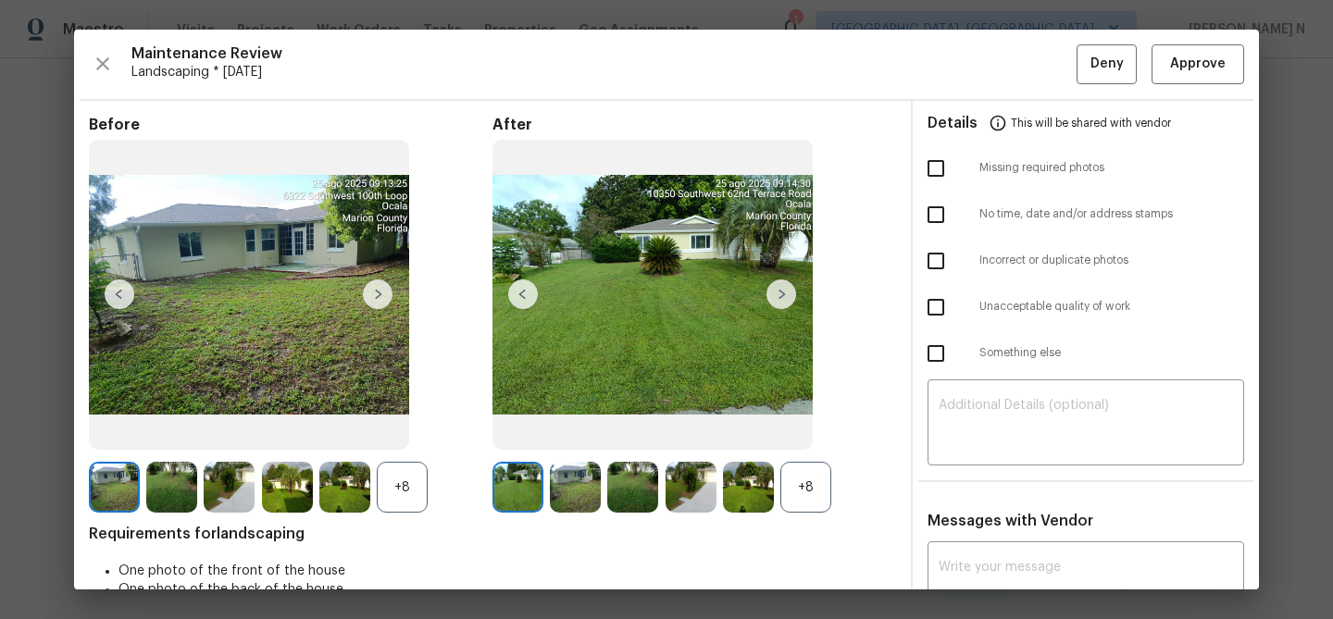
click at [808, 484] on div "+8" at bounding box center [805, 487] width 51 height 51
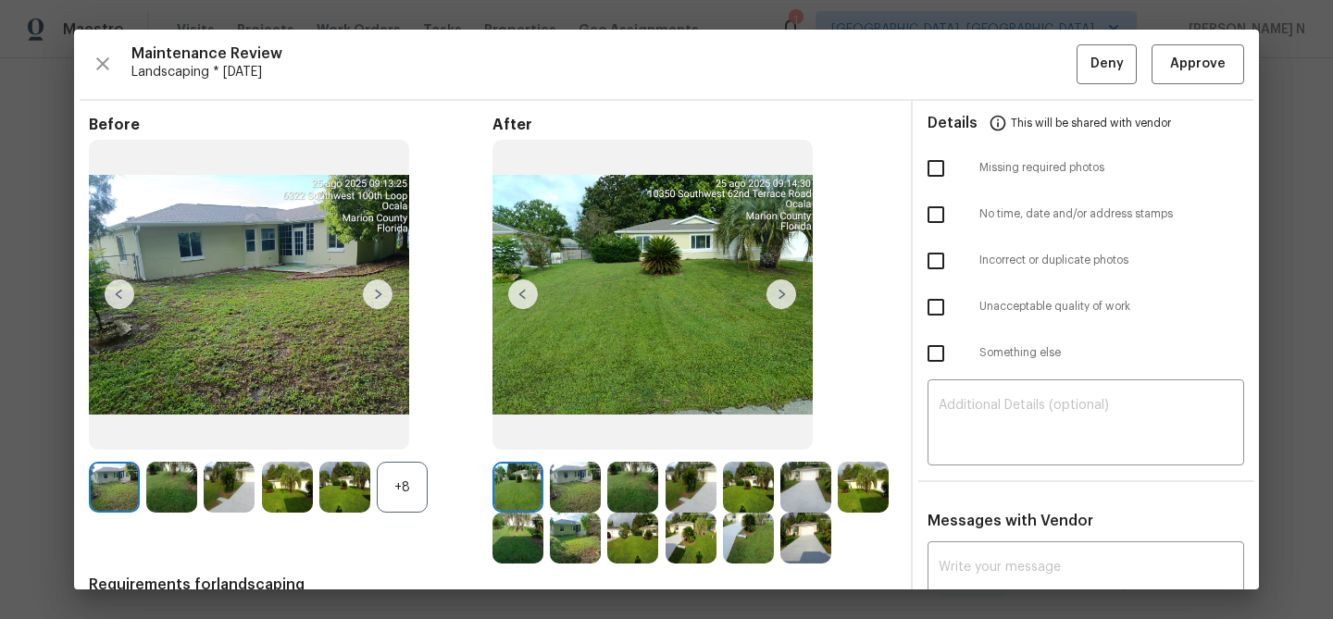
click at [397, 491] on div "+8" at bounding box center [402, 487] width 51 height 51
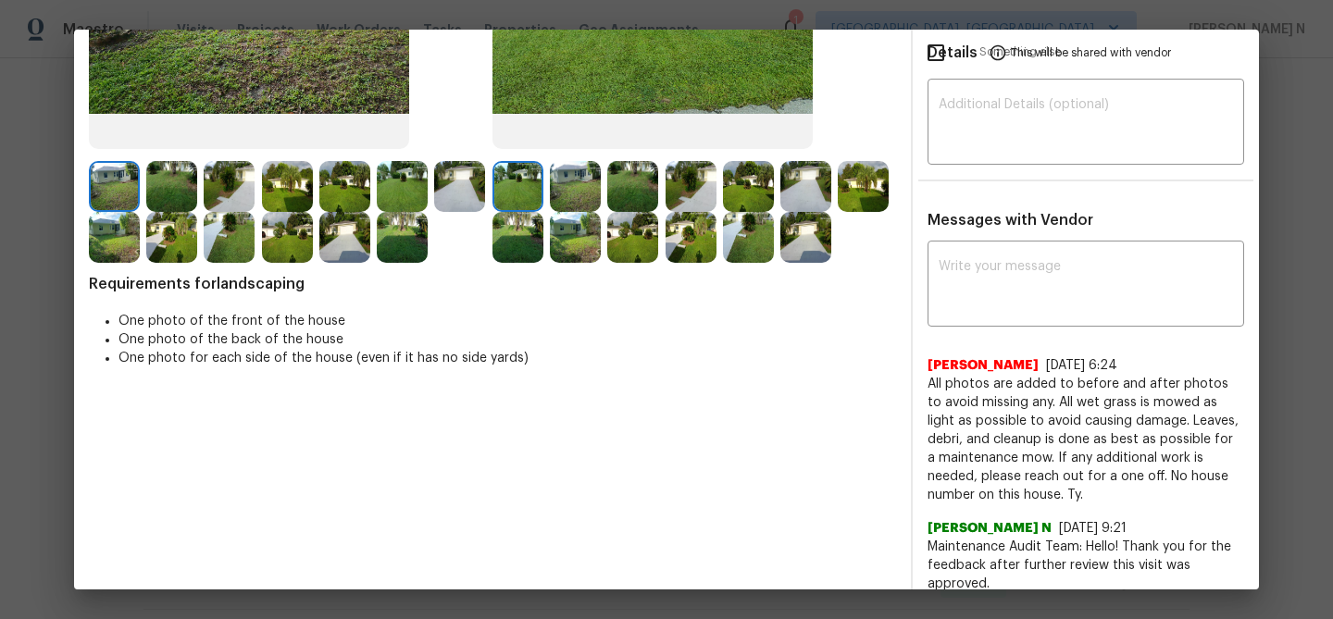
scroll to position [316, 0]
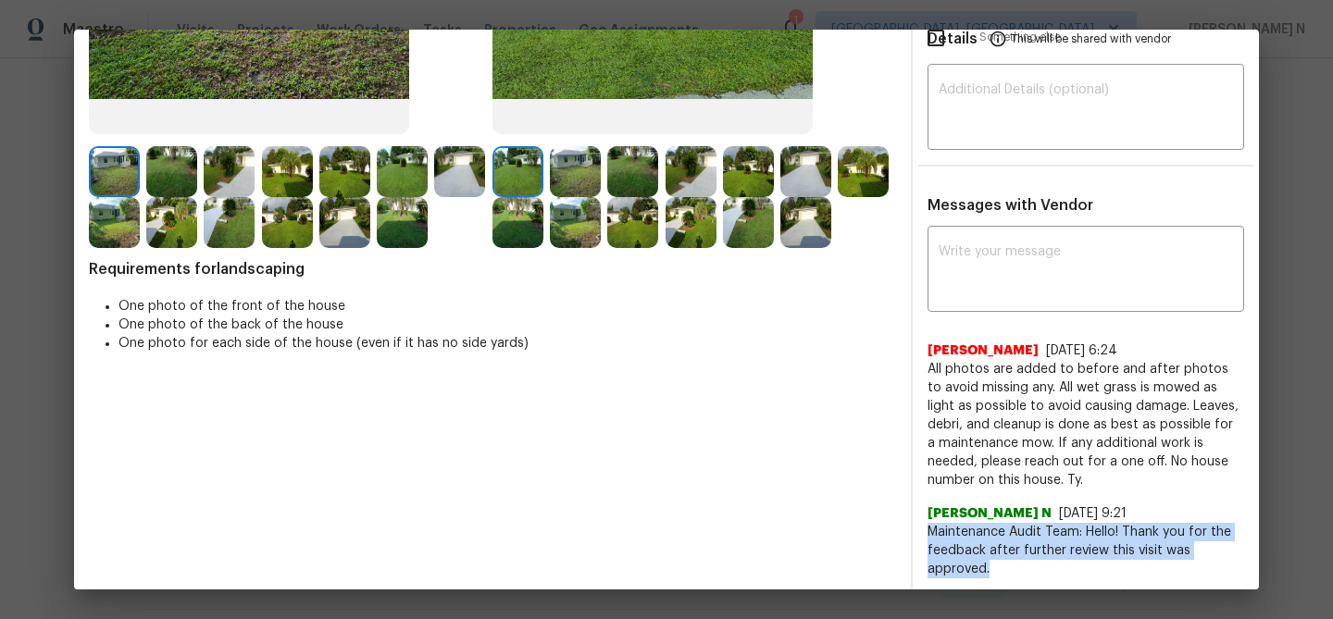
drag, startPoint x: 927, startPoint y: 527, endPoint x: 1005, endPoint y: 563, distance: 86.6
click at [1006, 563] on span "Maintenance Audit Team: Hello! Thank you for the feedback after further review …" at bounding box center [1086, 551] width 317 height 56
copy span "Maintenance Audit Team: Hello! Thank you for the feedback after further review …"
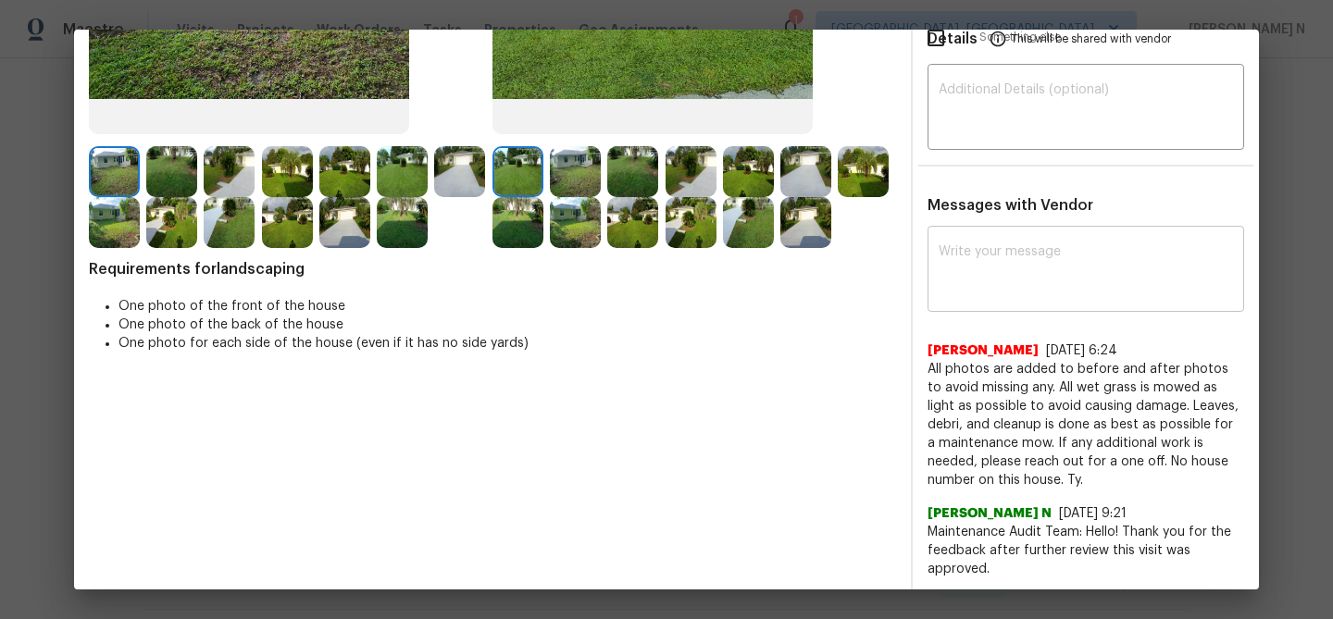
click at [984, 290] on textarea at bounding box center [1086, 271] width 294 height 52
paste textarea "Maintenance Audit Team: Hello! Thank you for the feedback after further review …"
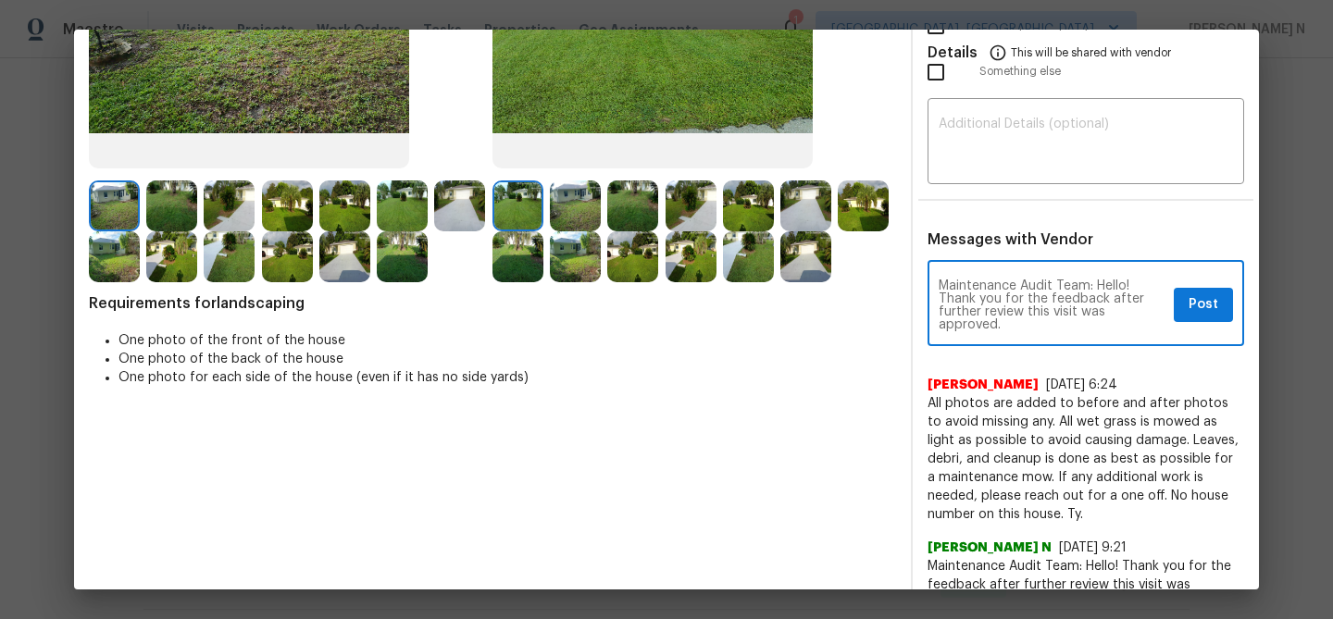
scroll to position [280, 0]
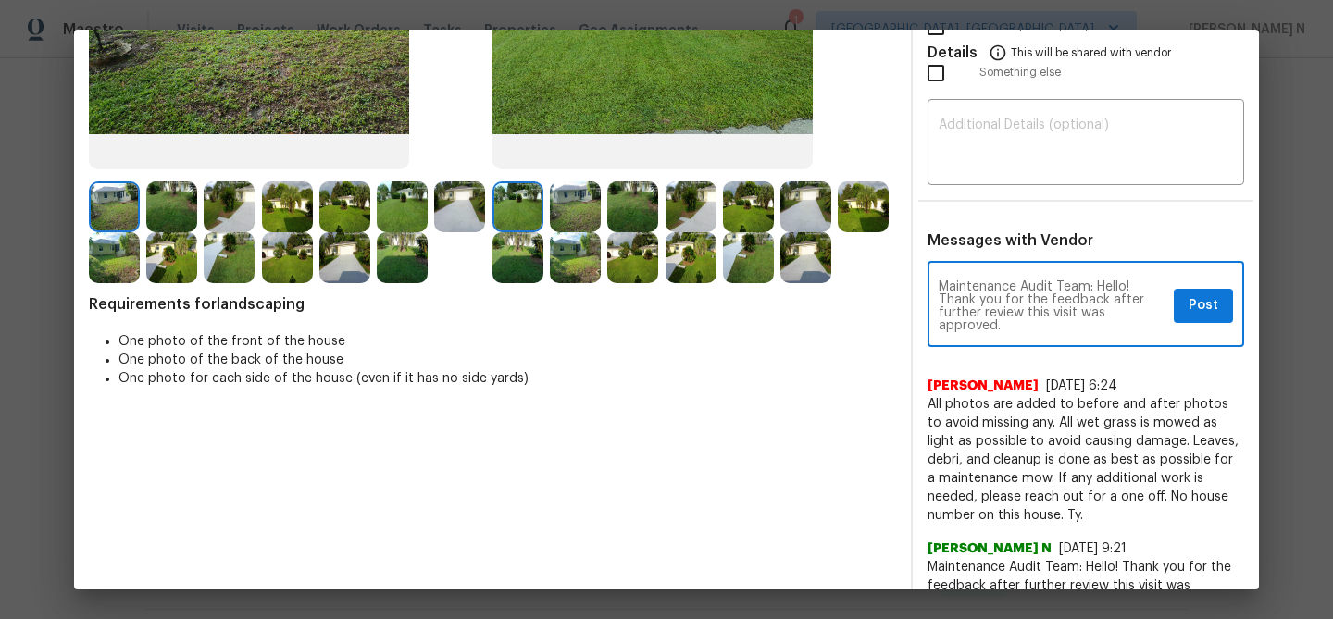
type textarea "Maintenance Audit Team: Hello! Thank you for the feedback after further review …"
click at [1223, 316] on button "Post" at bounding box center [1203, 306] width 59 height 34
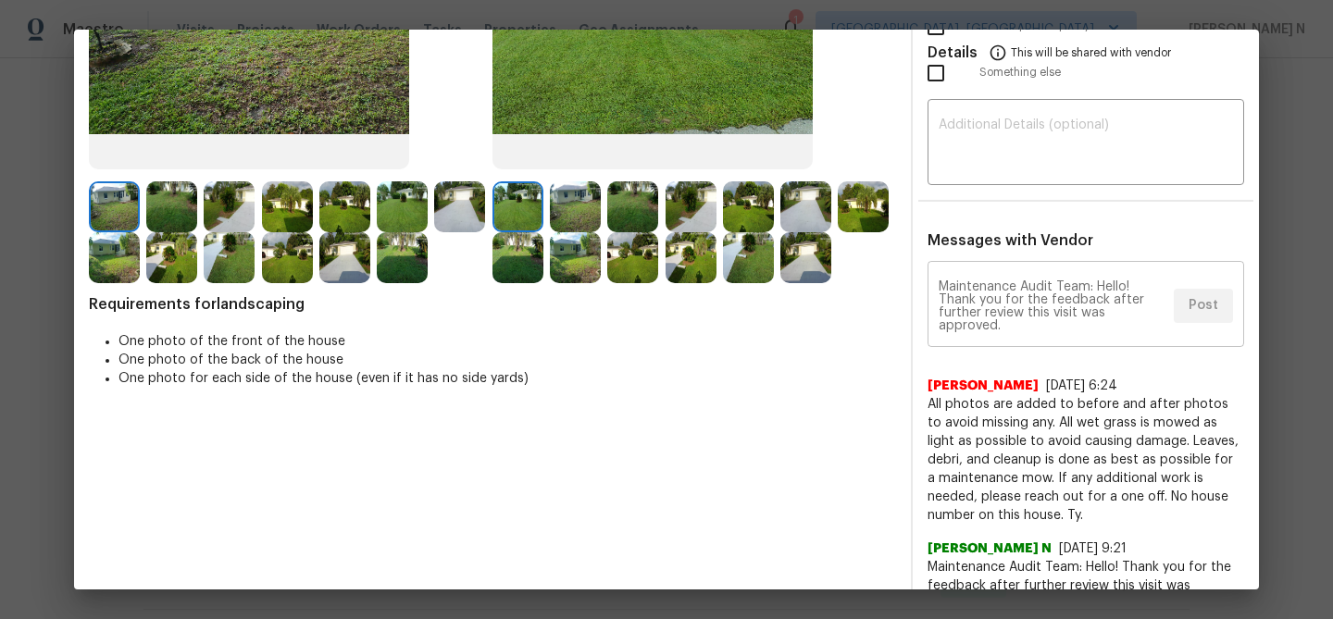
scroll to position [0, 0]
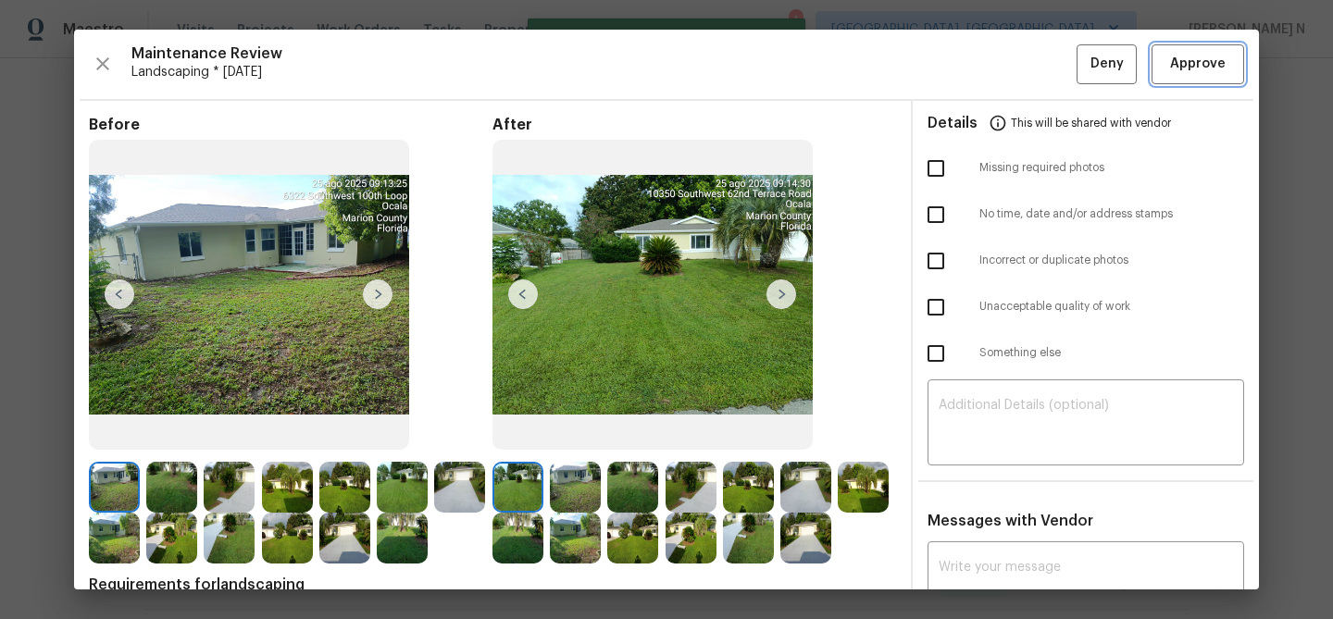
click at [1209, 63] on span "Approve" at bounding box center [1198, 64] width 56 height 23
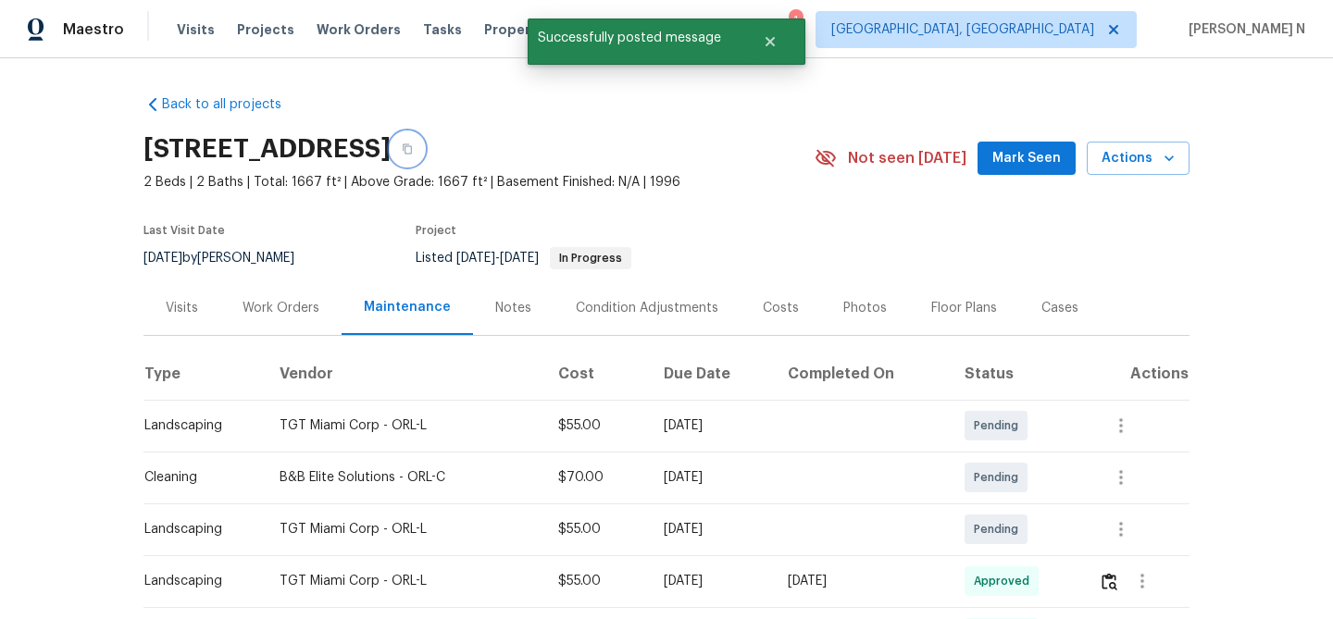
click at [413, 152] on icon "button" at bounding box center [407, 148] width 11 height 11
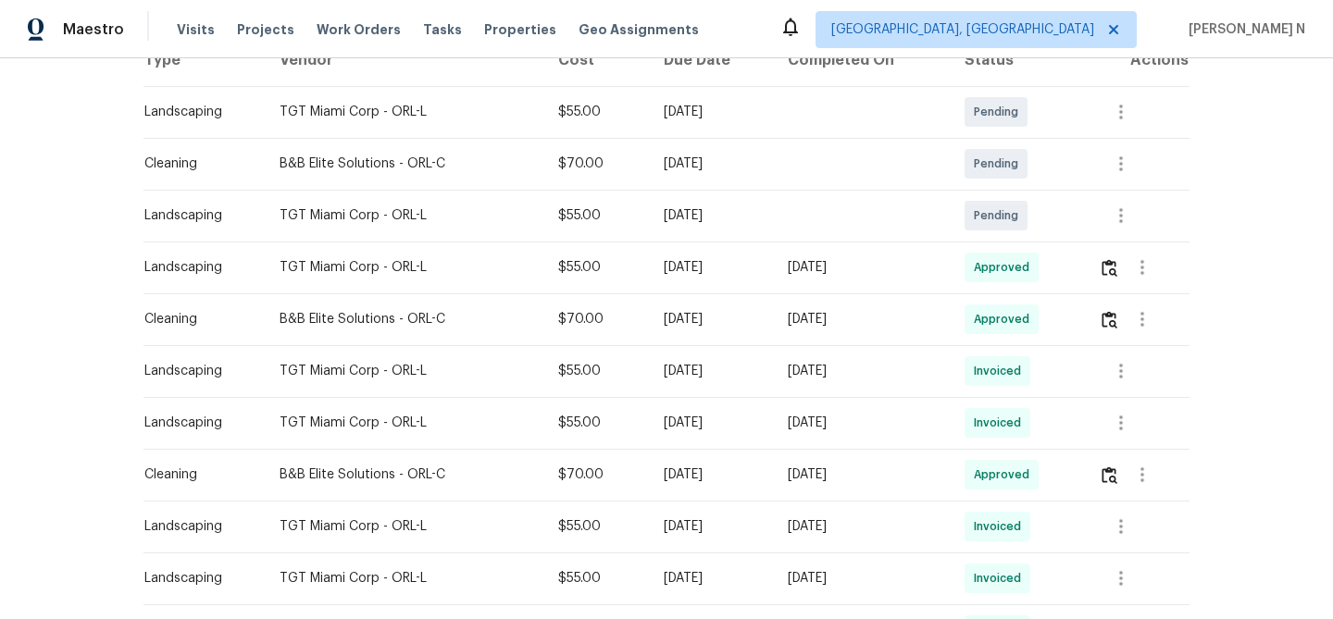
scroll to position [318, 0]
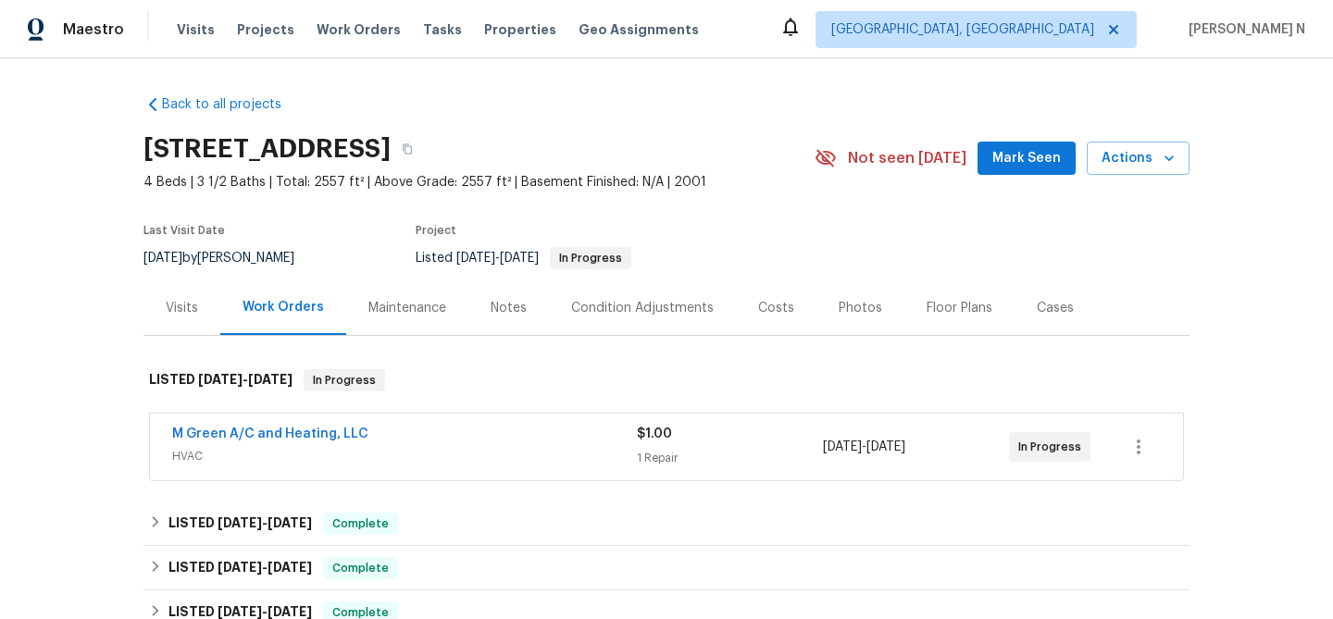
click at [398, 310] on div "Maintenance" at bounding box center [407, 308] width 78 height 19
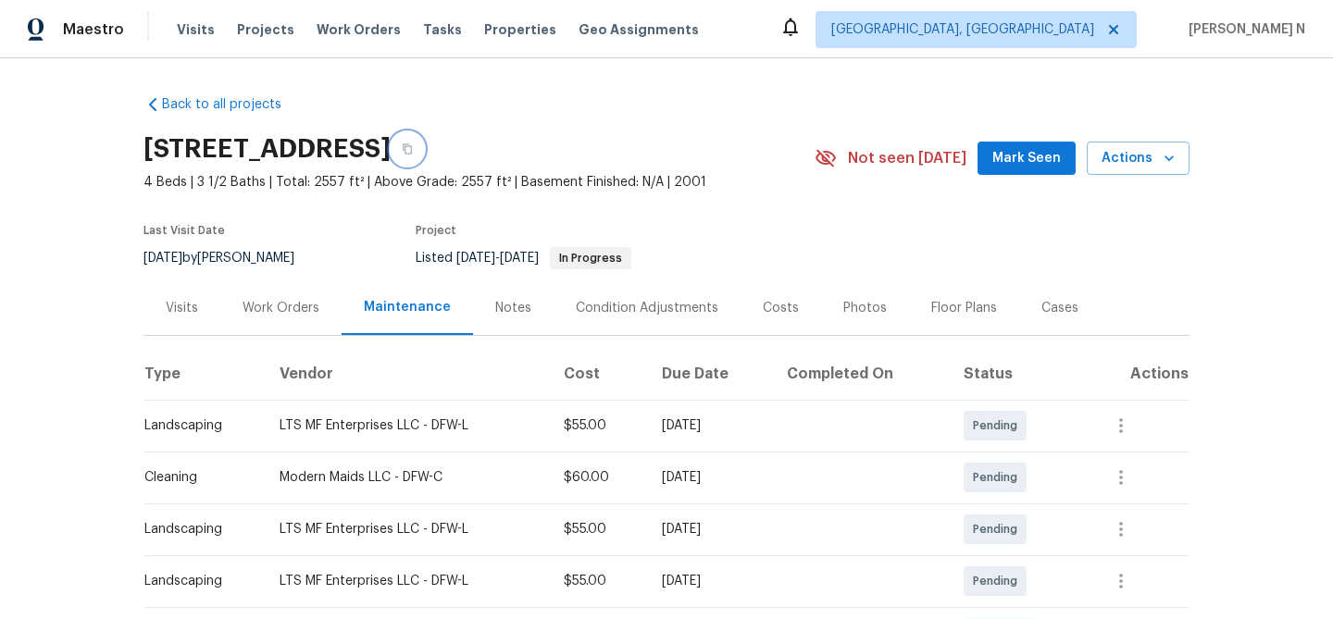
click at [424, 148] on button "button" at bounding box center [407, 148] width 33 height 33
